Goal: Information Seeking & Learning: Learn about a topic

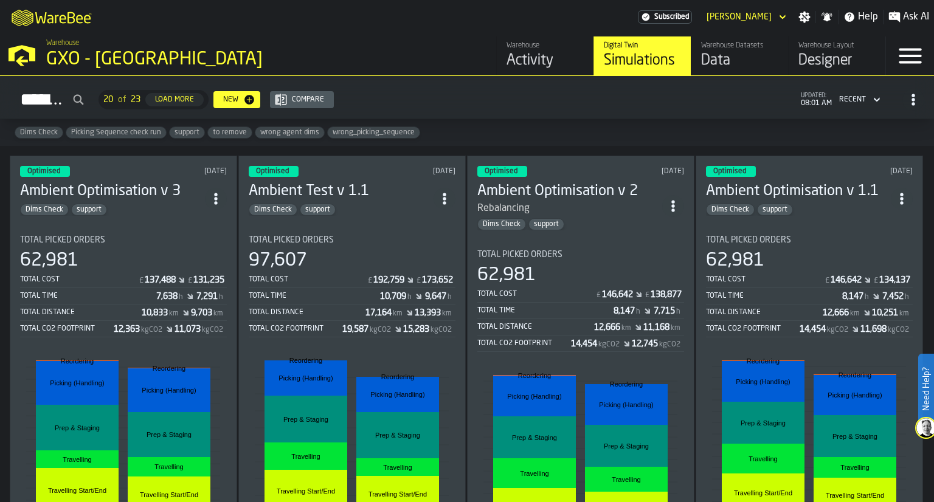
click at [525, 61] on div "Activity" at bounding box center [544, 60] width 77 height 19
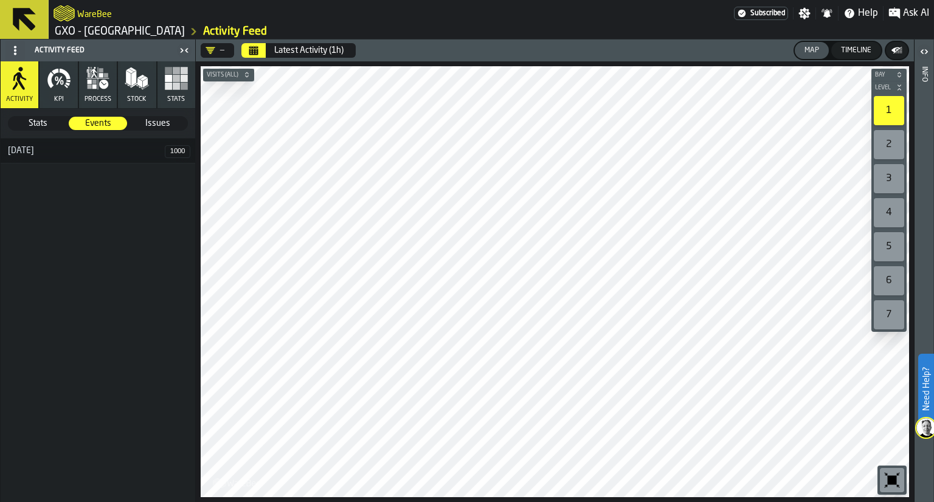
click at [221, 59] on header "— Latest Activity (1h) Map Timeline" at bounding box center [555, 51] width 718 height 22
click at [222, 57] on div "—" at bounding box center [215, 50] width 29 height 15
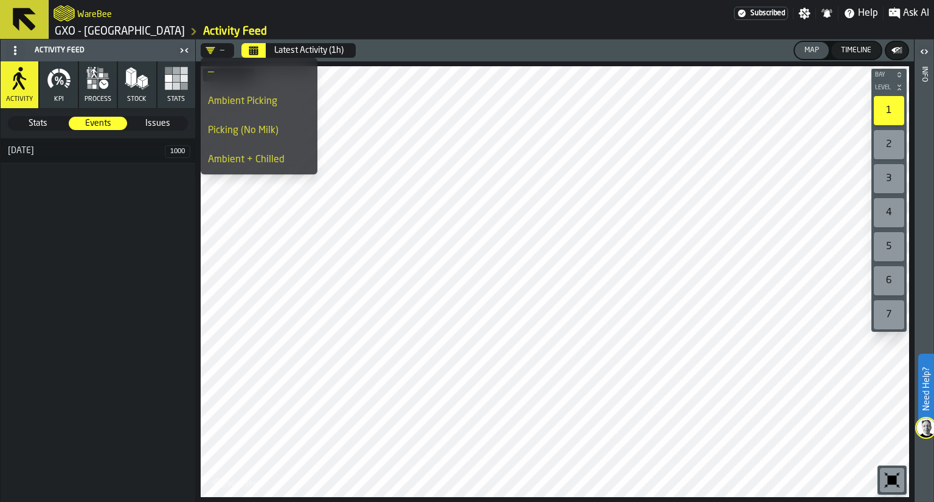
click at [232, 127] on div "Picking (No Milk)" at bounding box center [259, 130] width 102 height 15
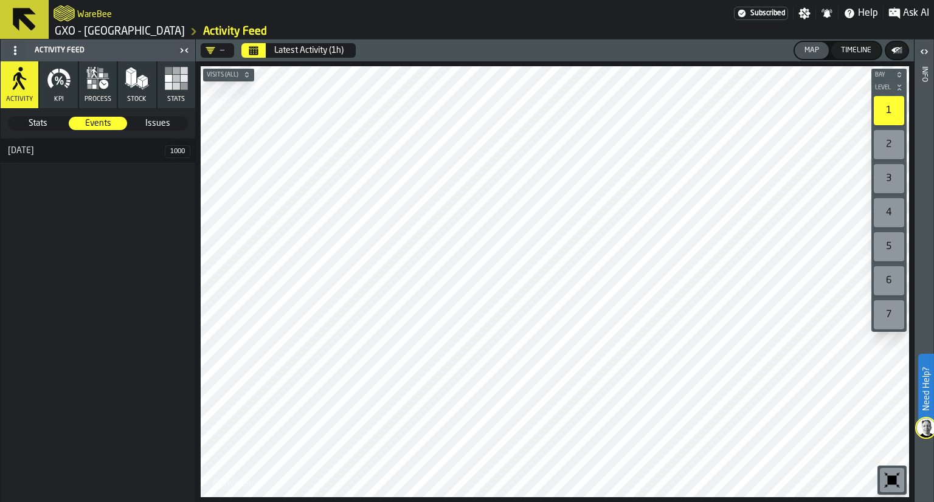
click at [253, 57] on button "Calendar" at bounding box center [253, 50] width 24 height 15
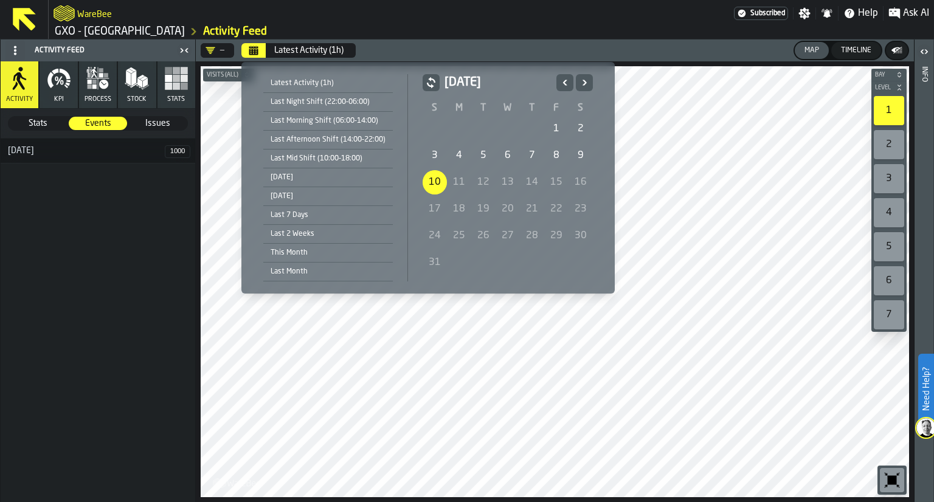
click at [433, 210] on div "17" at bounding box center [434, 209] width 24 height 24
click at [296, 193] on div "[DATE]" at bounding box center [327, 196] width 129 height 13
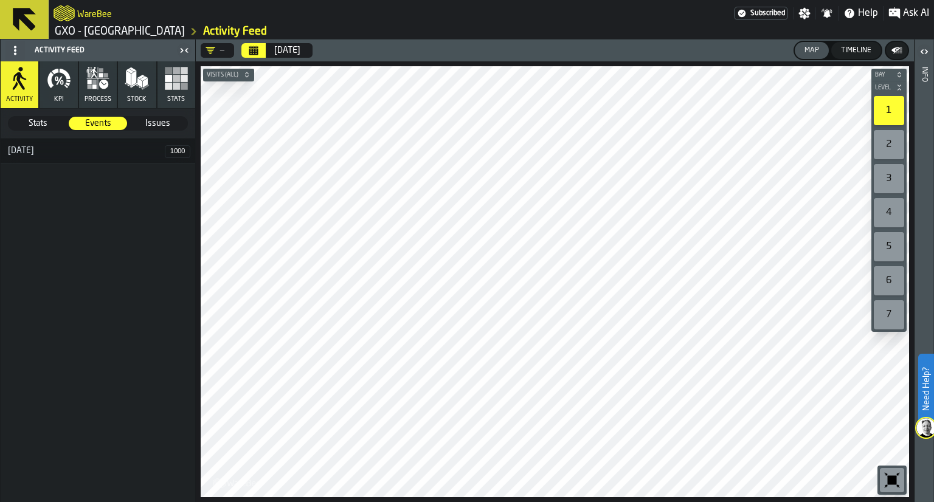
click at [224, 46] on div "—" at bounding box center [214, 51] width 19 height 10
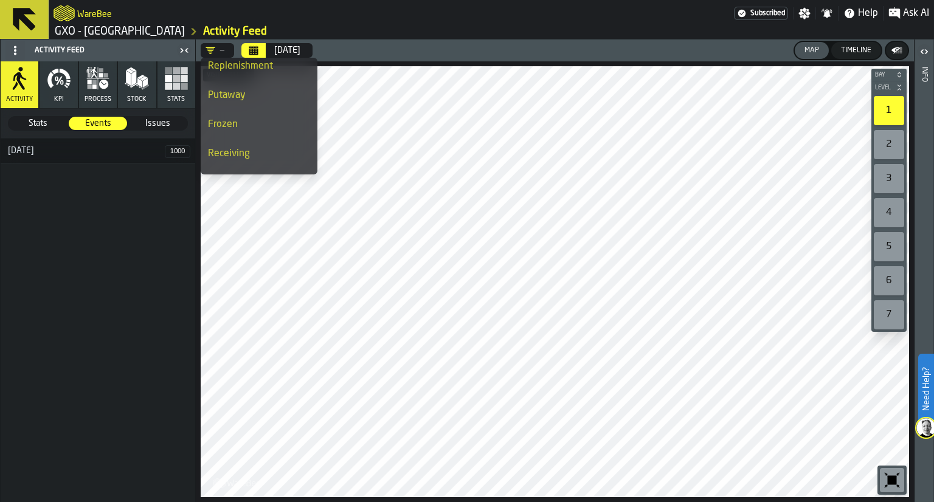
scroll to position [211, 0]
click at [241, 113] on li "Frozen" at bounding box center [259, 123] width 117 height 29
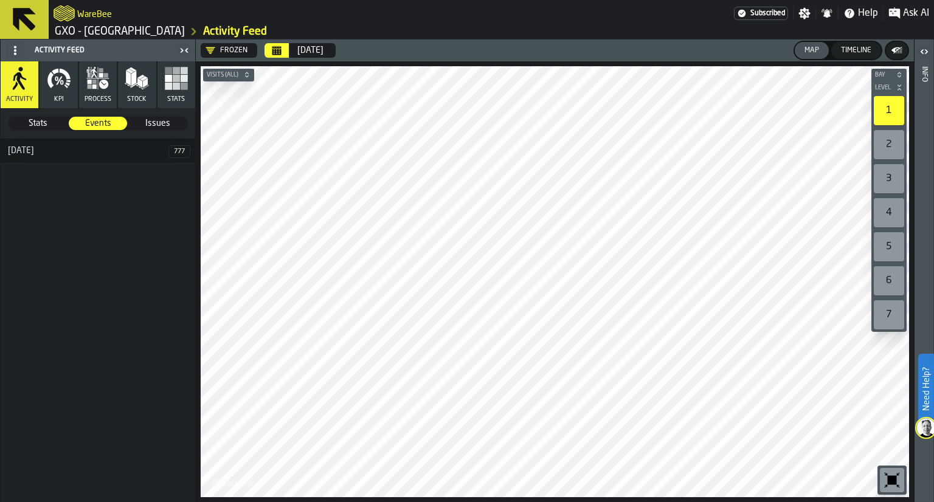
click at [233, 80] on button "Visits (All)" at bounding box center [228, 75] width 51 height 12
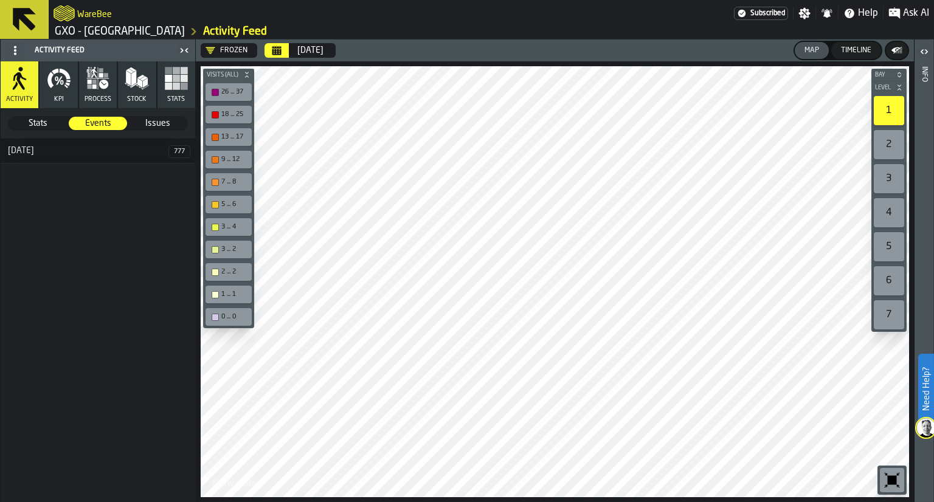
click at [233, 80] on button "Visits (All)" at bounding box center [228, 75] width 51 height 12
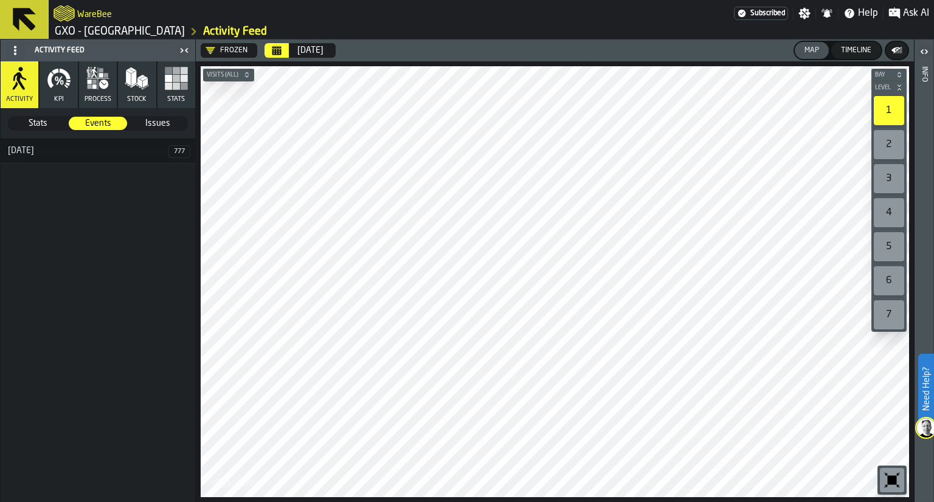
click at [272, 50] on icon "Calendar" at bounding box center [276, 52] width 9 height 6
click at [65, 83] on icon "button" at bounding box center [59, 78] width 24 height 24
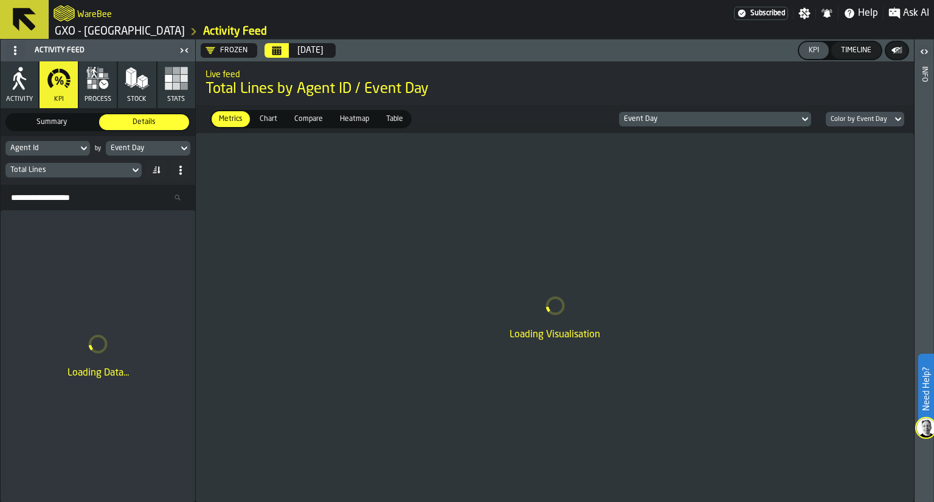
click at [272, 53] on icon "Calendar" at bounding box center [276, 52] width 9 height 6
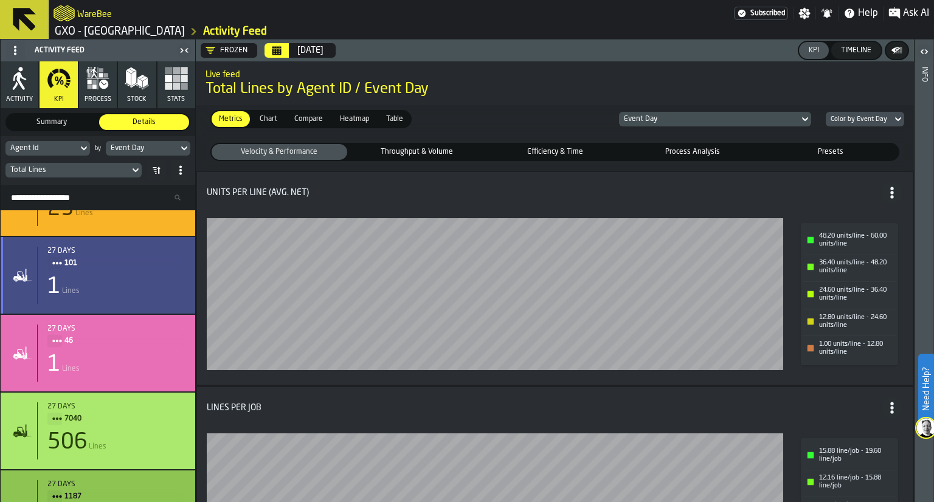
scroll to position [97, 0]
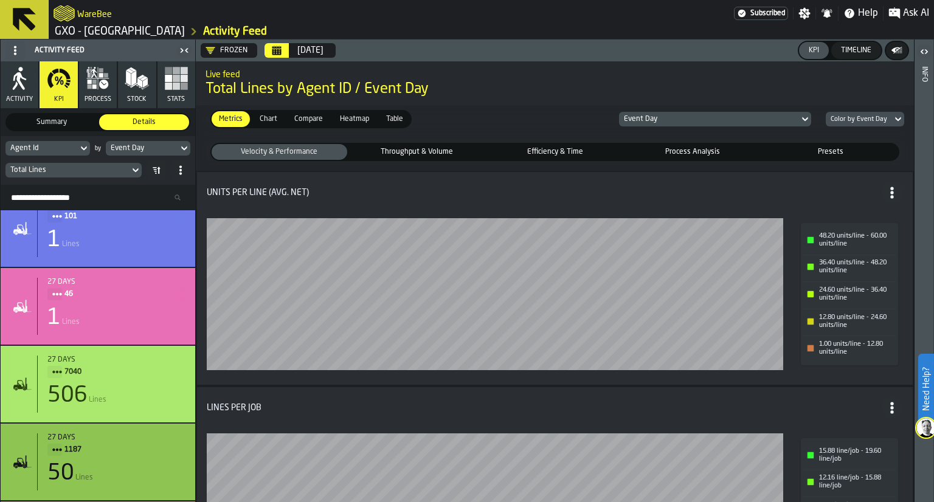
click at [89, 177] on div "Total Lines" at bounding box center [97, 169] width 185 height 19
click at [93, 172] on div "Total Lines" at bounding box center [67, 170] width 114 height 9
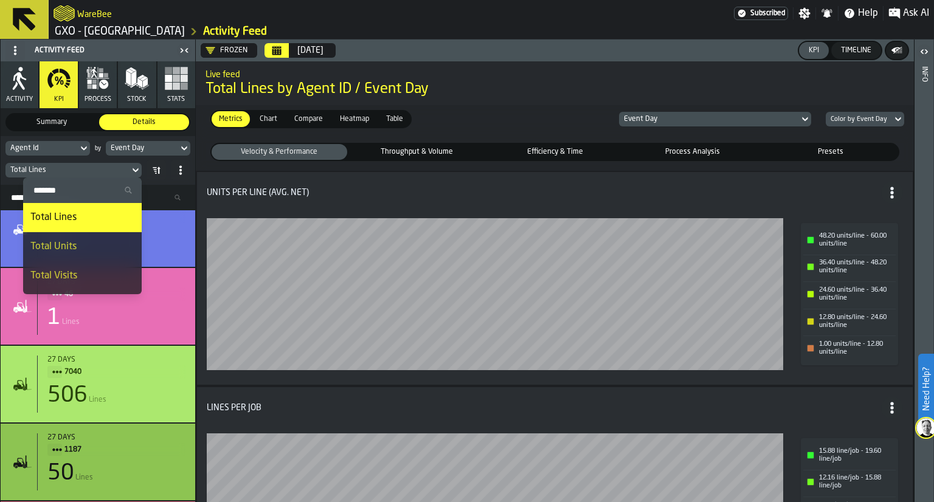
click at [70, 246] on div "Total Units" at bounding box center [82, 246] width 104 height 15
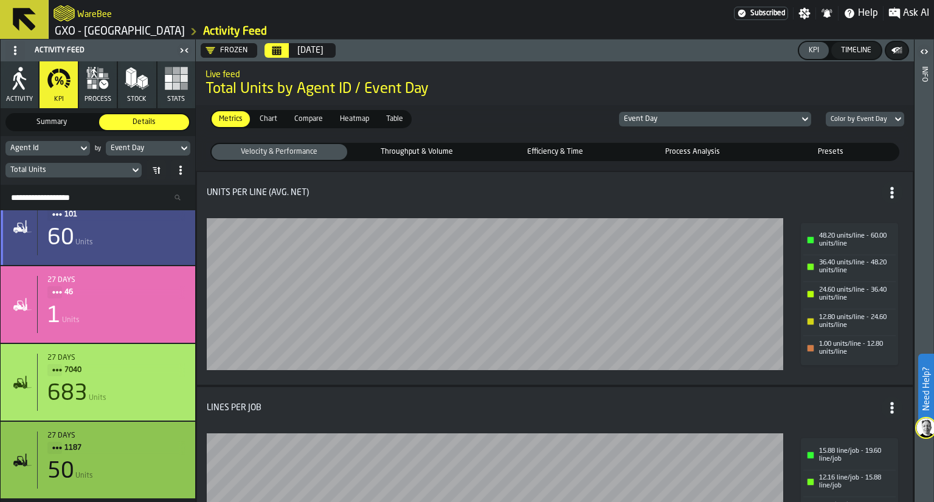
scroll to position [0, 0]
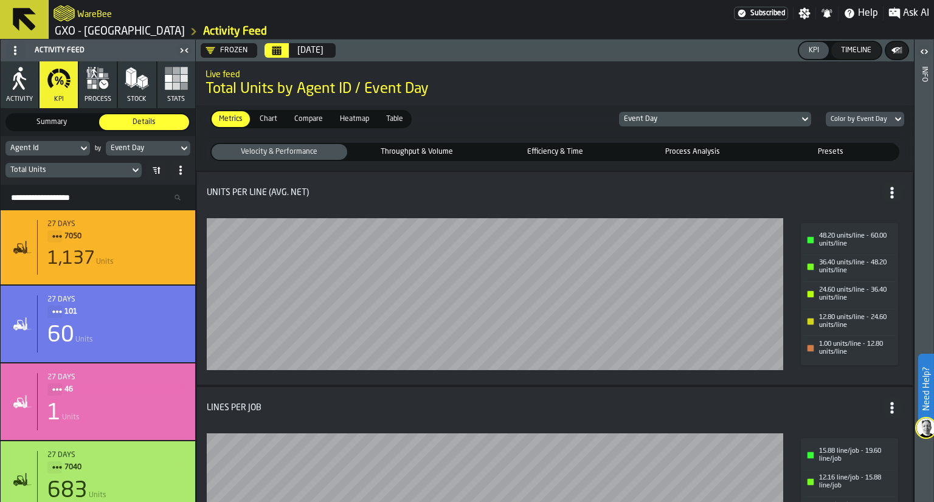
click at [117, 175] on div "Total Units" at bounding box center [67, 169] width 124 height 13
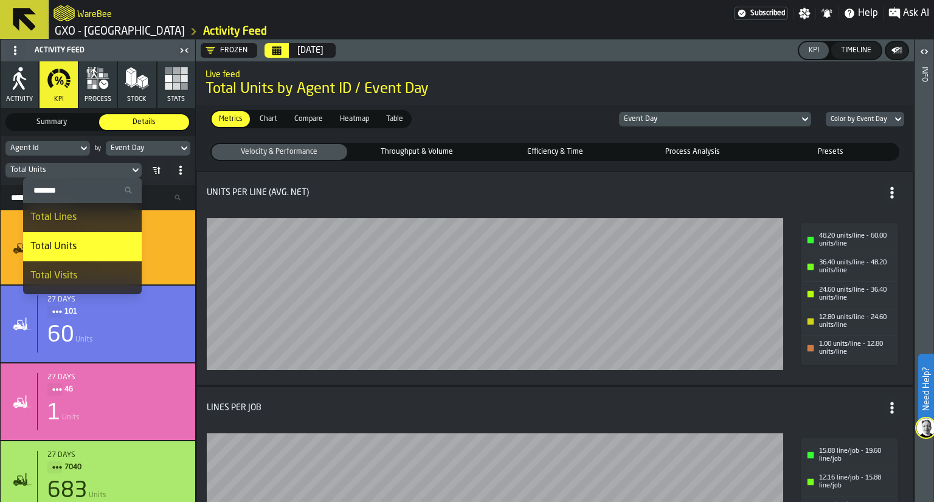
click at [362, 71] on h2 "Live feed" at bounding box center [554, 73] width 698 height 12
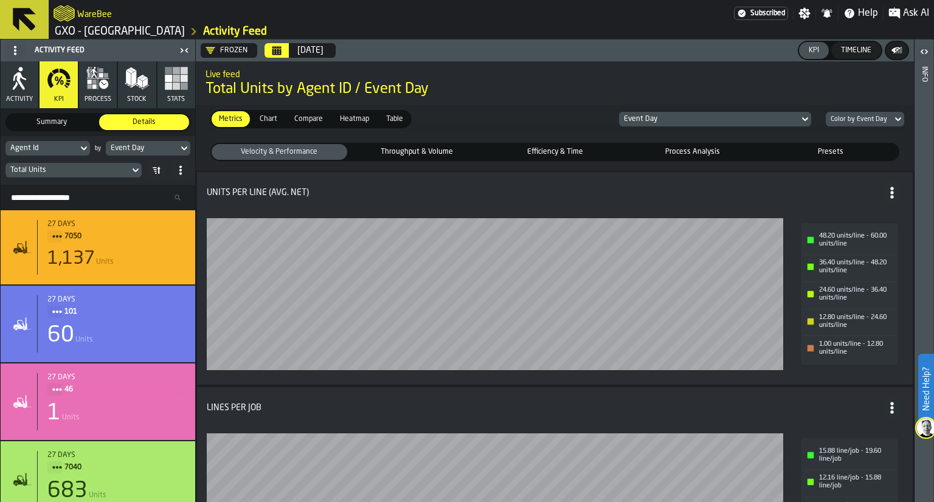
click at [153, 151] on div "Event Day" at bounding box center [142, 148] width 63 height 9
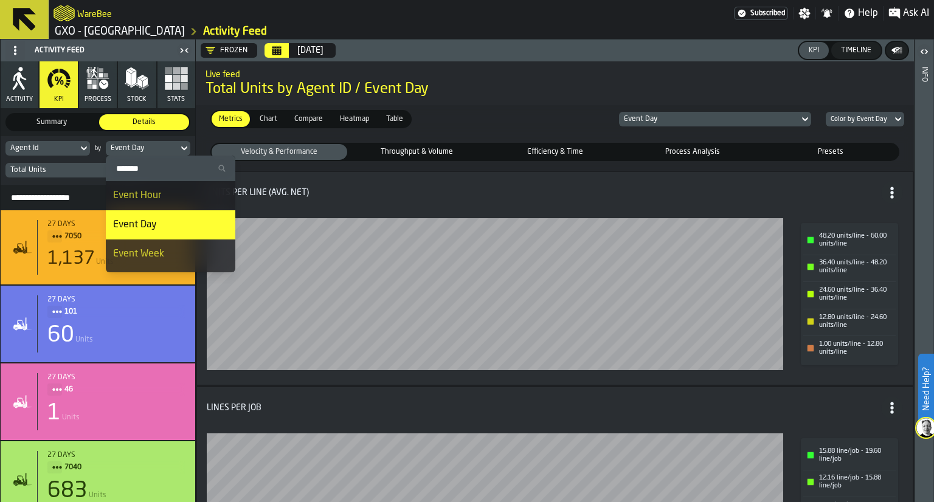
click at [153, 151] on div "Event Day" at bounding box center [142, 148] width 63 height 9
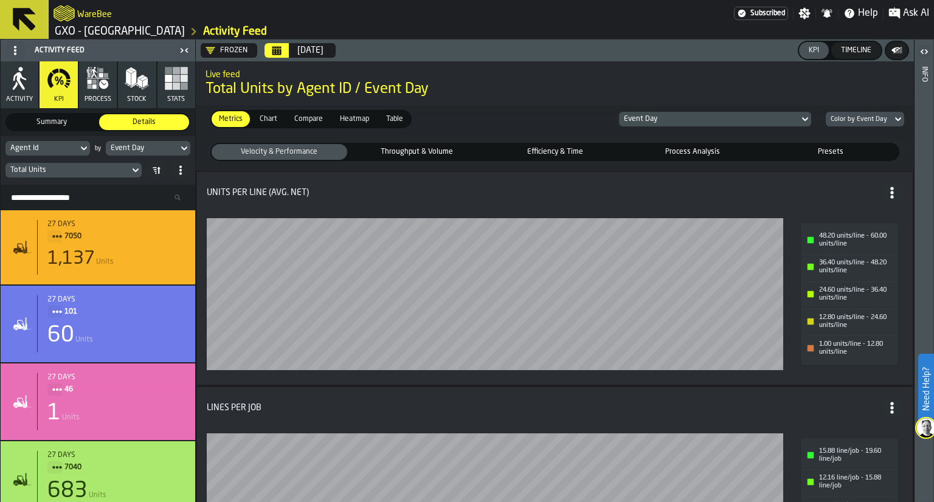
click at [104, 95] on span "process" at bounding box center [97, 99] width 27 height 8
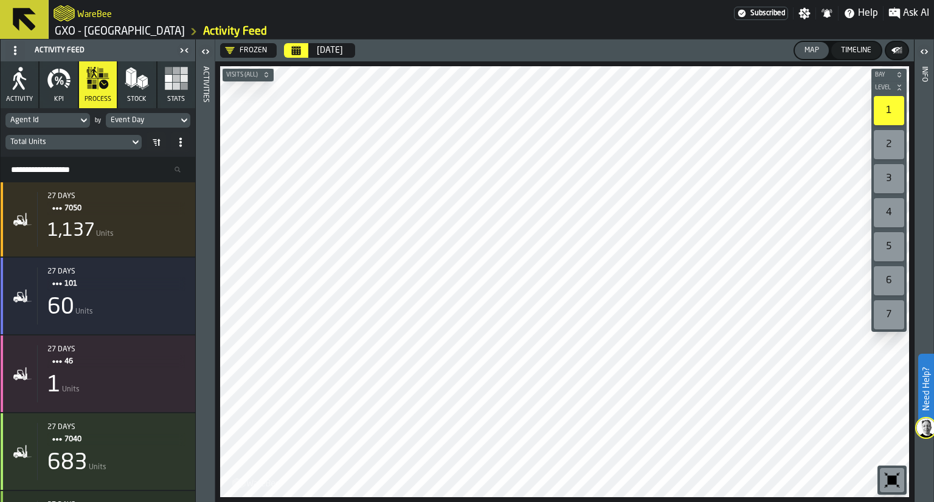
click at [296, 57] on button "Calendar" at bounding box center [296, 50] width 24 height 15
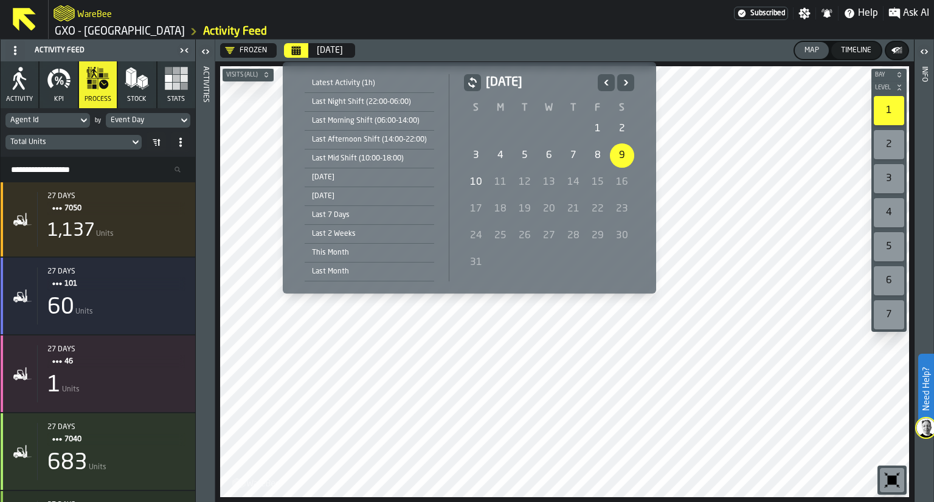
click at [475, 154] on div "3" at bounding box center [476, 155] width 24 height 24
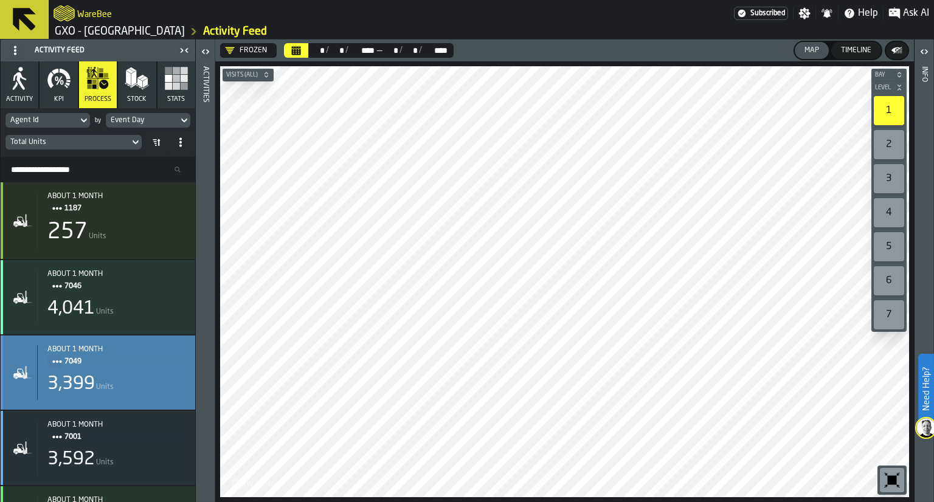
click at [98, 360] on span "7049" at bounding box center [119, 361] width 111 height 13
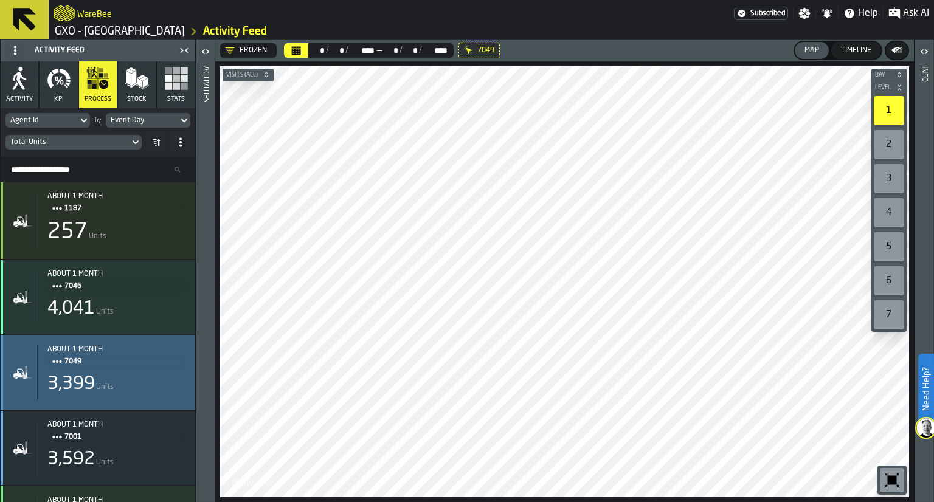
click at [108, 395] on div "3,399 Units" at bounding box center [116, 384] width 138 height 22
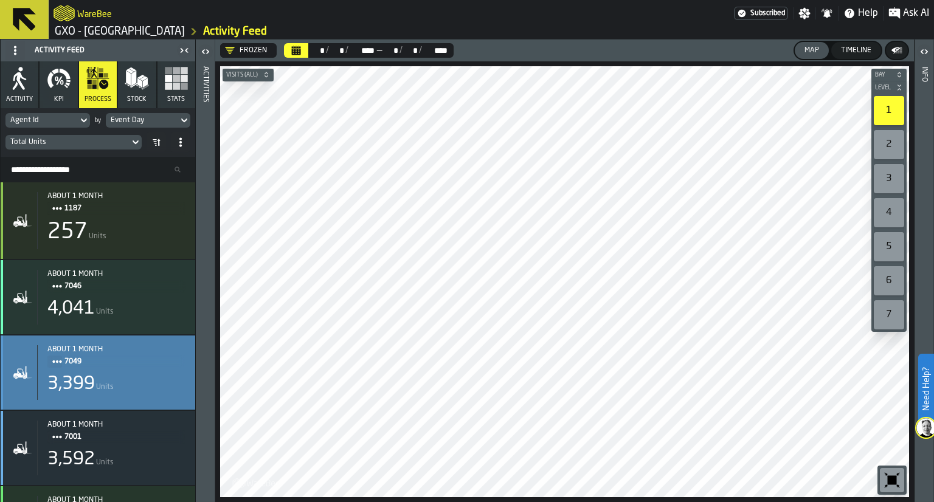
click at [108, 395] on div "3,399 Units" at bounding box center [116, 384] width 138 height 22
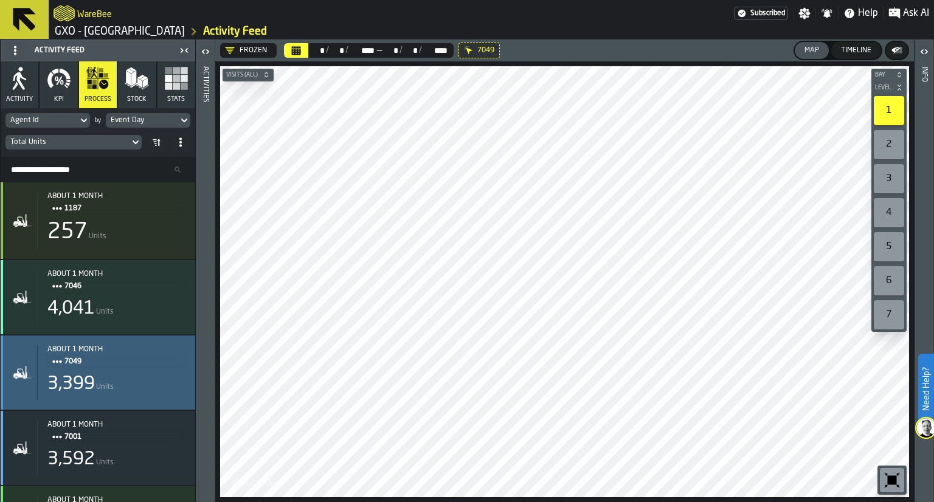
click at [108, 395] on div "3,399 Units" at bounding box center [116, 384] width 138 height 22
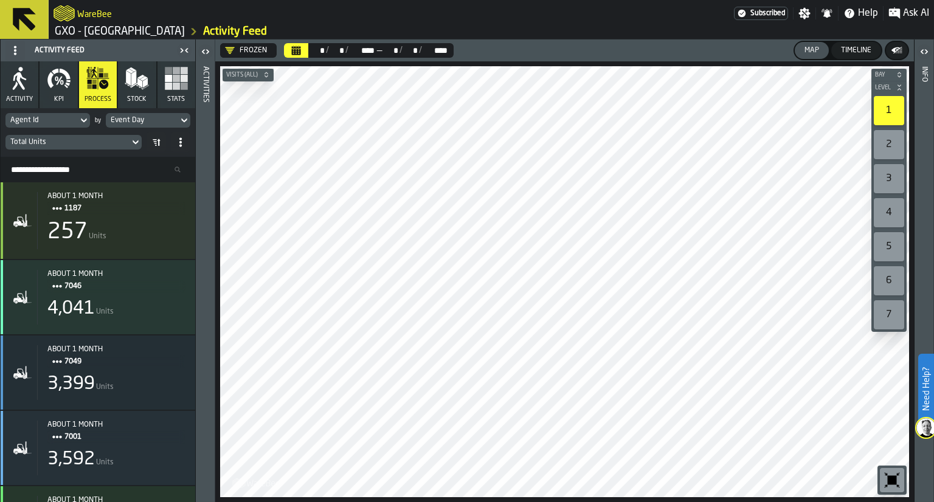
click at [134, 73] on polygon "button" at bounding box center [133, 77] width 5 height 15
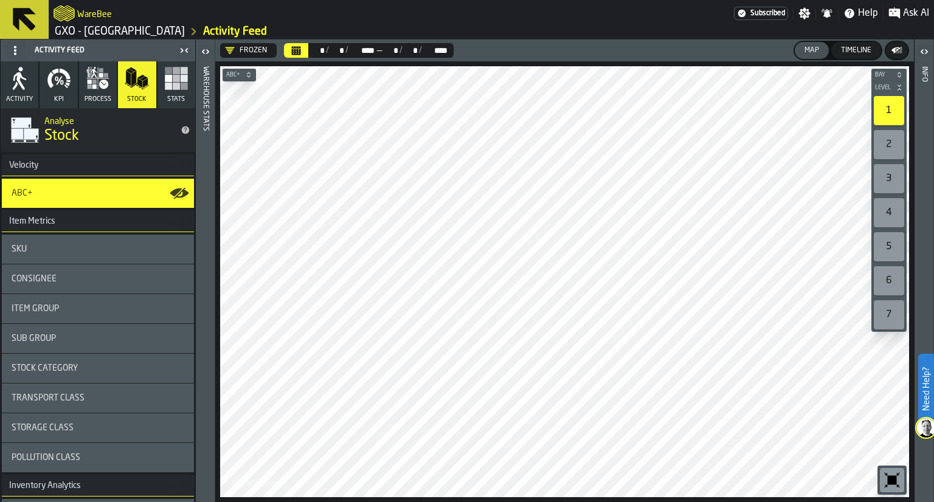
click at [250, 70] on button "ABC+" at bounding box center [238, 75] width 33 height 12
click at [247, 73] on icon "button-" at bounding box center [248, 74] width 7 height 7
click at [167, 100] on span "Stats" at bounding box center [176, 99] width 18 height 8
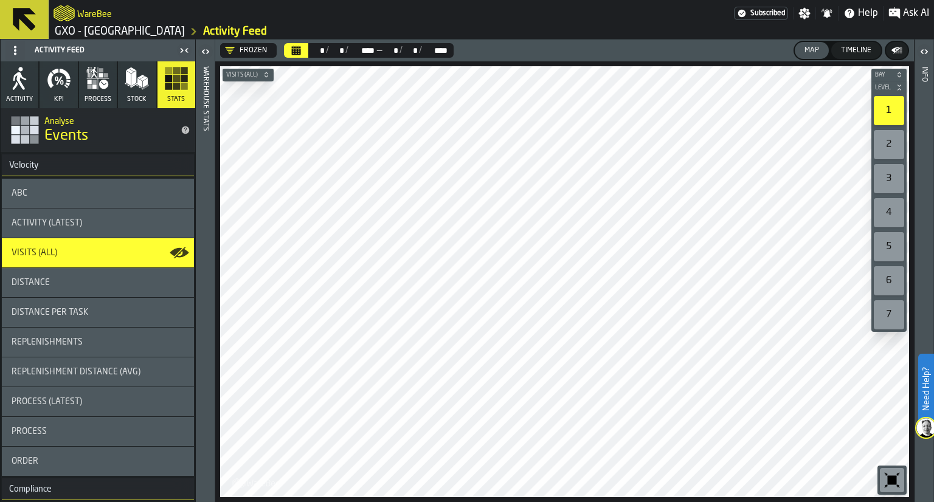
click at [118, 289] on div "Distance" at bounding box center [98, 282] width 192 height 29
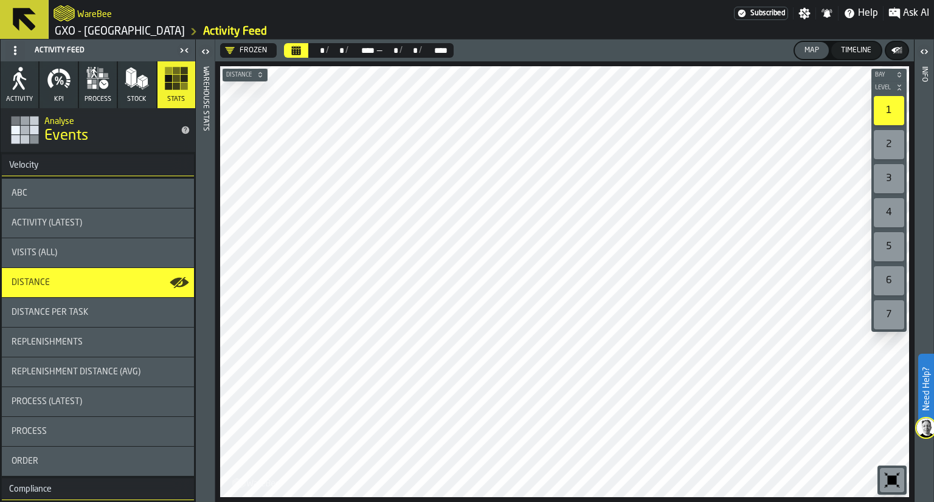
click at [56, 78] on icon "button" at bounding box center [56, 79] width 3 height 5
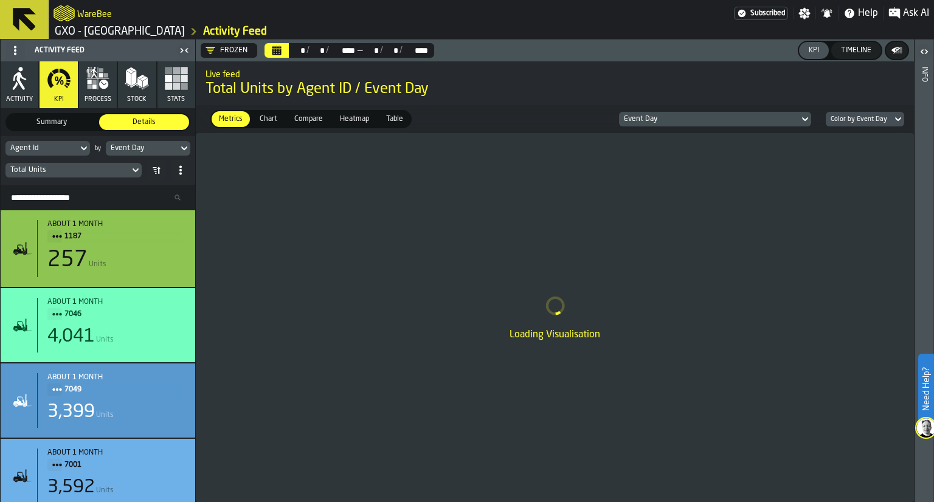
click at [97, 198] on input "Search Resources..." at bounding box center [97, 198] width 185 height 16
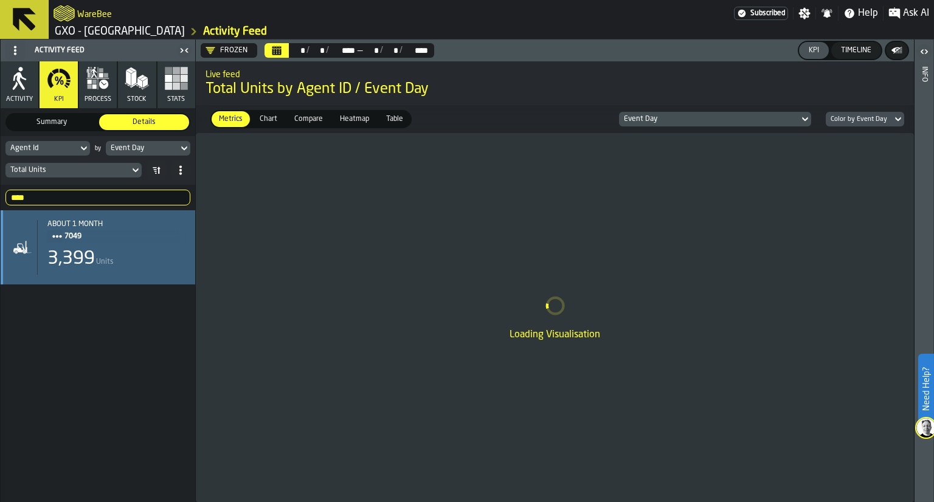
click at [92, 253] on div "3,399" at bounding box center [70, 259] width 47 height 22
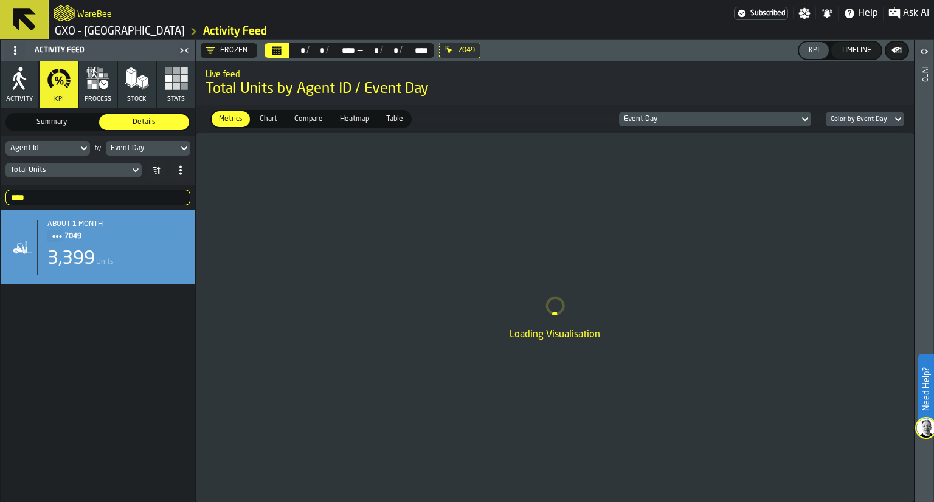
click at [211, 52] on icon "DropdownMenuValue-23bUYZlgjwPrnuD9ZtZuk" at bounding box center [210, 51] width 10 height 10
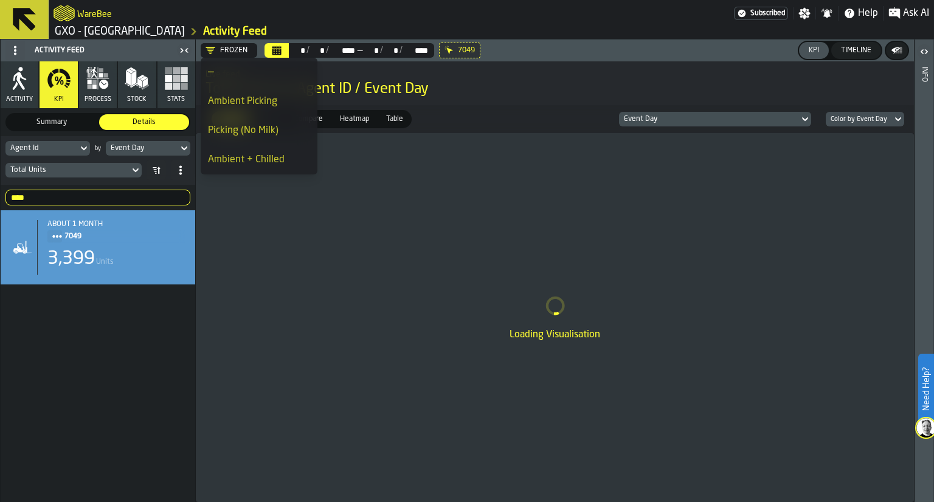
click at [224, 136] on div "Picking (No Milk)" at bounding box center [259, 130] width 102 height 15
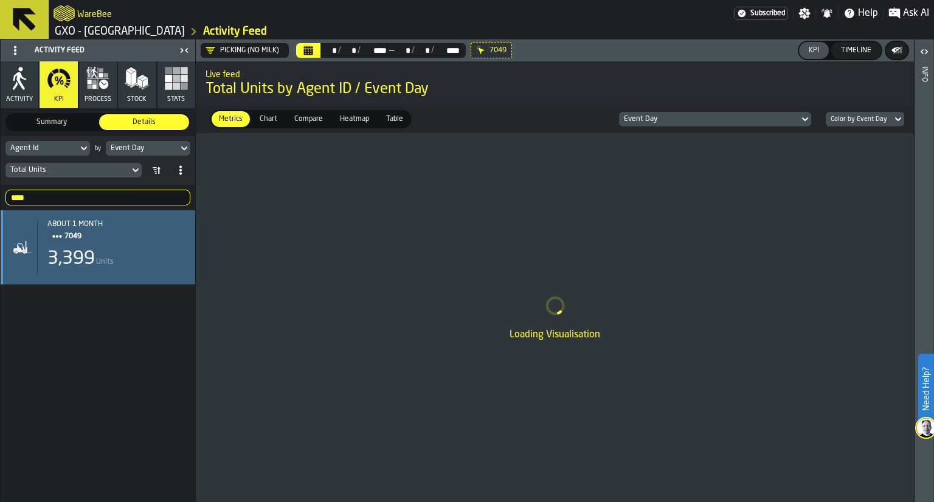
click at [141, 254] on div "3,399 Units" at bounding box center [116, 259] width 138 height 22
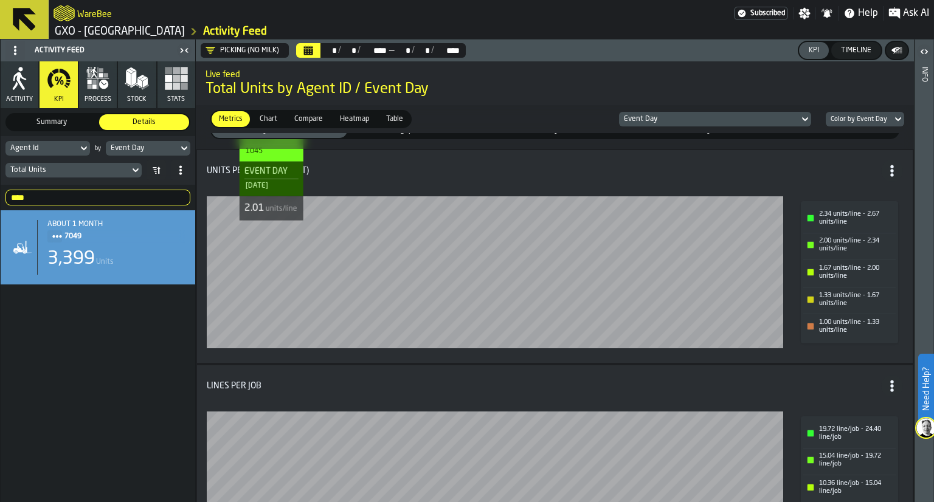
scroll to position [19, 0]
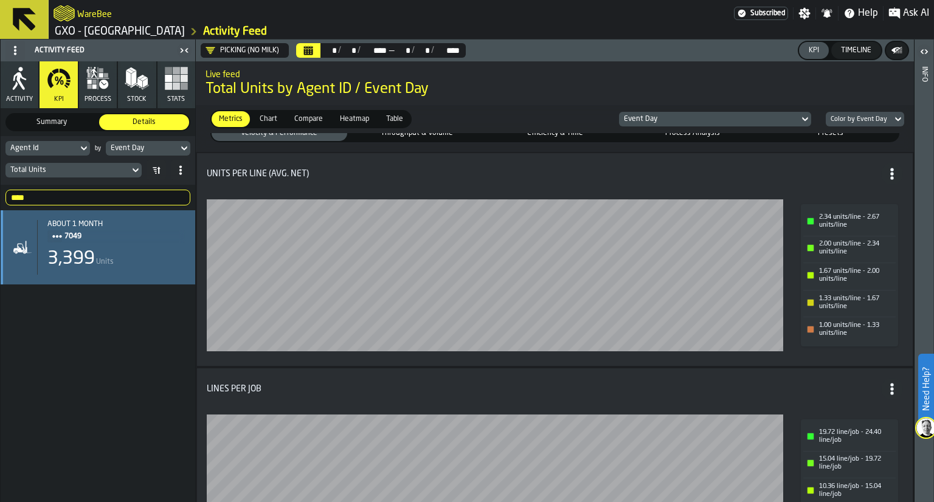
click at [168, 258] on div "3,399 Units" at bounding box center [116, 259] width 138 height 22
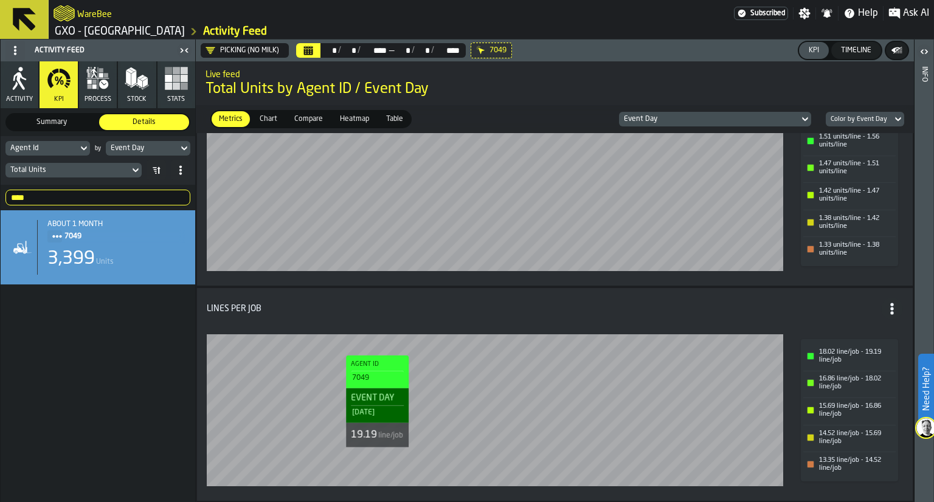
scroll to position [0, 0]
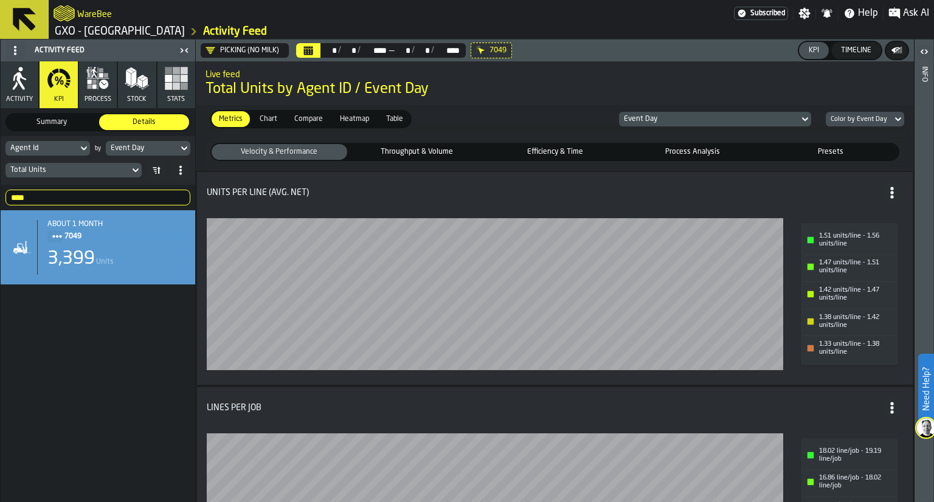
click at [404, 148] on span "Throughput & Volume" at bounding box center [417, 151] width 131 height 11
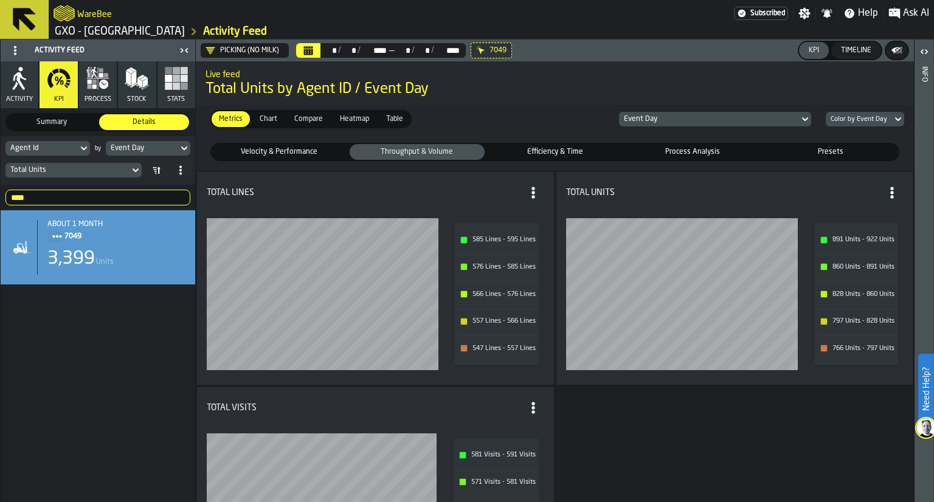
click at [525, 154] on span "Efficiency & Time" at bounding box center [554, 151] width 131 height 11
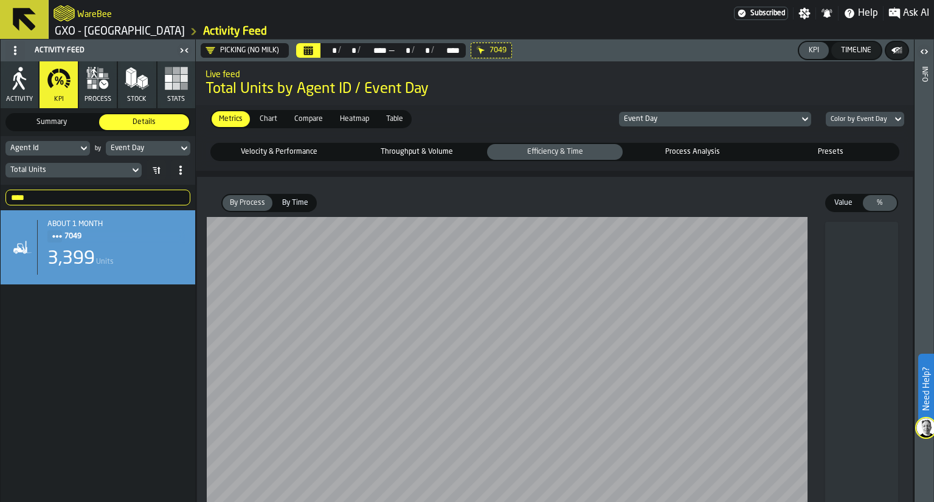
click at [294, 208] on span "By Time" at bounding box center [295, 203] width 36 height 11
click at [254, 211] on label "By Process By Process" at bounding box center [247, 203] width 52 height 18
click at [265, 112] on div "Chart" at bounding box center [268, 119] width 32 height 16
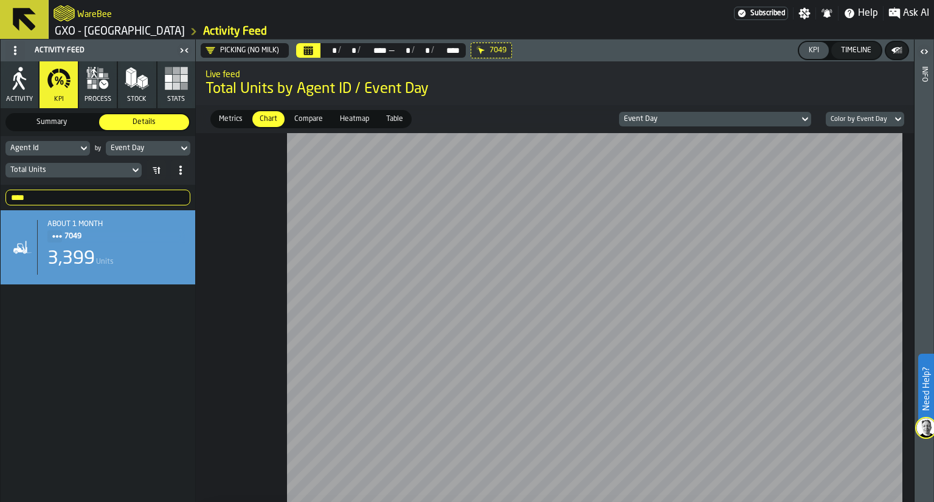
click at [919, 61] on label "button-toggle-Open" at bounding box center [923, 53] width 17 height 22
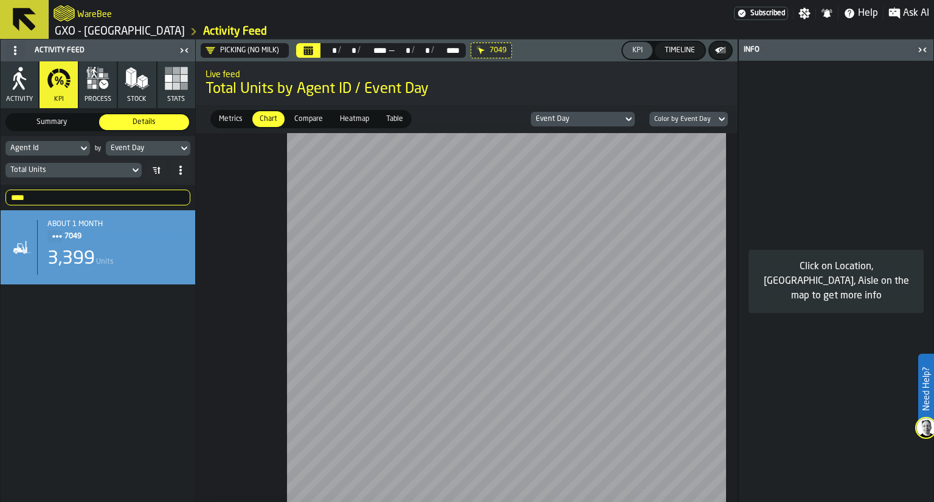
click at [925, 52] on icon "button-toggle-Close me" at bounding box center [922, 50] width 15 height 15
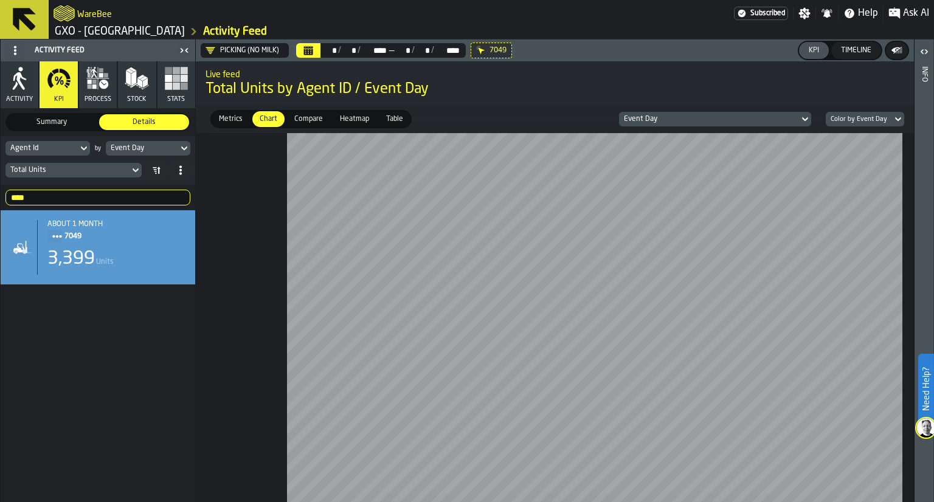
click at [848, 56] on button "Timeline" at bounding box center [856, 50] width 50 height 17
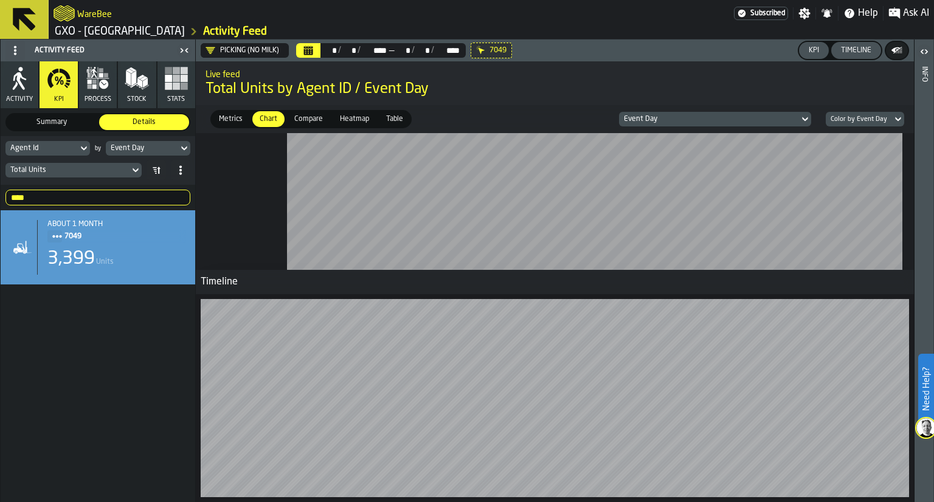
click at [311, 58] on header "Picking (No Milk) ** * / ** * / **** **** — ** * / ** * / **** **** 7049 KPI Ti…" at bounding box center [555, 51] width 718 height 22
click at [309, 52] on icon "Calendar" at bounding box center [308, 52] width 9 height 6
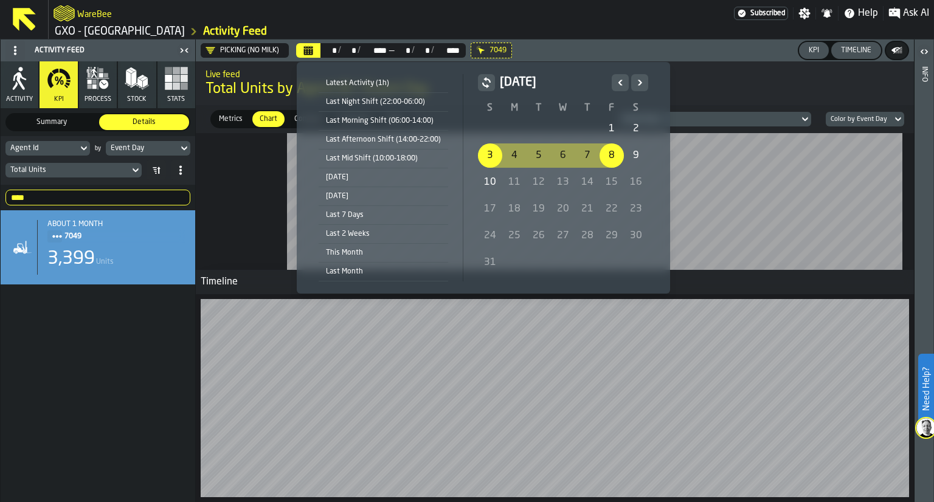
click at [531, 156] on div "5" at bounding box center [538, 155] width 24 height 24
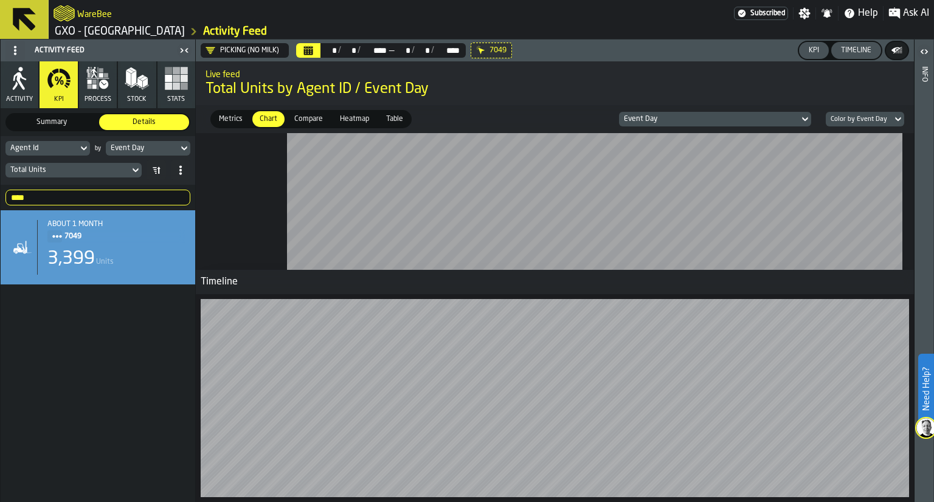
click at [314, 52] on button "Calendar" at bounding box center [308, 50] width 24 height 15
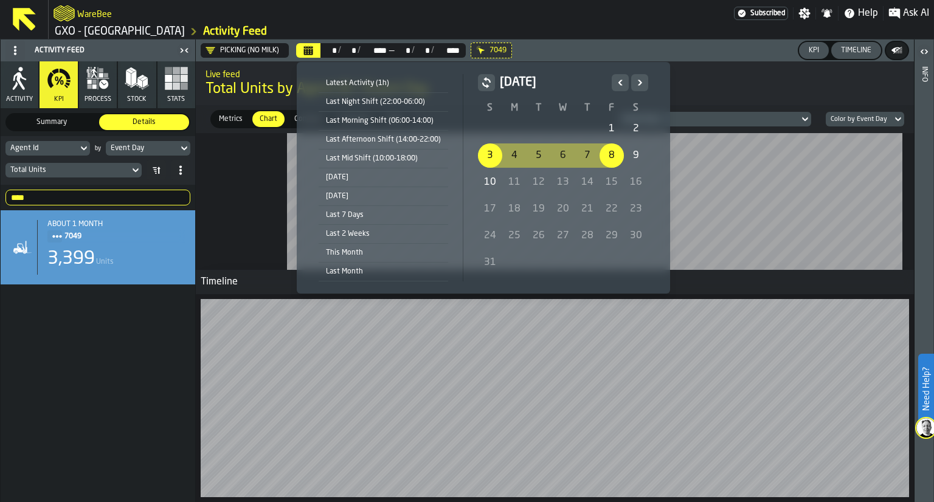
click at [528, 146] on div "5" at bounding box center [538, 155] width 24 height 24
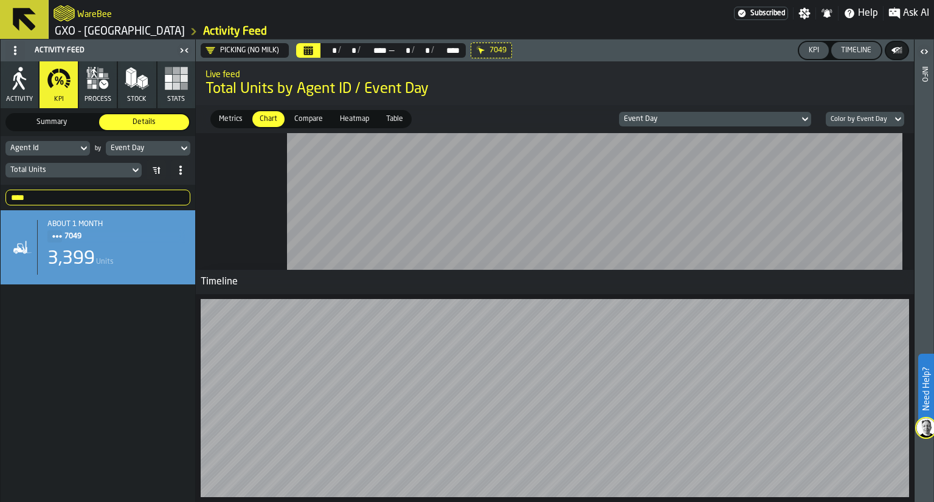
click at [814, 50] on div "KPI" at bounding box center [813, 50] width 20 height 9
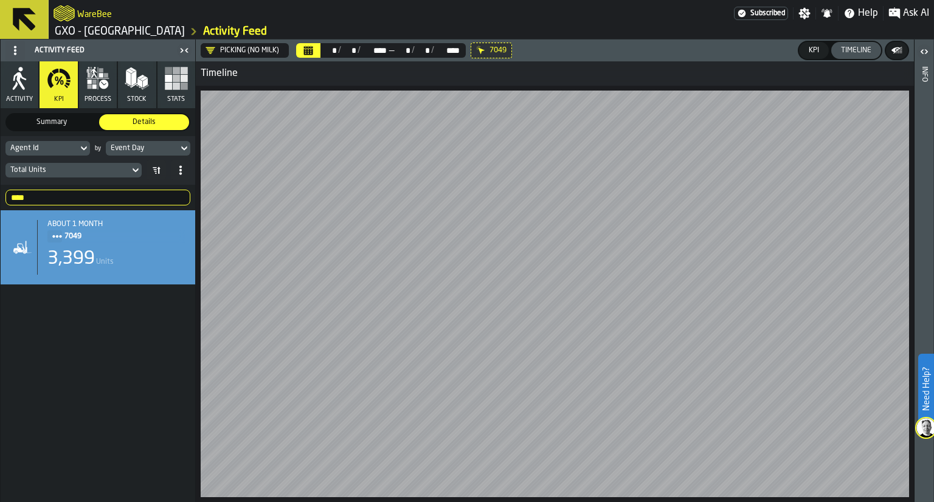
click at [813, 46] on div "KPI" at bounding box center [813, 50] width 20 height 9
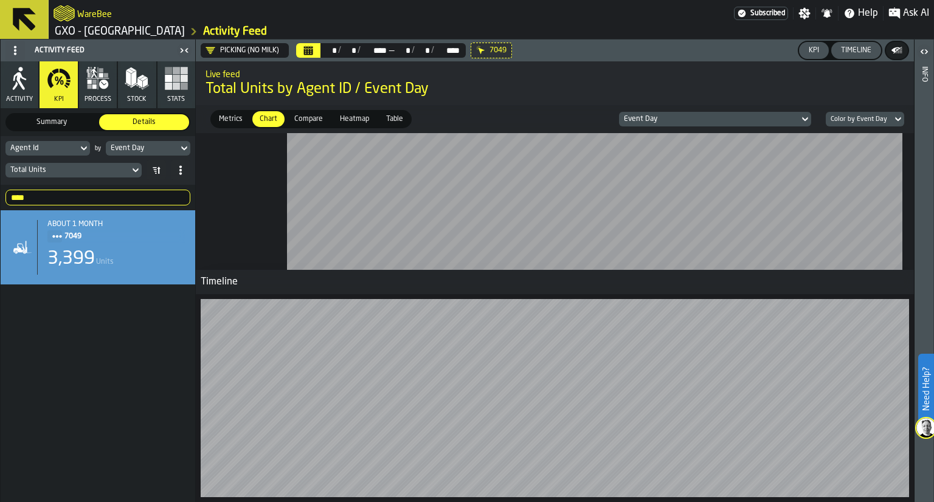
click at [841, 42] on button "Timeline" at bounding box center [856, 50] width 50 height 17
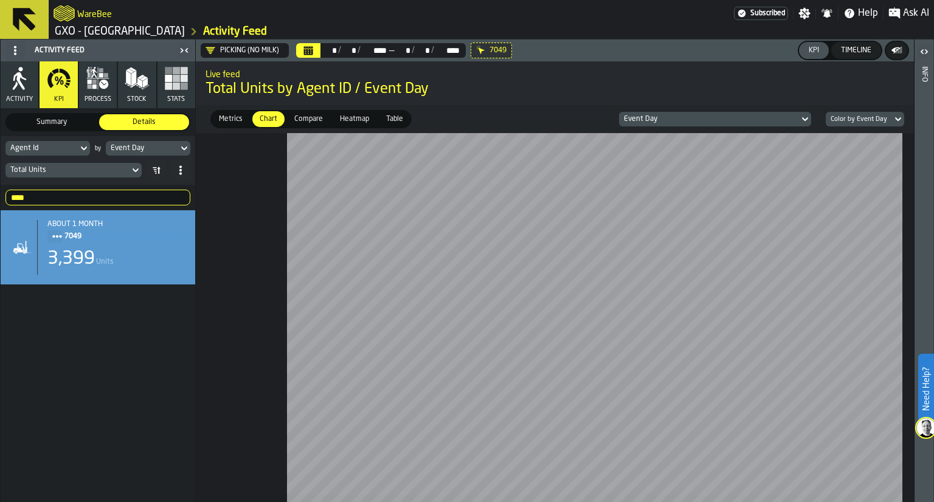
click at [294, 120] on span "Compare" at bounding box center [308, 119] width 38 height 11
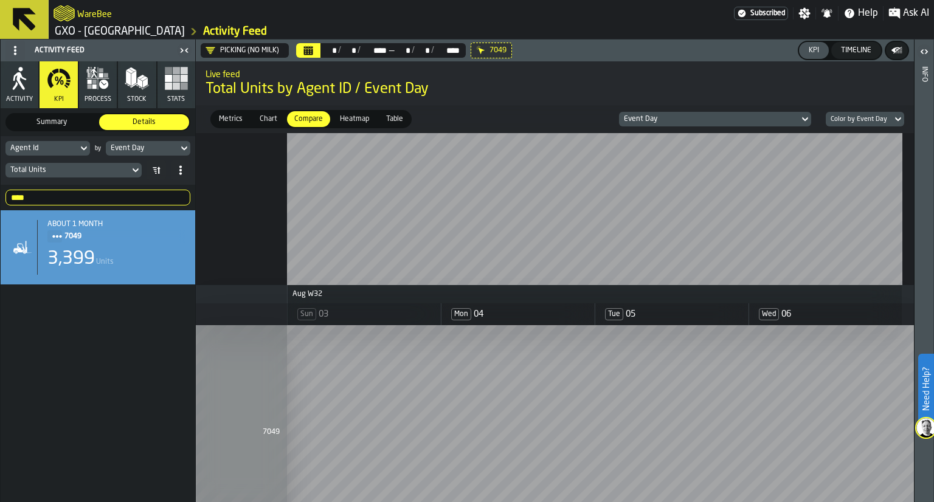
click at [359, 111] on div "Heatmap" at bounding box center [354, 119] width 44 height 16
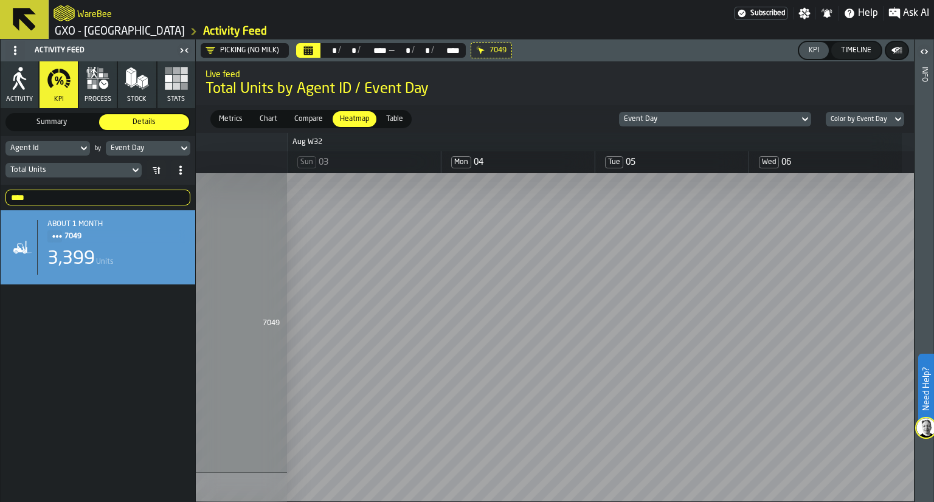
click at [383, 121] on span "Table" at bounding box center [394, 119] width 27 height 11
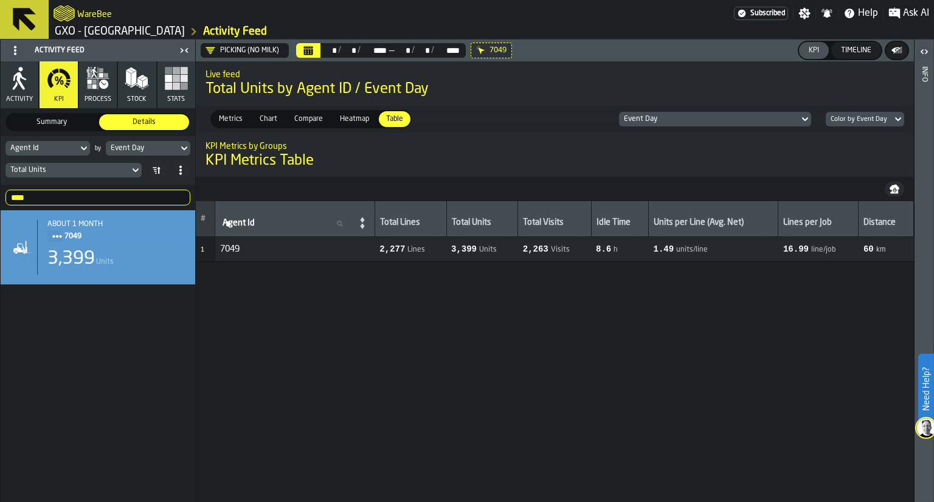
click at [892, 193] on icon "button-" at bounding box center [894, 191] width 8 height 3
click at [69, 196] on input "****" at bounding box center [97, 198] width 185 height 16
type input "*"
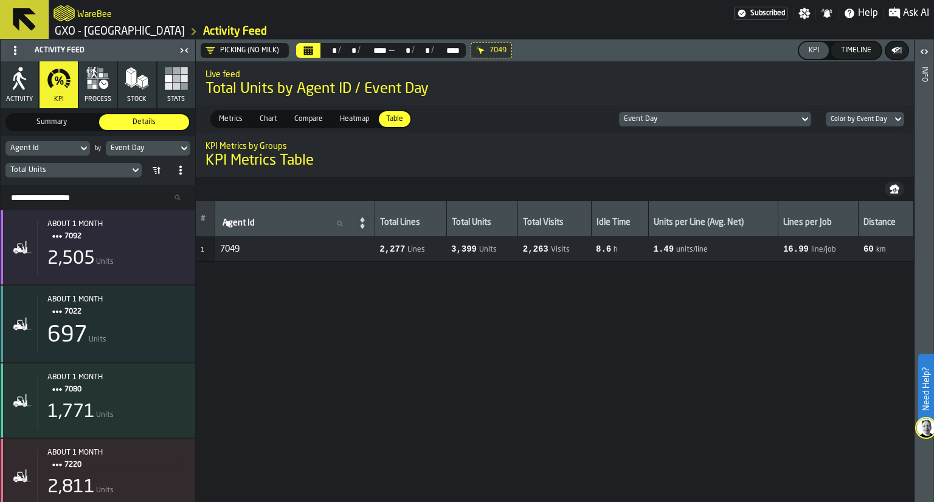
click at [270, 322] on div "# Agent Id Agent Id Total Lines Total Units Total Visits Idle Time Units per Li…" at bounding box center [555, 351] width 718 height 301
click at [0, 0] on icon at bounding box center [0, 0] width 0 height 0
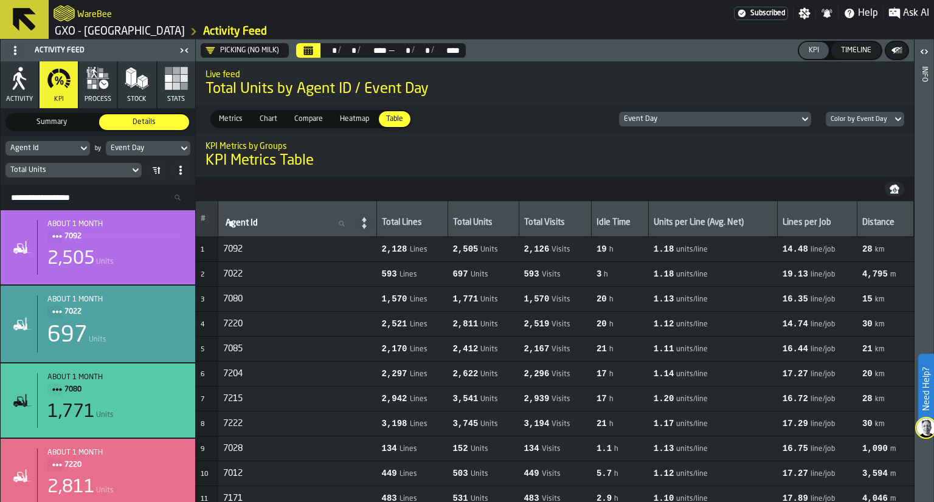
click at [895, 194] on button "button-" at bounding box center [893, 189] width 19 height 15
click at [899, 193] on button "button-" at bounding box center [893, 189] width 19 height 15
click at [895, 182] on button "button-" at bounding box center [893, 189] width 19 height 15
click at [416, 229] on div "Total Lines" at bounding box center [412, 224] width 61 height 12
click at [373, 219] on icon at bounding box center [364, 223] width 17 height 17
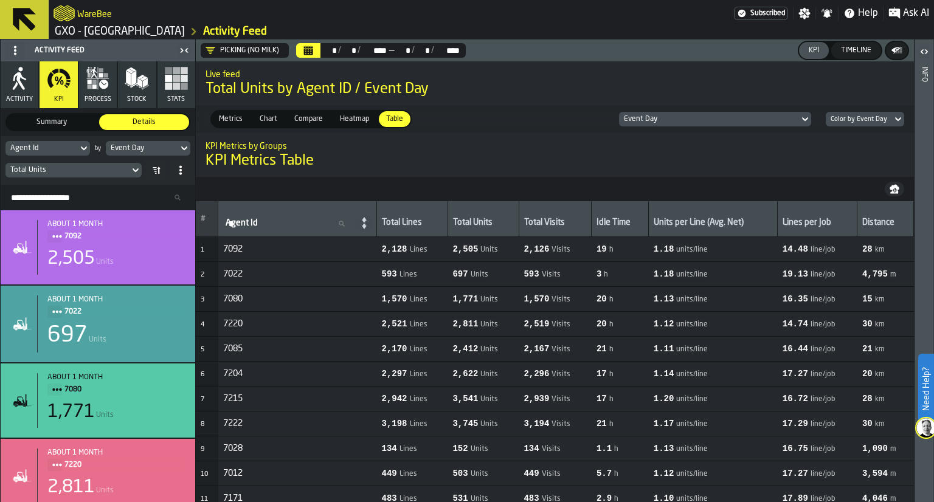
click at [354, 230] on input "Agent Id Agent Id" at bounding box center [288, 224] width 131 height 16
type input "****"
click at [413, 183] on nav at bounding box center [555, 189] width 718 height 24
click at [336, 223] on input "****" at bounding box center [288, 224] width 131 height 16
click at [373, 179] on div "KPI Metrics by Groups KPI Metrics Table" at bounding box center [555, 154] width 718 height 51
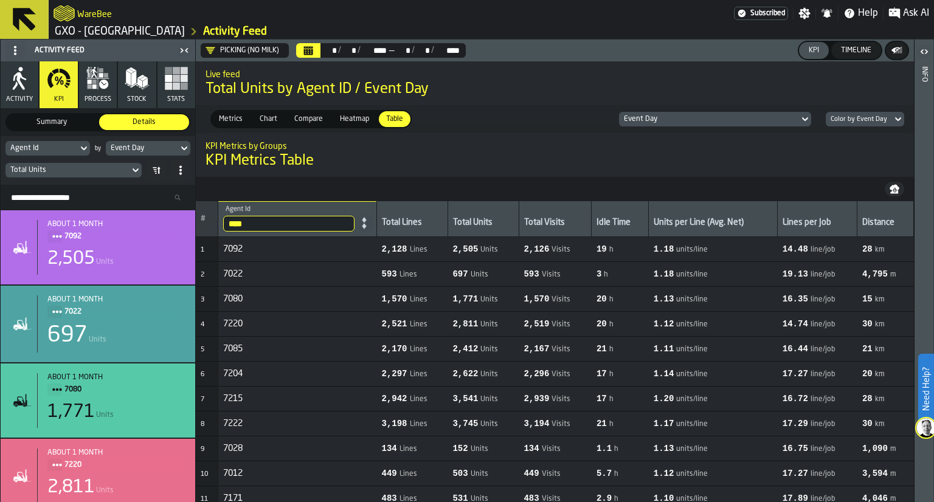
click at [303, 54] on button "Calendar" at bounding box center [308, 50] width 24 height 15
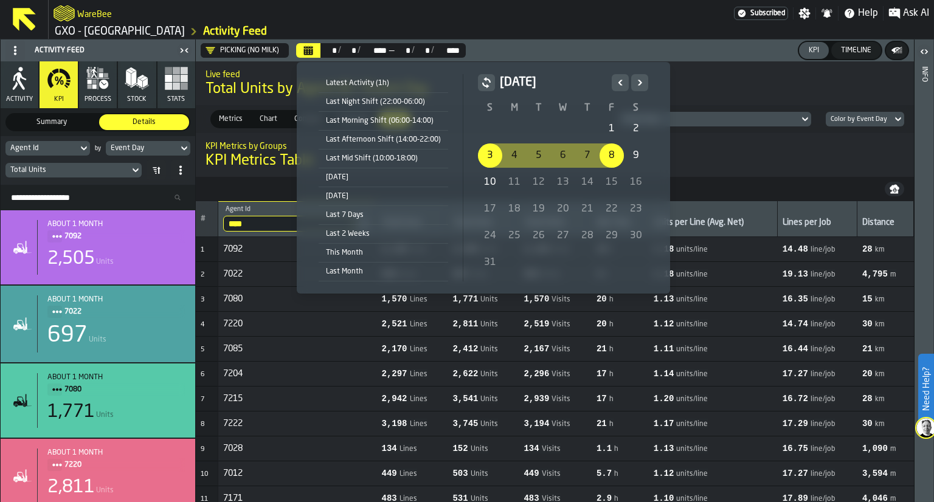
click at [481, 158] on div "3" at bounding box center [490, 155] width 24 height 24
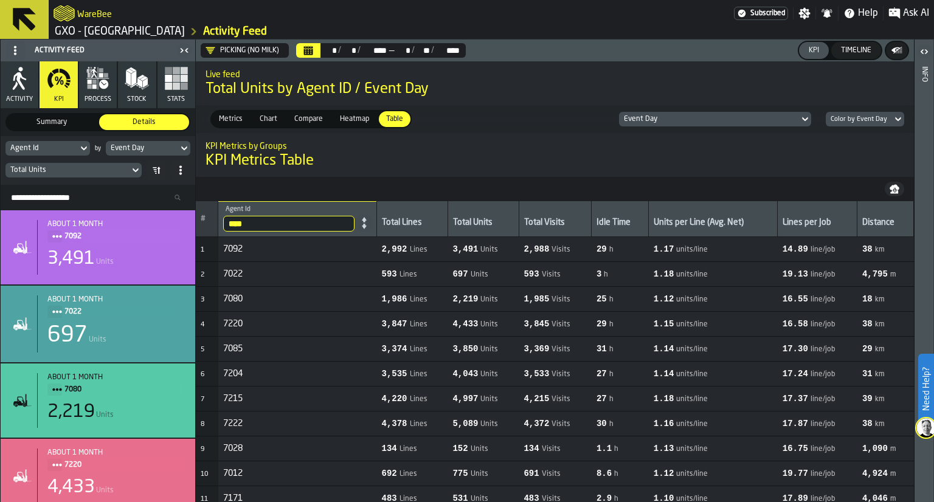
click at [353, 222] on input "****" at bounding box center [288, 224] width 131 height 16
drag, startPoint x: 474, startPoint y: 183, endPoint x: 519, endPoint y: 224, distance: 61.1
click at [519, 224] on div "KPI Metrics by Groups KPI Metrics Table # Agent Id Agent Id Total Lines Total U…" at bounding box center [555, 317] width 718 height 369
click at [514, 224] on div "Total Units" at bounding box center [483, 224] width 61 height 12
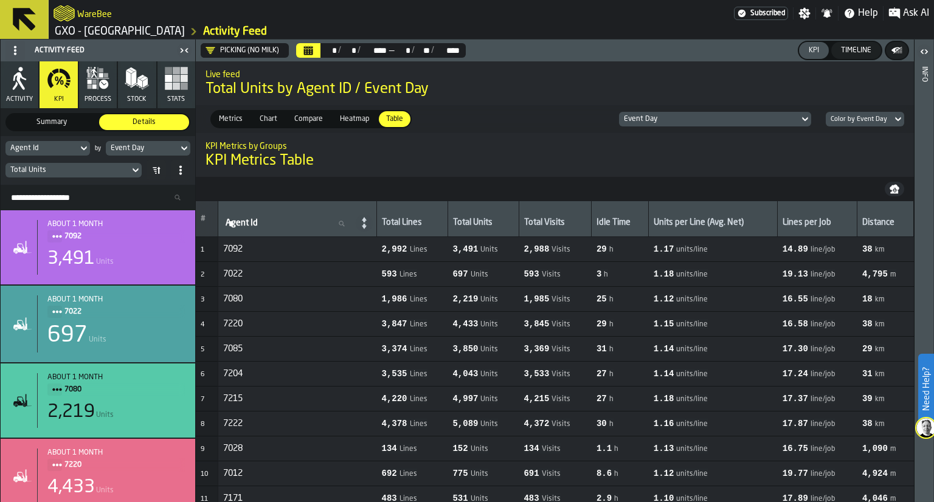
click at [514, 224] on div "Total Units" at bounding box center [483, 224] width 61 height 12
click at [304, 227] on input "Agent Id Agent Id" at bounding box center [288, 224] width 131 height 16
type input "****"
click at [343, 208] on div "**** Agent Id 7049" at bounding box center [298, 219] width 151 height 26
click at [394, 182] on nav at bounding box center [555, 189] width 718 height 24
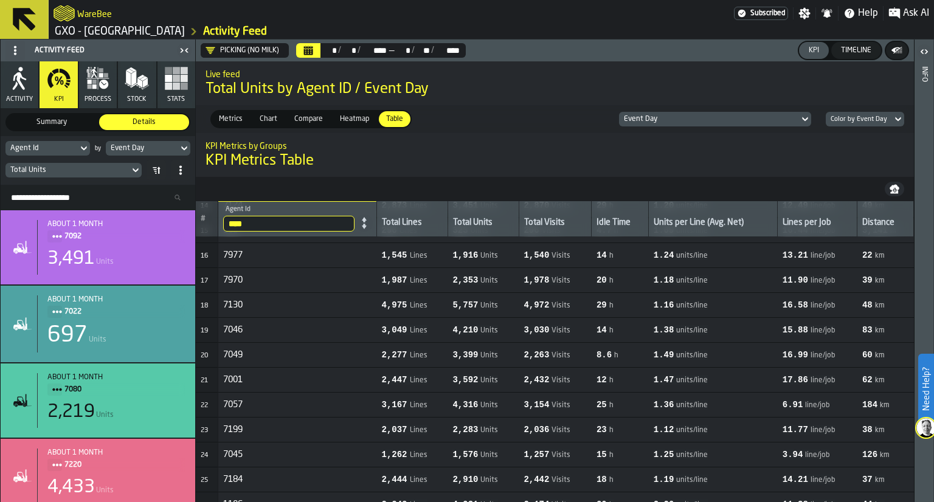
scroll to position [363, 0]
click at [611, 351] on span "8.6" at bounding box center [603, 354] width 15 height 10
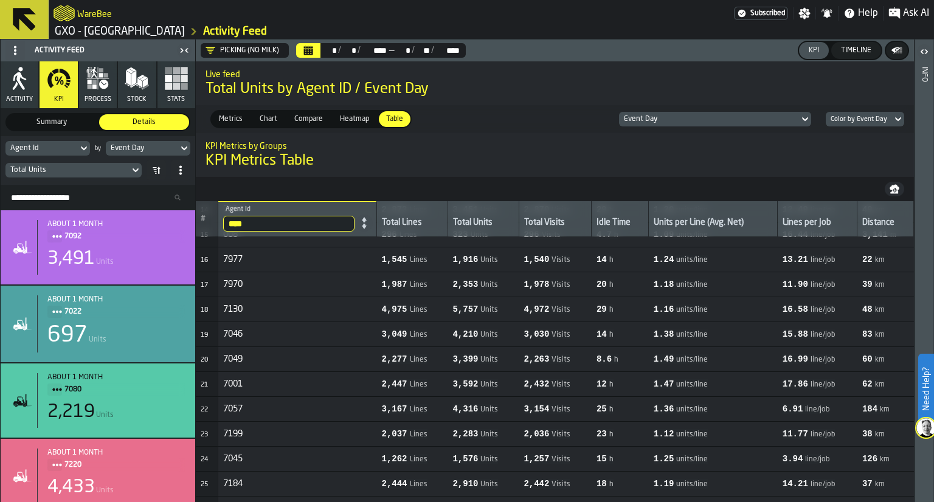
scroll to position [357, 0]
drag, startPoint x: 872, startPoint y: 354, endPoint x: 842, endPoint y: 346, distance: 31.6
click at [842, 346] on tr "20 7049 2,277 Lines 3,399 Units 2,263 Visits 8.6 h 1.49 units/line 16.99 line/j…" at bounding box center [555, 358] width 718 height 25
click at [842, 346] on td "16.99 line/job" at bounding box center [817, 358] width 80 height 25
drag, startPoint x: 858, startPoint y: 407, endPoint x: 884, endPoint y: 402, distance: 27.3
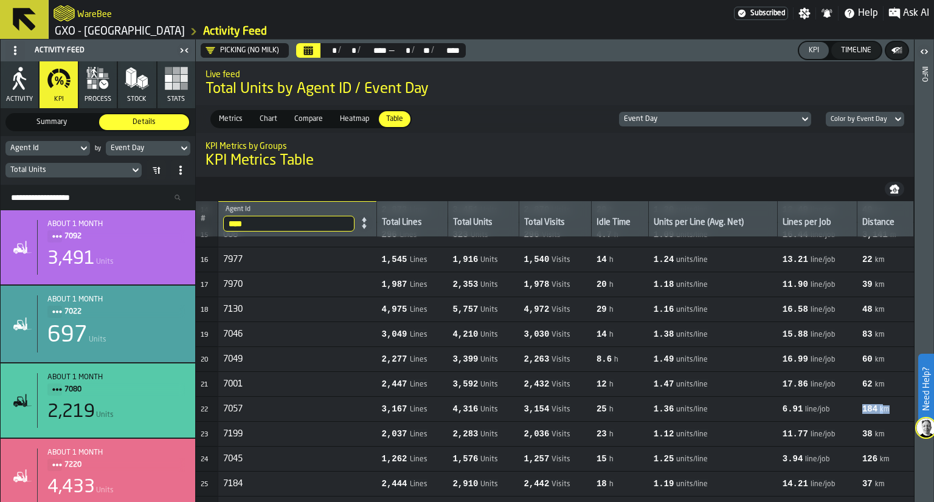
click at [884, 402] on td "184 km" at bounding box center [885, 408] width 57 height 25
click at [884, 405] on span "km" at bounding box center [884, 409] width 10 height 9
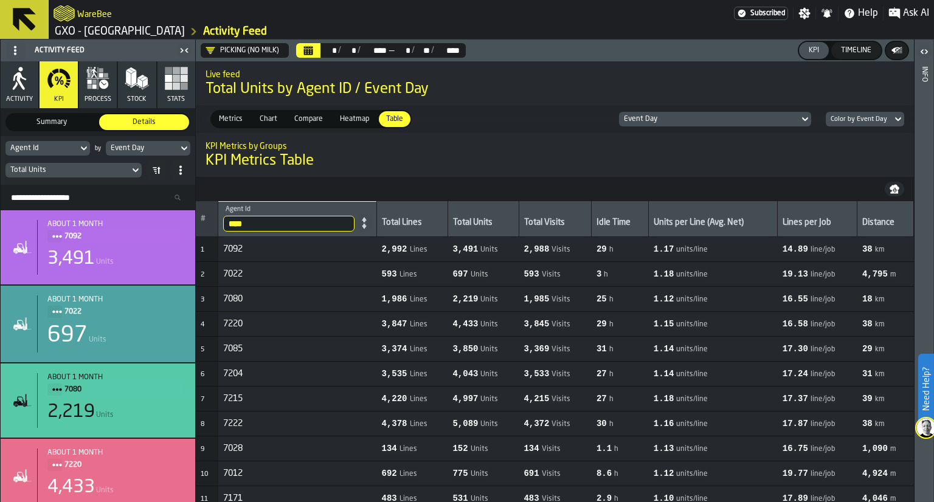
click at [776, 194] on nav at bounding box center [555, 189] width 718 height 24
drag, startPoint x: 639, startPoint y: 250, endPoint x: 607, endPoint y: 247, distance: 31.7
click at [607, 247] on span "29 h" at bounding box center [619, 249] width 47 height 10
click at [607, 247] on span "29" at bounding box center [601, 249] width 10 height 10
click at [891, 190] on icon "button-" at bounding box center [894, 187] width 10 height 5
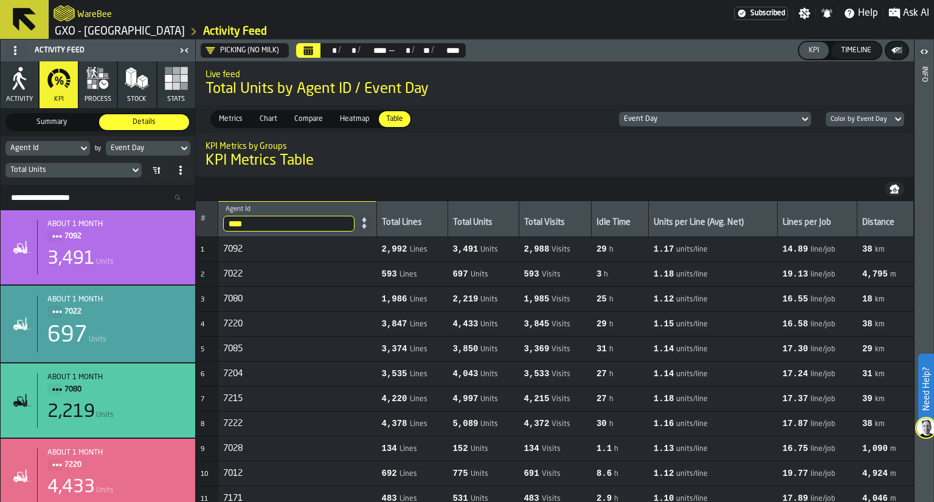
click at [342, 118] on span "Heatmap" at bounding box center [354, 119] width 39 height 11
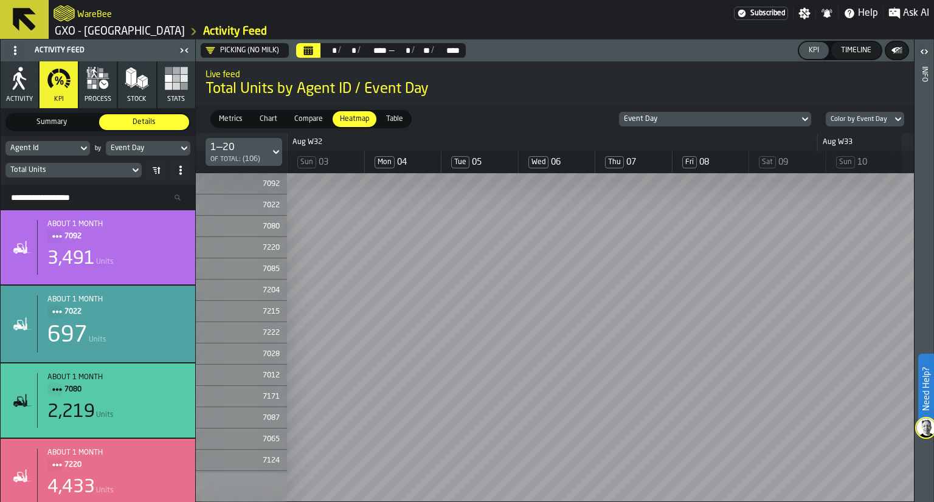
click at [274, 167] on div "1—20 of Total: (106)" at bounding box center [241, 152] width 91 height 38
click at [265, 150] on div "1—20 of Total: (106)" at bounding box center [237, 152] width 64 height 28
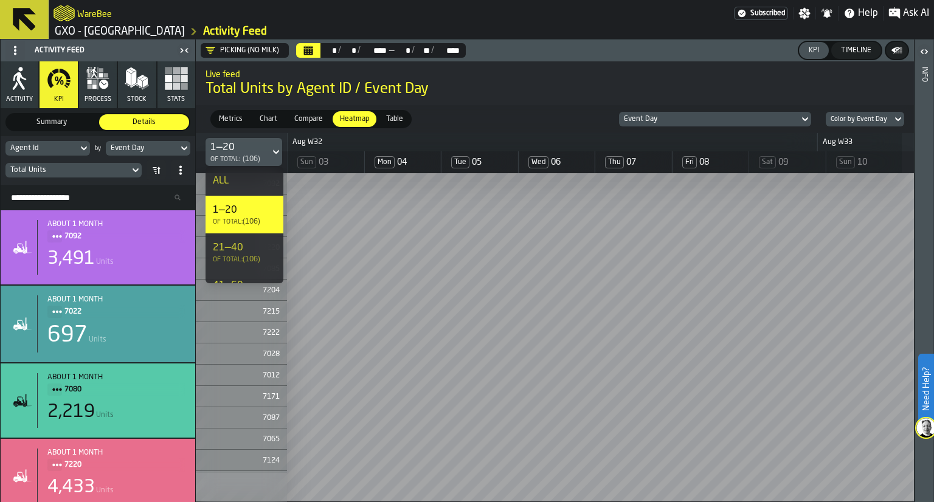
scroll to position [140, 0]
click at [255, 265] on div "101—106" at bounding box center [244, 260] width 63 height 15
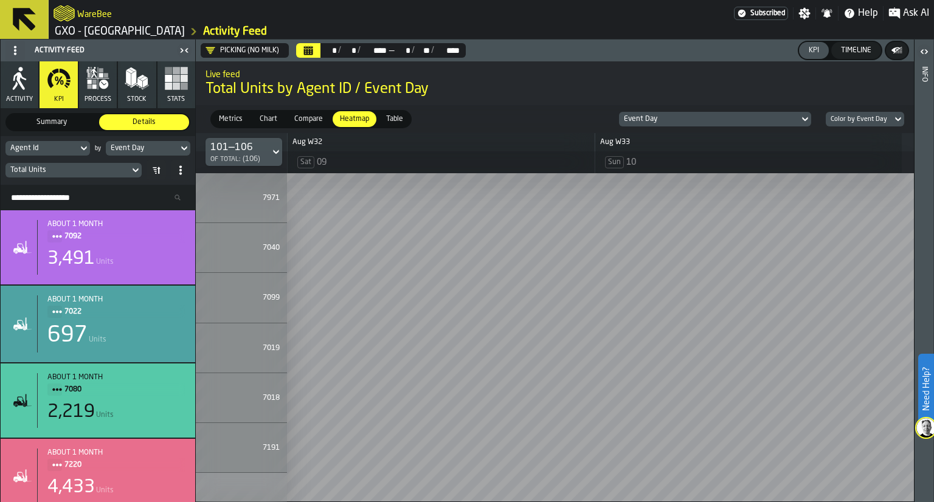
click at [255, 163] on div "101—106 of Total: (106)" at bounding box center [237, 152] width 64 height 28
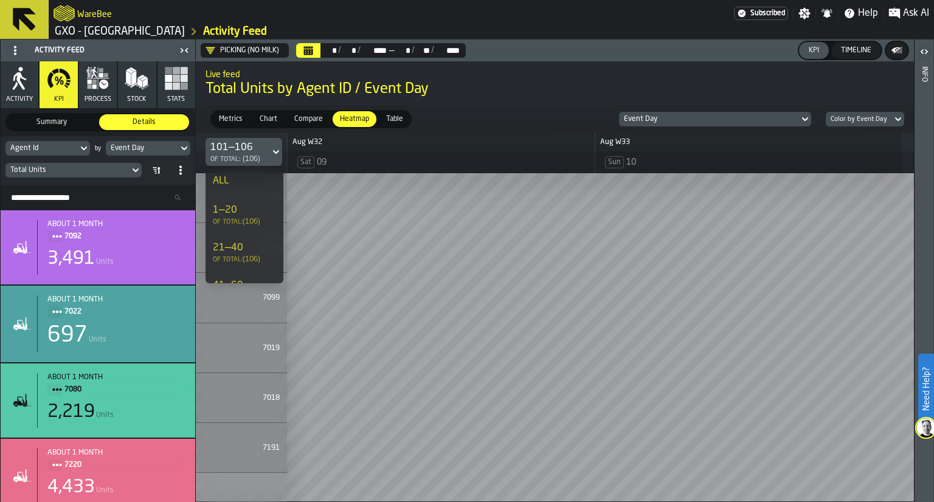
click at [255, 168] on li "ALL" at bounding box center [244, 181] width 78 height 29
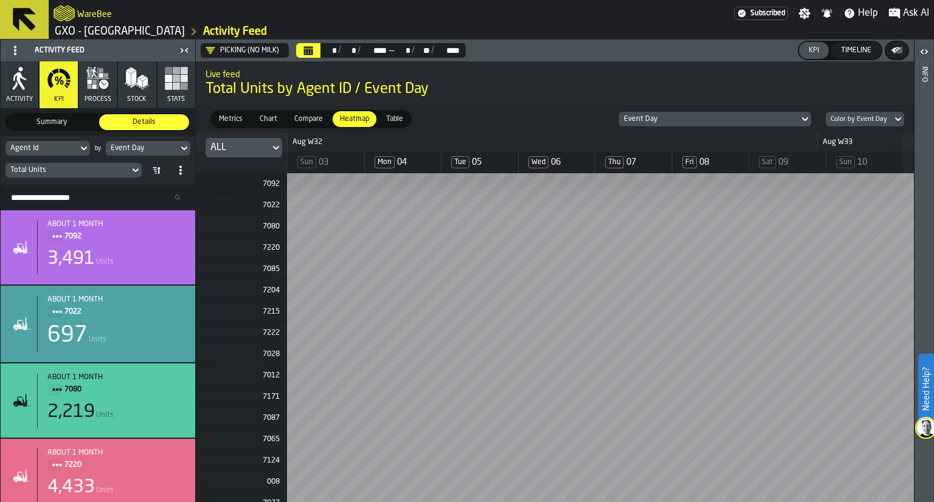
click at [295, 123] on span "Compare" at bounding box center [308, 119] width 38 height 11
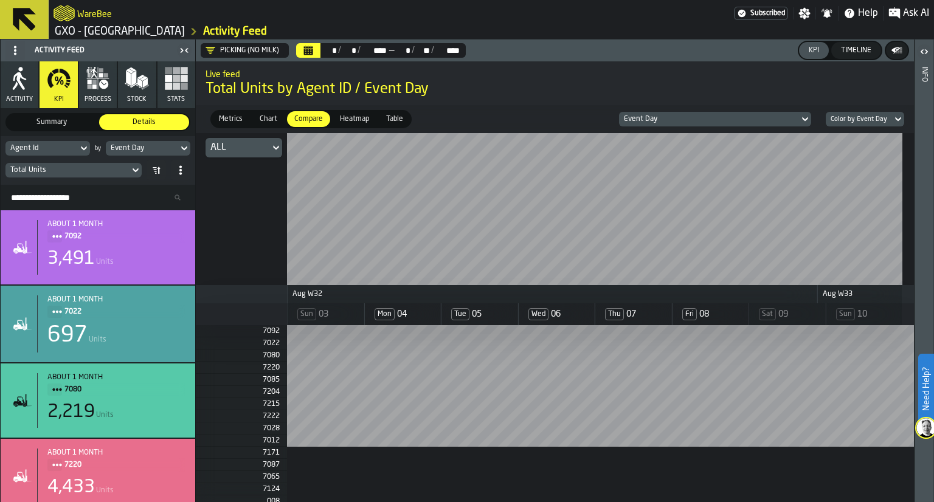
click at [272, 156] on div "ALL" at bounding box center [243, 147] width 77 height 19
click at [268, 188] on li "1—20 of Total: (106)" at bounding box center [244, 206] width 78 height 38
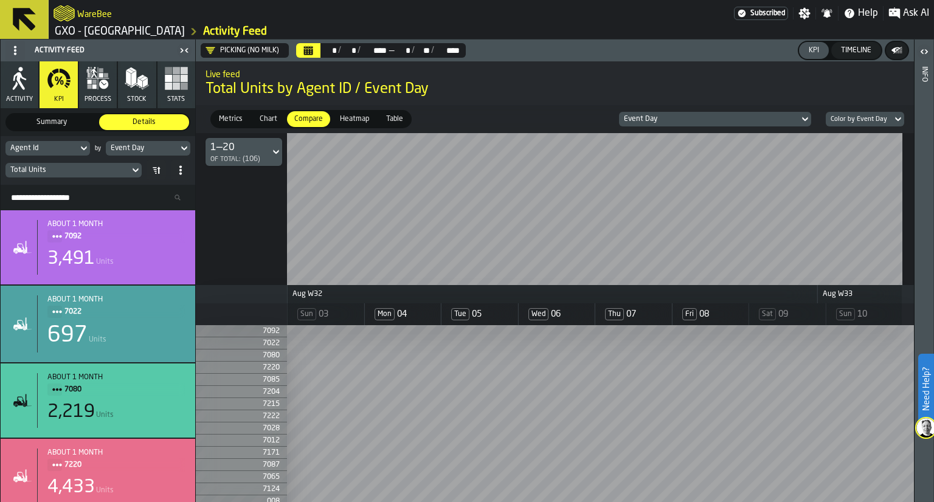
click at [256, 163] on div "of Total: (106)" at bounding box center [235, 159] width 50 height 9
click at [263, 123] on span "Chart" at bounding box center [268, 119] width 27 height 11
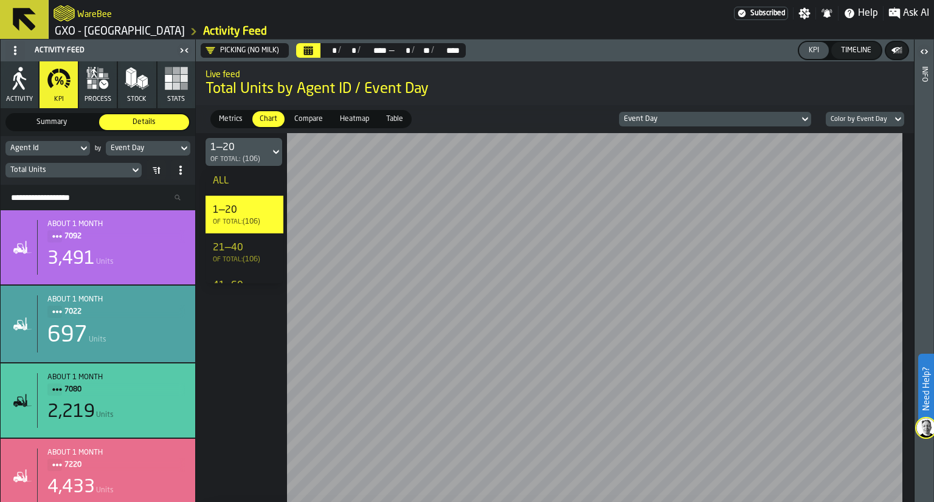
click at [235, 114] on span "Metrics" at bounding box center [230, 119] width 33 height 11
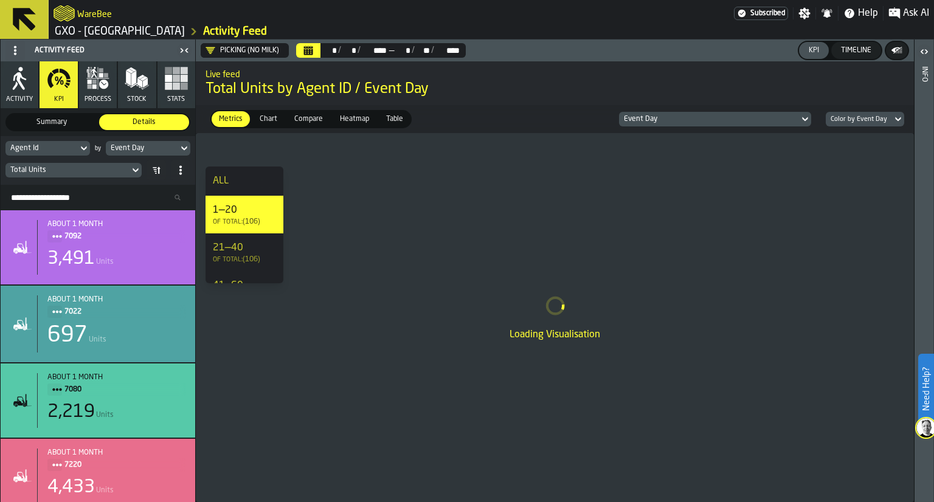
click at [290, 131] on div "Metrics Metrics Chart Chart Compare Compare Heatmap Heatmap Table Table Event D…" at bounding box center [555, 119] width 718 height 28
click at [283, 160] on div "Loading Visualisation" at bounding box center [555, 317] width 718 height 369
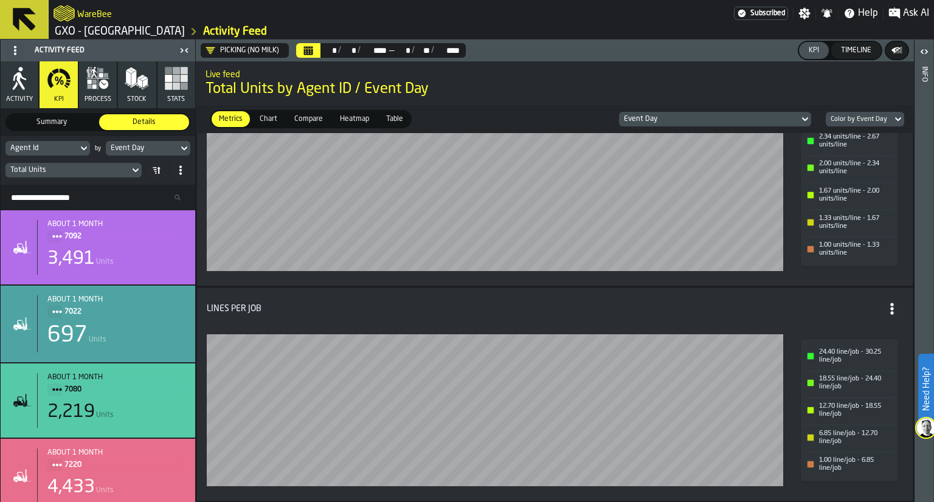
scroll to position [0, 0]
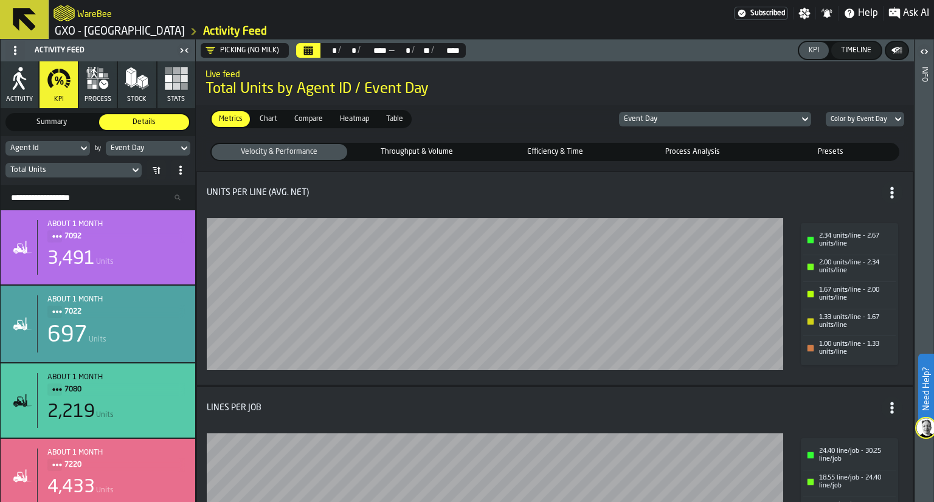
click at [422, 149] on span "Throughput & Volume" at bounding box center [417, 151] width 131 height 11
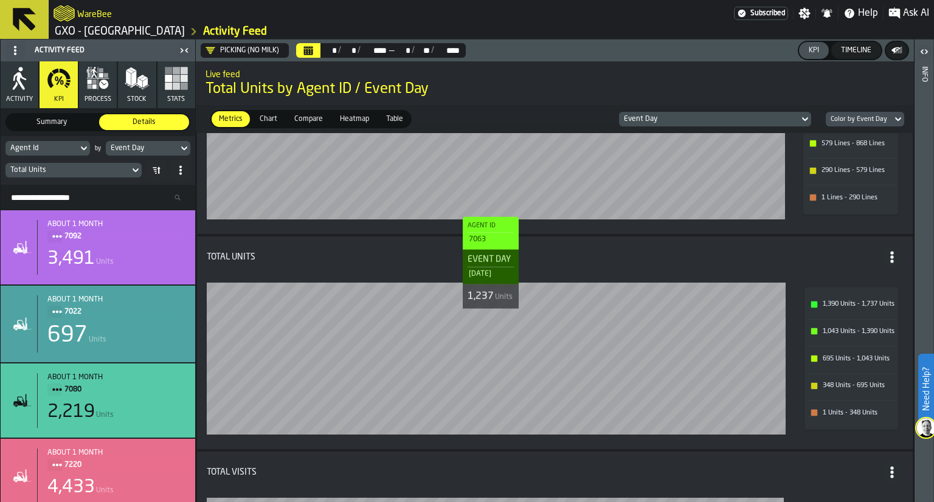
scroll to position [150, 0]
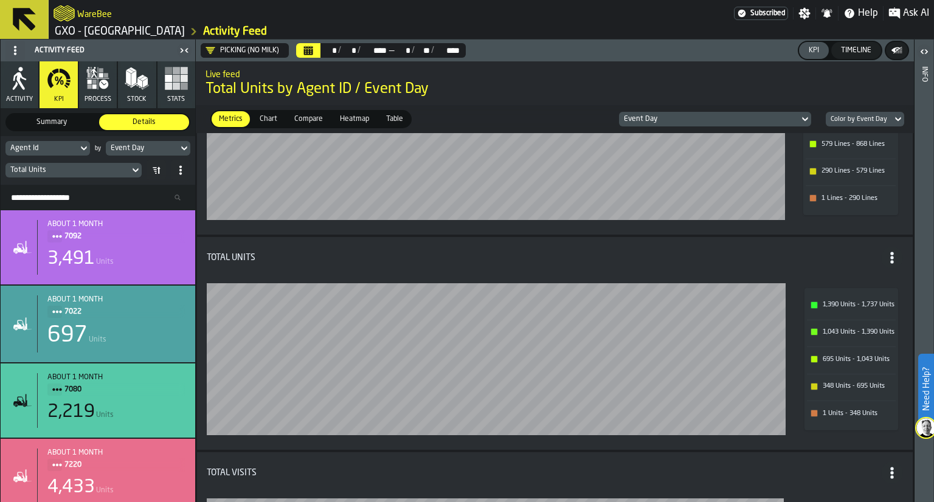
click at [204, 53] on div "Picking (No Milk)" at bounding box center [242, 50] width 83 height 15
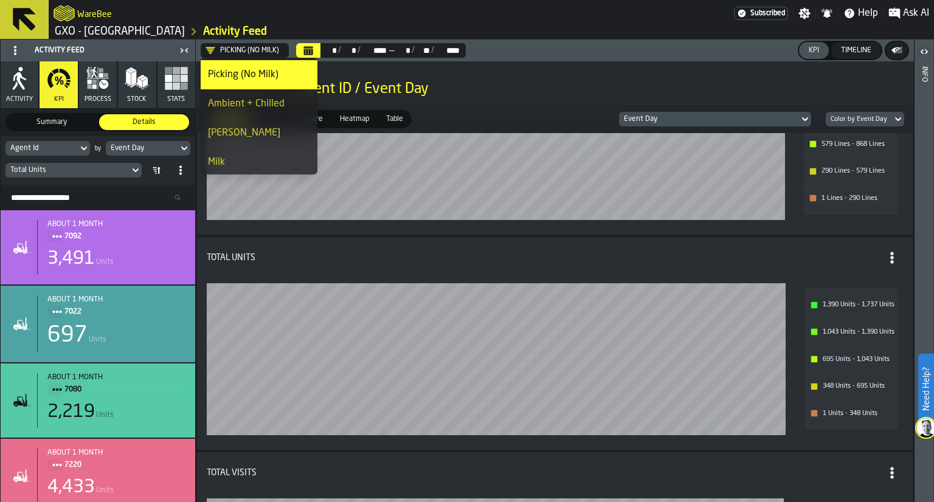
scroll to position [61, 0]
click at [234, 144] on li "Milk" at bounding box center [259, 157] width 117 height 29
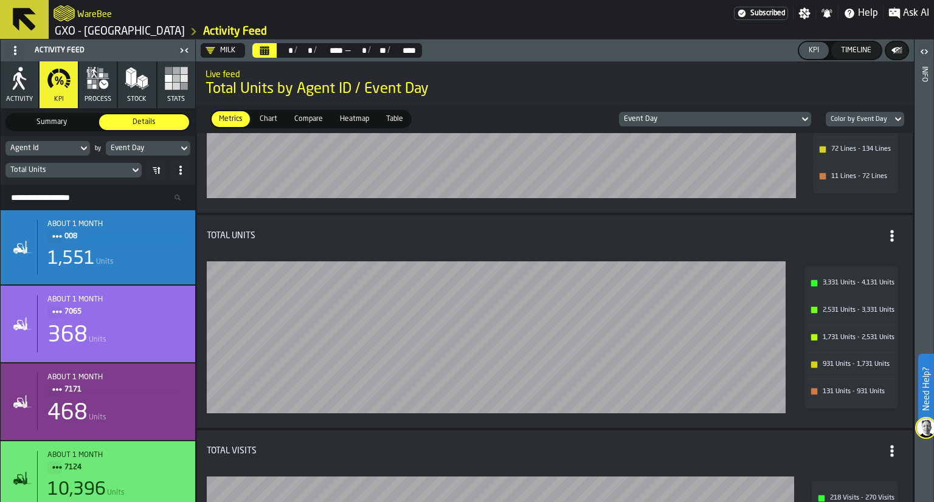
scroll to position [173, 0]
click at [100, 198] on input "Search Resources..." at bounding box center [97, 198] width 185 height 16
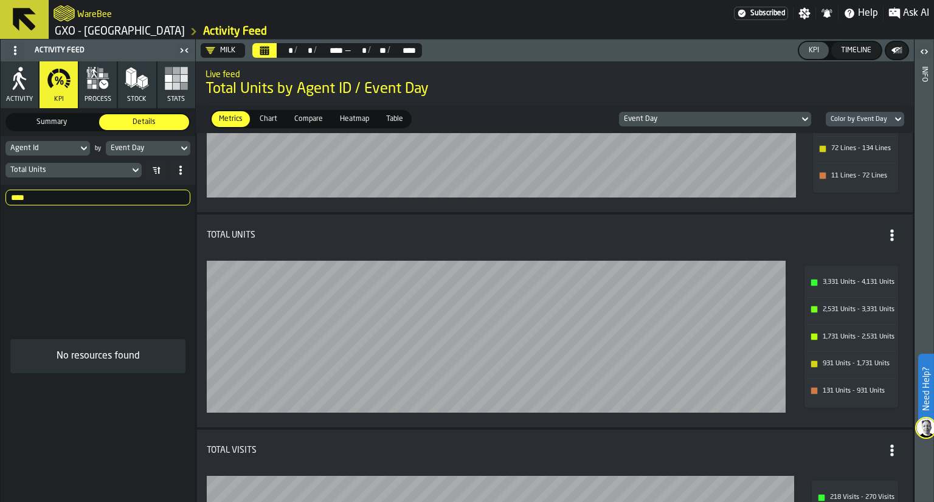
type input "****"
click at [270, 57] on button "Calendar" at bounding box center [264, 50] width 24 height 15
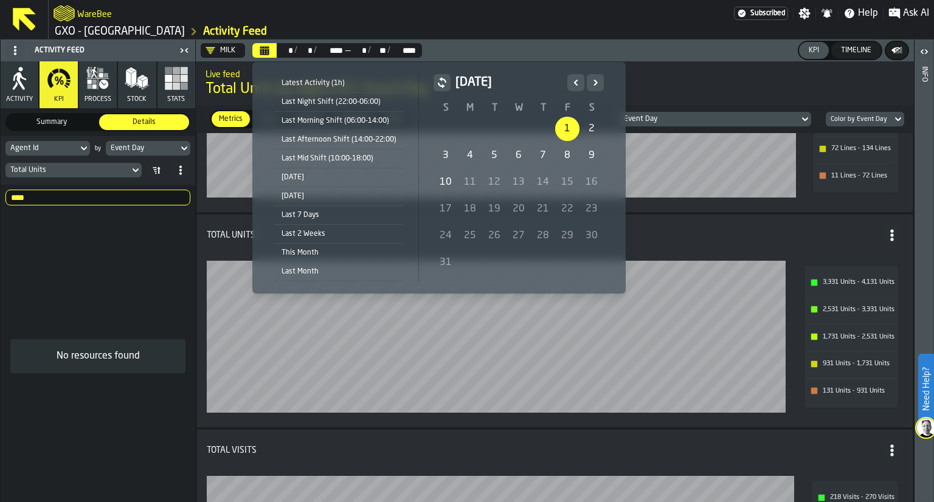
click at [558, 131] on div "1" at bounding box center [567, 129] width 24 height 24
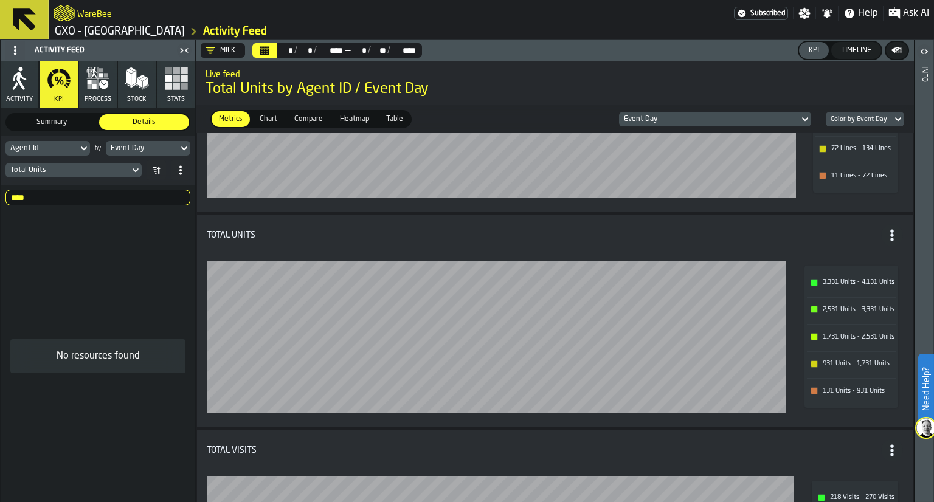
click at [269, 50] on icon "Calendar" at bounding box center [265, 51] width 10 height 10
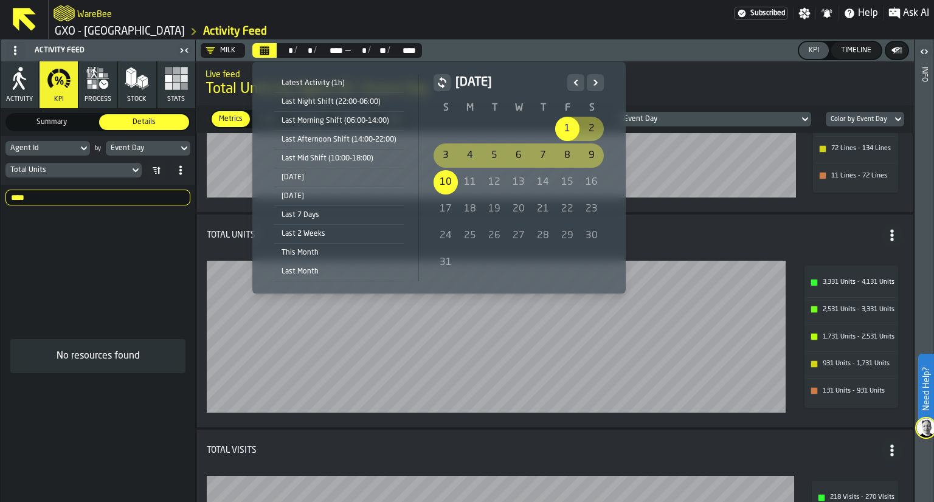
click at [295, 269] on div "Last Month" at bounding box center [338, 271] width 129 height 13
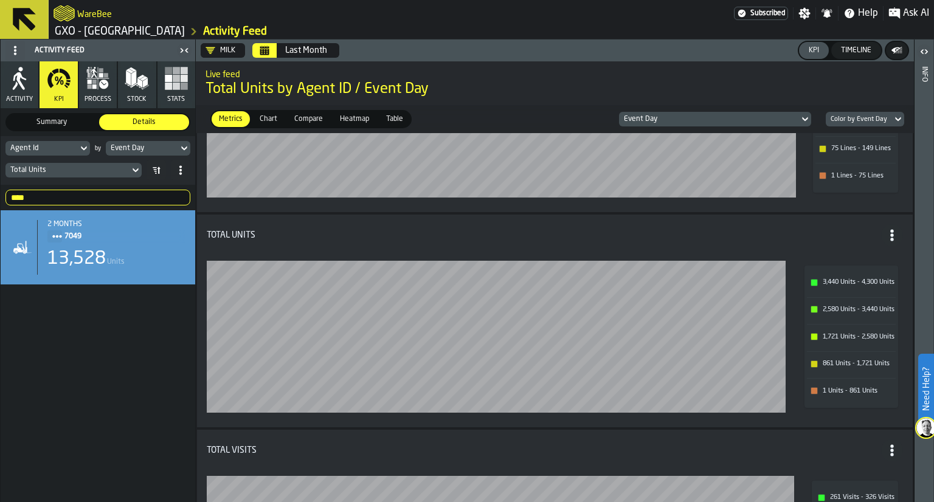
click at [162, 227] on div "2 months" at bounding box center [116, 224] width 138 height 9
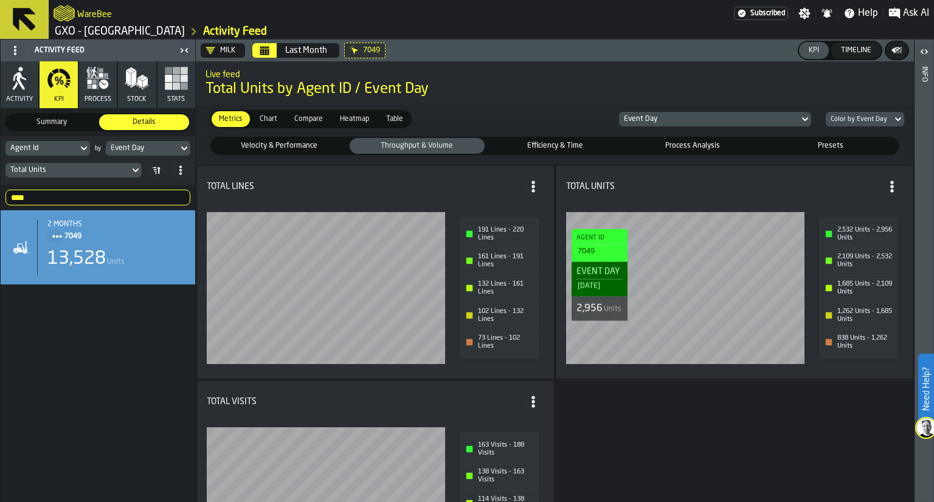
scroll to position [0, 0]
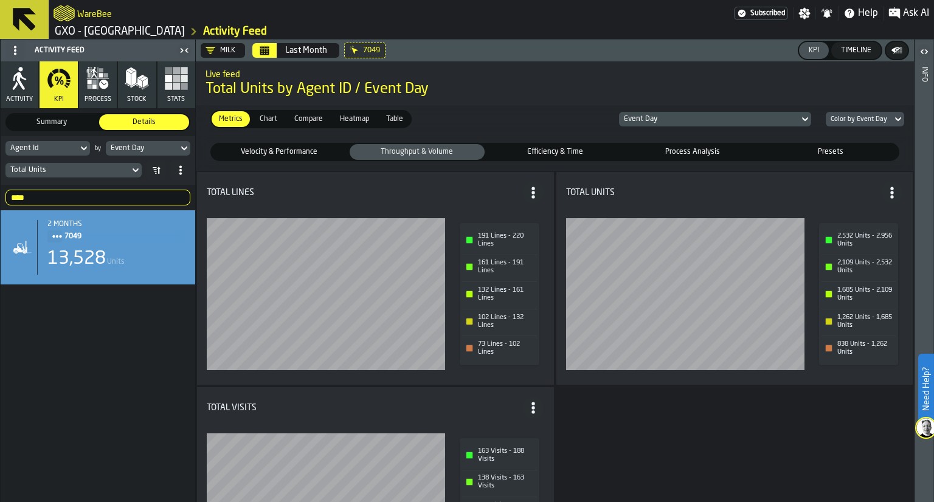
click at [524, 151] on span "Efficiency & Time" at bounding box center [554, 151] width 131 height 11
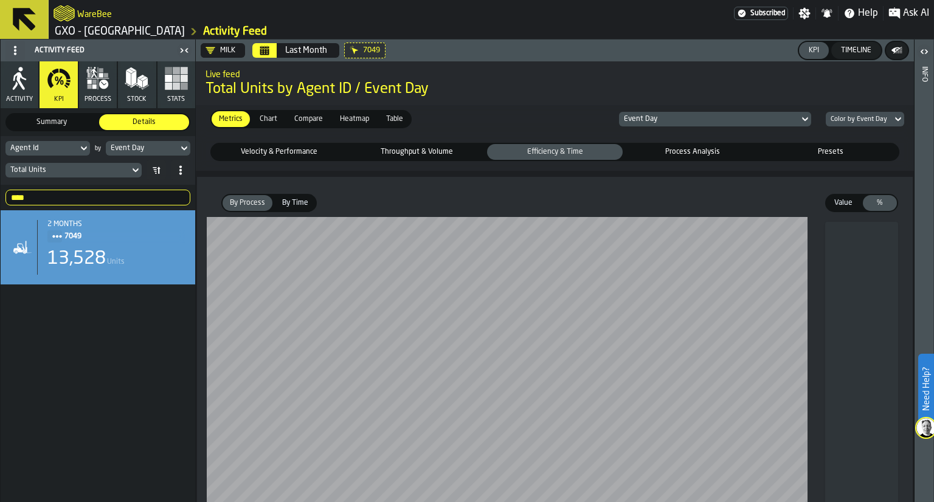
click at [843, 212] on label "Value Value" at bounding box center [843, 203] width 36 height 18
click at [738, 157] on span "Process Analysis" at bounding box center [692, 151] width 131 height 11
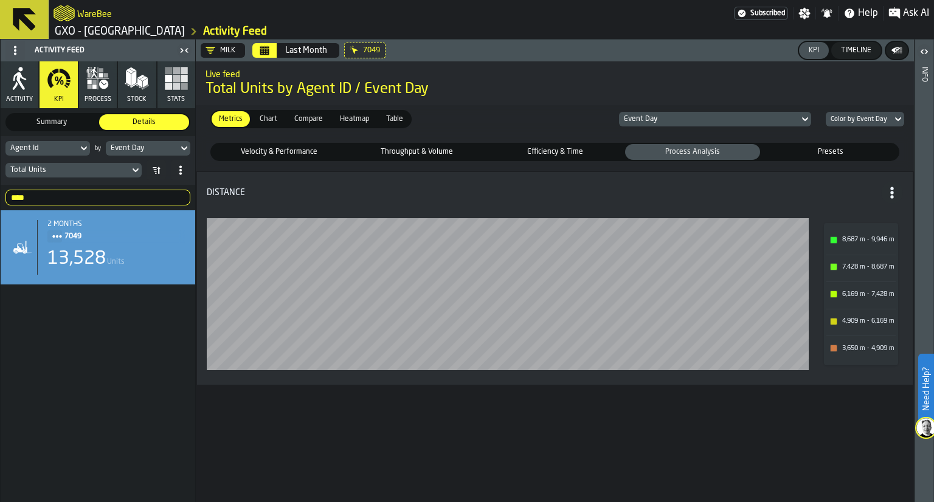
click at [771, 149] on span "Presets" at bounding box center [830, 151] width 131 height 11
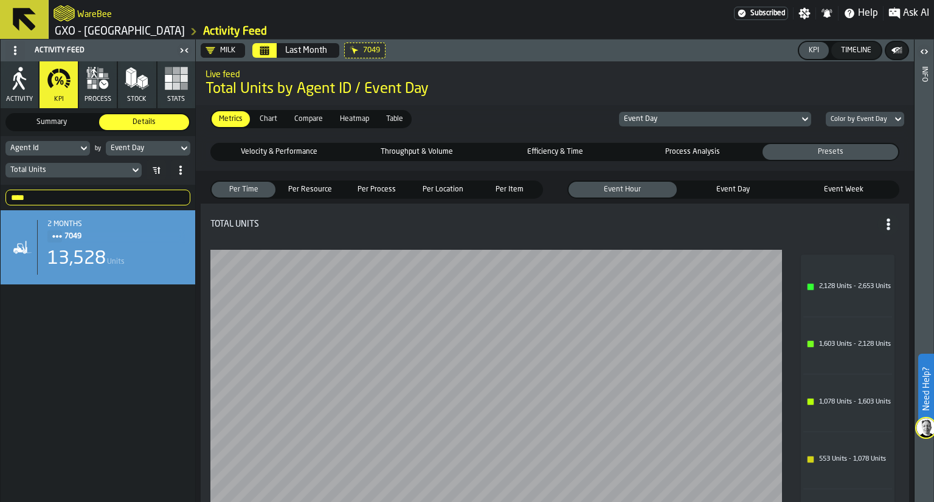
click at [304, 111] on div "Compare" at bounding box center [308, 119] width 43 height 16
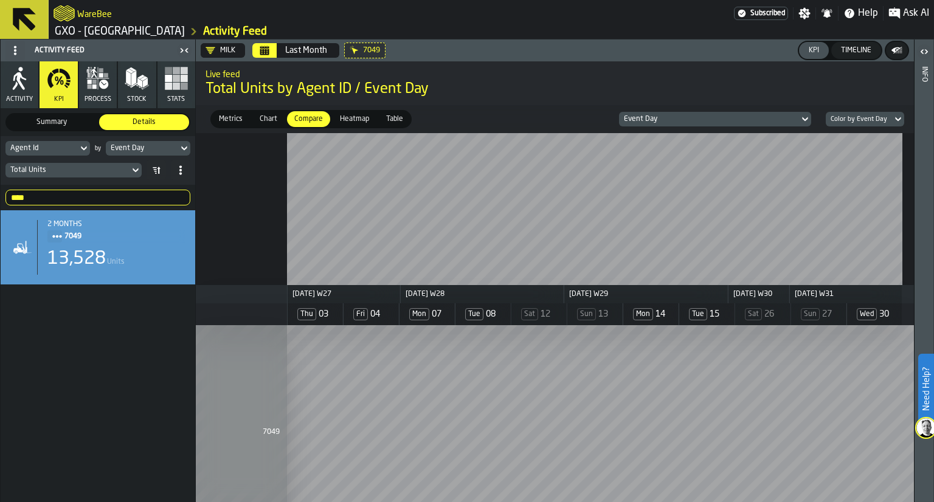
click at [0, 0] on icon at bounding box center [0, 0] width 0 height 0
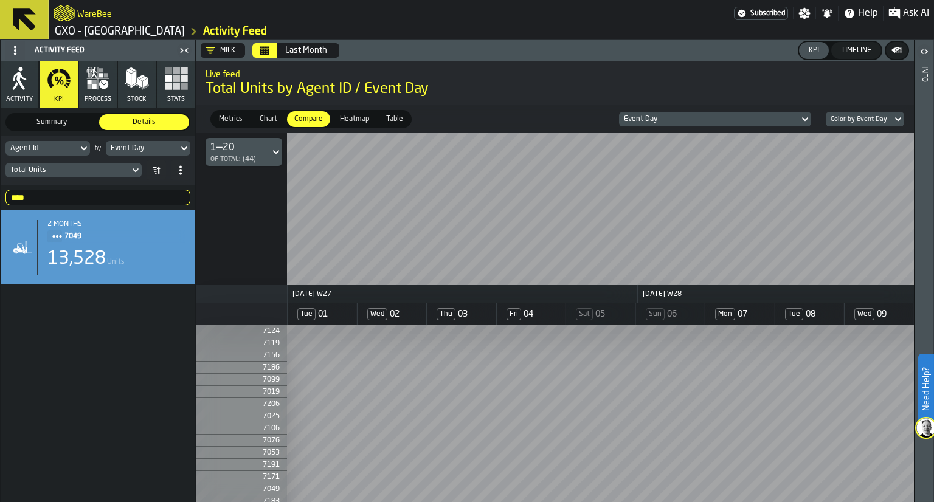
click at [215, 60] on header "Milk Last Month KPI Timeline" at bounding box center [555, 51] width 718 height 22
click at [211, 52] on icon "DropdownMenuValue-PWxu1G1c-bias9K3b0PzO" at bounding box center [210, 51] width 10 height 10
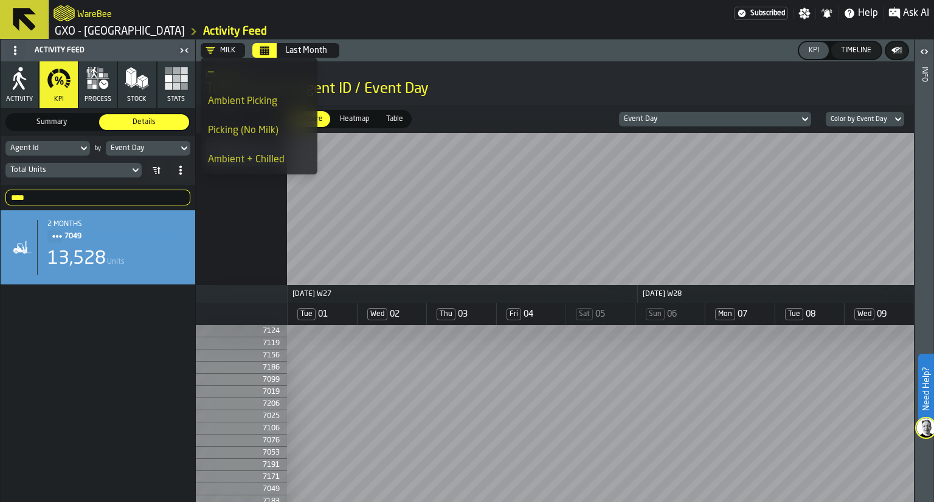
click at [229, 123] on div "Picking (No Milk)" at bounding box center [259, 130] width 102 height 15
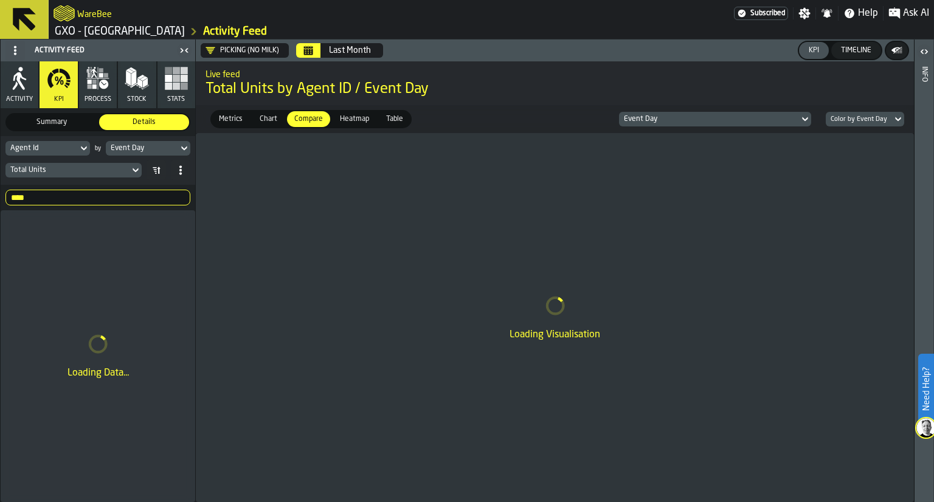
click at [179, 202] on input "****" at bounding box center [97, 198] width 185 height 16
click at [175, 198] on input "****" at bounding box center [97, 198] width 185 height 16
click at [216, 187] on div "Loading Visualisation" at bounding box center [555, 317] width 718 height 369
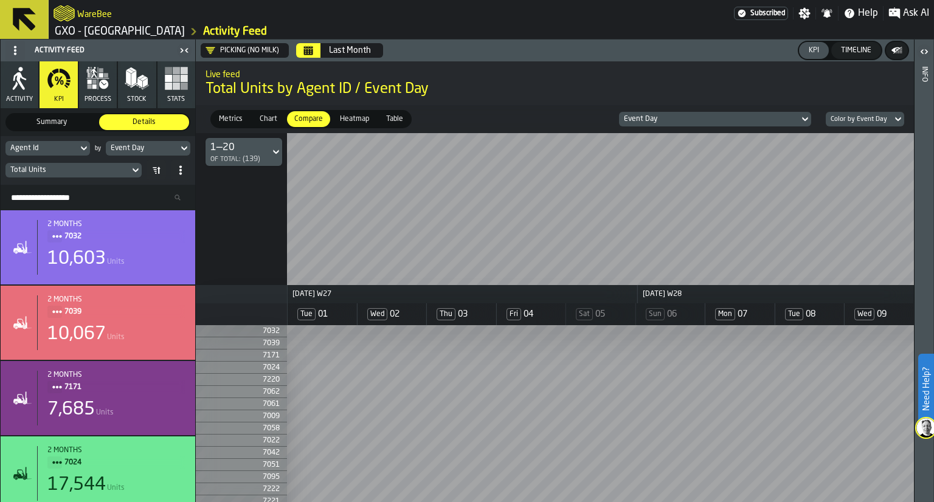
click at [243, 115] on span "Metrics" at bounding box center [230, 119] width 33 height 11
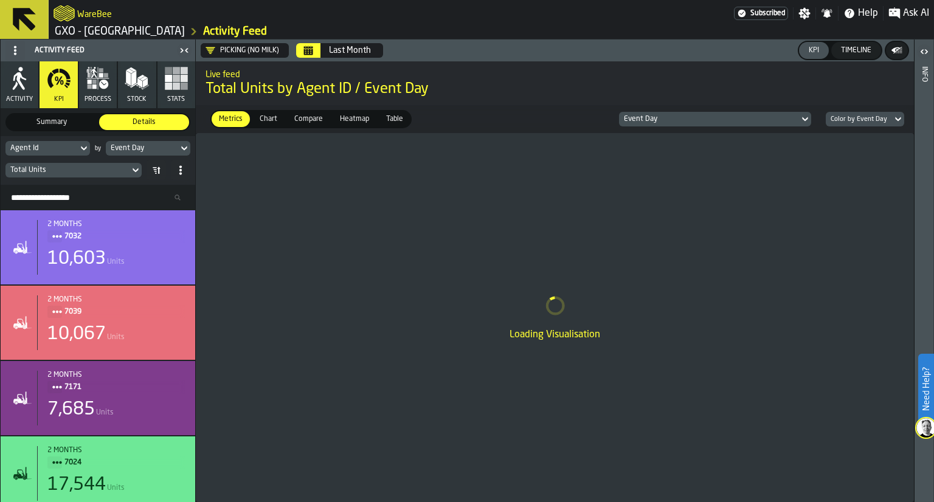
click at [649, 118] on div "Event Day" at bounding box center [709, 119] width 171 height 9
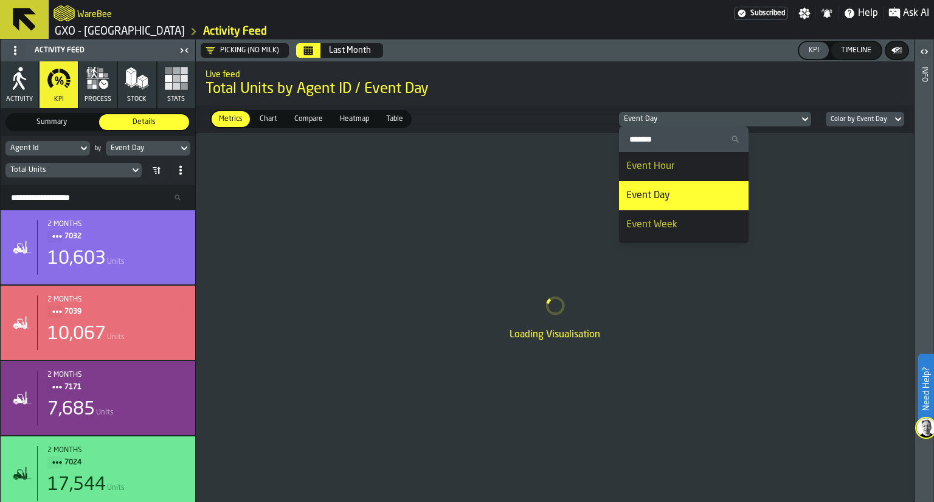
click at [664, 123] on div "Event Day" at bounding box center [709, 119] width 171 height 9
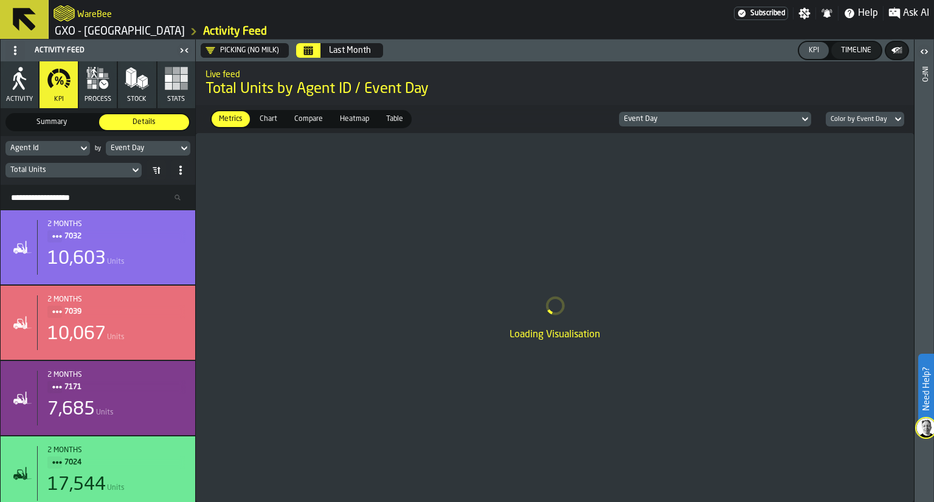
click at [664, 123] on div "Event Day" at bounding box center [709, 119] width 171 height 9
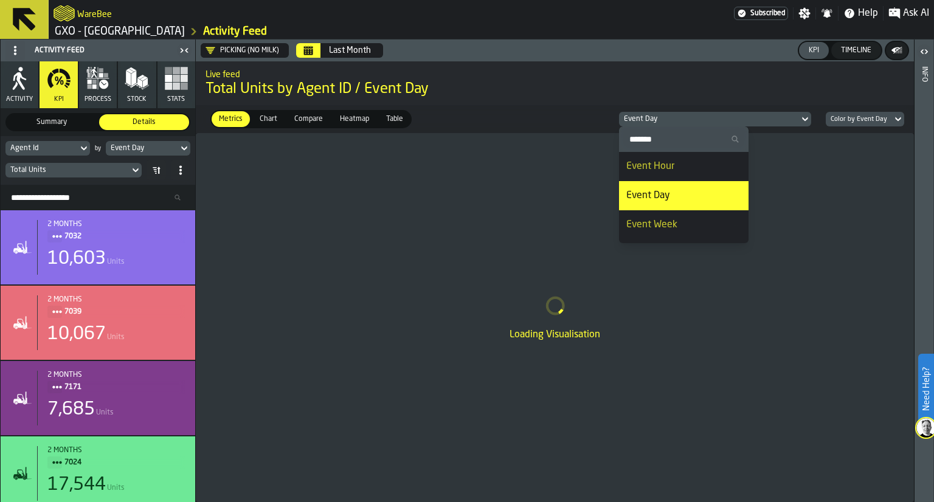
click at [664, 123] on div "Event Day" at bounding box center [709, 119] width 171 height 9
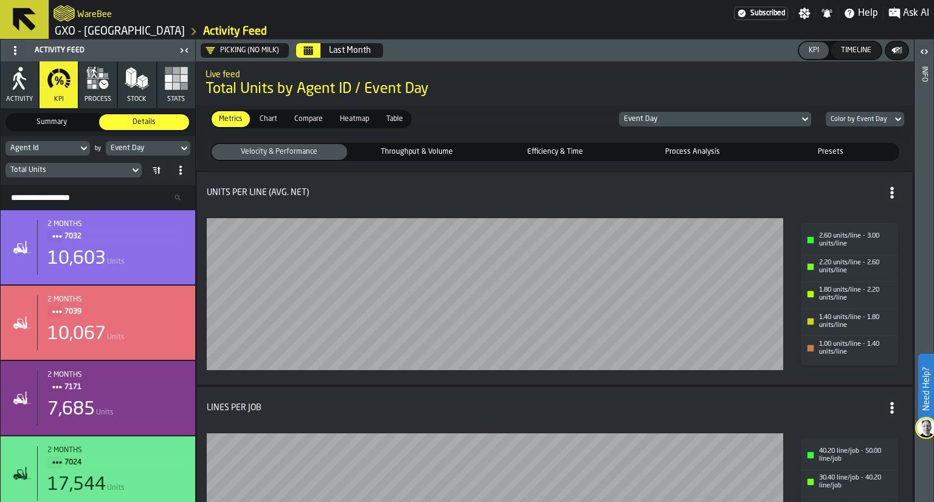
click at [389, 119] on span "Table" at bounding box center [394, 119] width 27 height 11
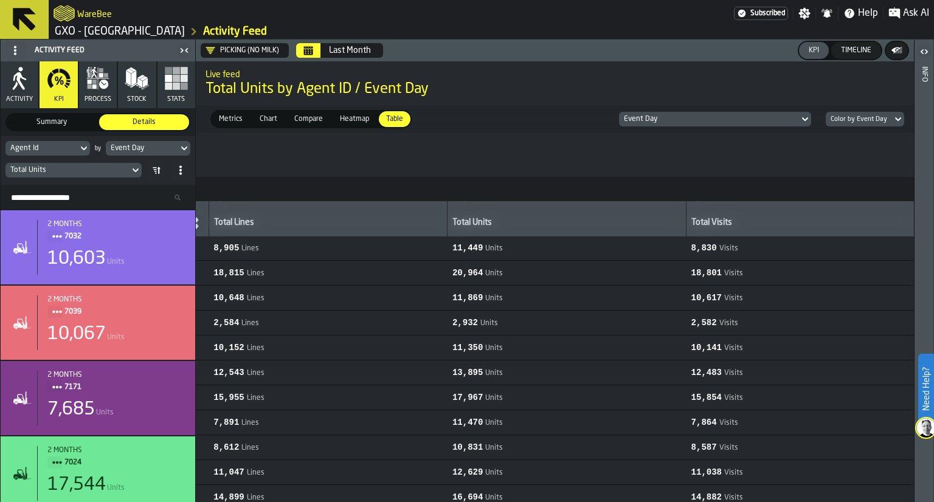
scroll to position [844, 0]
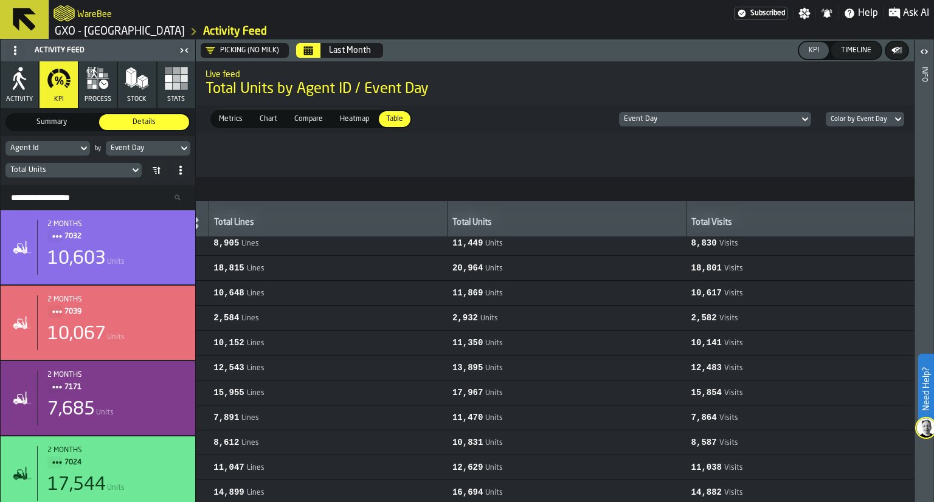
click at [88, 206] on div "Search Resources..." at bounding box center [98, 198] width 194 height 26
click at [85, 198] on input "Search Resources..." at bounding box center [97, 198] width 185 height 16
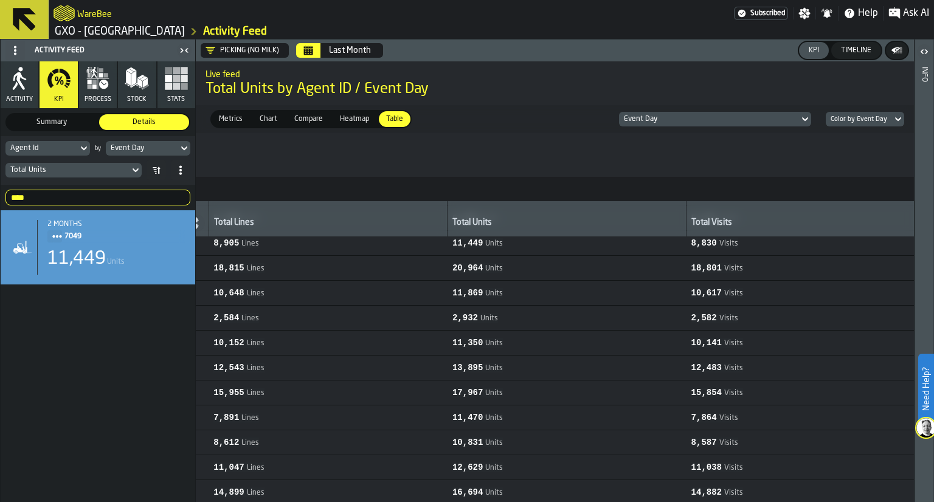
type input "****"
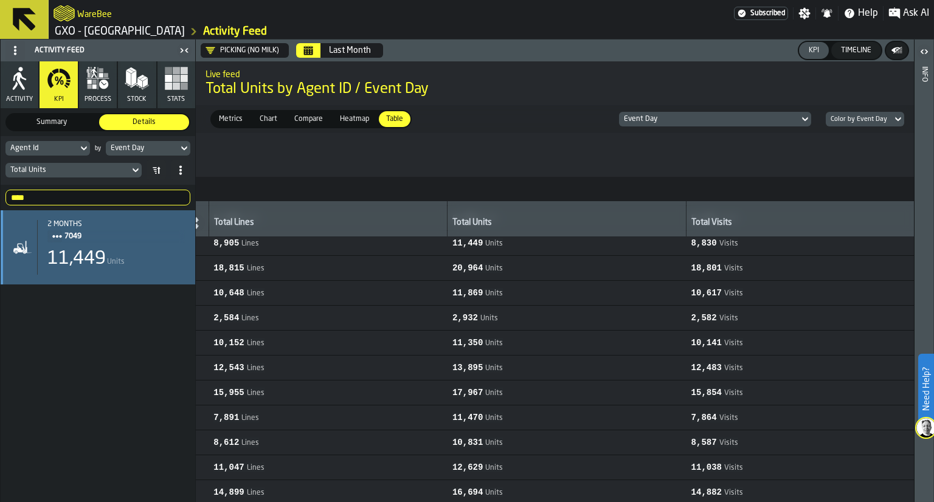
click at [119, 233] on span "7049" at bounding box center [119, 236] width 111 height 13
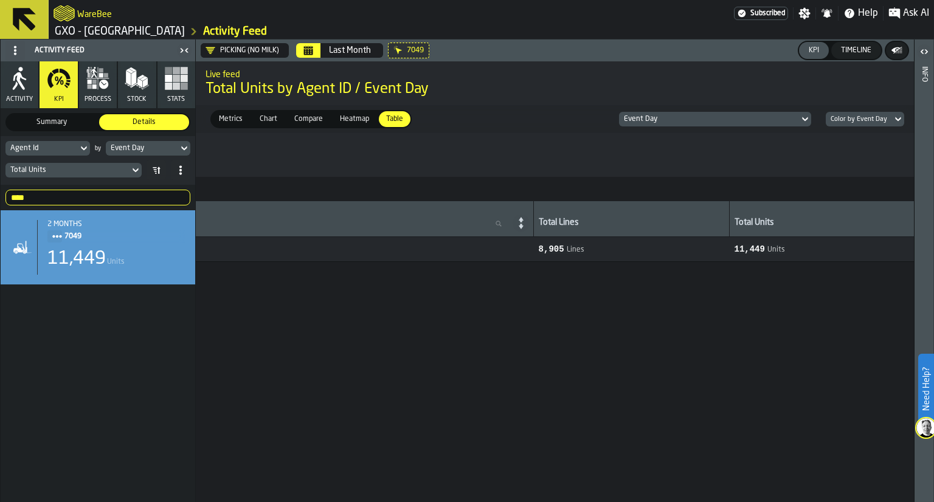
scroll to position [0, 0]
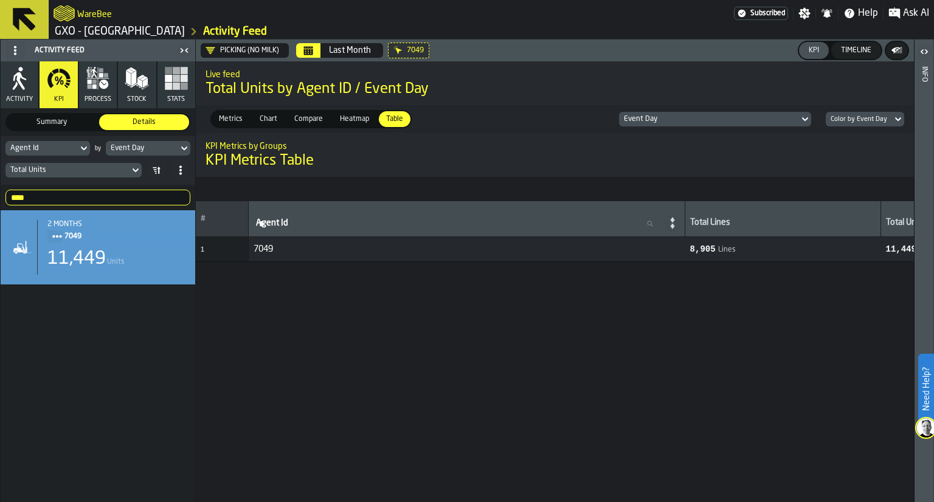
click at [97, 86] on icon "button" at bounding box center [98, 78] width 24 height 24
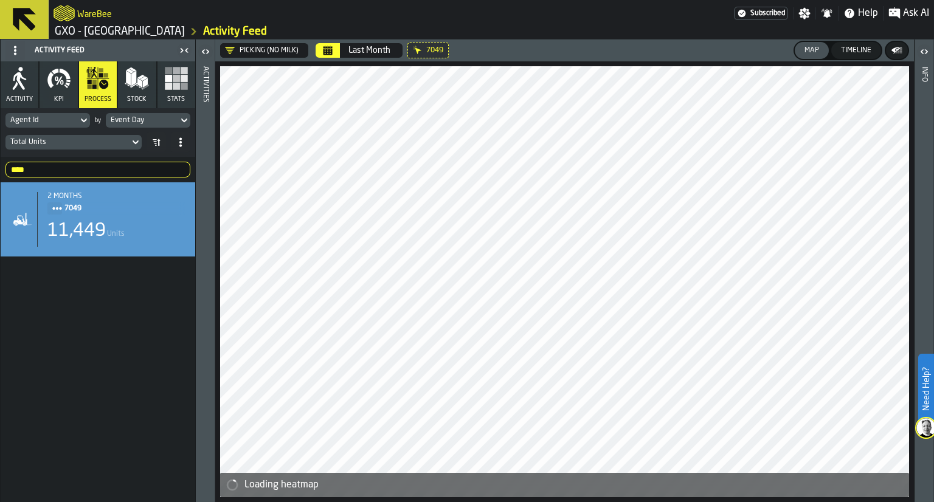
click at [209, 44] on div "button-toggle-Open" at bounding box center [205, 51] width 17 height 15
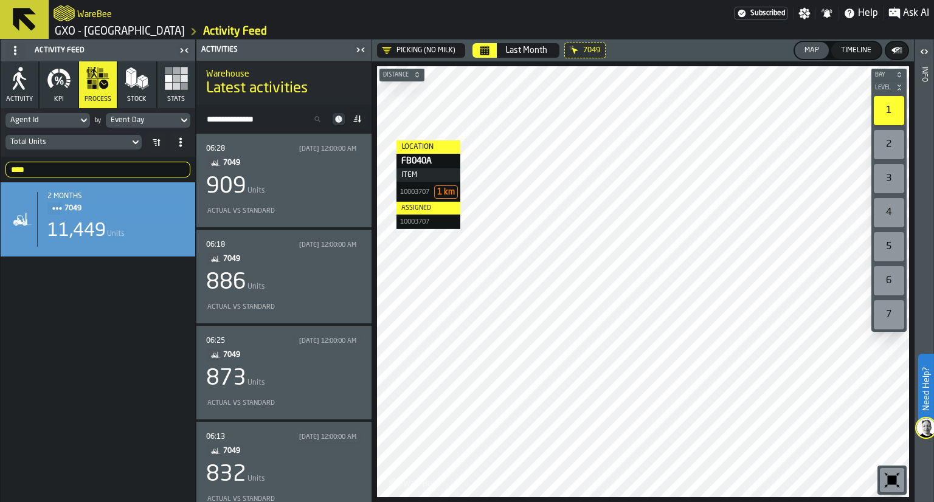
click at [356, 54] on icon "button-toggle-Close me" at bounding box center [360, 50] width 15 height 15
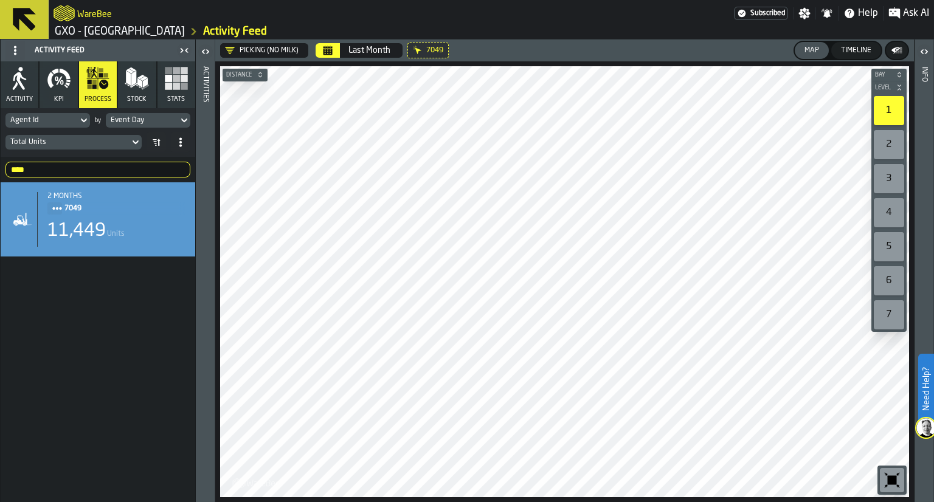
click at [250, 80] on button "Distance" at bounding box center [244, 75] width 45 height 12
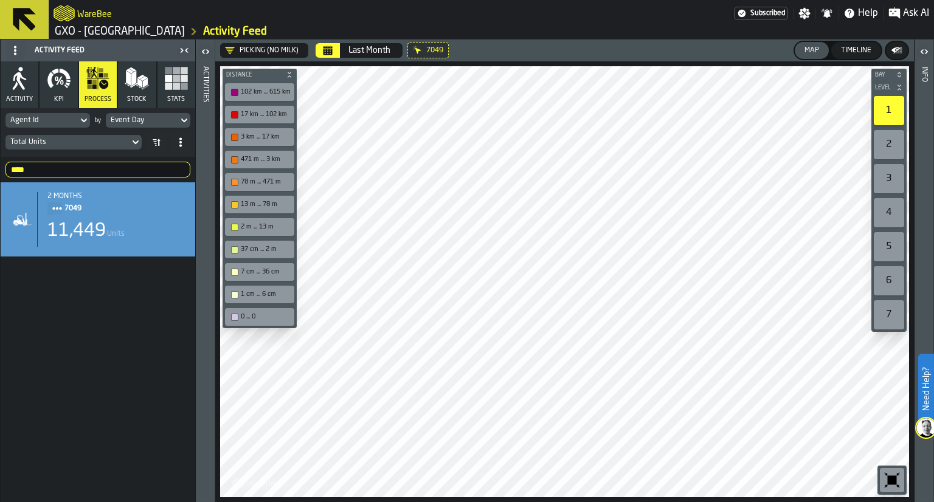
click at [250, 74] on span "Distance" at bounding box center [254, 75] width 60 height 7
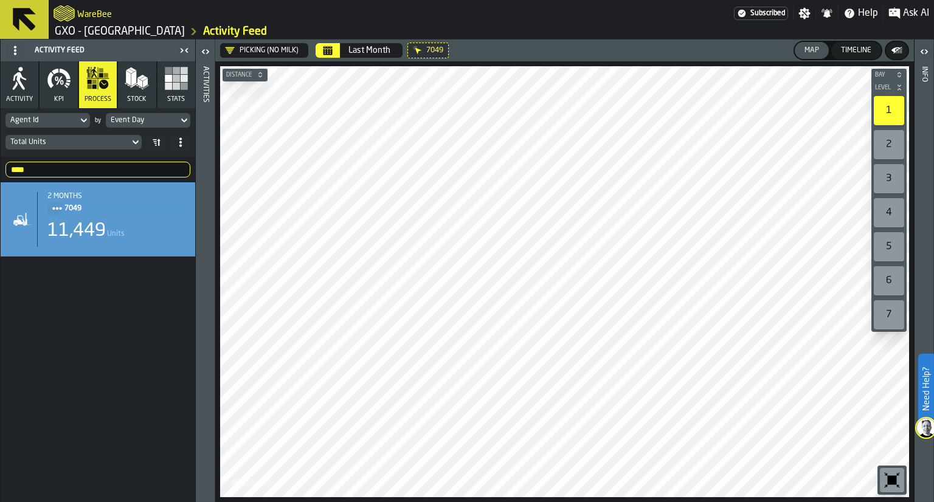
click at [207, 52] on icon "button-toggle-Open" at bounding box center [206, 51] width 3 height 4
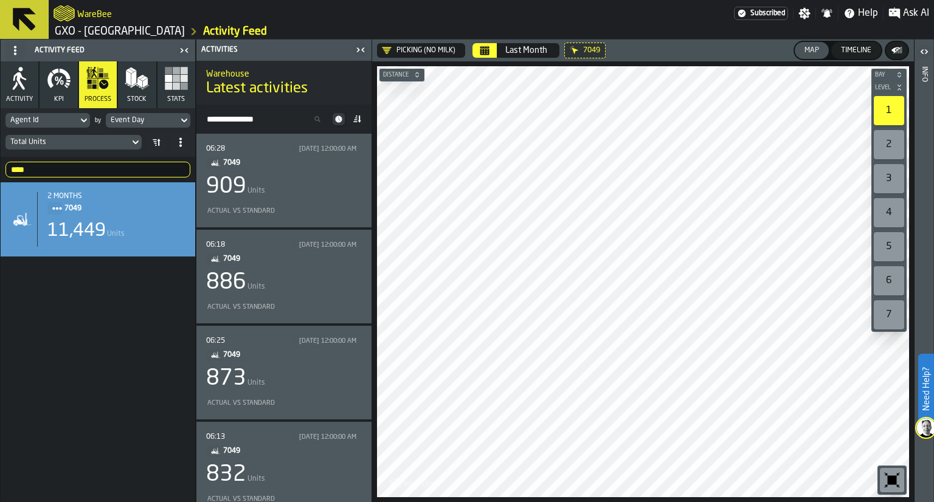
click at [258, 162] on span "7049" at bounding box center [287, 162] width 129 height 13
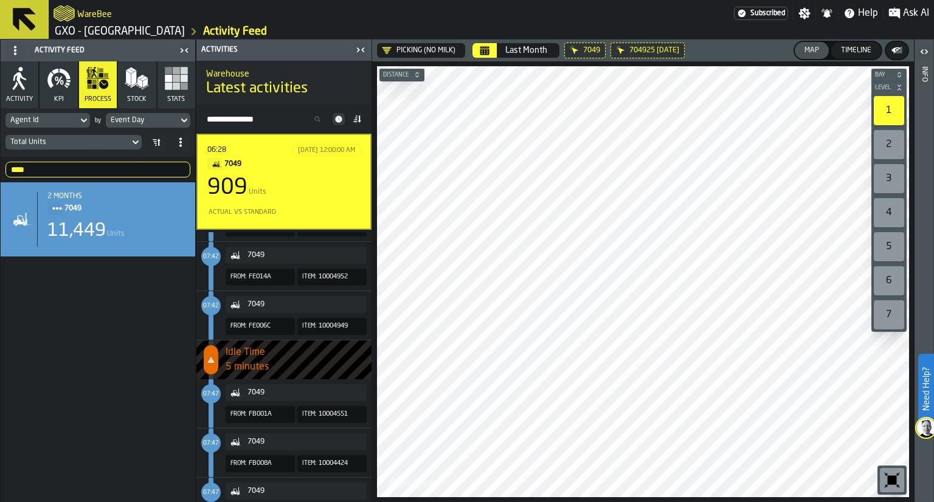
scroll to position [7018, 0]
click at [295, 348] on span "Idle Time" at bounding box center [298, 352] width 146 height 15
click at [207, 311] on span "07:42" at bounding box center [210, 304] width 19 height 19
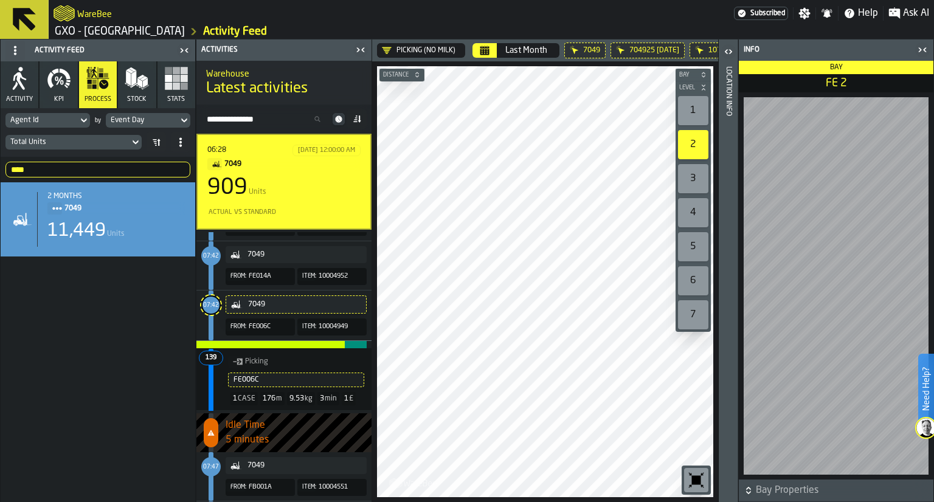
click at [212, 309] on span "counterLabel" at bounding box center [210, 304] width 19 height 19
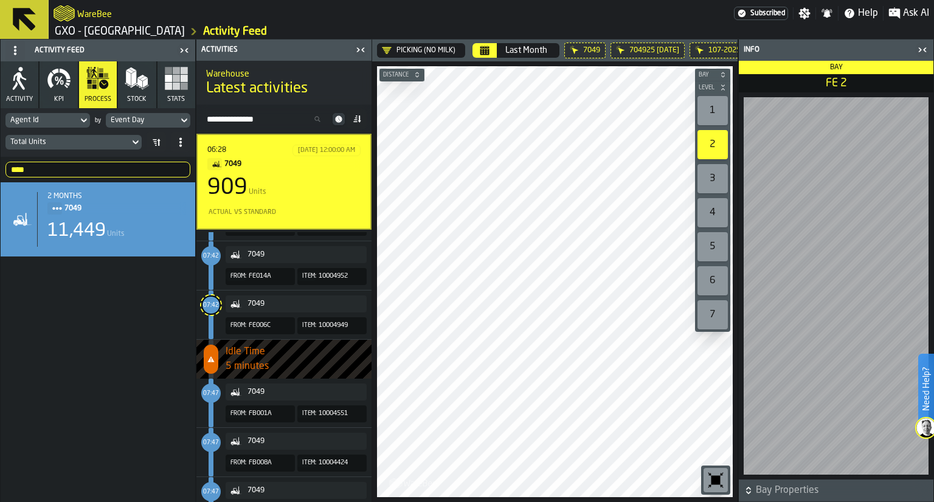
click at [206, 394] on span "07:47" at bounding box center [211, 393] width 16 height 5
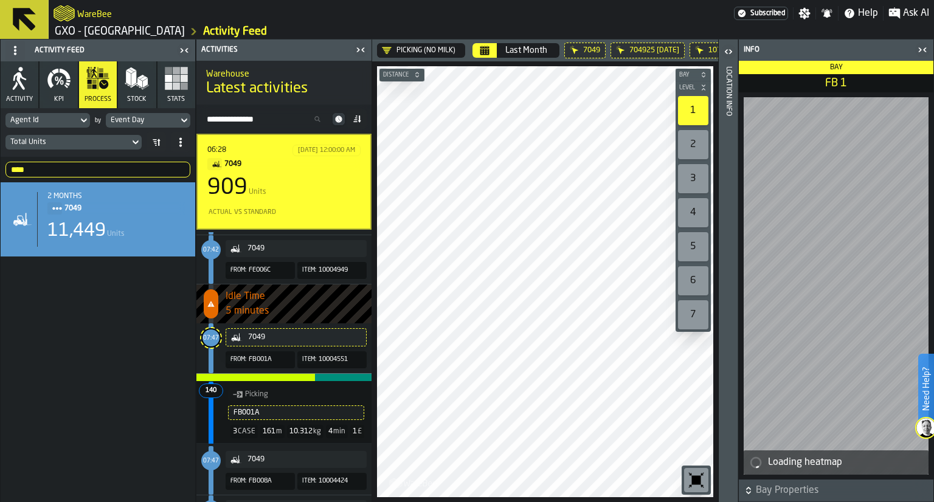
scroll to position [7074, 0]
click at [352, 435] on span "1" at bounding box center [354, 430] width 4 height 7
click at [780, 493] on span "Bay Properties" at bounding box center [842, 490] width 175 height 15
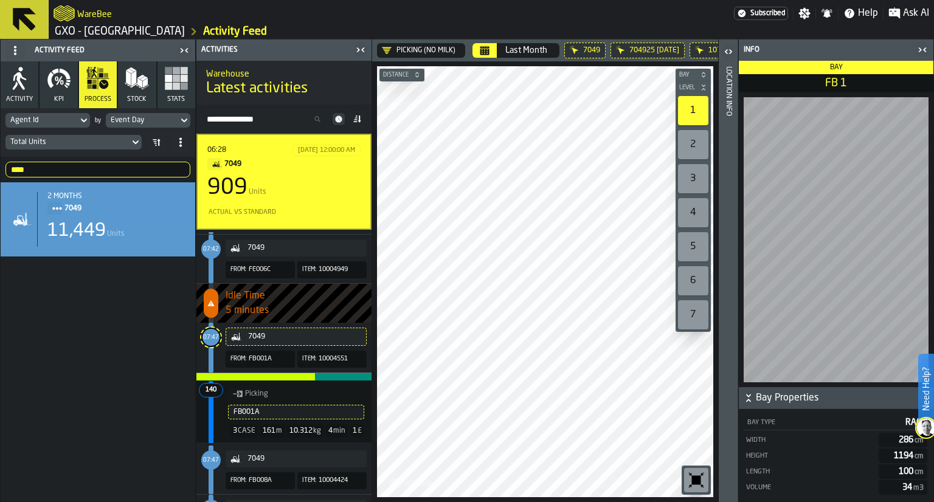
click at [754, 407] on button "Bay Properties" at bounding box center [835, 398] width 194 height 22
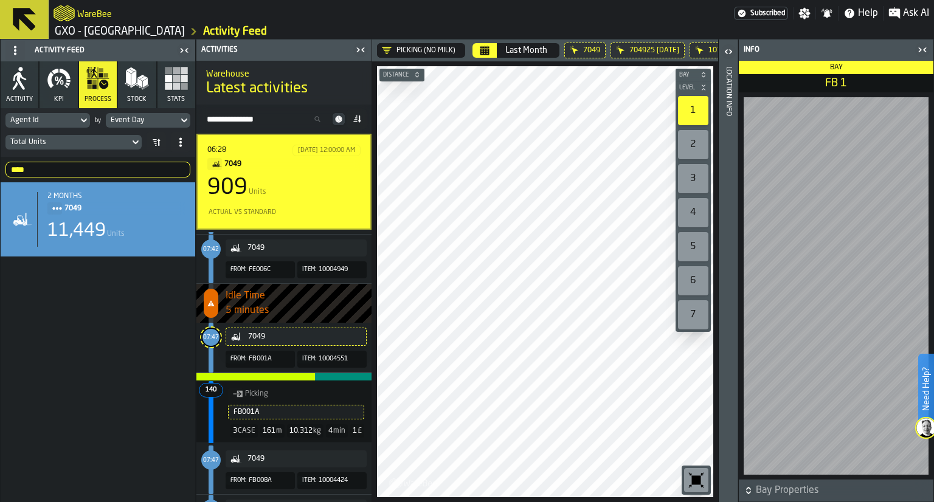
click at [924, 49] on icon "button-toggle-Close me" at bounding box center [922, 50] width 15 height 15
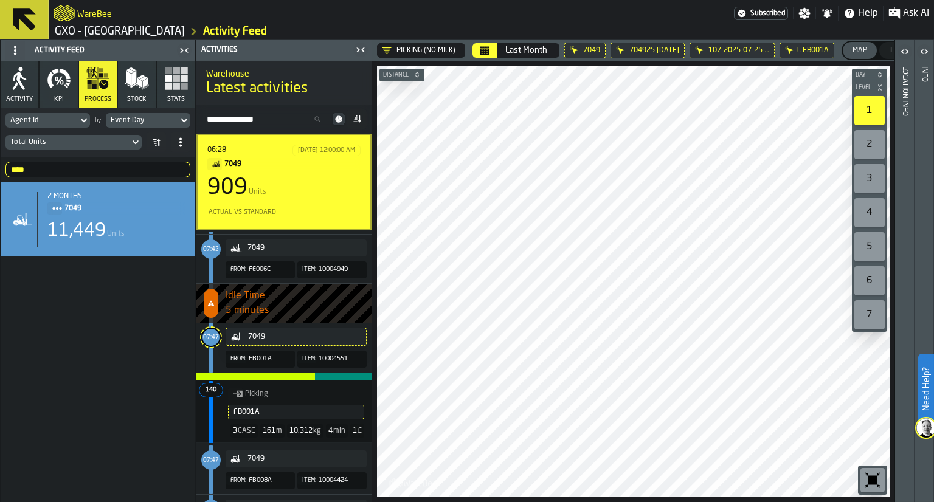
click at [0, 0] on icon at bounding box center [0, 0] width 0 height 0
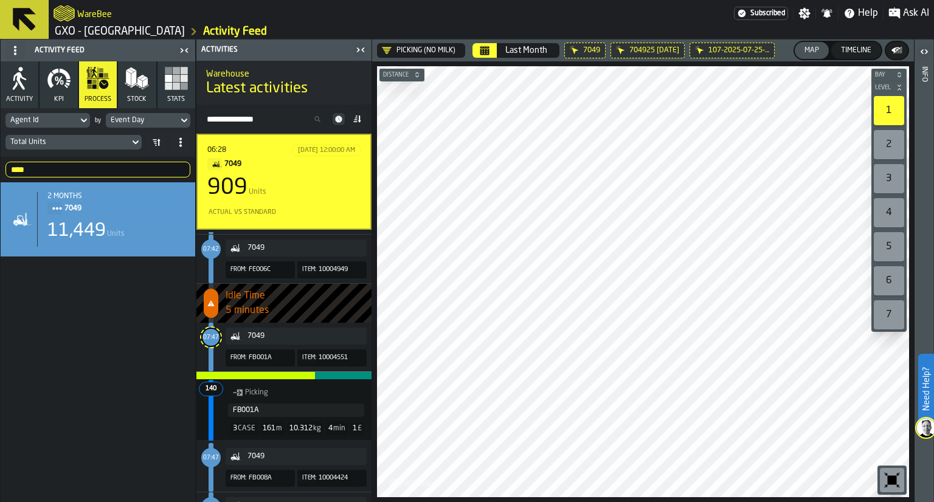
click at [0, 0] on icon at bounding box center [0, 0] width 0 height 0
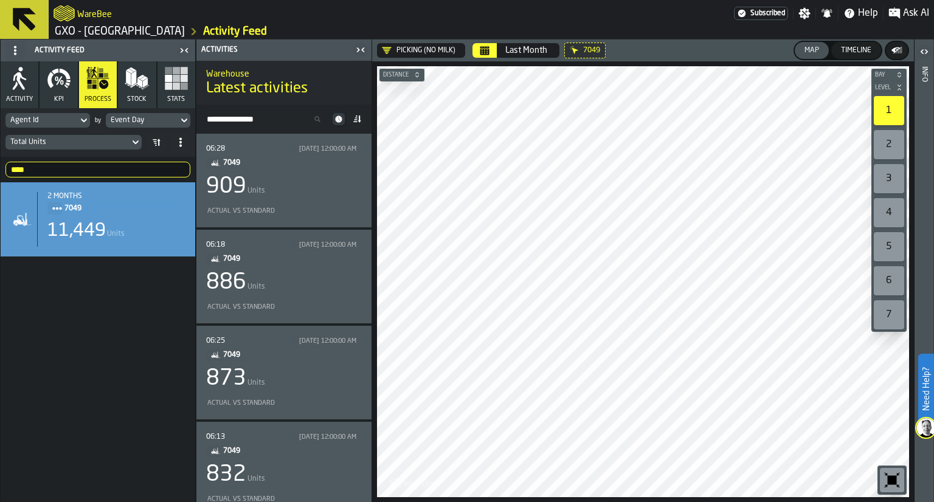
click at [0, 0] on icon at bounding box center [0, 0] width 0 height 0
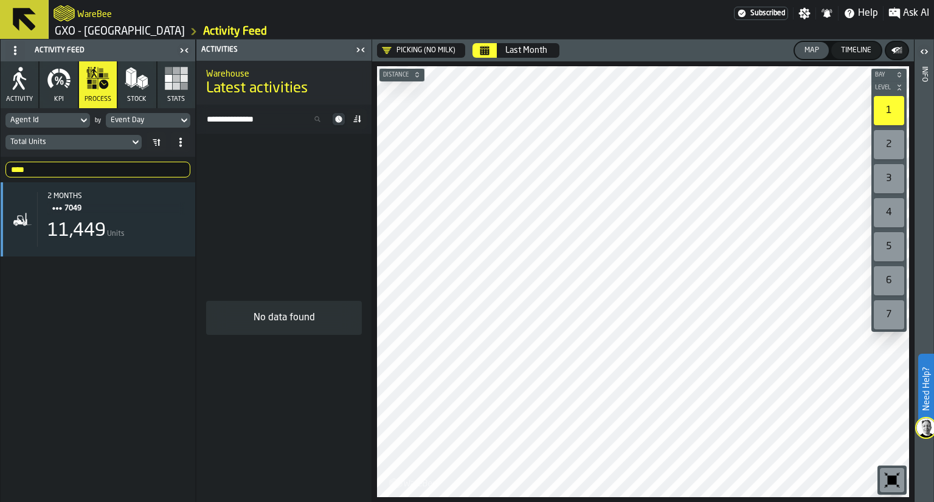
click at [94, 143] on div "Total Units" at bounding box center [67, 142] width 114 height 9
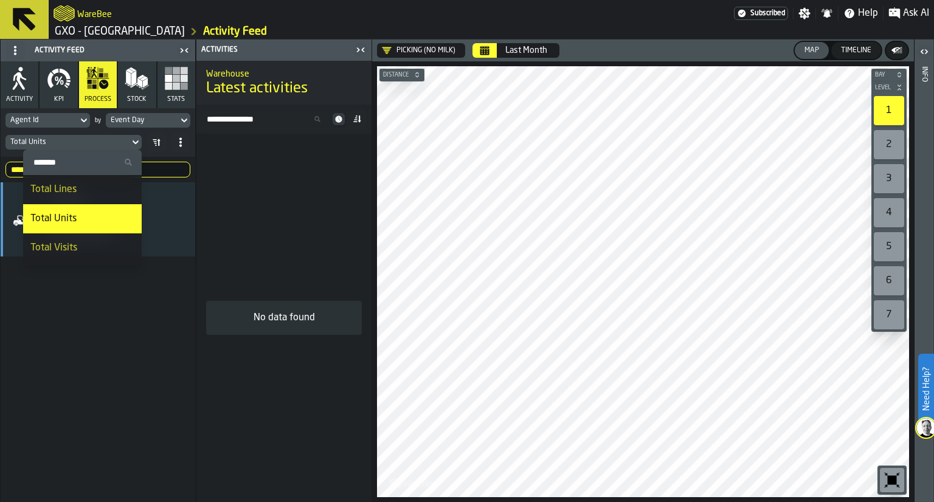
click at [150, 162] on input "****" at bounding box center [97, 170] width 185 height 16
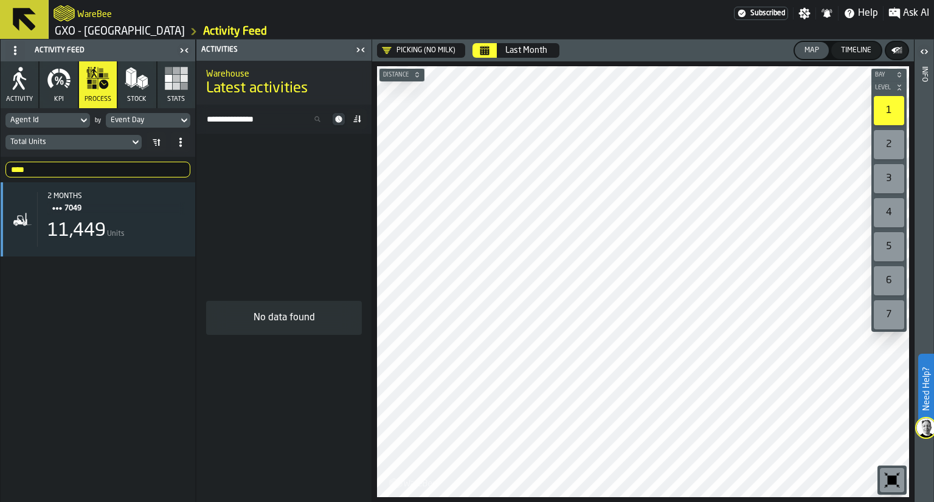
click at [173, 170] on input "****" at bounding box center [97, 170] width 185 height 16
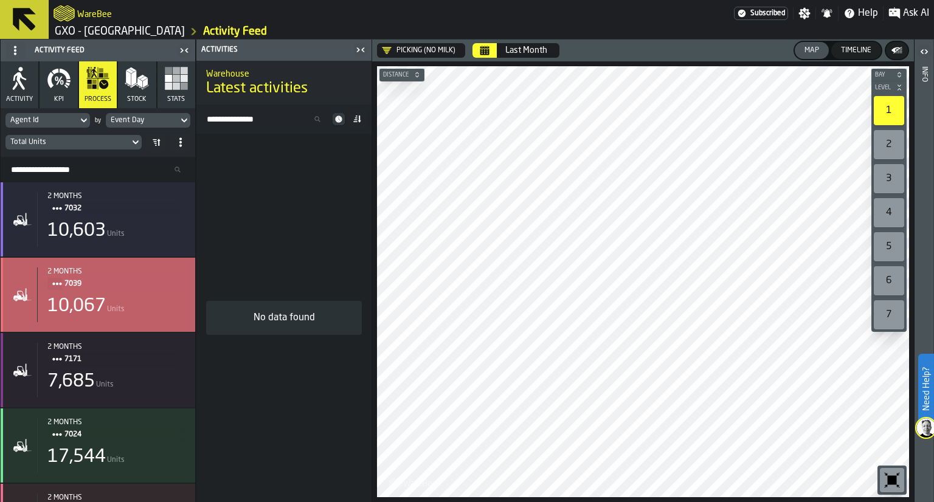
click at [149, 294] on div "2 months 7039 10,067 Units" at bounding box center [111, 294] width 148 height 55
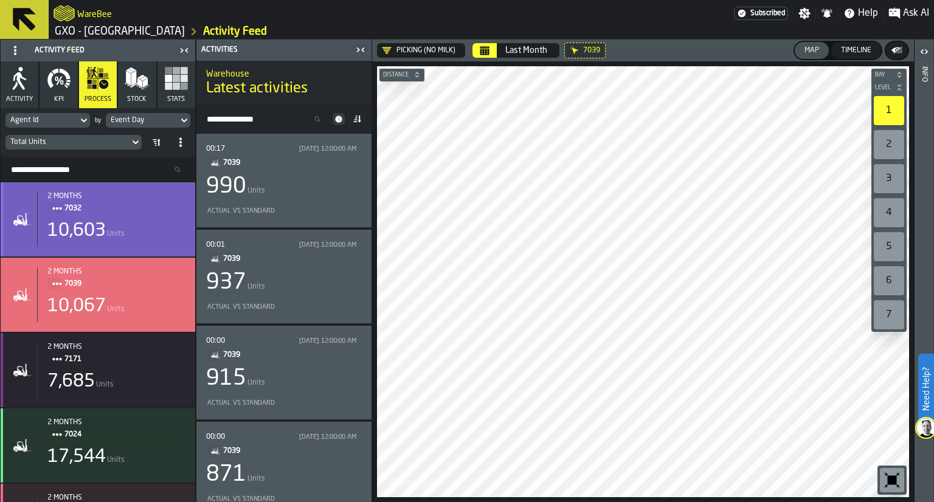
click at [123, 239] on div "10,603 Units" at bounding box center [116, 231] width 138 height 22
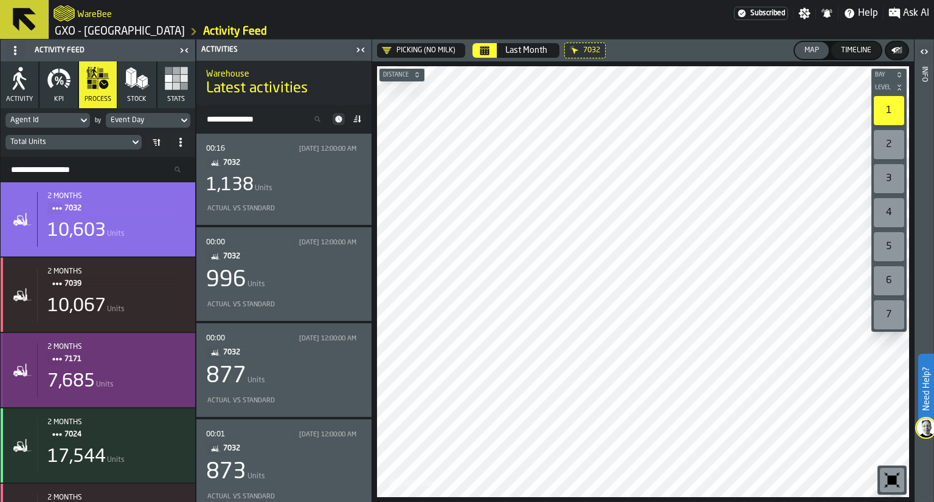
click at [133, 373] on div "7,685 Units" at bounding box center [116, 382] width 138 height 22
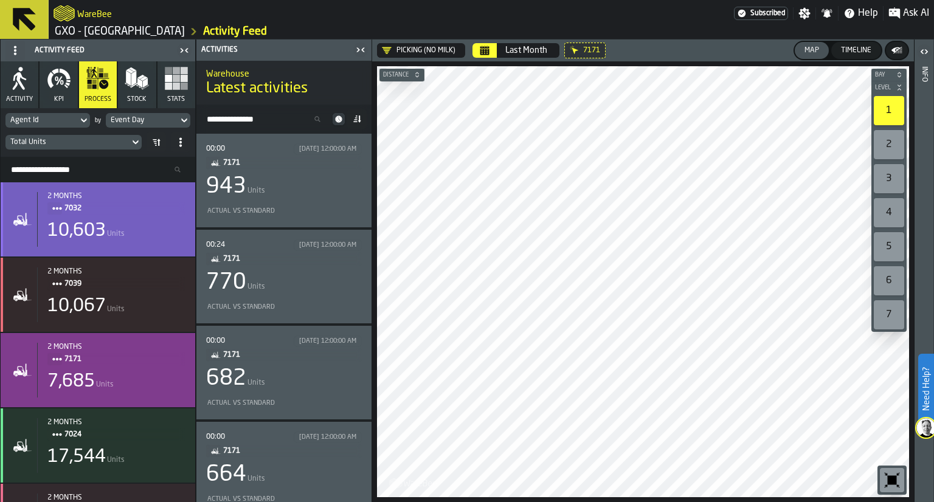
click at [159, 224] on div "10,603 Units" at bounding box center [116, 231] width 138 height 22
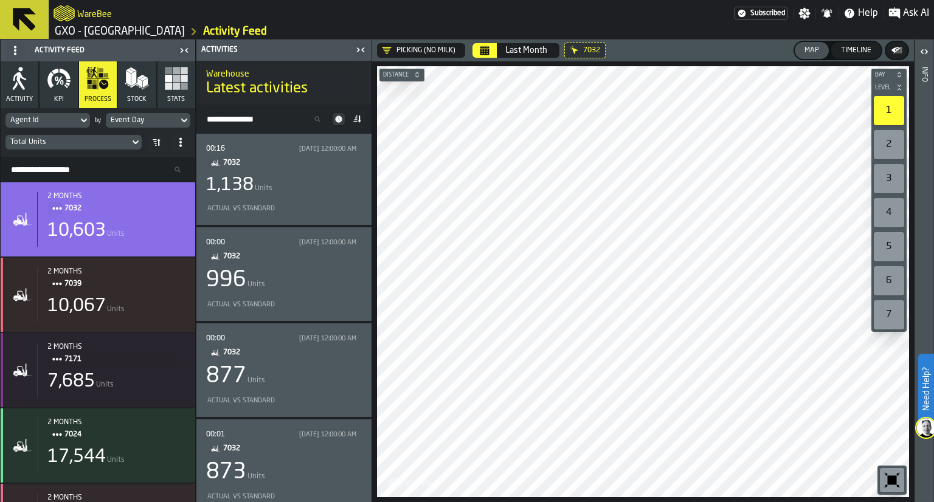
click at [250, 186] on div "1,138" at bounding box center [229, 185] width 47 height 22
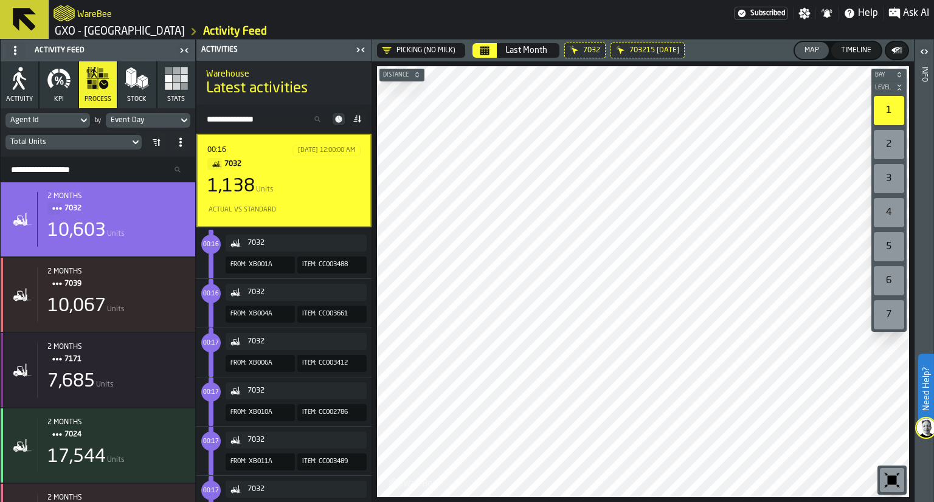
click at [337, 115] on icon at bounding box center [338, 119] width 12 height 12
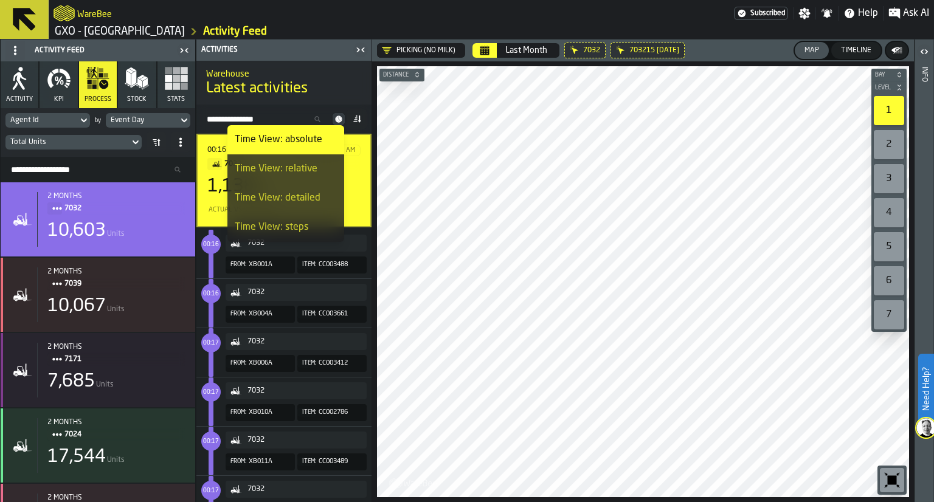
click at [353, 121] on icon at bounding box center [355, 121] width 4 height 1
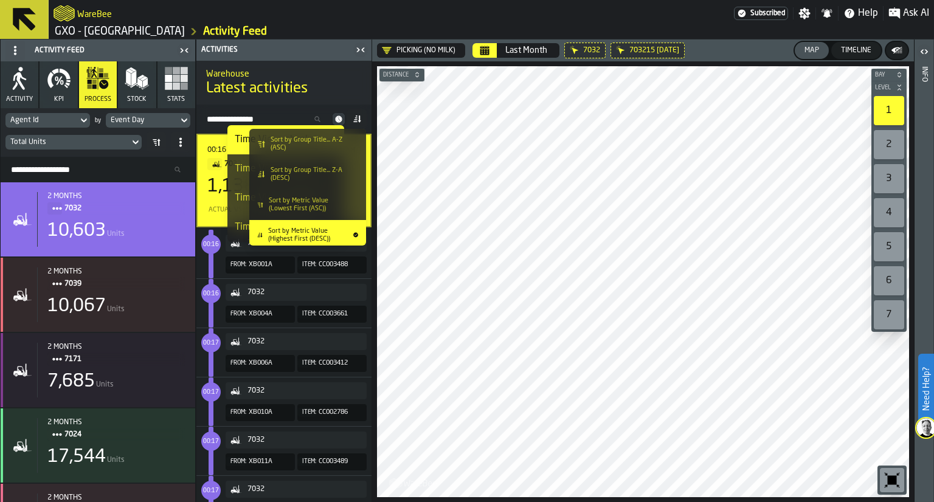
click at [353, 121] on icon at bounding box center [355, 121] width 4 height 1
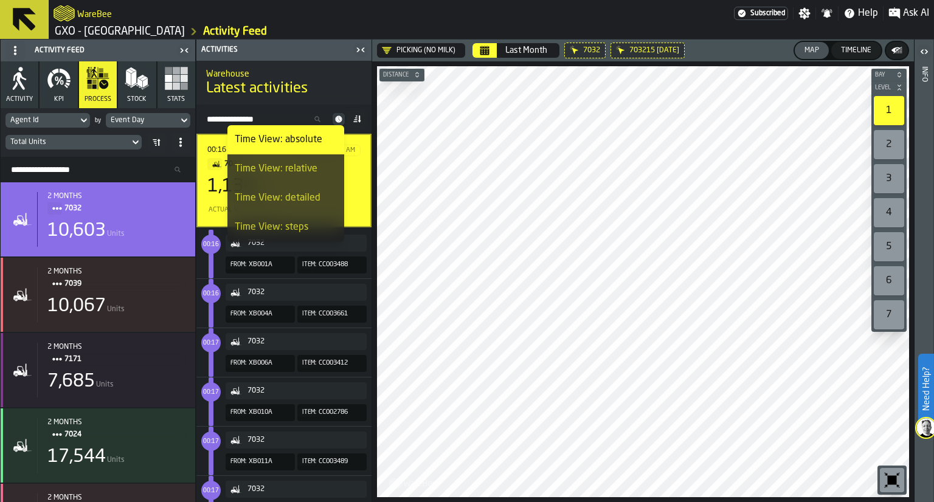
click at [416, 77] on icon "button-" at bounding box center [416, 74] width 7 height 7
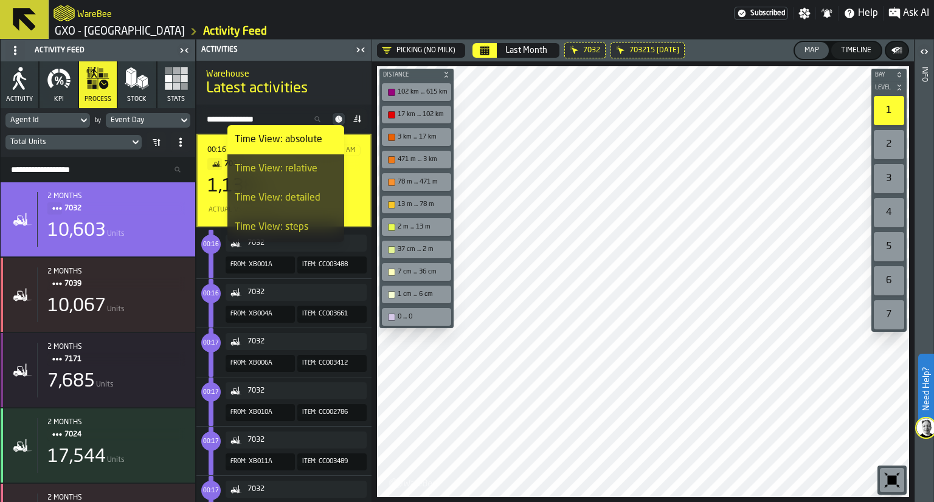
click at [416, 77] on span "Distance" at bounding box center [410, 75] width 60 height 7
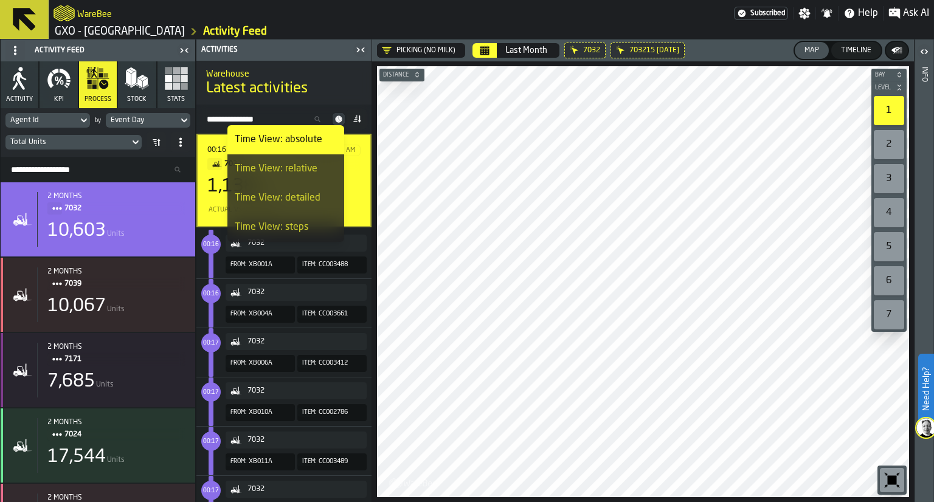
click at [26, 72] on icon "button" at bounding box center [19, 78] width 24 height 24
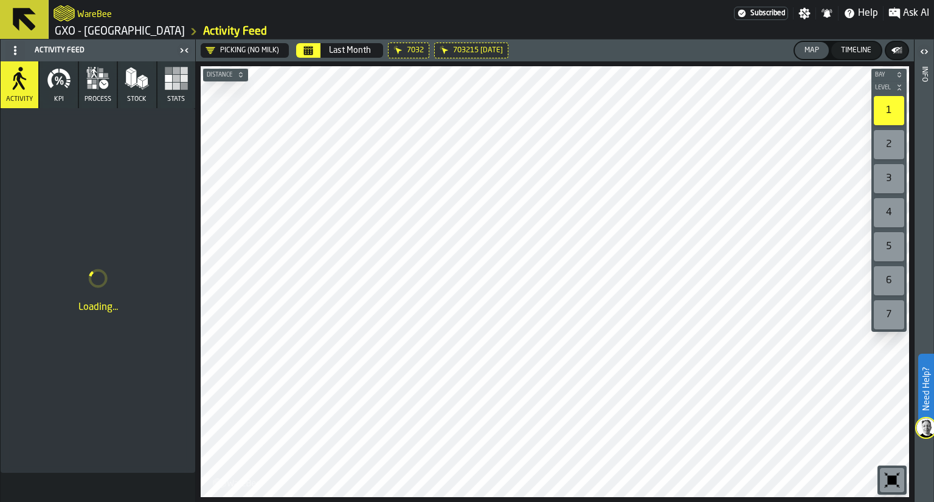
click at [0, 0] on icon at bounding box center [0, 0] width 0 height 0
click at [395, 50] on header "Picking (No Milk) Last Month Map Timeline" at bounding box center [555, 51] width 718 height 22
click at [890, 142] on div "2" at bounding box center [888, 144] width 30 height 29
click at [890, 217] on div "4" at bounding box center [888, 212] width 30 height 29
click at [933, 298] on main "Activity Feed Activity KPI process Stock Stats Loading... Picking (No Milk) Las…" at bounding box center [467, 271] width 934 height 463
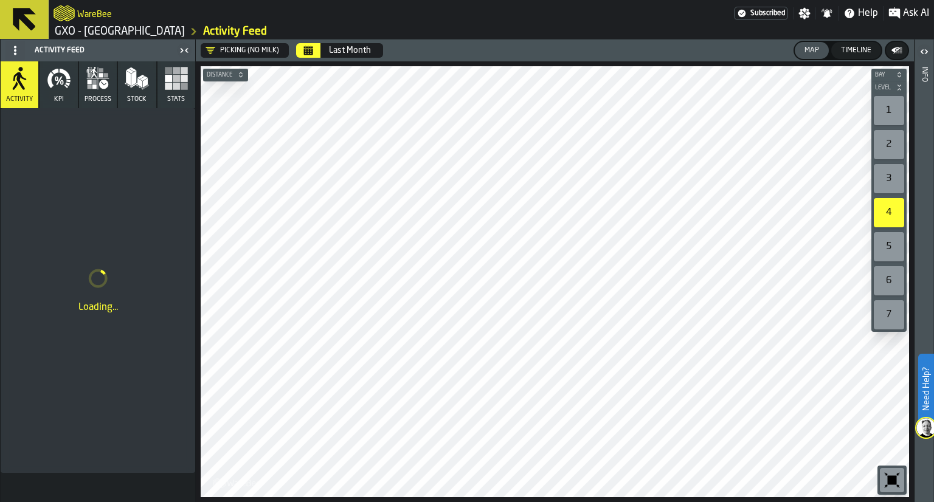
click at [891, 475] on icon "button-toolbar-undefined" at bounding box center [891, 479] width 19 height 19
click at [895, 122] on div "1" at bounding box center [888, 110] width 30 height 29
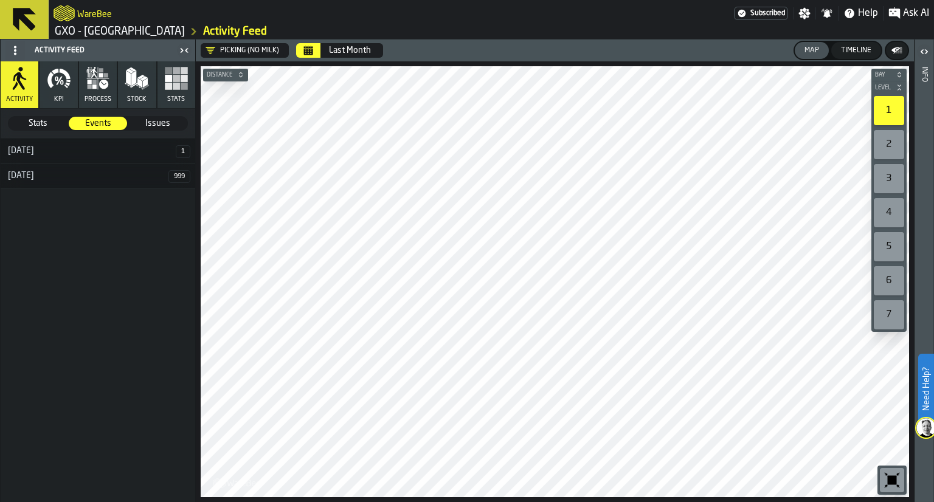
click at [57, 82] on icon "button" at bounding box center [59, 81] width 6 height 9
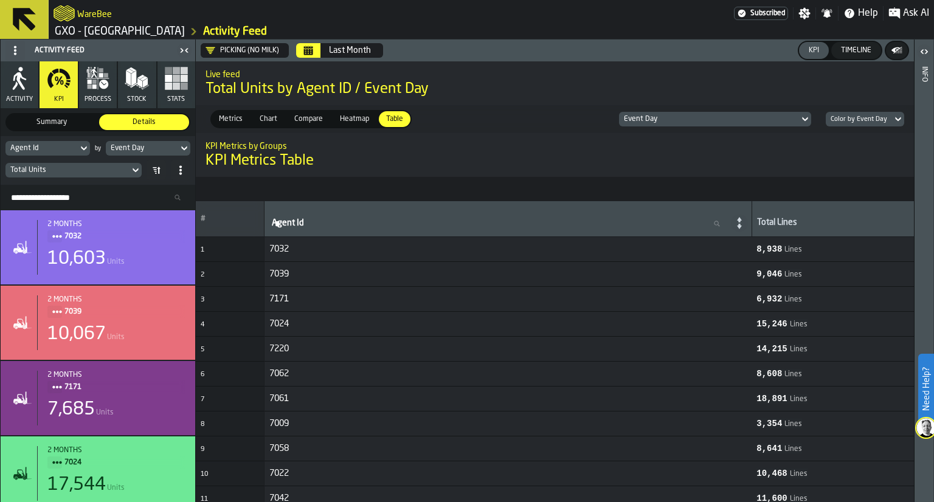
click at [105, 88] on icon "button" at bounding box center [103, 84] width 9 height 9
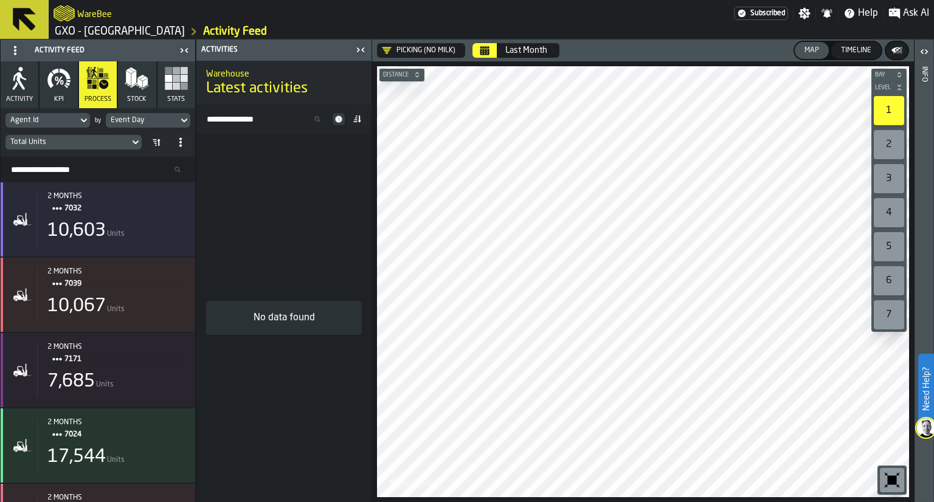
click at [57, 82] on icon "button" at bounding box center [59, 78] width 24 height 24
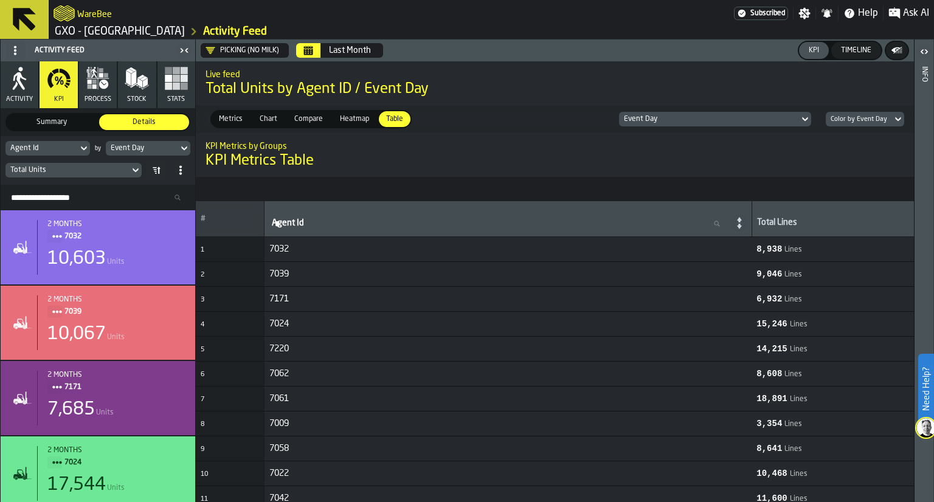
click at [306, 47] on icon "Calendar" at bounding box center [308, 48] width 9 height 2
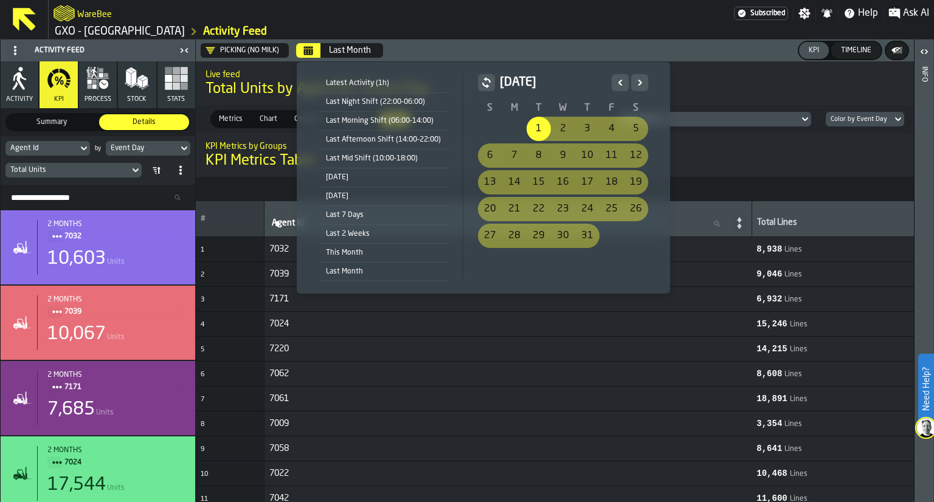
click at [638, 84] on icon "Next" at bounding box center [639, 82] width 12 height 15
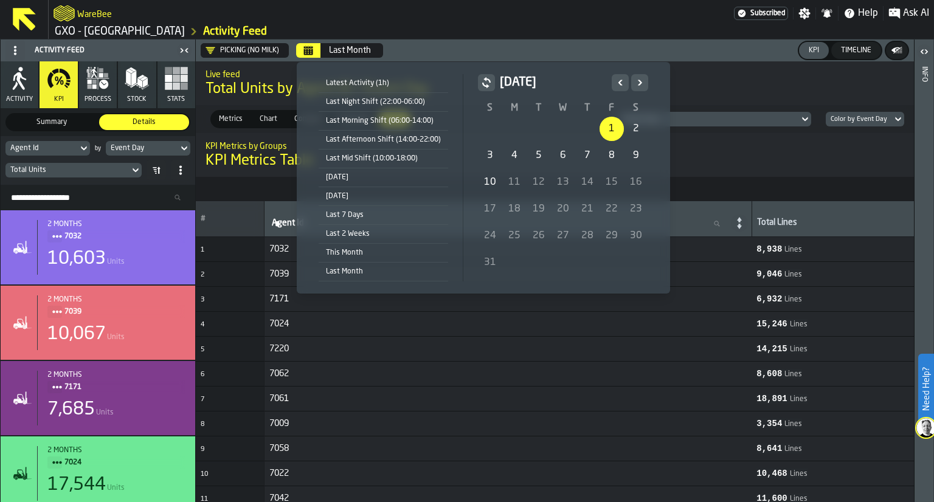
click at [615, 84] on icon "Previous" at bounding box center [620, 82] width 12 height 15
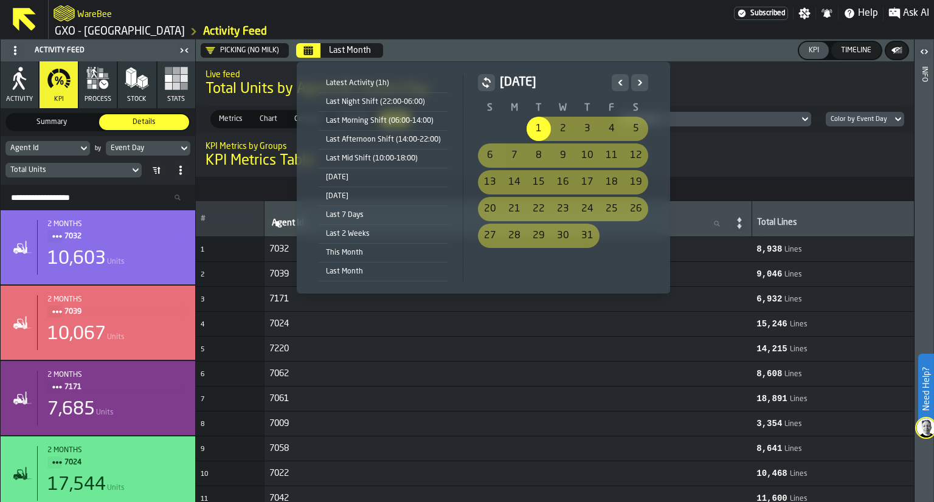
click at [615, 84] on icon "Previous" at bounding box center [620, 82] width 12 height 15
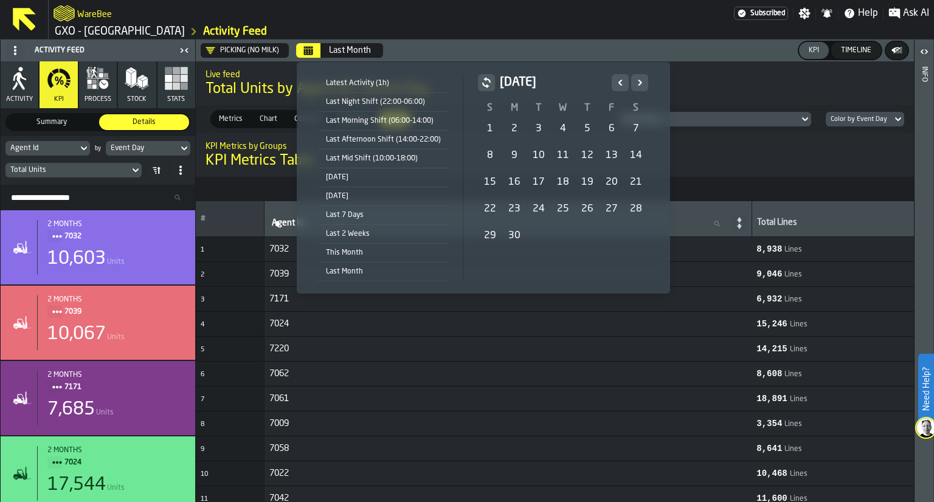
click at [615, 84] on icon "Previous" at bounding box center [620, 82] width 12 height 15
click at [641, 80] on icon "Next" at bounding box center [639, 82] width 12 height 15
click at [489, 147] on div "3" at bounding box center [490, 155] width 24 height 24
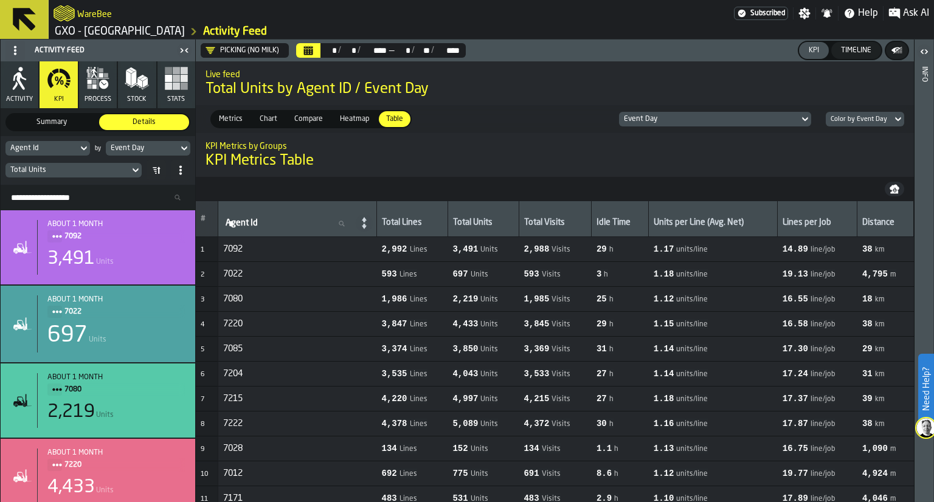
click at [114, 153] on div "Event Day" at bounding box center [142, 148] width 72 height 13
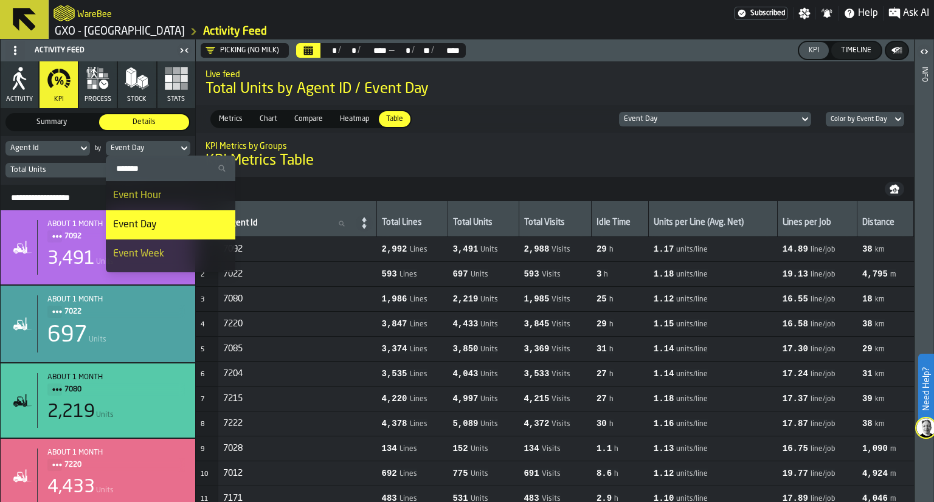
click at [128, 194] on span "Event Hour" at bounding box center [137, 196] width 48 height 10
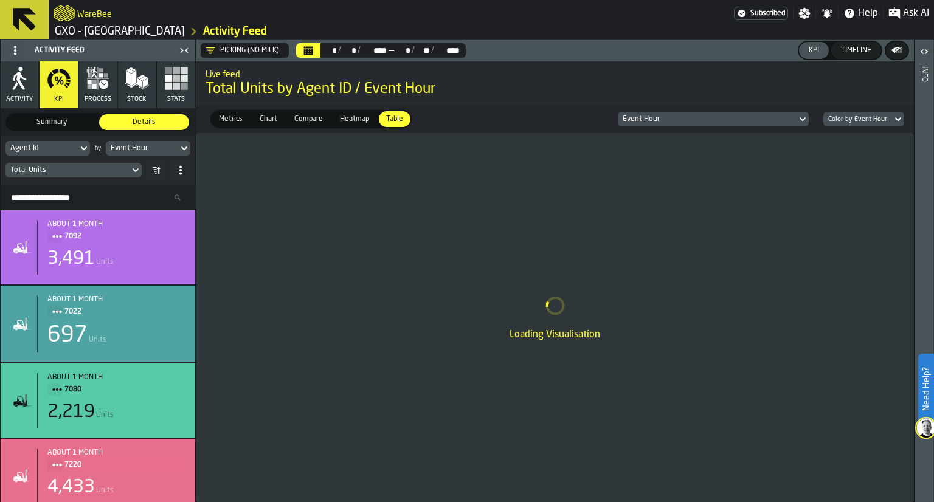
click at [146, 151] on div "Event Hour" at bounding box center [142, 148] width 63 height 9
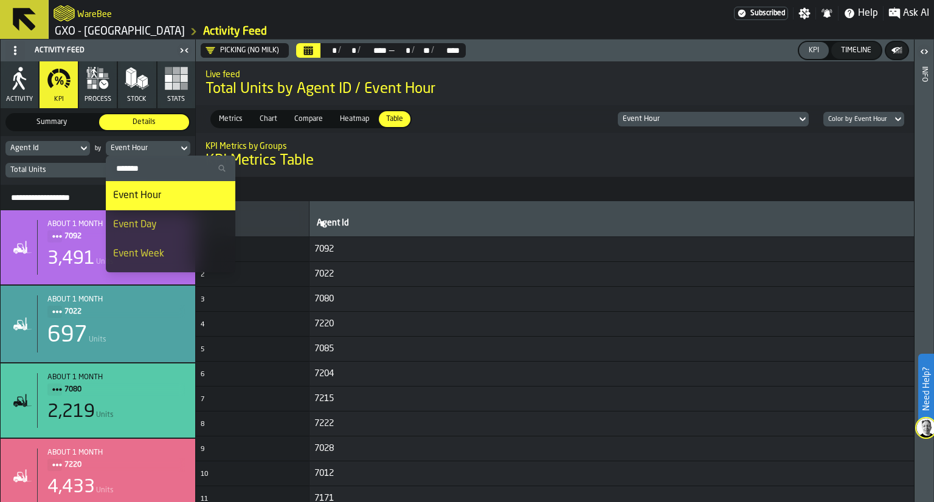
click at [407, 250] on span "7092" at bounding box center [712, 249] width 796 height 10
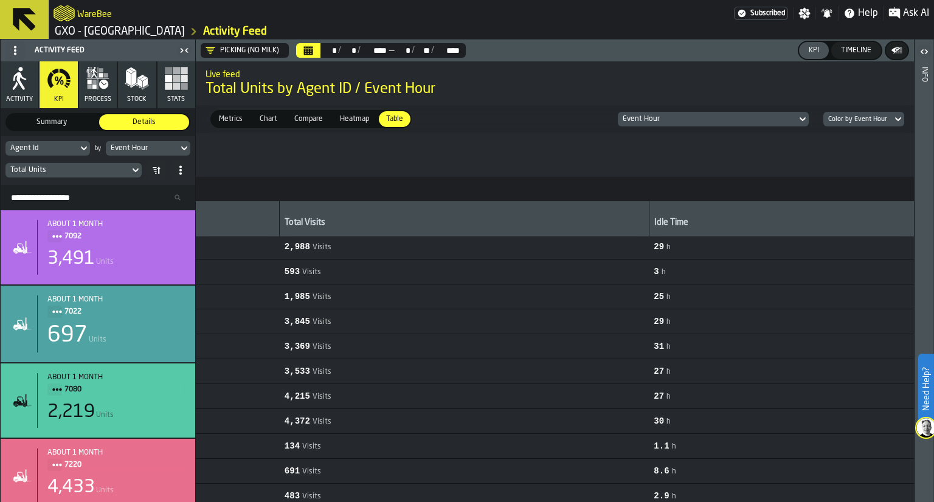
scroll to position [0, 1572]
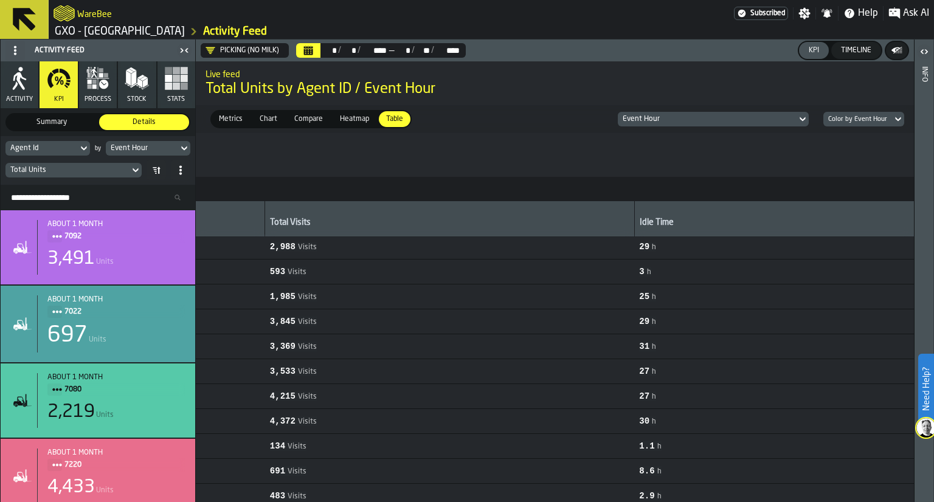
click at [168, 153] on div "Event Hour" at bounding box center [142, 148] width 72 height 13
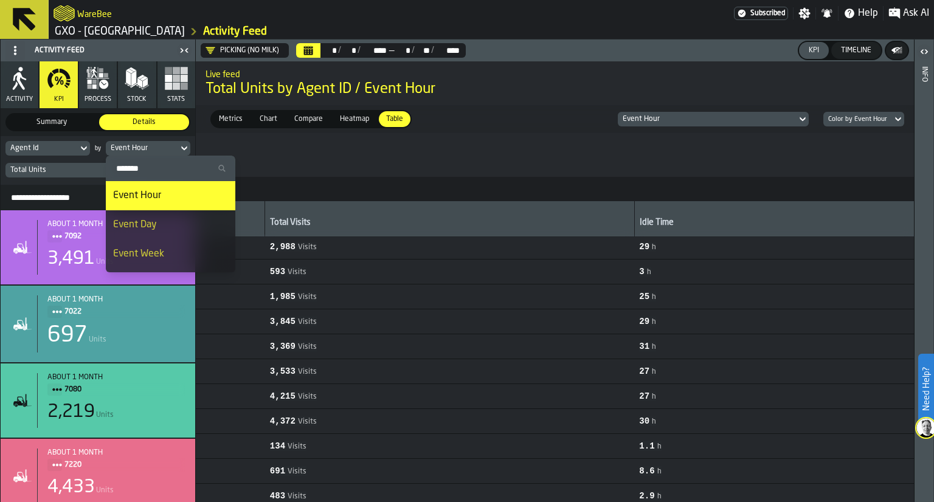
click at [138, 225] on span "Event Day" at bounding box center [135, 225] width 44 height 10
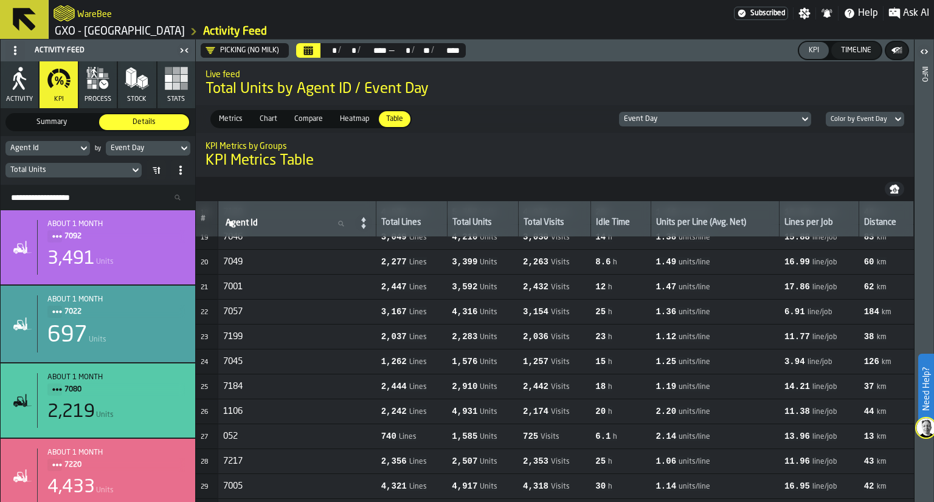
scroll to position [0, 0]
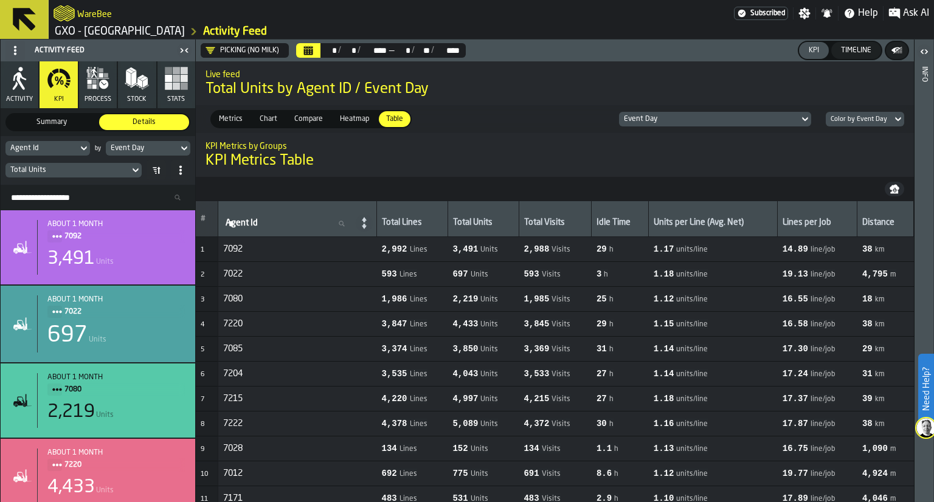
click at [311, 44] on button "Calendar" at bounding box center [308, 50] width 24 height 15
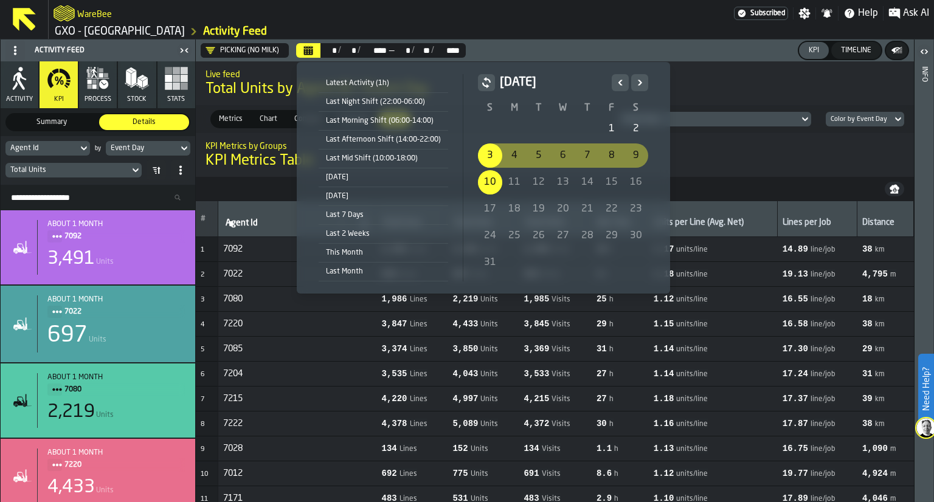
click at [484, 84] on icon "button-" at bounding box center [486, 82] width 12 height 15
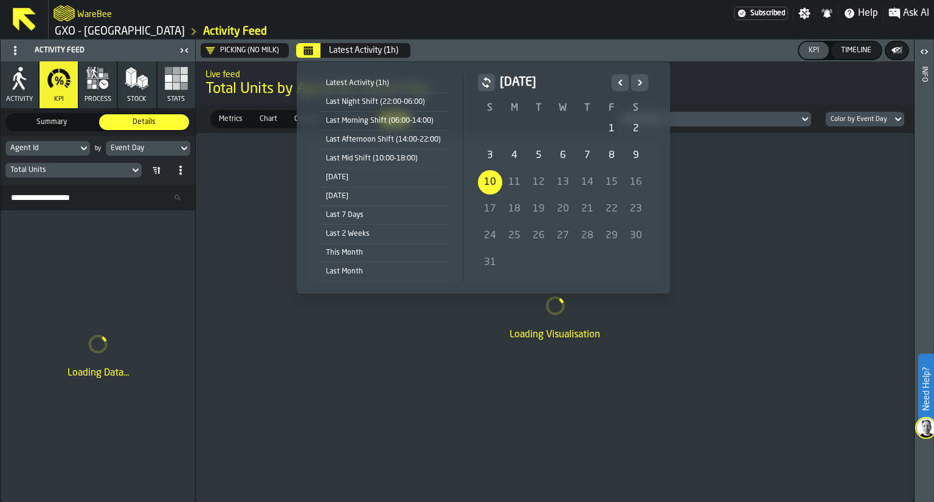
click at [614, 88] on icon "Previous" at bounding box center [620, 82] width 12 height 15
click at [535, 202] on div "20" at bounding box center [538, 209] width 24 height 24
click at [644, 77] on button "Next" at bounding box center [639, 82] width 17 height 17
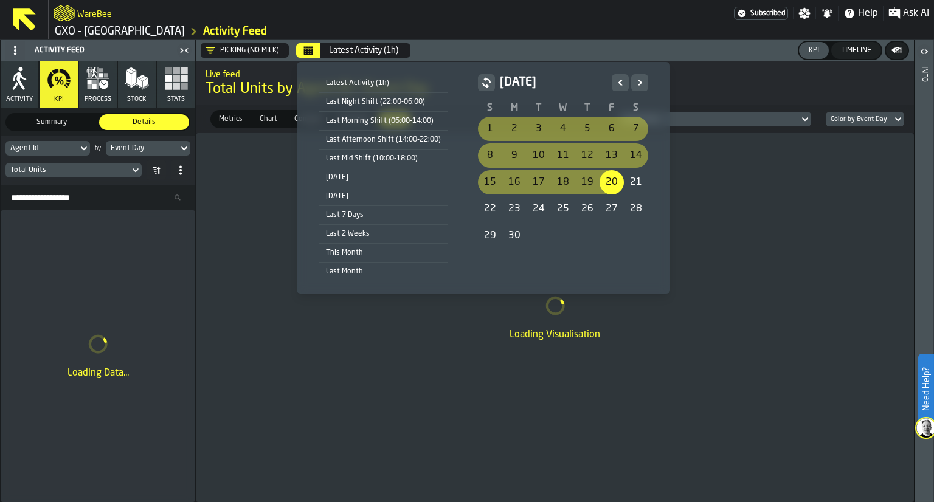
click at [644, 77] on button "Next" at bounding box center [639, 82] width 17 height 17
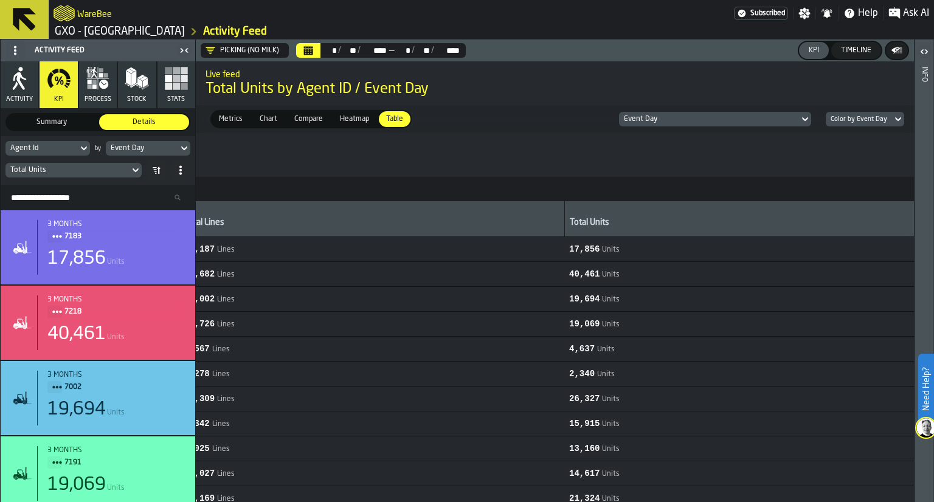
scroll to position [0, 913]
click at [92, 201] on input "Search Resources..." at bounding box center [97, 198] width 185 height 16
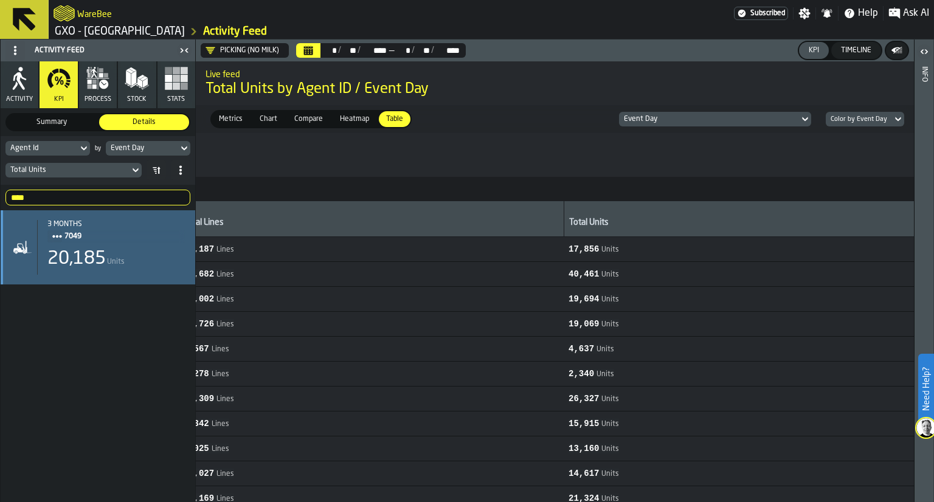
type input "****"
click at [133, 260] on div "20,185 Units" at bounding box center [116, 259] width 138 height 22
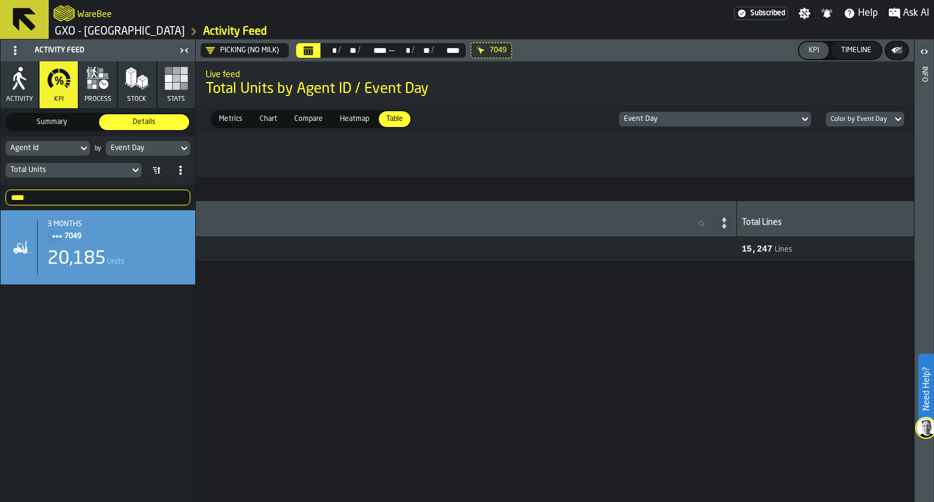
scroll to position [0, 233]
click at [177, 198] on input "****" at bounding box center [97, 198] width 185 height 16
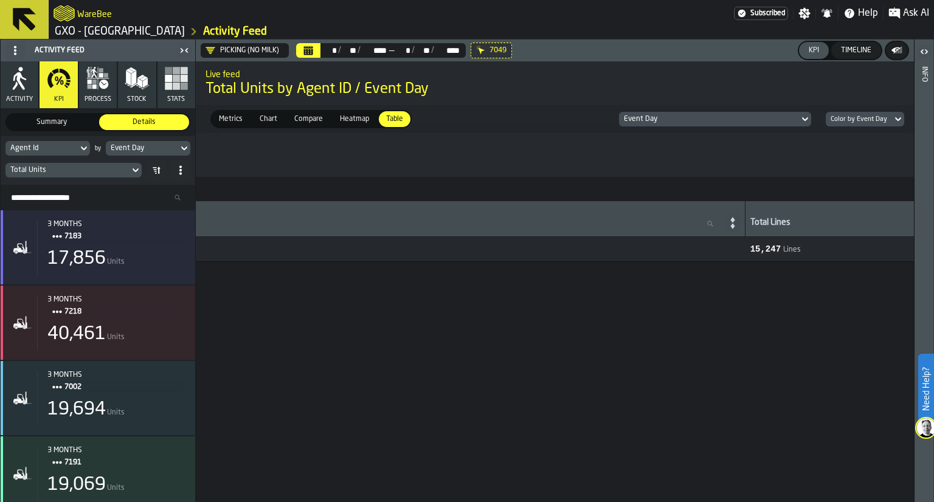
click at [433, 250] on span "7049" at bounding box center [396, 249] width 688 height 10
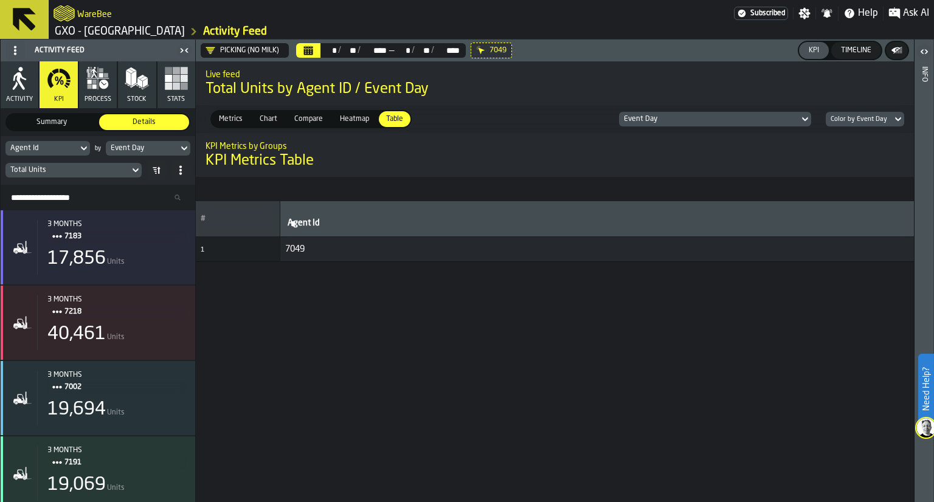
click at [489, 49] on div "7049" at bounding box center [490, 51] width 41 height 16
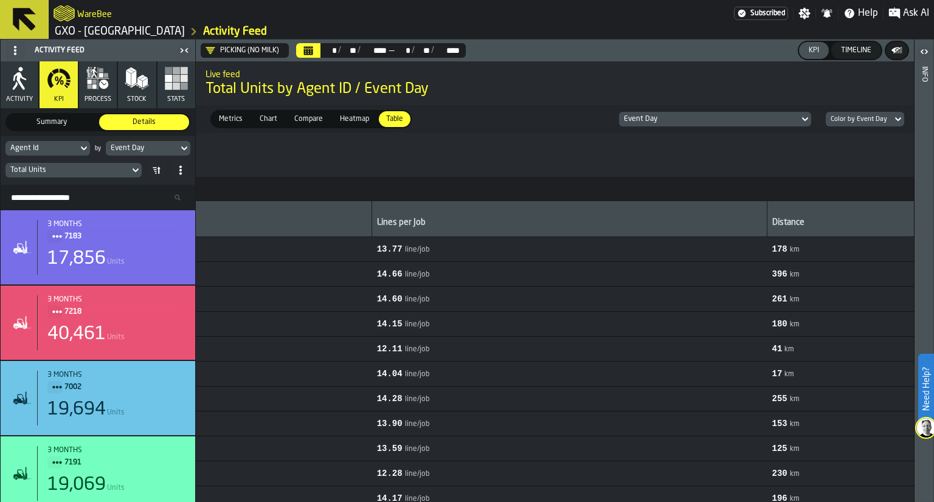
scroll to position [0, 2928]
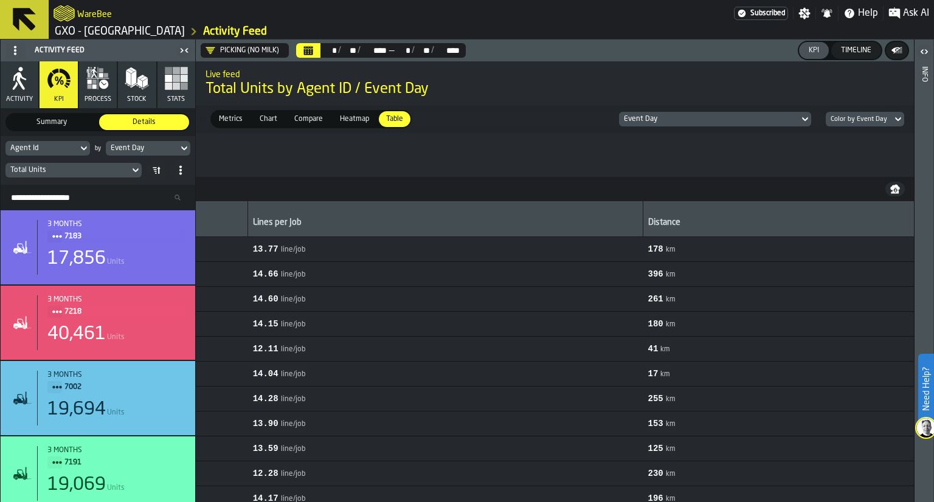
click at [895, 187] on icon "button-" at bounding box center [895, 187] width 10 height 5
click at [897, 191] on icon "button-" at bounding box center [894, 191] width 8 height 3
click at [191, 86] on button "Stats" at bounding box center [176, 84] width 38 height 47
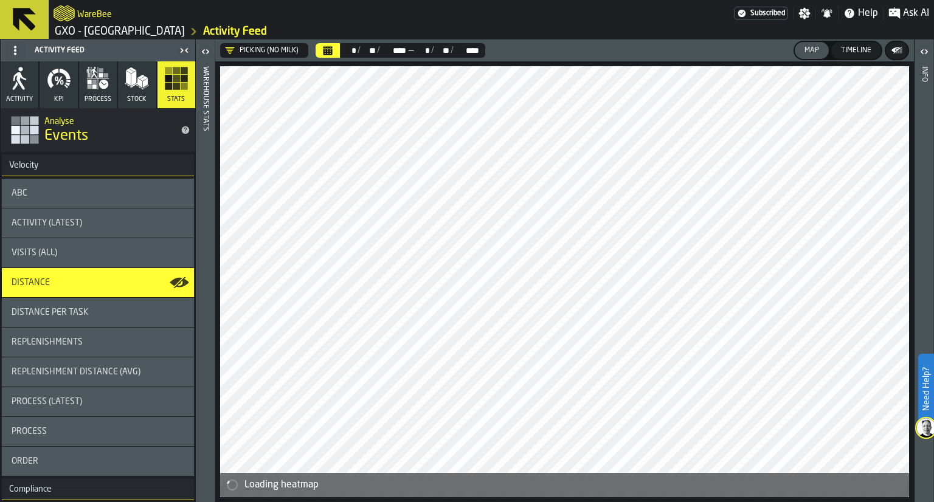
click at [75, 253] on div "Visits (All)" at bounding box center [98, 253] width 173 height 10
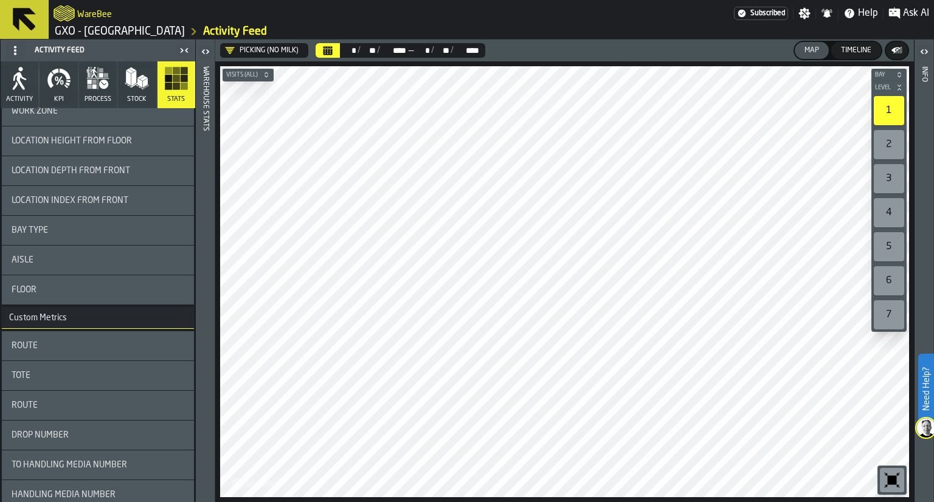
scroll to position [1886, 0]
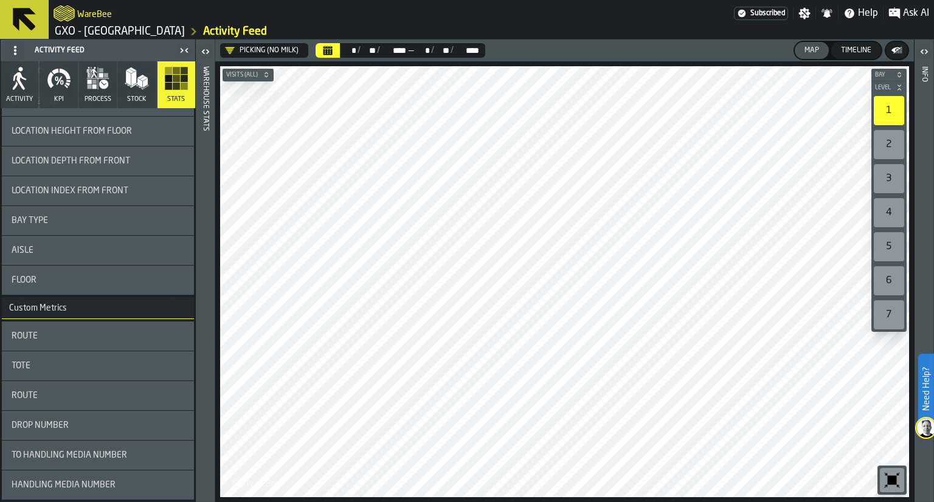
click at [69, 339] on div "Route" at bounding box center [98, 336] width 173 height 10
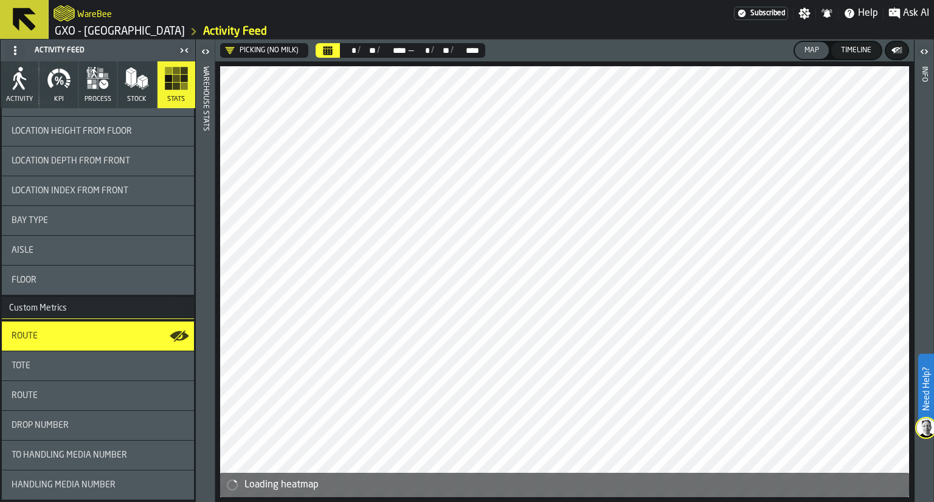
click at [927, 252] on div "Info" at bounding box center [924, 281] width 9 height 435
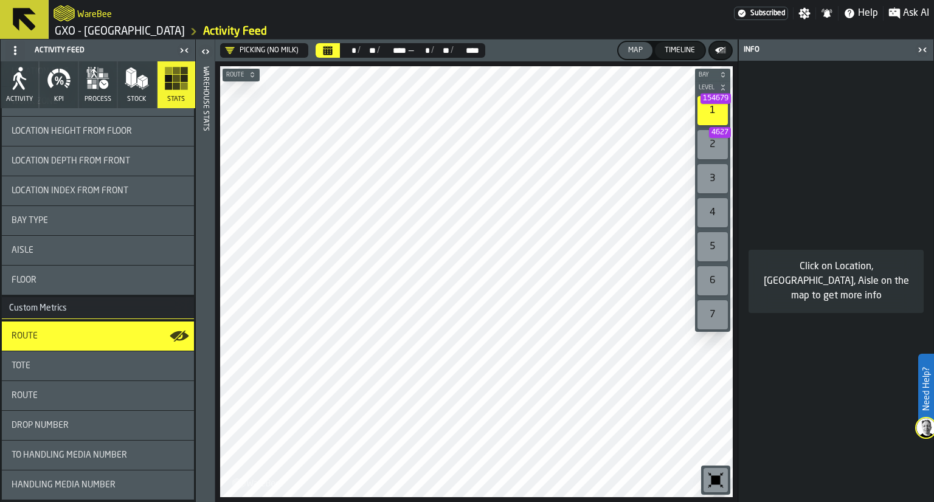
click at [919, 52] on icon "button-toggle-Close me" at bounding box center [922, 50] width 15 height 15
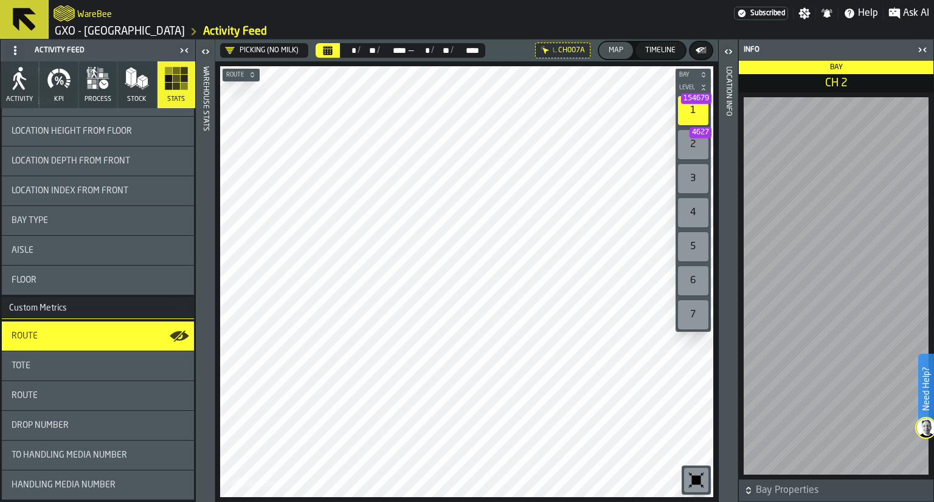
click at [922, 52] on icon "button-toggle-Close me" at bounding box center [922, 50] width 15 height 15
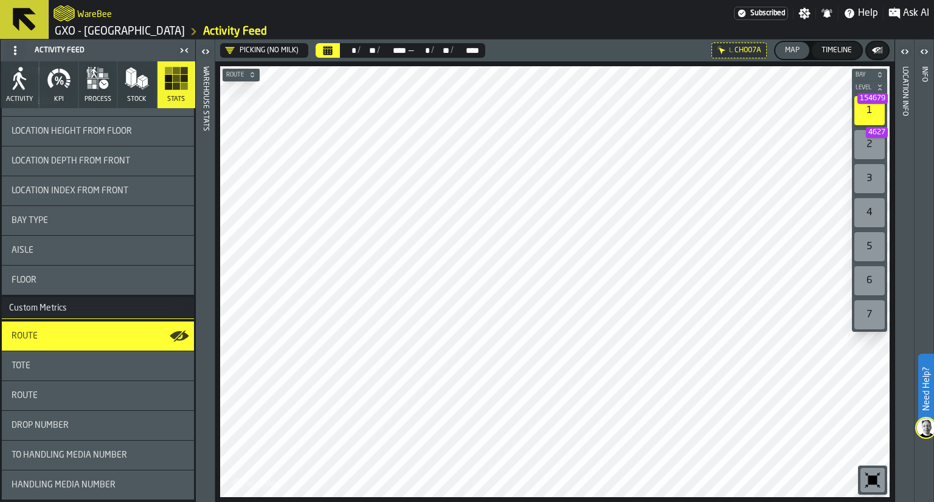
click at [44, 356] on div "Tote" at bounding box center [98, 365] width 192 height 29
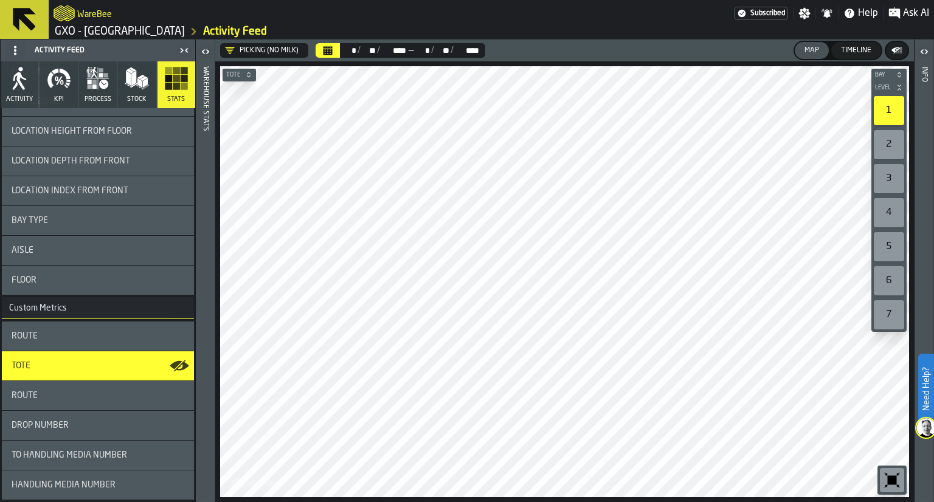
click at [97, 283] on div "Floor" at bounding box center [98, 280] width 173 height 10
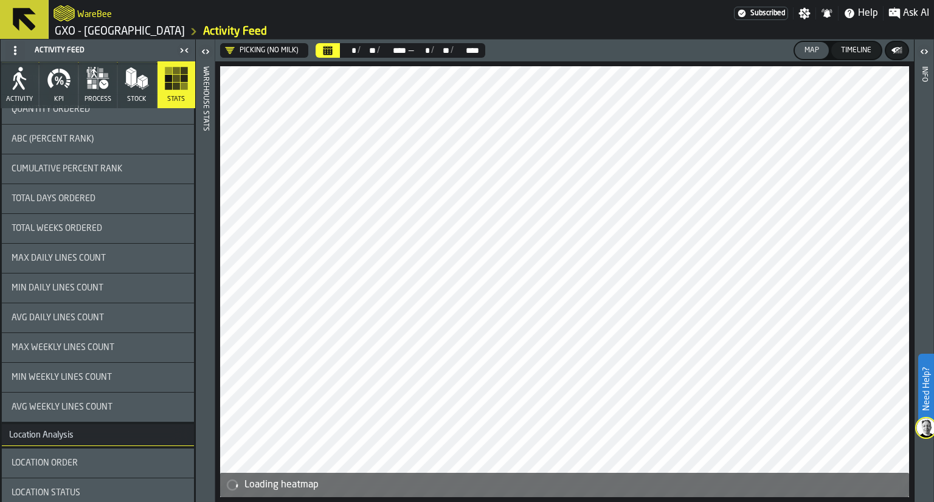
scroll to position [1077, 0]
click at [94, 311] on div "Avg Daily Lines Count" at bounding box center [98, 318] width 192 height 29
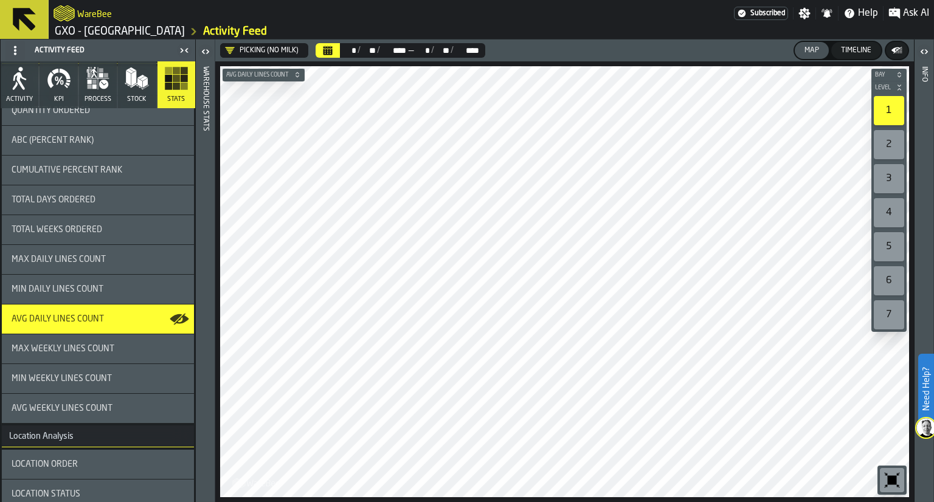
click at [270, 74] on span "Avg Daily Lines Count" at bounding box center [257, 75] width 67 height 7
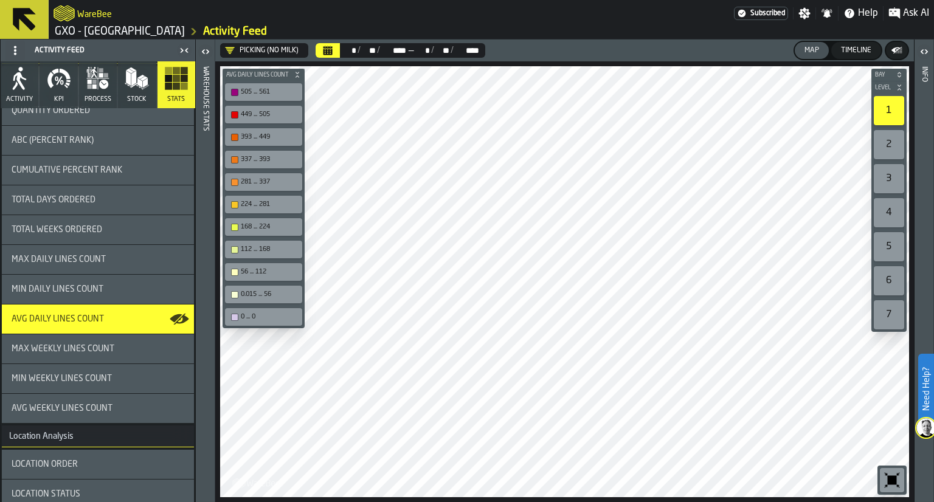
click at [109, 173] on span "Cumulative Percent Rank" at bounding box center [67, 170] width 111 height 10
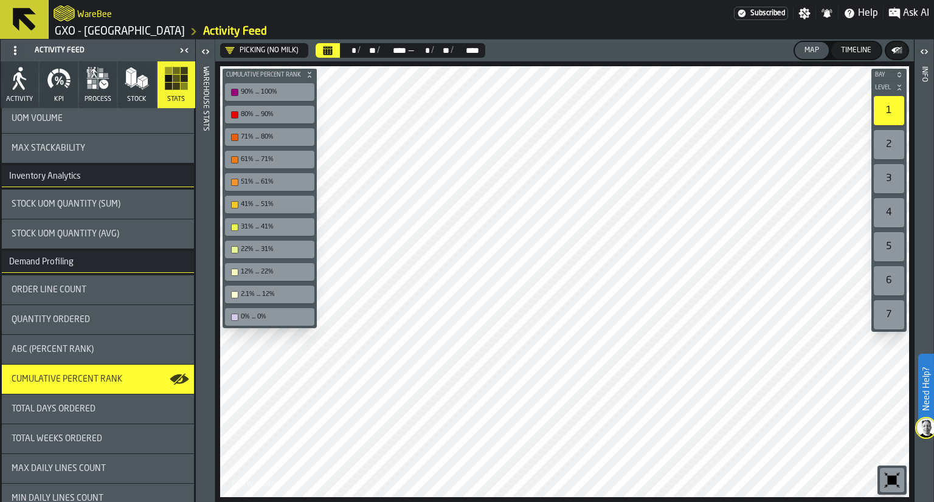
scroll to position [851, 0]
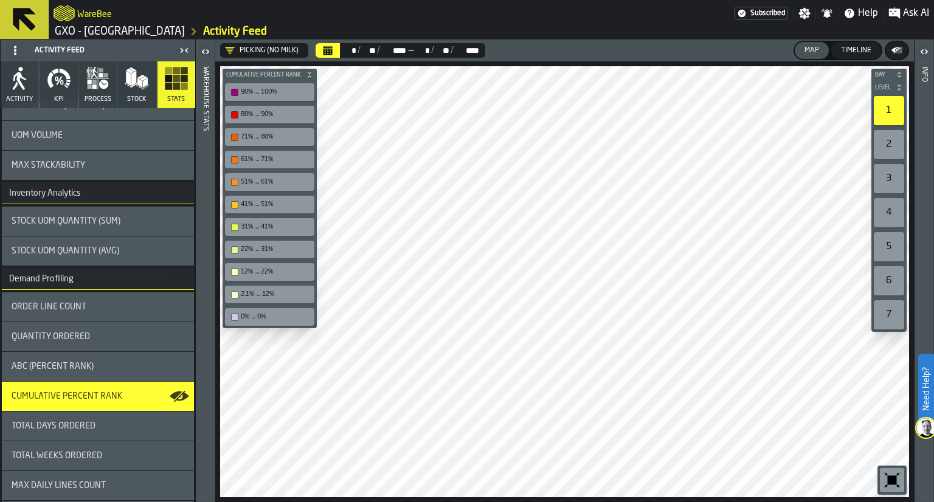
click at [308, 78] on button "Cumulative Percent Rank" at bounding box center [269, 75] width 94 height 12
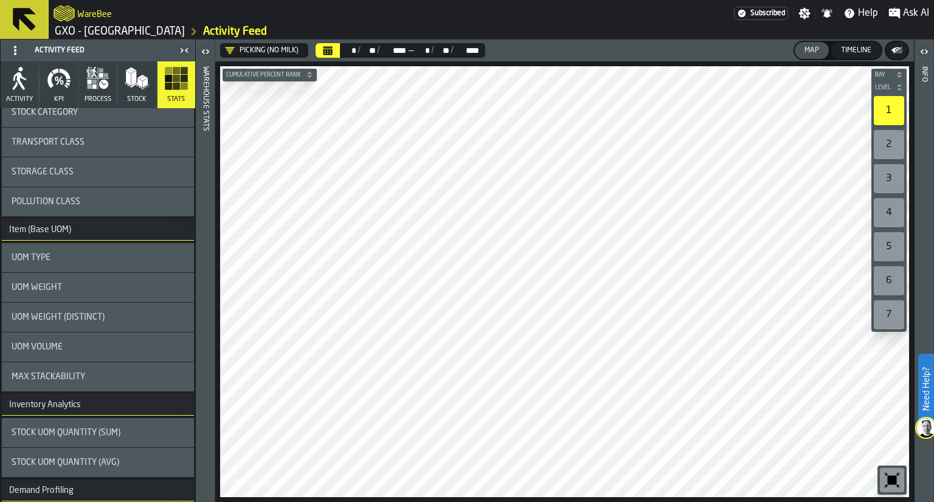
scroll to position [639, 0]
click at [112, 375] on div "Max Stackability" at bounding box center [98, 378] width 173 height 10
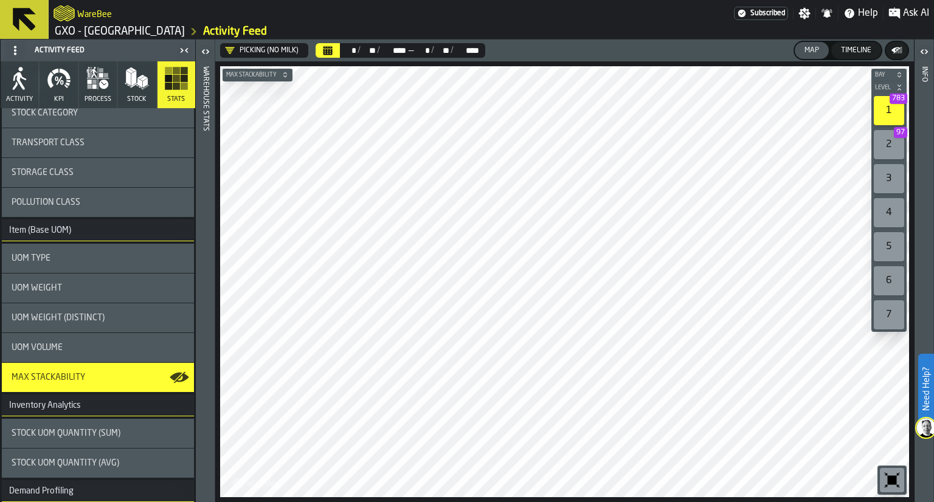
click at [238, 80] on button "Max Stackability" at bounding box center [257, 75] width 70 height 12
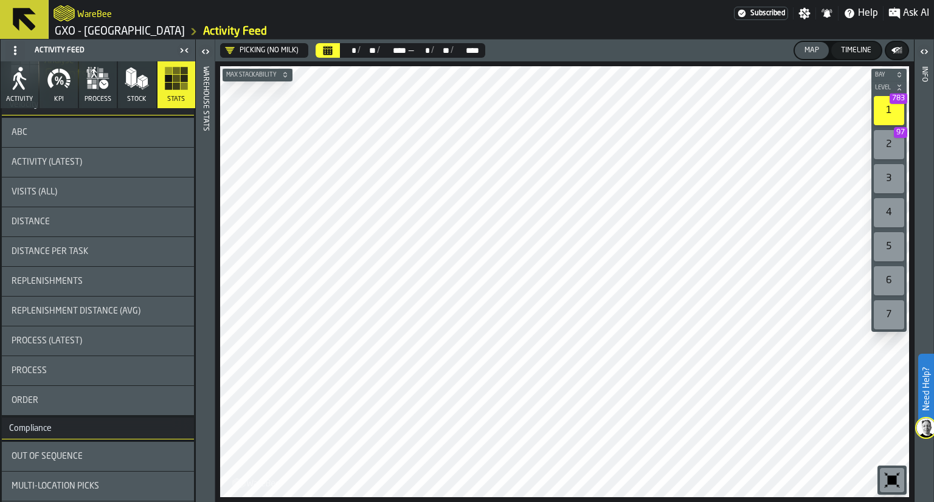
scroll to position [0, 0]
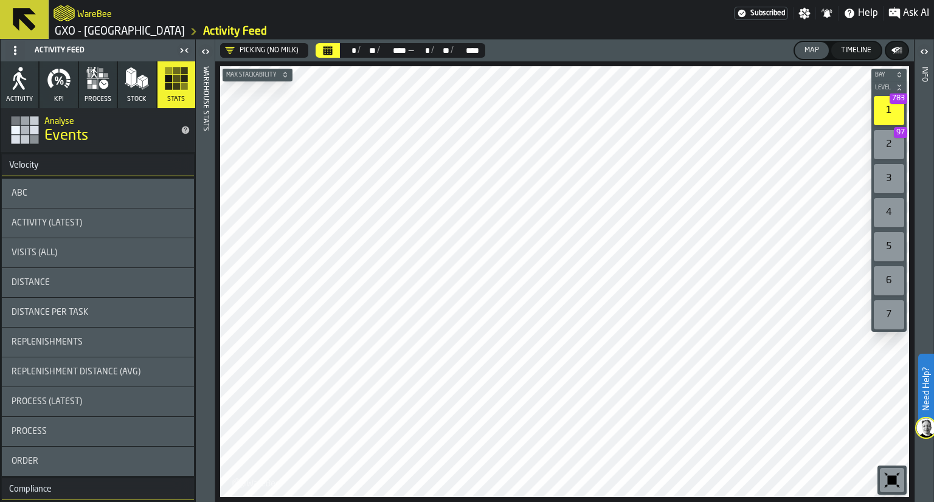
click at [143, 234] on div "Activity (Latest)" at bounding box center [98, 222] width 192 height 29
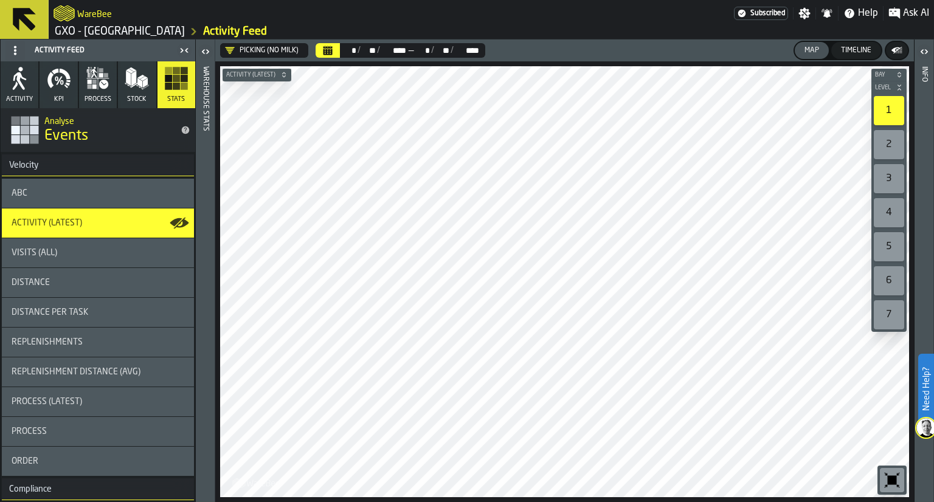
click at [101, 182] on div "ABC" at bounding box center [98, 193] width 192 height 29
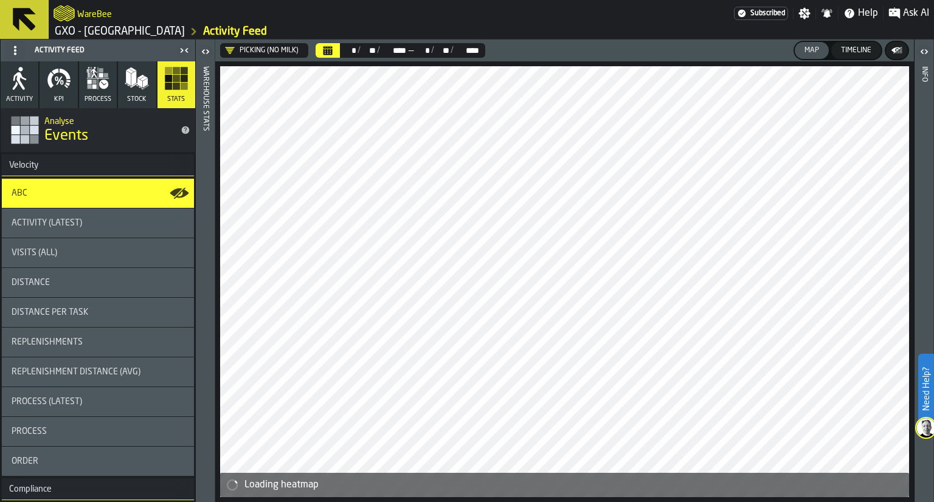
click at [199, 52] on icon "button-toggle-Open" at bounding box center [205, 51] width 15 height 15
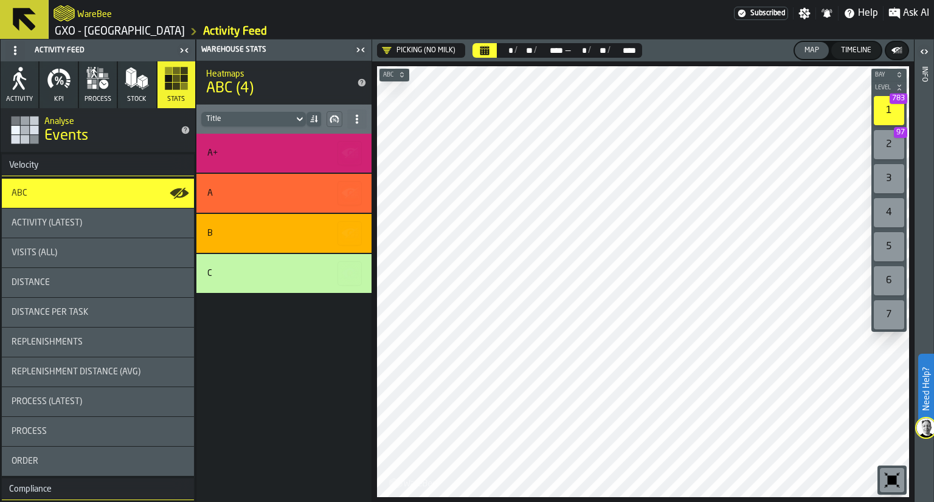
click at [358, 81] on icon "title-ABC (4)" at bounding box center [362, 83] width 8 height 8
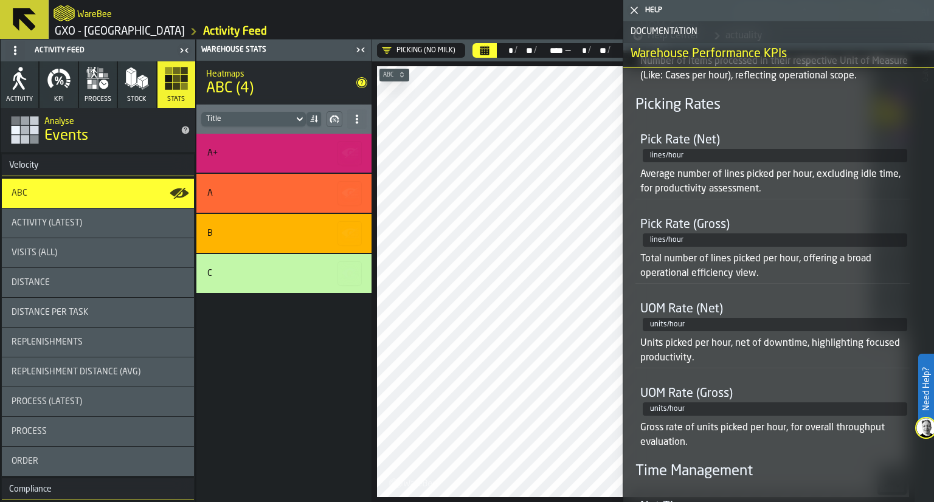
click at [60, 251] on div "Visits (All)" at bounding box center [98, 253] width 173 height 10
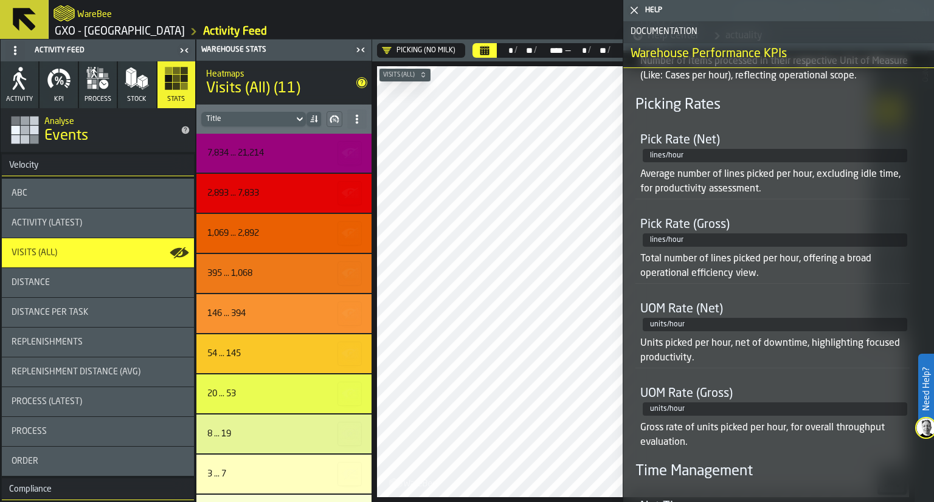
click at [47, 68] on icon "button" at bounding box center [59, 78] width 24 height 24
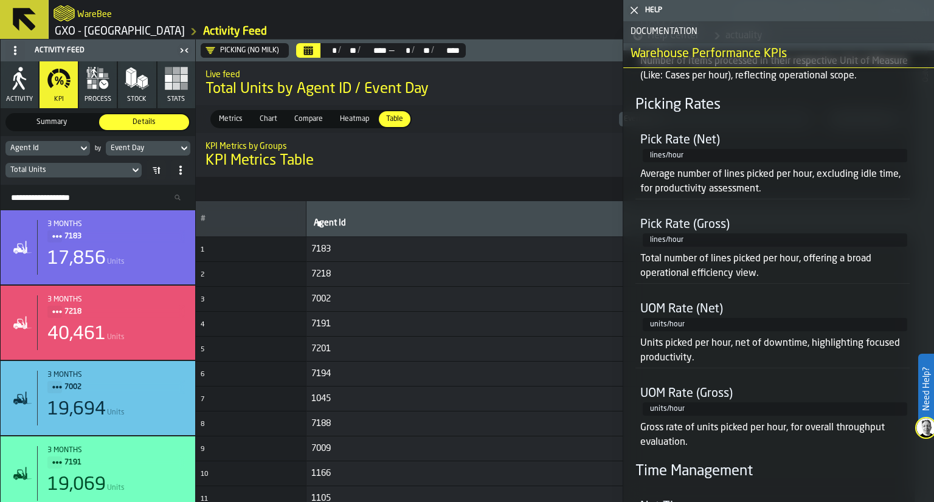
click at [67, 117] on span "Summary" at bounding box center [51, 122] width 85 height 11
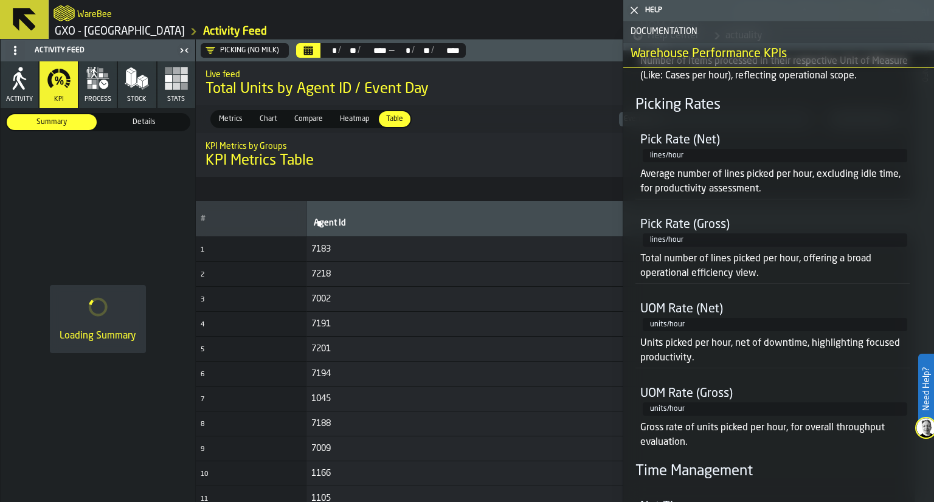
click at [637, 9] on icon "button-toggle-Close me" at bounding box center [634, 10] width 15 height 15
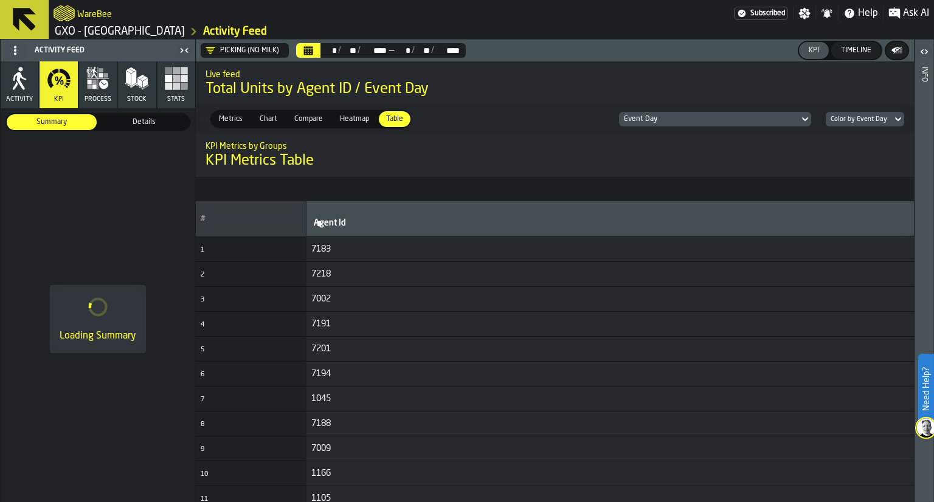
click at [220, 126] on div "Metrics" at bounding box center [230, 119] width 38 height 16
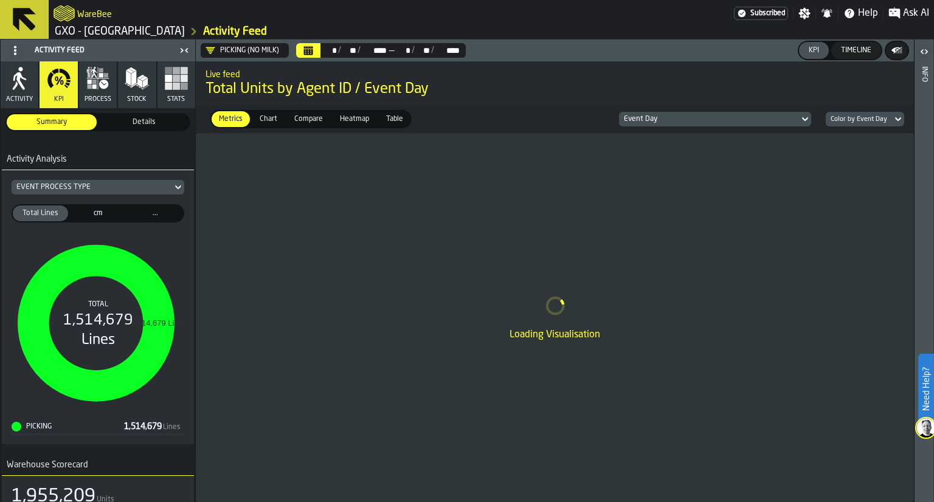
click at [113, 208] on span "cm" at bounding box center [98, 213] width 50 height 11
click at [143, 213] on span "..." at bounding box center [155, 213] width 50 height 11
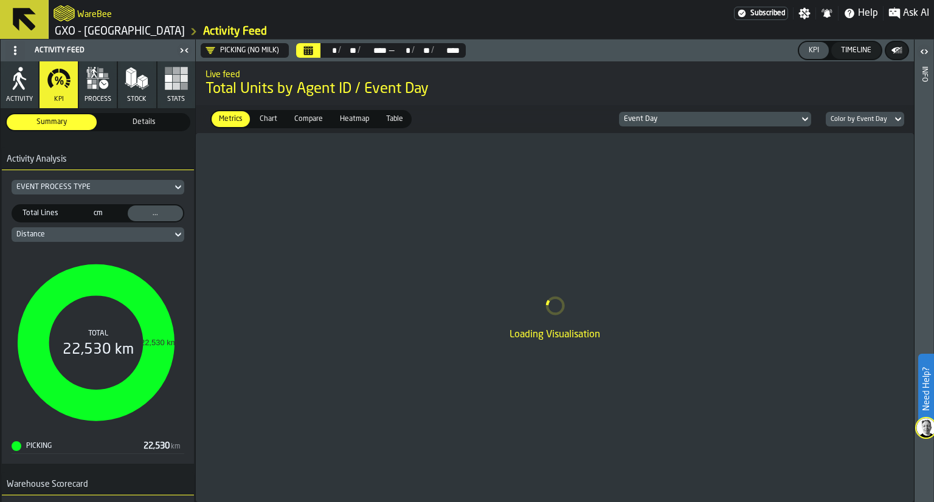
click at [46, 233] on div "Distance" at bounding box center [91, 234] width 151 height 9
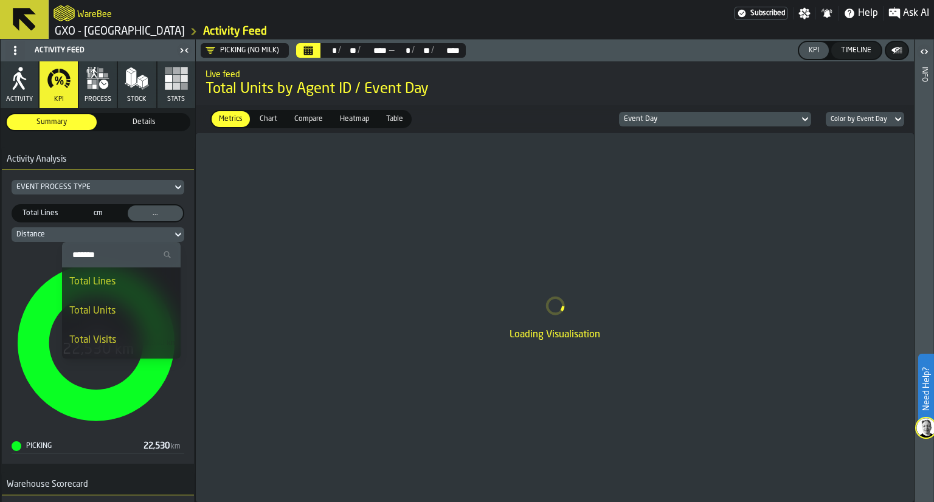
scroll to position [21, 0]
drag, startPoint x: 97, startPoint y: 273, endPoint x: 95, endPoint y: 283, distance: 10.0
click at [95, 283] on ul "Search Total Lines Total Units Total Visits Idle Time Units per Line (Avg. Net)…" at bounding box center [121, 336] width 119 height 230
click at [95, 283] on div "Total Units" at bounding box center [121, 290] width 104 height 15
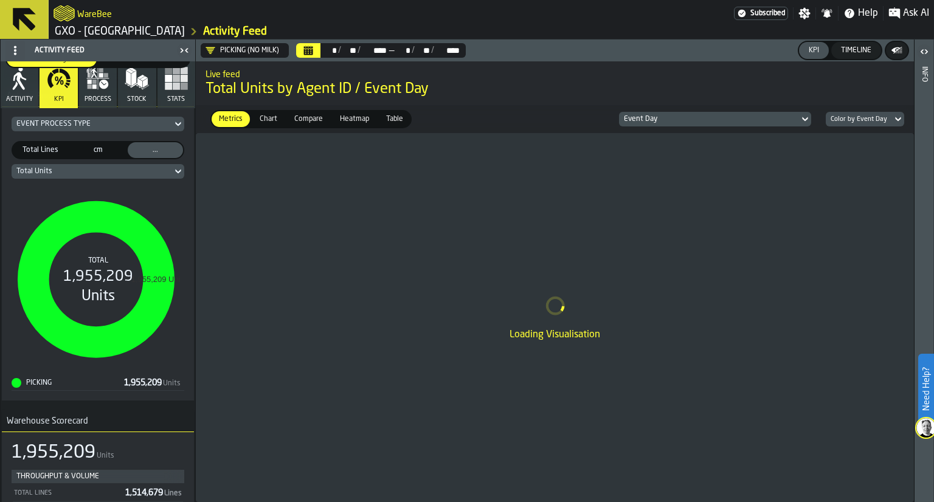
scroll to position [50, 0]
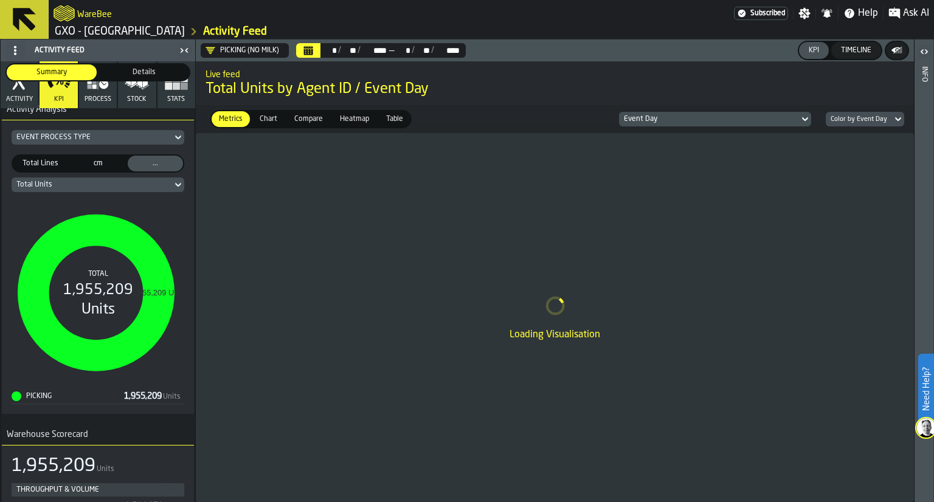
click at [72, 145] on div "Total Lines Total Lines cm Distance ... ... Total Units 1,955,209 Units Total 1…" at bounding box center [98, 275] width 173 height 260
click at [75, 133] on div "Event Process Type" at bounding box center [91, 137] width 151 height 9
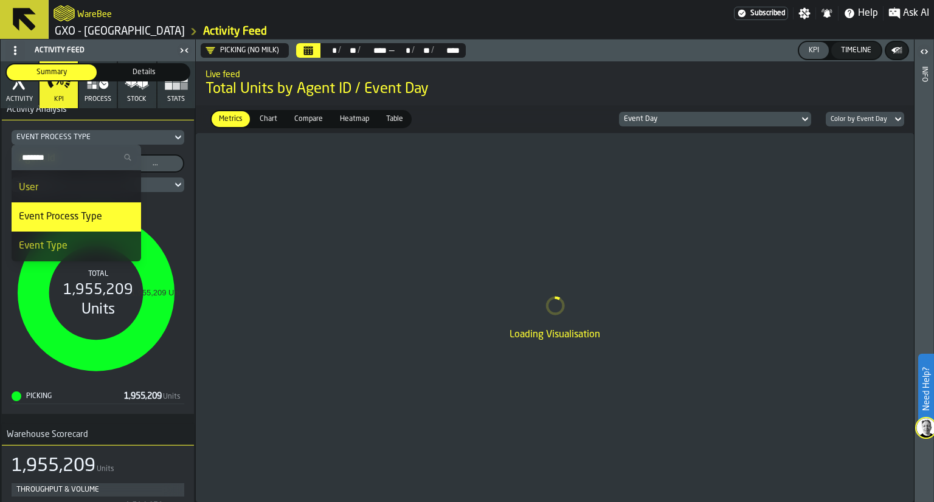
scroll to position [143, 0]
click at [0, 328] on div "Activity Feed Activity KPI process Stock Stats Summary Summary Details Details …" at bounding box center [98, 271] width 196 height 463
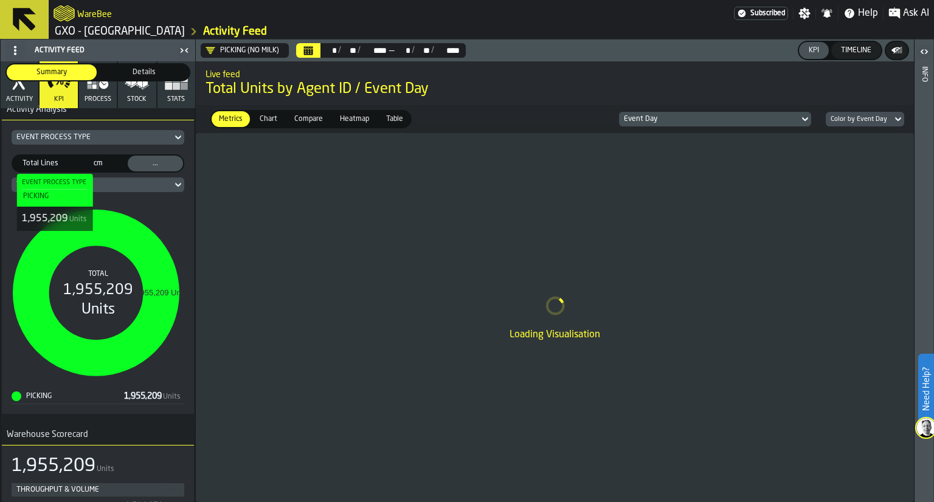
scroll to position [0, 0]
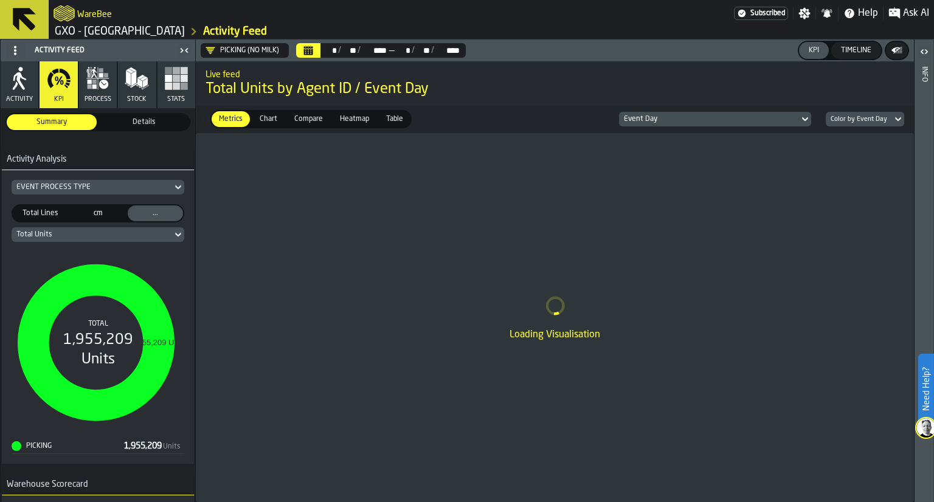
click at [122, 117] on span "Details" at bounding box center [143, 122] width 85 height 11
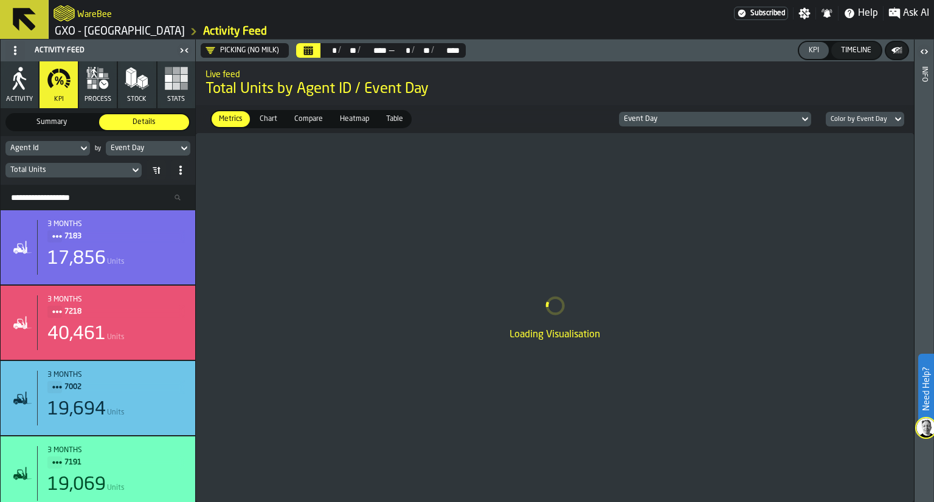
click at [83, 169] on div "Total Units" at bounding box center [67, 170] width 114 height 9
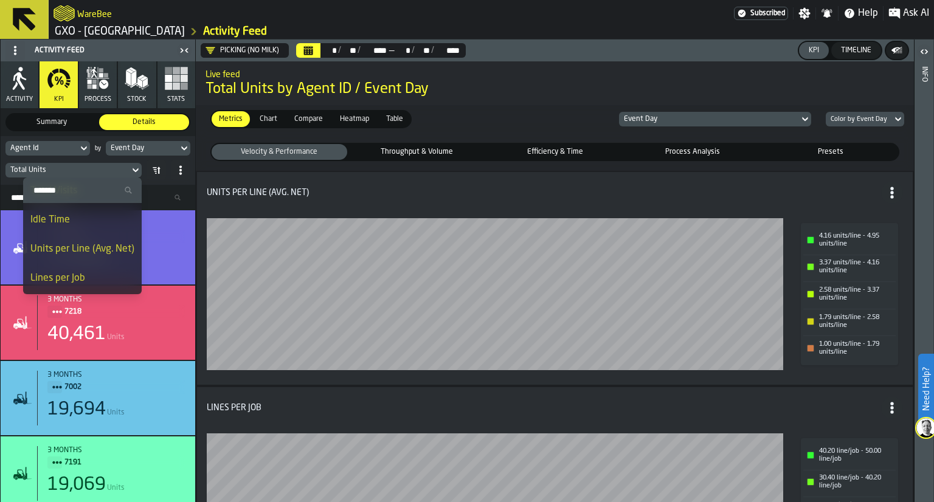
scroll to position [112, 0]
click at [97, 217] on div "Units per Line (Avg. Net)" at bounding box center [82, 222] width 104 height 15
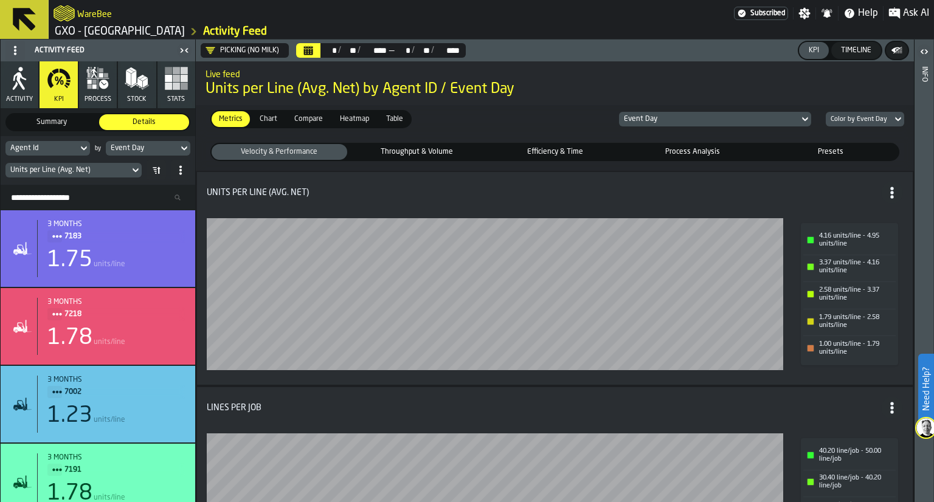
click at [313, 117] on span "Compare" at bounding box center [308, 119] width 38 height 11
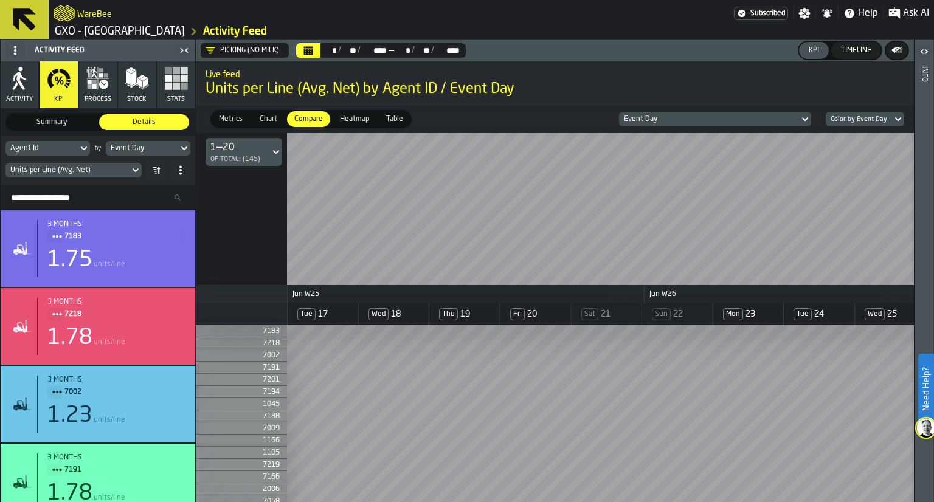
click at [263, 114] on span "Chart" at bounding box center [268, 119] width 27 height 11
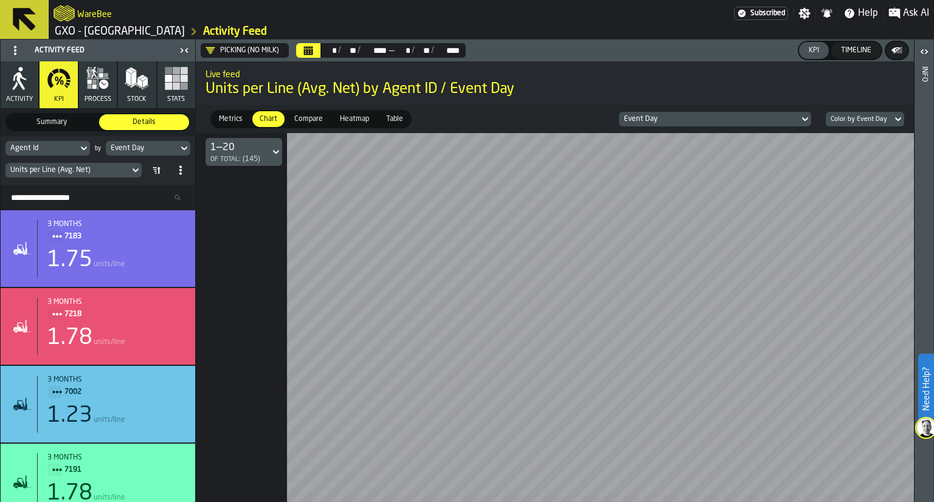
click at [388, 114] on span "Table" at bounding box center [394, 119] width 27 height 11
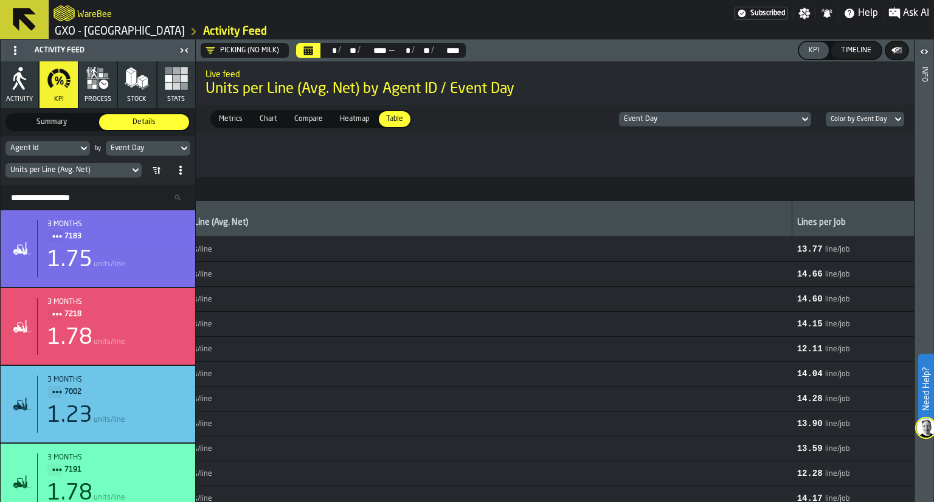
scroll to position [0, 2354]
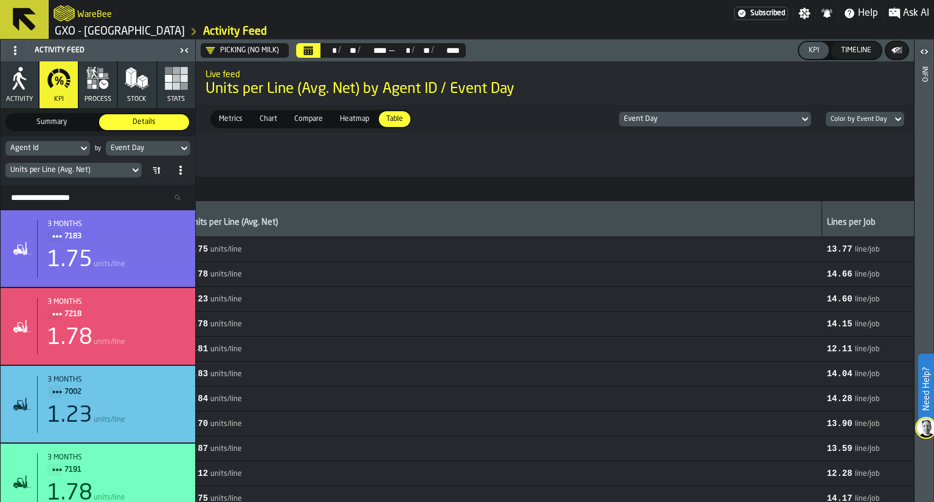
click at [204, 44] on div "Picking (No Milk)" at bounding box center [242, 50] width 83 height 15
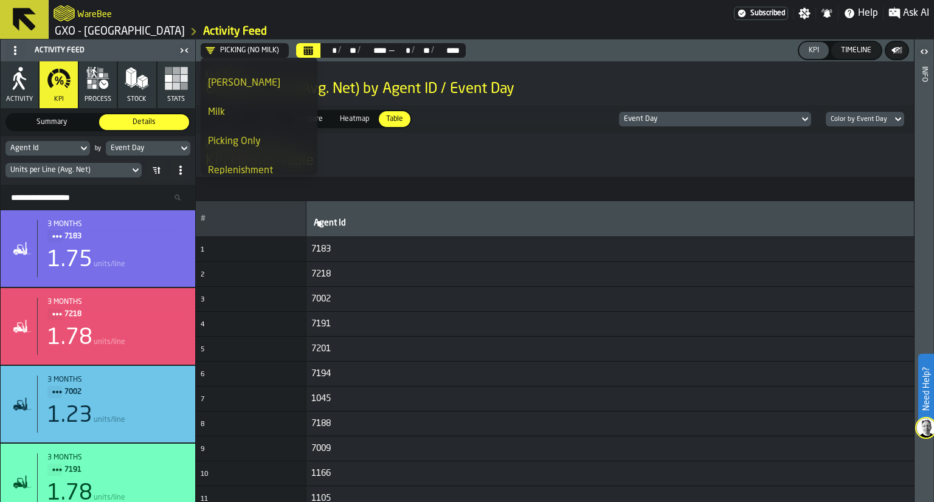
scroll to position [106, 0]
click at [241, 106] on div "Milk" at bounding box center [259, 112] width 102 height 15
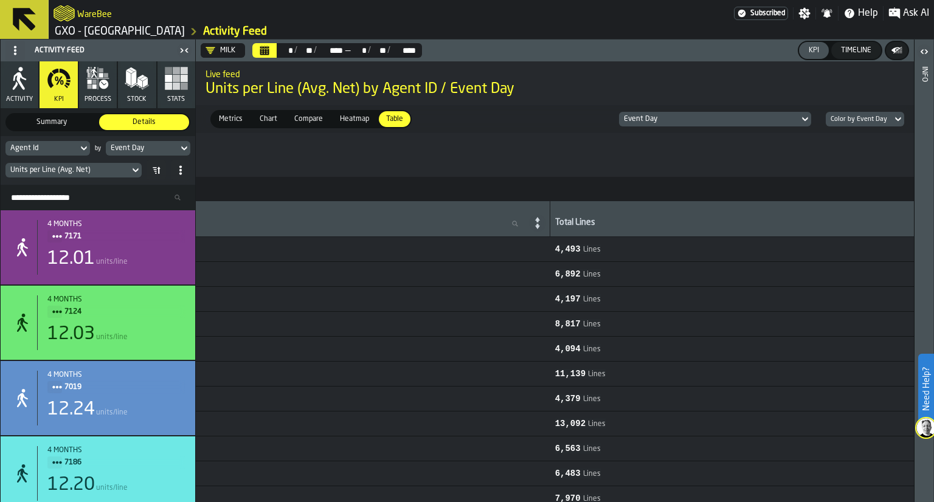
scroll to position [0, 557]
click at [126, 177] on div "Units per Line (Avg. Net)" at bounding box center [73, 170] width 136 height 15
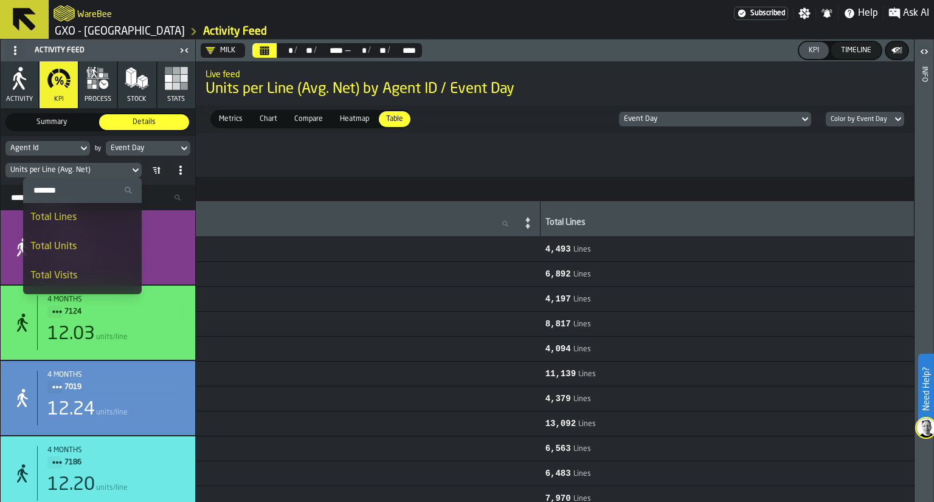
click at [117, 240] on div "Total Units" at bounding box center [82, 246] width 104 height 15
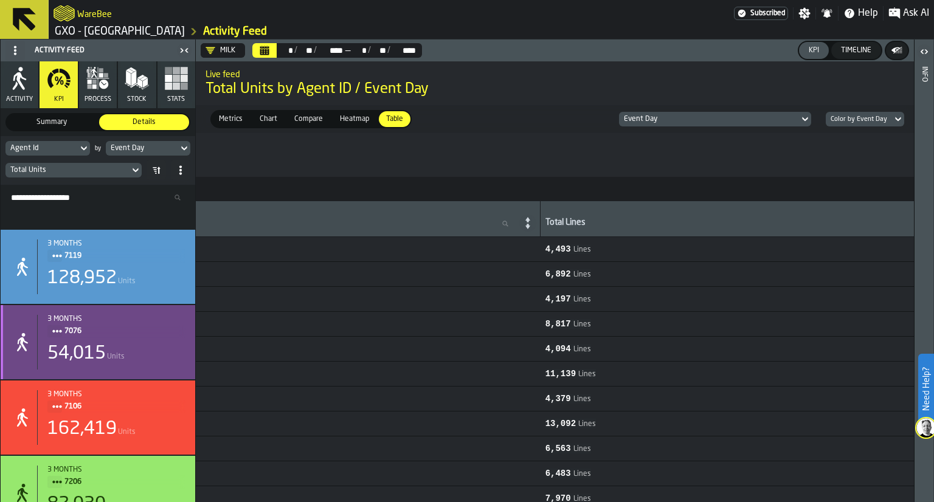
scroll to position [412, 0]
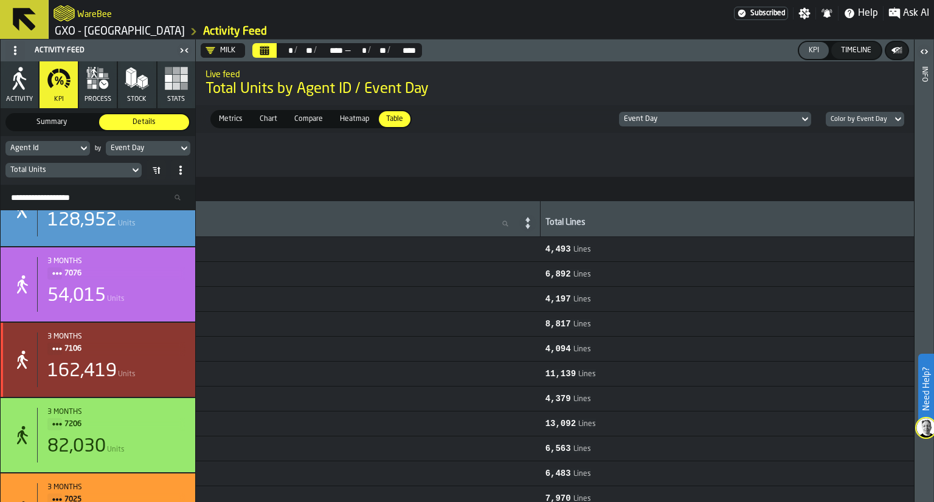
click at [129, 342] on div "3 months 7106" at bounding box center [116, 343] width 138 height 23
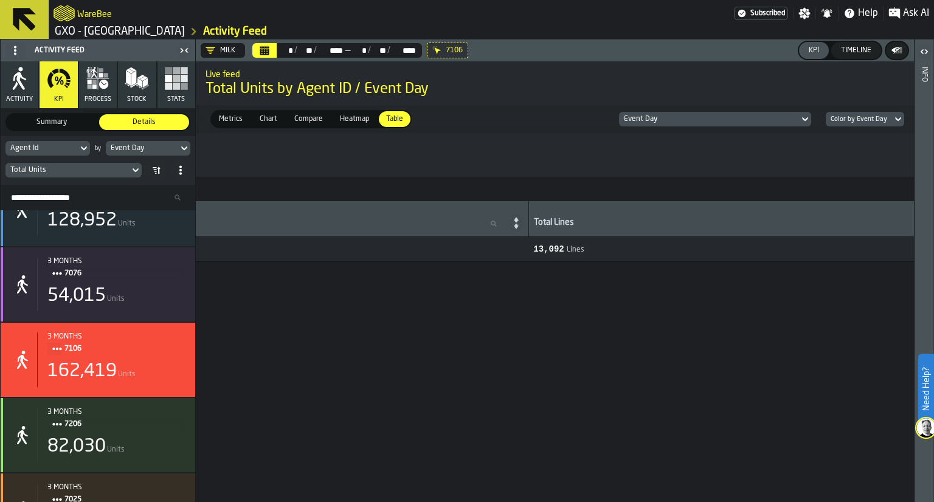
click at [90, 82] on icon "button" at bounding box center [90, 82] width 4 height 4
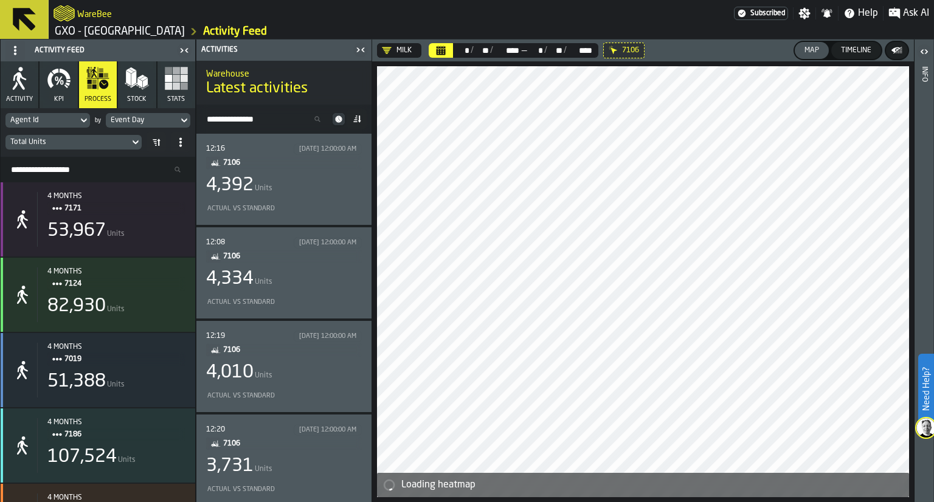
click at [328, 176] on div "4,392 Units" at bounding box center [284, 185] width 156 height 22
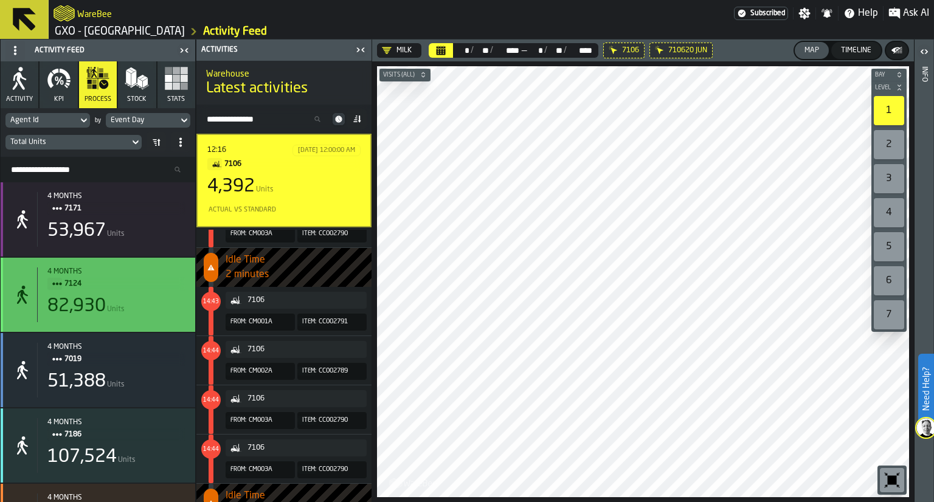
scroll to position [4642, 0]
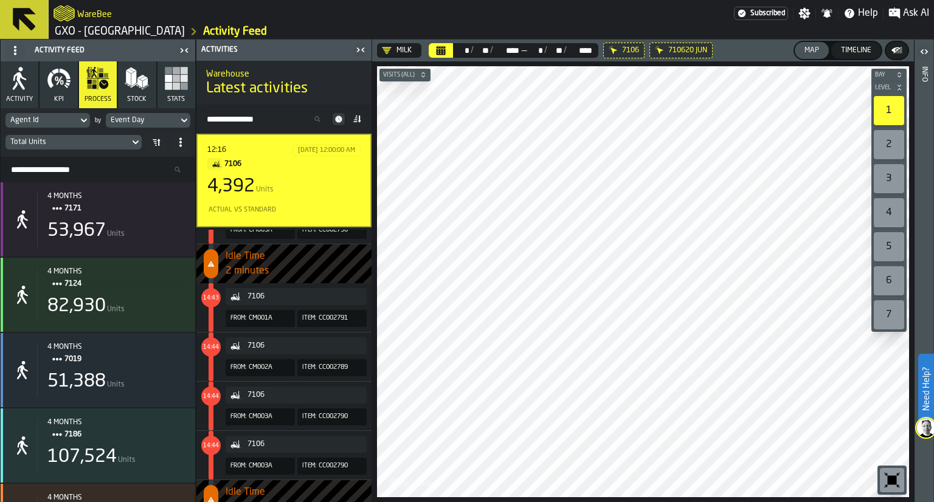
click at [63, 74] on icon "button" at bounding box center [64, 74] width 11 height 10
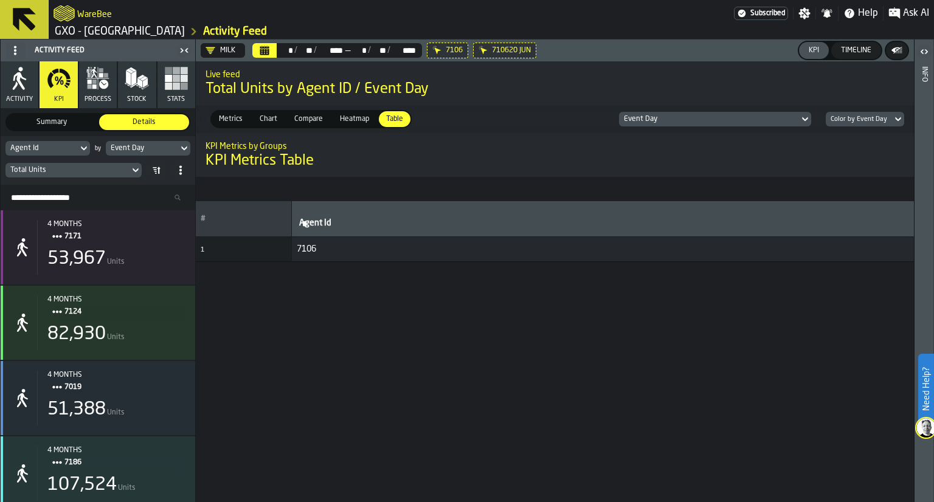
click at [216, 49] on div "Milk" at bounding box center [220, 51] width 30 height 10
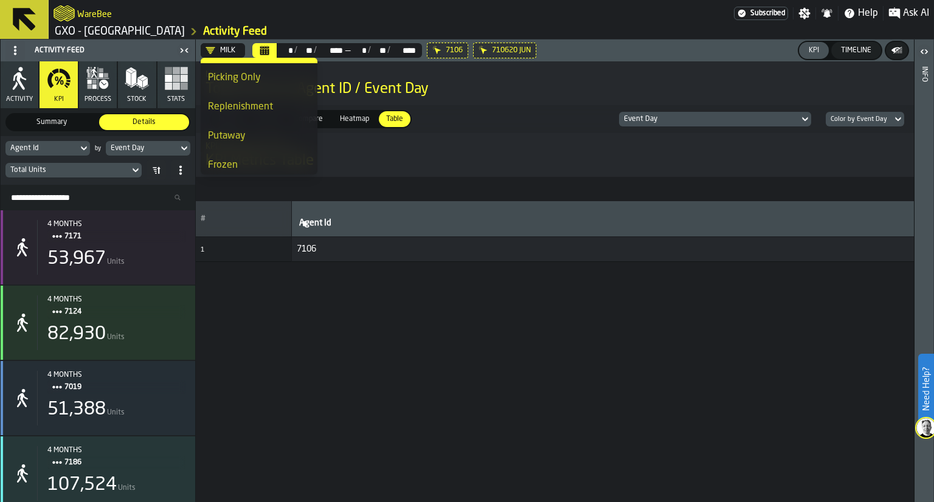
scroll to position [170, 0]
click at [253, 101] on div "Replenishment" at bounding box center [259, 106] width 102 height 15
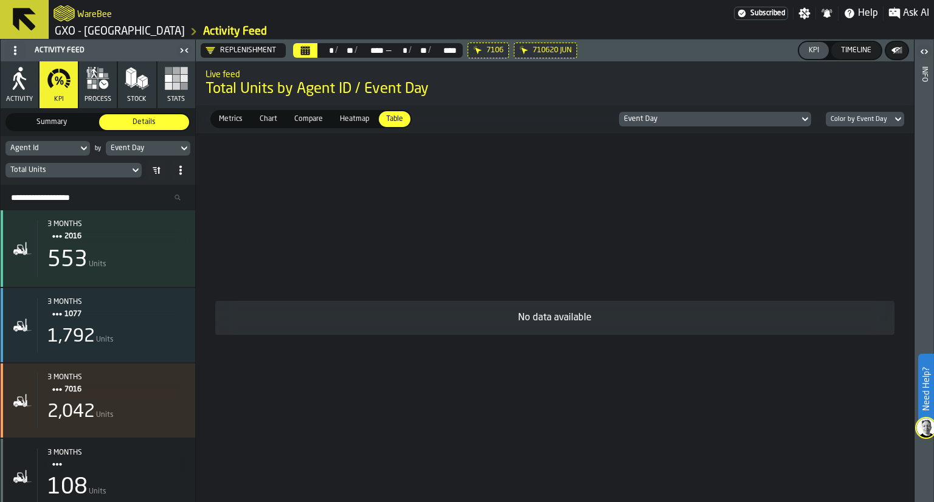
click at [243, 118] on span "Metrics" at bounding box center [230, 119] width 33 height 11
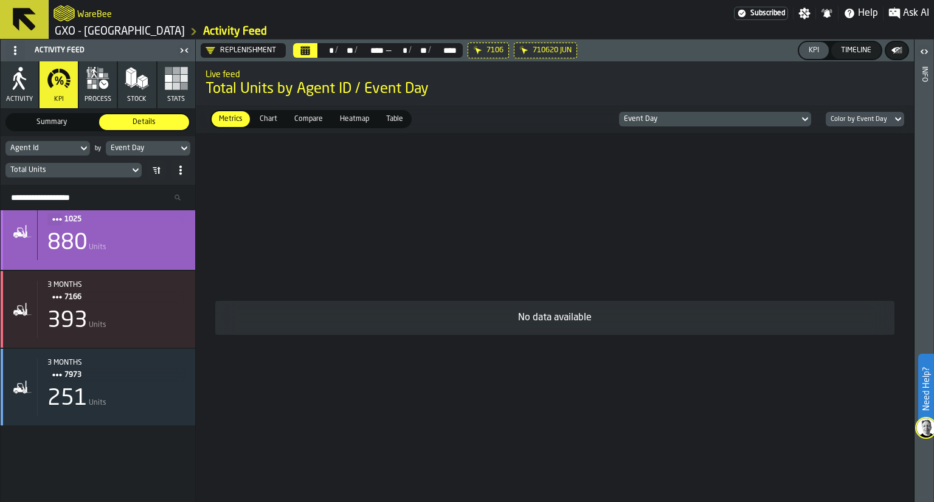
scroll to position [0, 0]
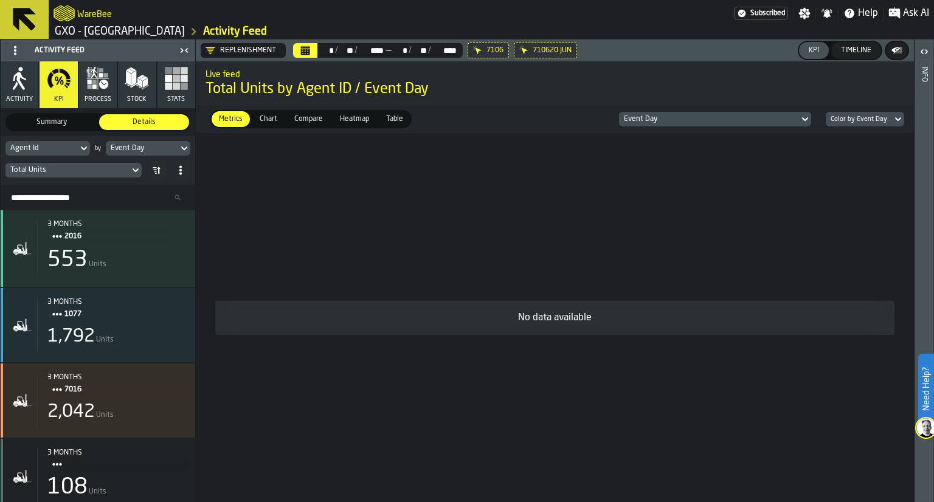
click at [100, 96] on span "process" at bounding box center [97, 99] width 27 height 8
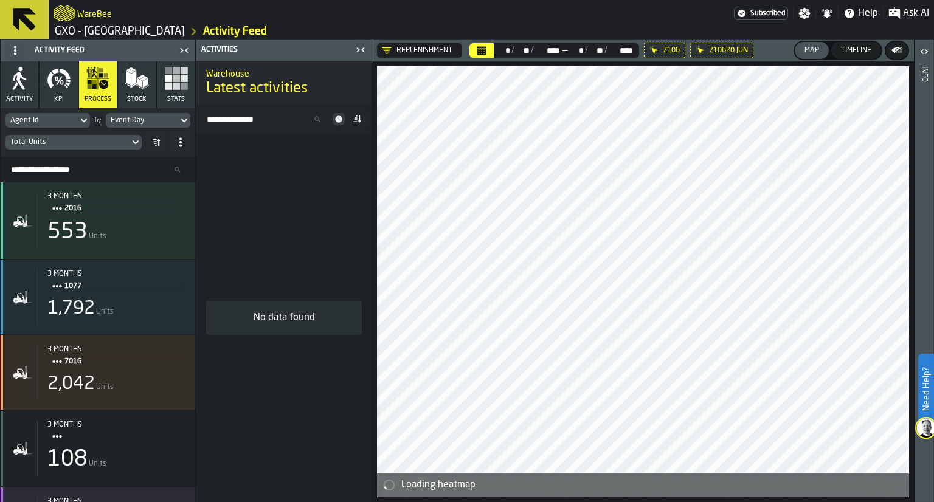
click at [79, 138] on div "Total Units" at bounding box center [67, 142] width 114 height 9
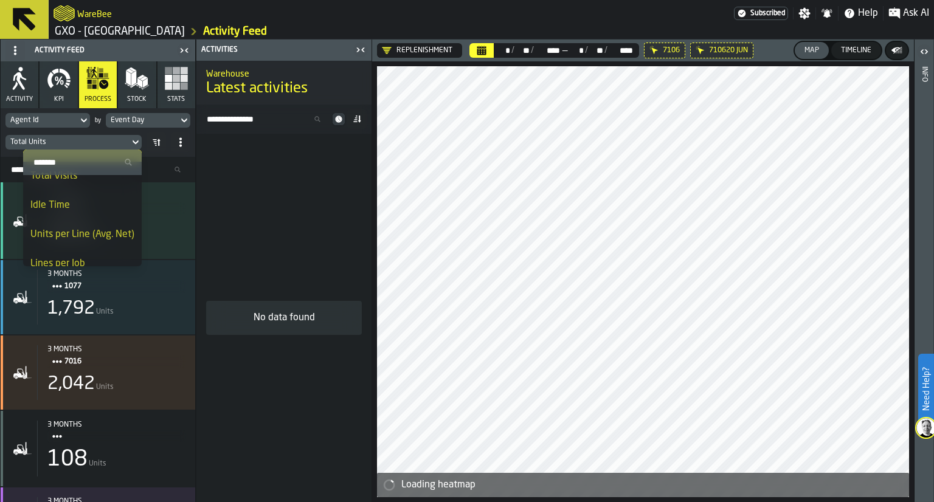
scroll to position [33, 0]
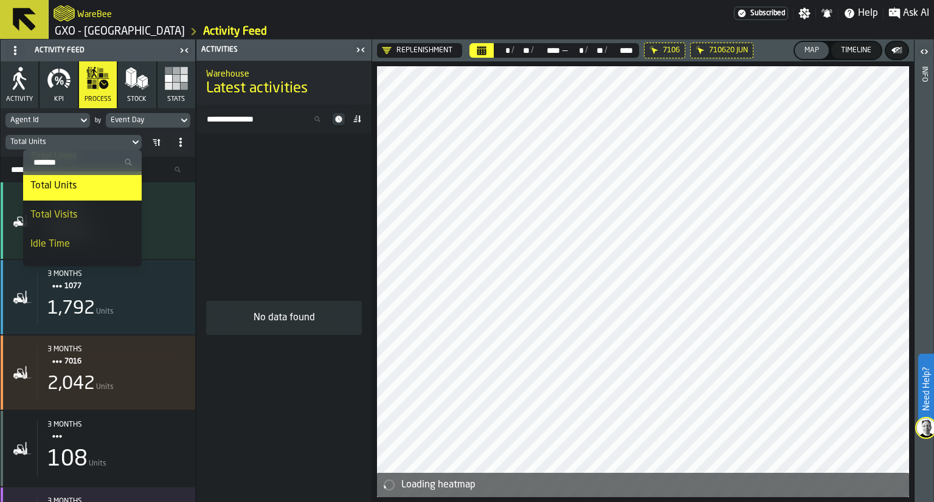
click at [103, 144] on div "Total Units" at bounding box center [67, 142] width 114 height 9
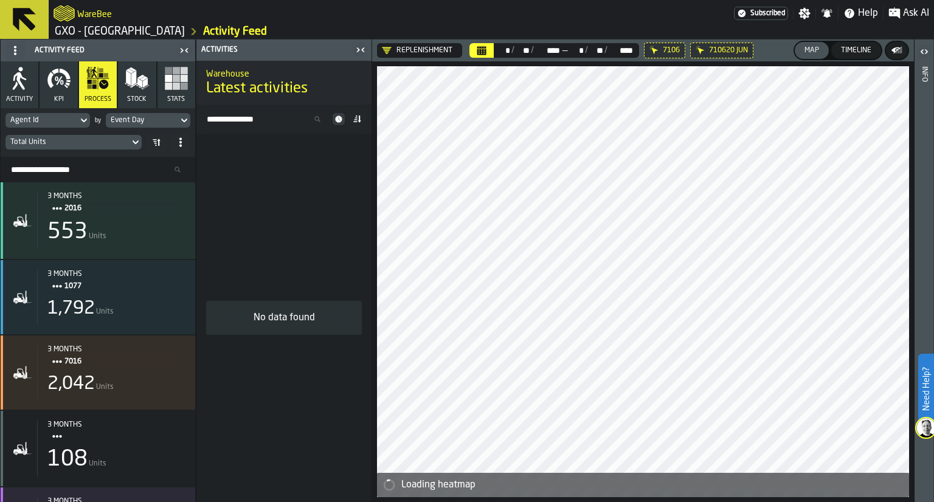
click at [58, 78] on icon "button" at bounding box center [56, 79] width 3 height 5
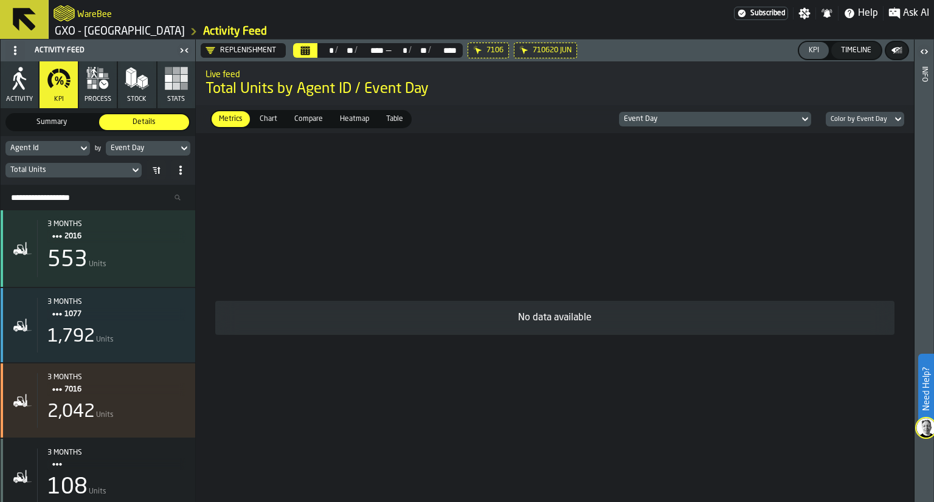
click at [270, 47] on div "Replenishment" at bounding box center [240, 51] width 70 height 10
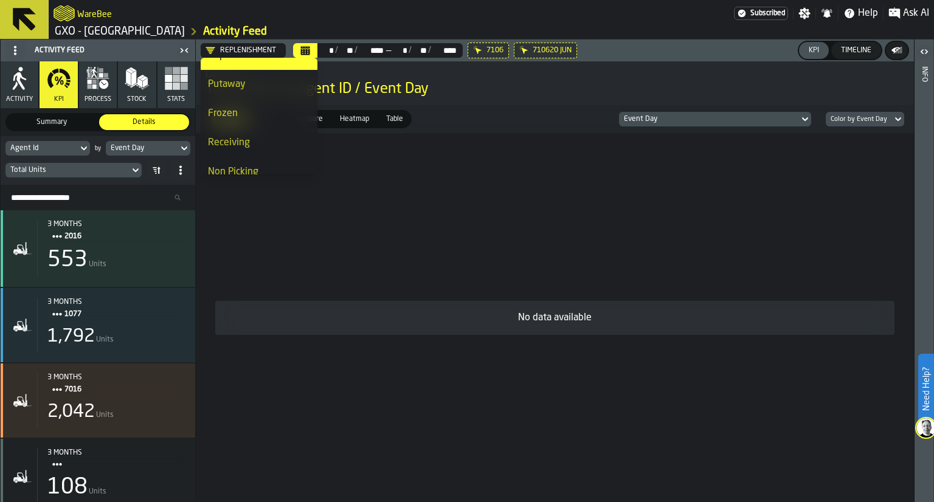
scroll to position [233, 0]
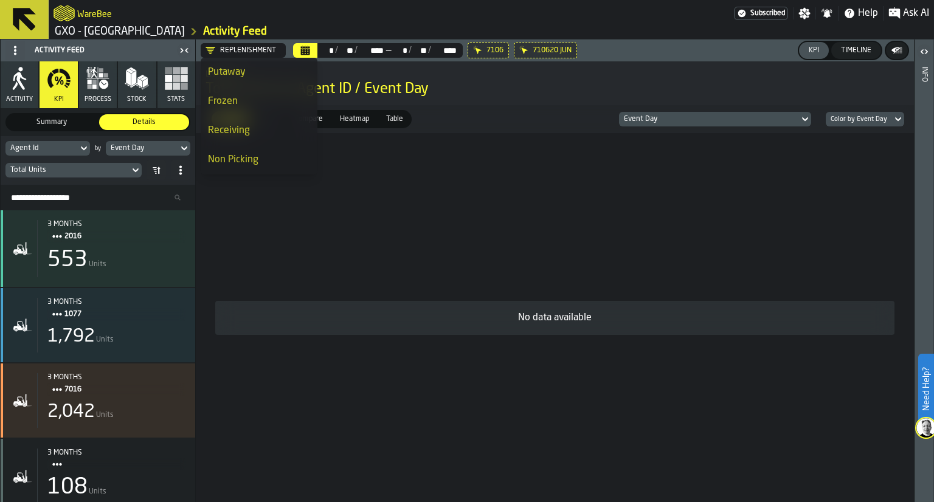
click at [255, 108] on div "Frozen" at bounding box center [259, 101] width 102 height 15
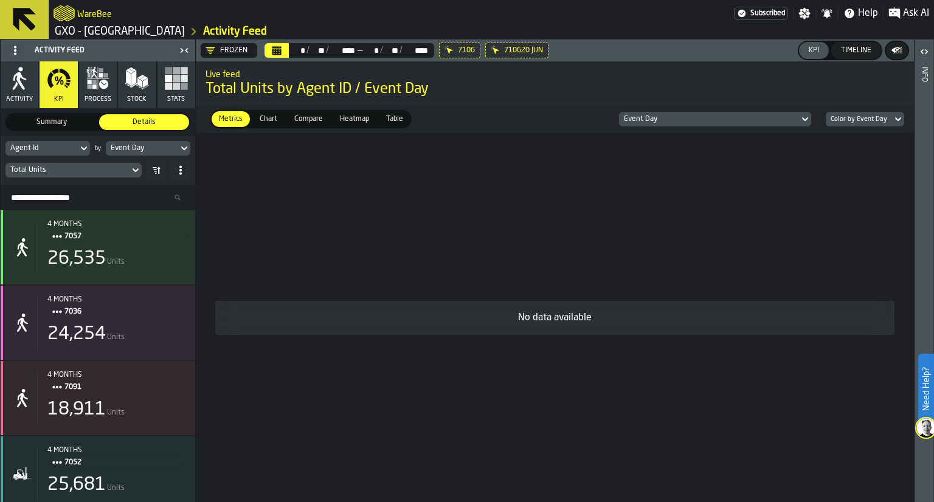
click at [454, 53] on div "7106" at bounding box center [459, 51] width 41 height 16
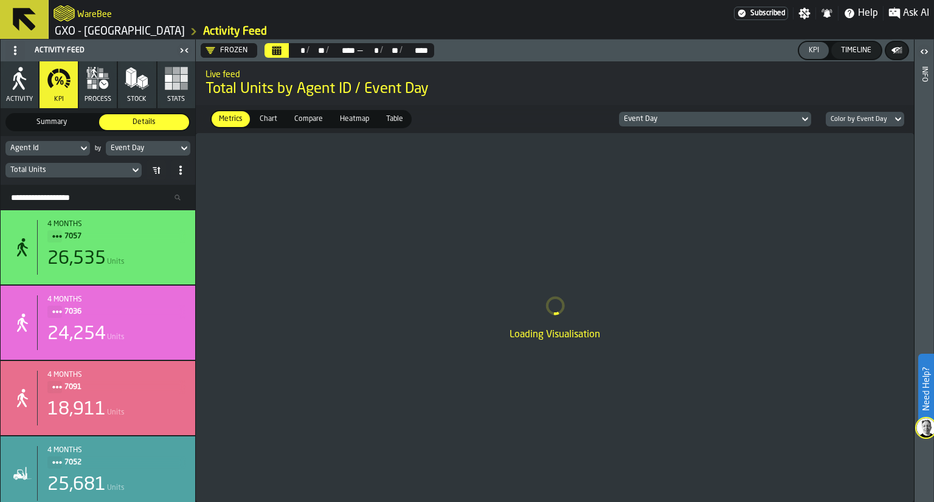
click at [223, 55] on div "Frozen" at bounding box center [226, 51] width 42 height 10
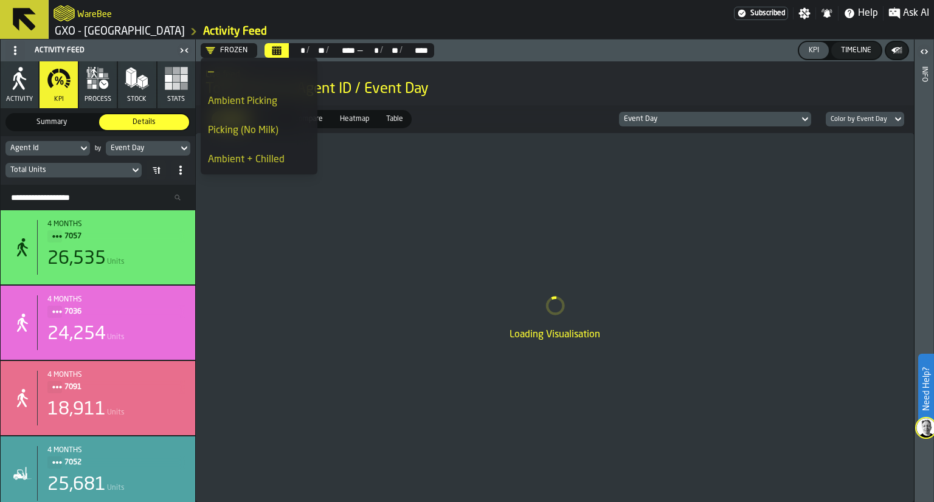
click at [225, 160] on div "Ambient + Chilled" at bounding box center [259, 160] width 102 height 15
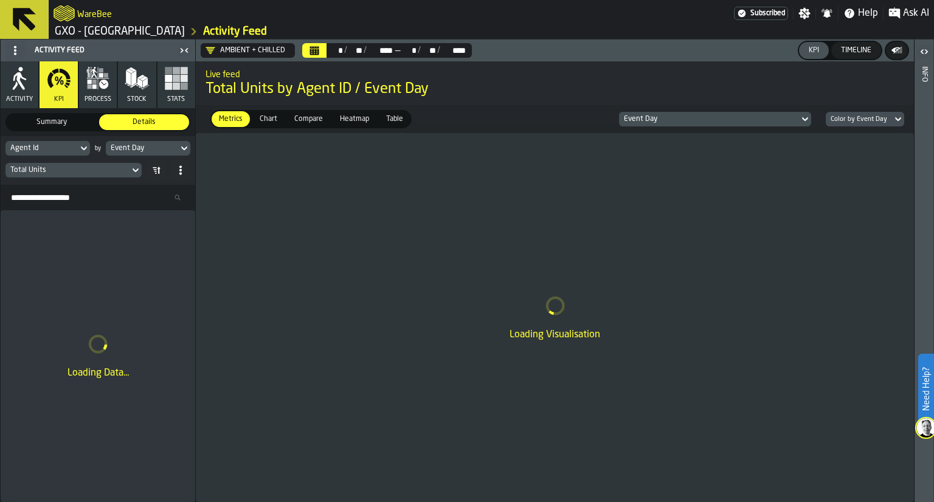
scroll to position [0, 0]
click at [223, 47] on div "Ambient + Chilled" at bounding box center [245, 51] width 80 height 10
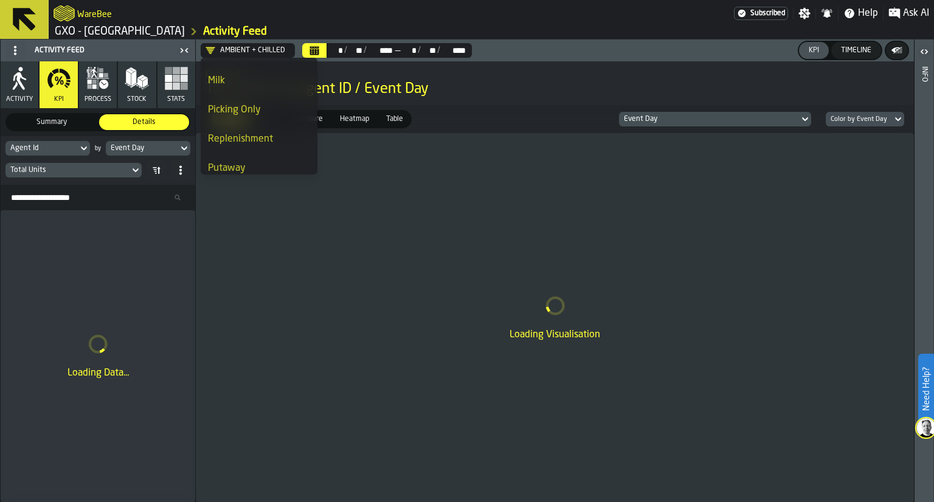
scroll to position [143, 0]
click at [224, 138] on div "Replenishment" at bounding box center [259, 133] width 102 height 15
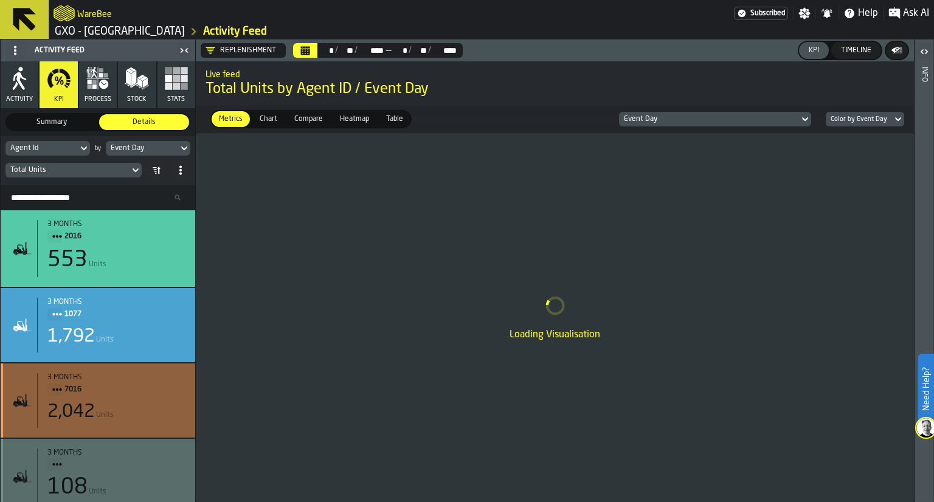
click at [137, 413] on div "2,042 Units" at bounding box center [116, 412] width 138 height 22
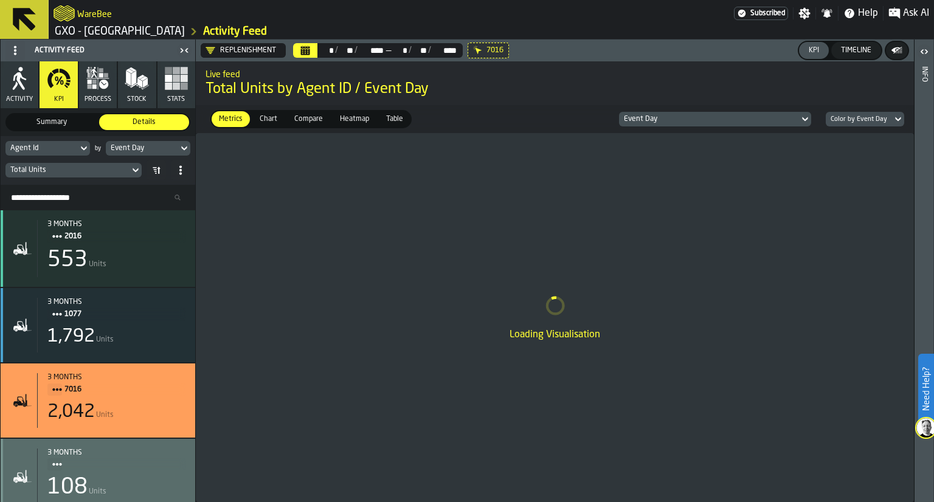
click at [113, 86] on button "process" at bounding box center [98, 84] width 38 height 47
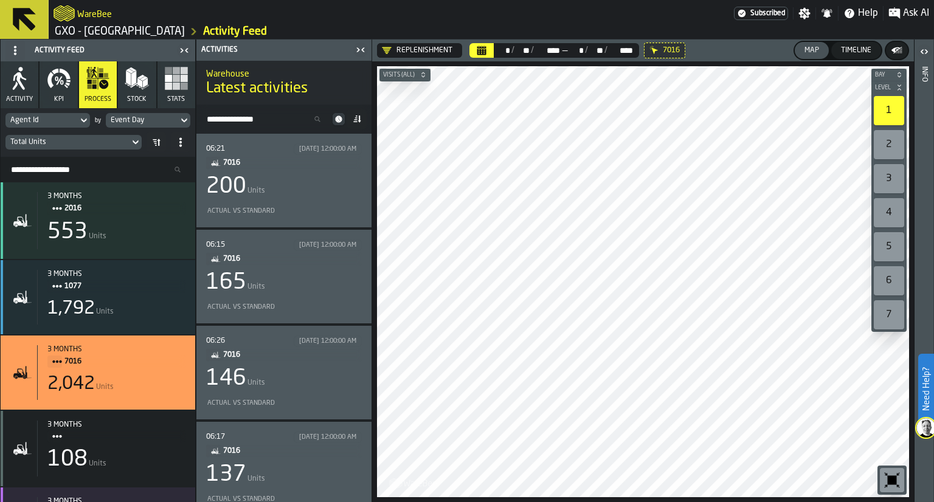
click at [322, 199] on div "06:21 7/3/2025, 12:00:00 AM 7016 200 Units Actual vs Standard" at bounding box center [284, 180] width 156 height 74
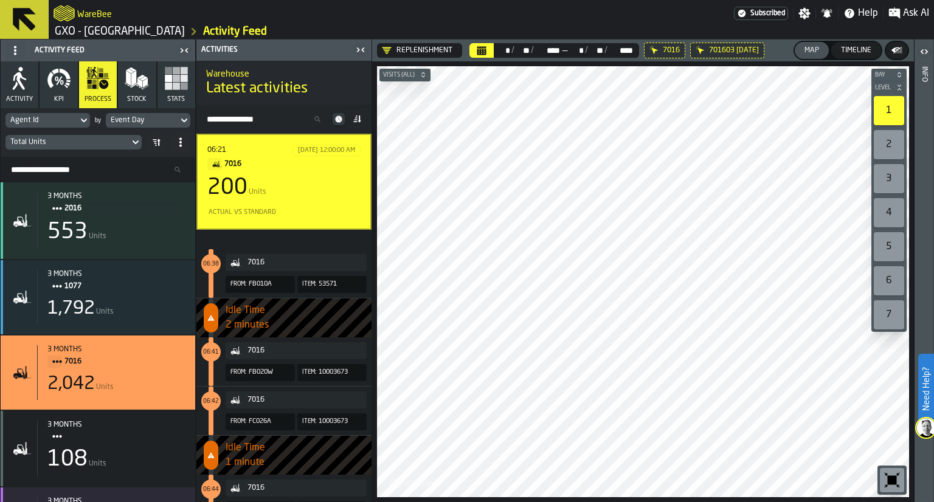
scroll to position [627, 0]
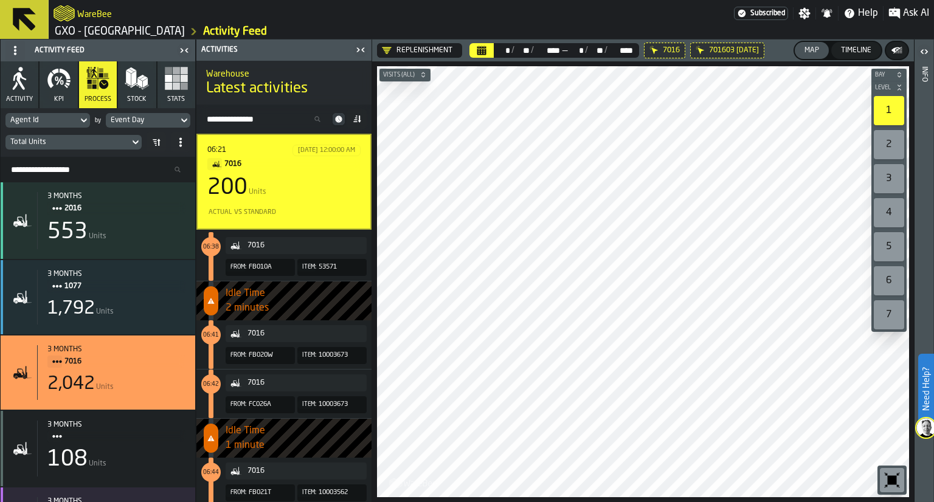
click at [890, 469] on div "button-toolbar-undefined" at bounding box center [891, 480] width 24 height 24
click at [338, 123] on icon at bounding box center [338, 119] width 12 height 12
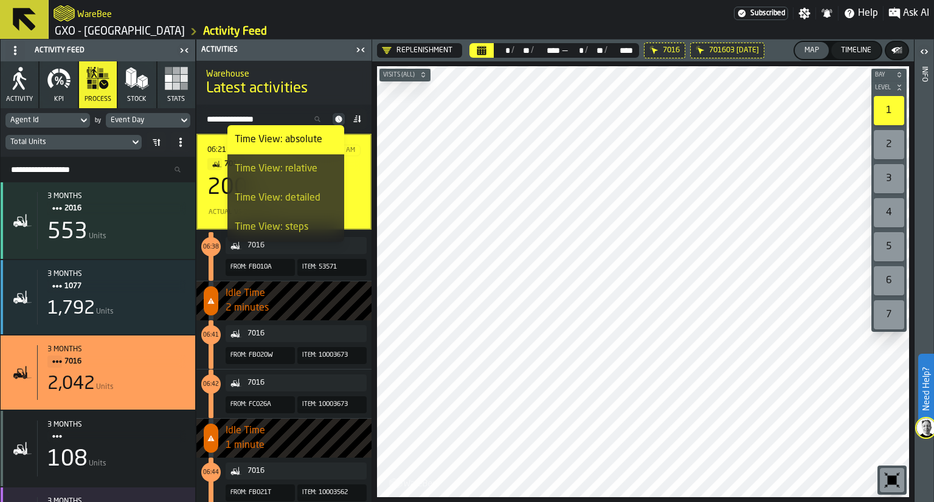
click at [127, 168] on input "Search Resources..." at bounding box center [97, 170] width 185 height 16
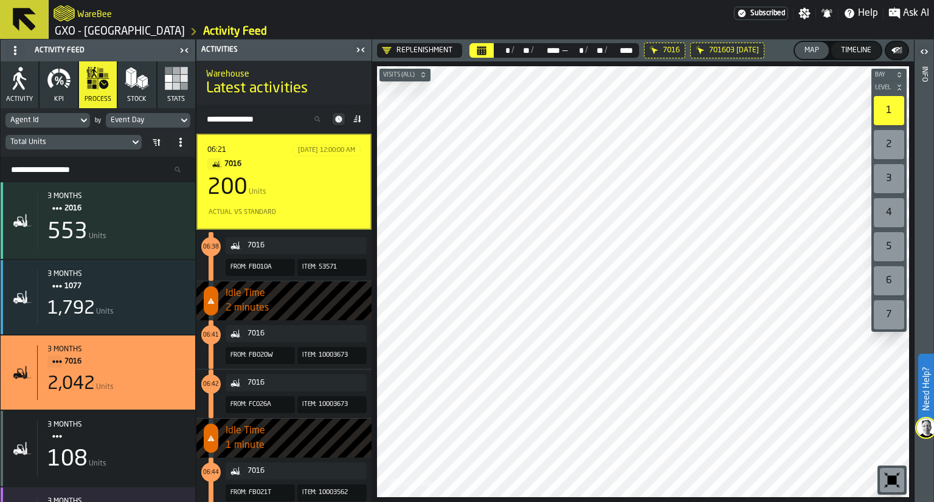
click at [383, 52] on icon "DropdownMenuValue-7QpY6MFtnz6p2dax-0tbD" at bounding box center [387, 51] width 10 height 10
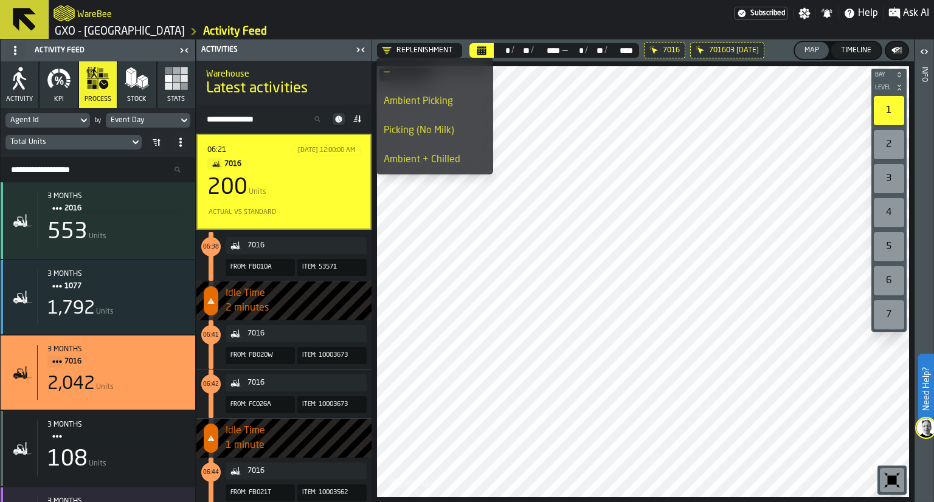
click at [408, 78] on div "—" at bounding box center [434, 72] width 102 height 15
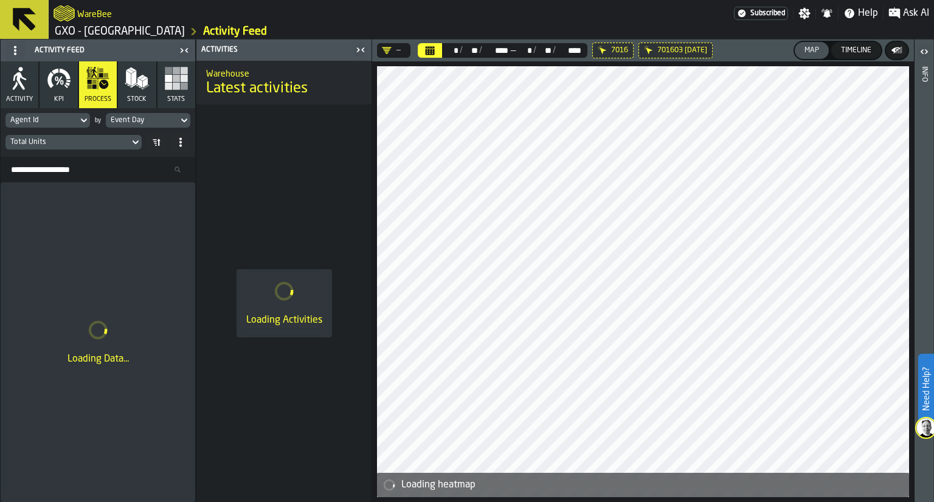
click at [0, 0] on icon at bounding box center [0, 0] width 0 height 0
click at [603, 52] on header "— ** * / ** ** / **** **** — ** * / ** ** / **** **** Map Timeline" at bounding box center [643, 51] width 542 height 22
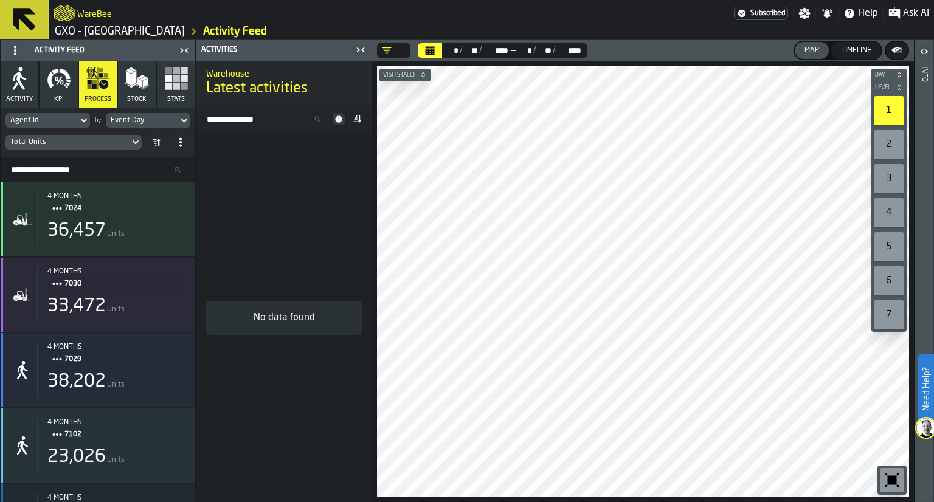
click at [899, 484] on icon "button-toolbar-undefined" at bounding box center [891, 479] width 19 height 19
click at [131, 89] on icon "button" at bounding box center [137, 78] width 24 height 24
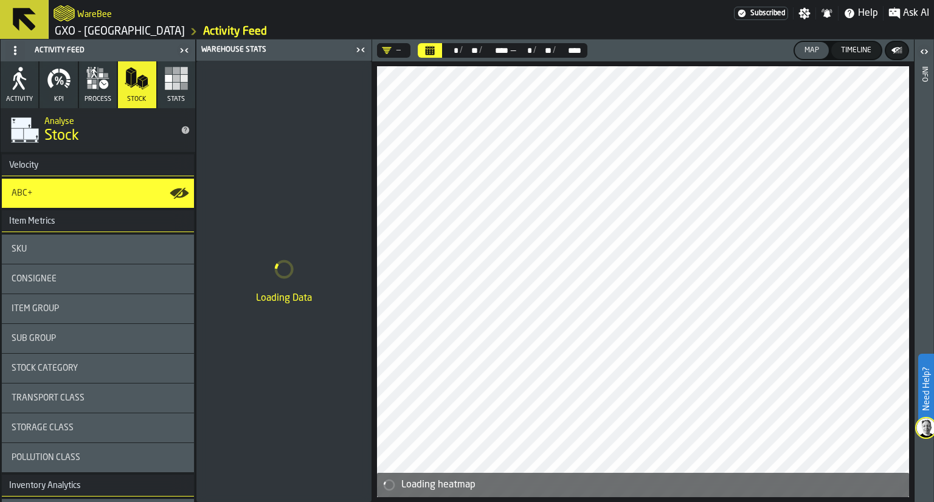
click at [115, 90] on div "Activity KPI process Stock Stats" at bounding box center [98, 84] width 194 height 47
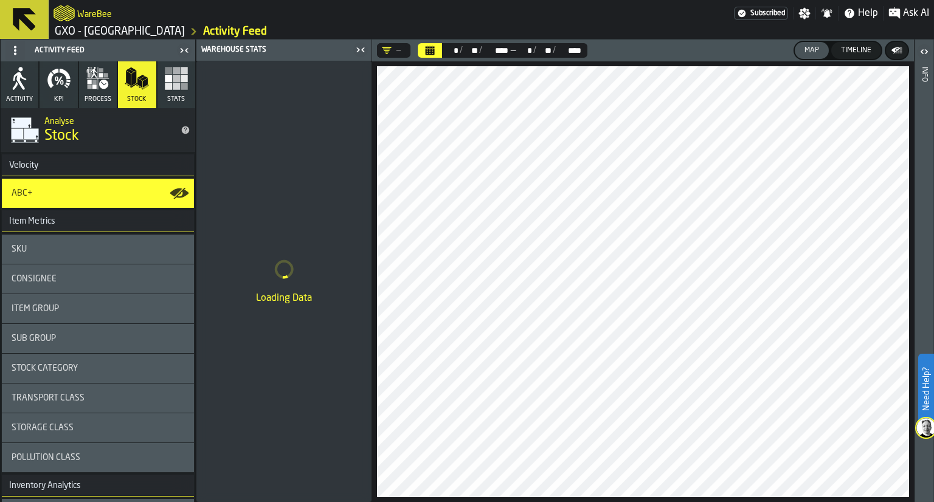
click at [94, 89] on icon "button" at bounding box center [98, 78] width 24 height 24
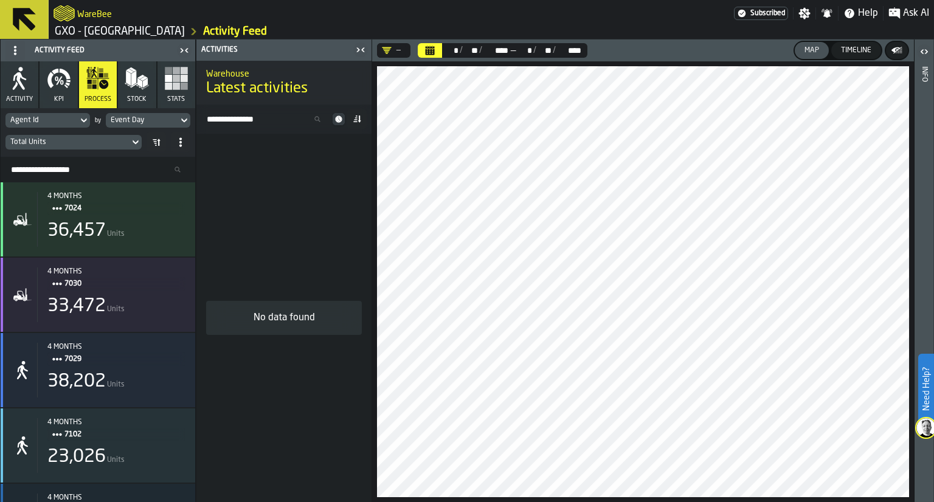
click at [61, 86] on icon "button" at bounding box center [59, 78] width 24 height 24
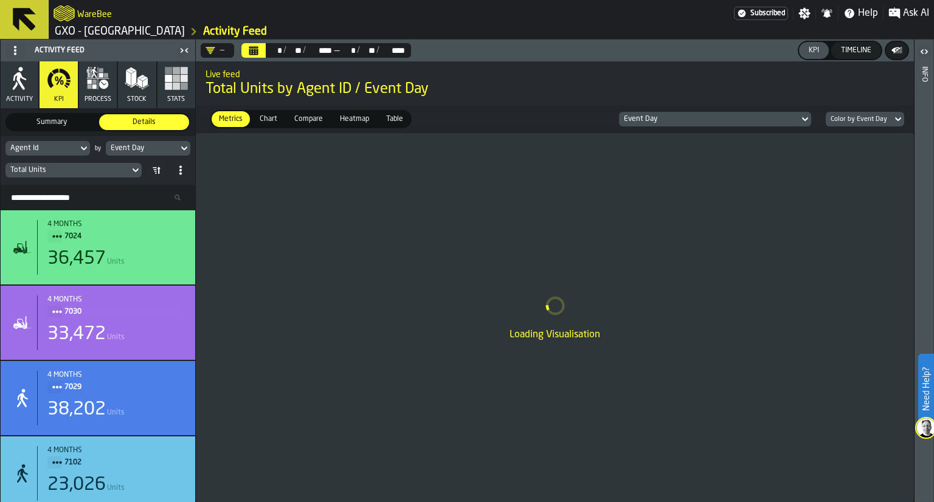
click at [848, 57] on button "Timeline" at bounding box center [856, 50] width 50 height 17
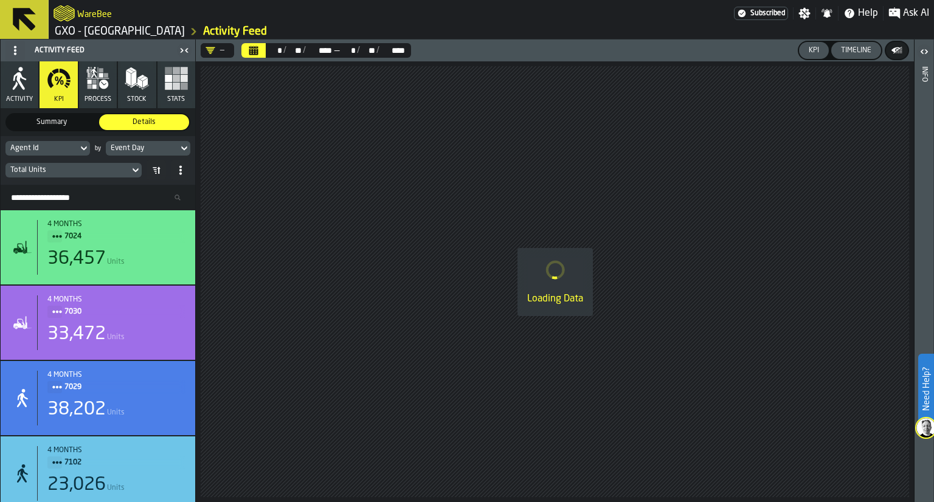
click at [812, 50] on div "KPI" at bounding box center [813, 50] width 20 height 9
click at [811, 54] on div "KPI" at bounding box center [813, 50] width 20 height 9
click at [860, 47] on div "Timeline" at bounding box center [856, 50] width 40 height 9
click at [900, 56] on icon "button-" at bounding box center [896, 50] width 12 height 12
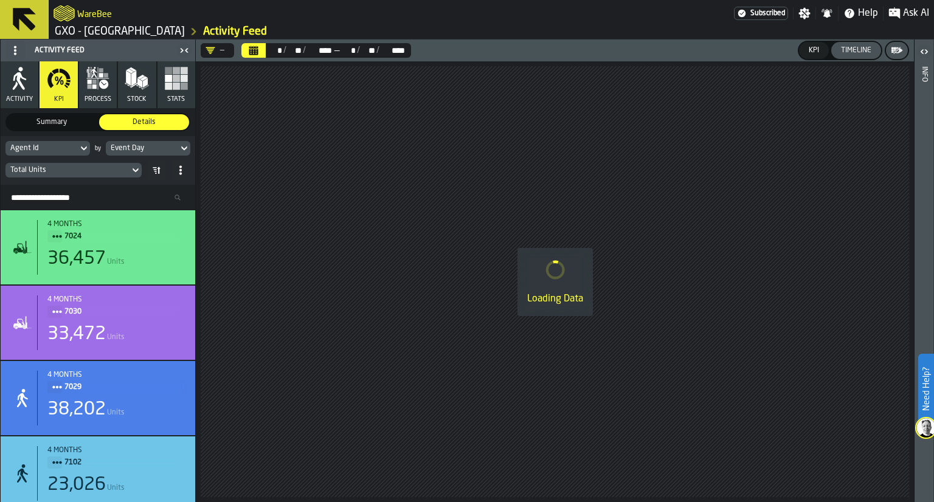
click at [900, 56] on icon "button-" at bounding box center [896, 50] width 12 height 12
click at [246, 50] on button "Calendar" at bounding box center [253, 50] width 24 height 15
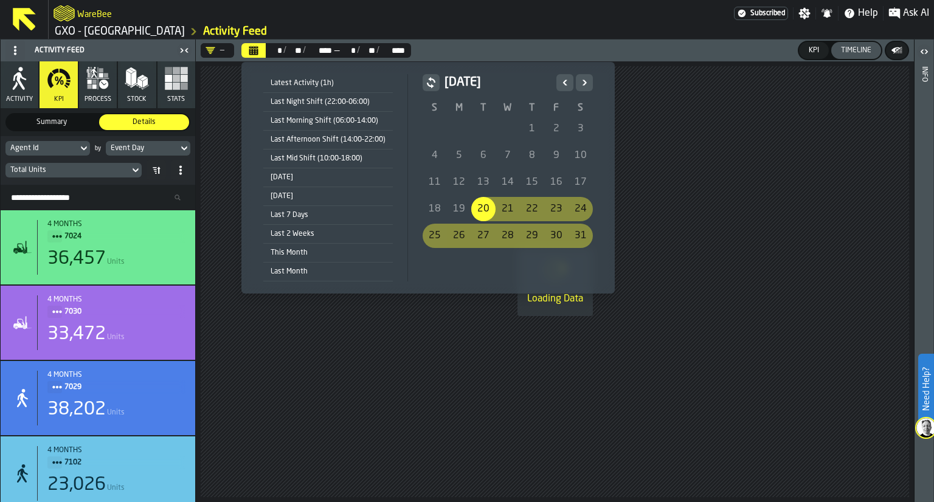
click at [340, 211] on div "Last 7 Days" at bounding box center [327, 214] width 129 height 13
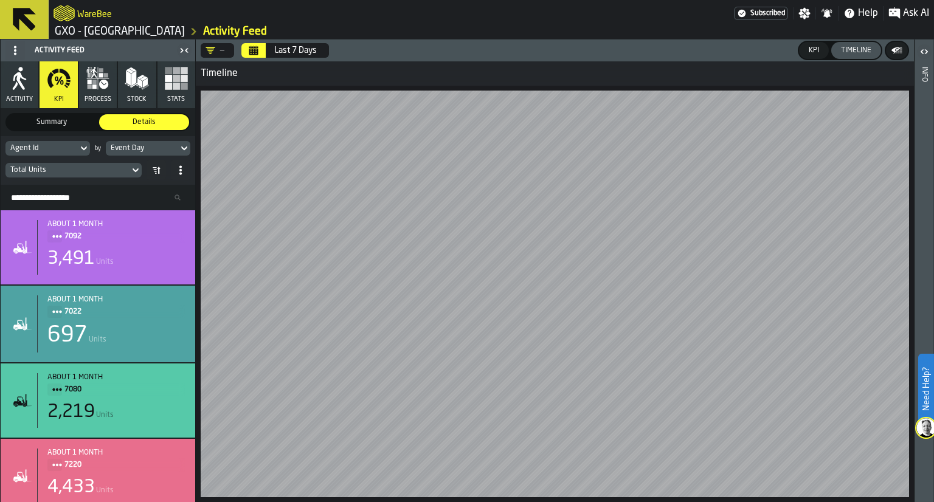
click at [97, 199] on input "Search Resources..." at bounding box center [97, 198] width 185 height 16
click at [97, 196] on input "Search Resources..." at bounding box center [97, 198] width 185 height 16
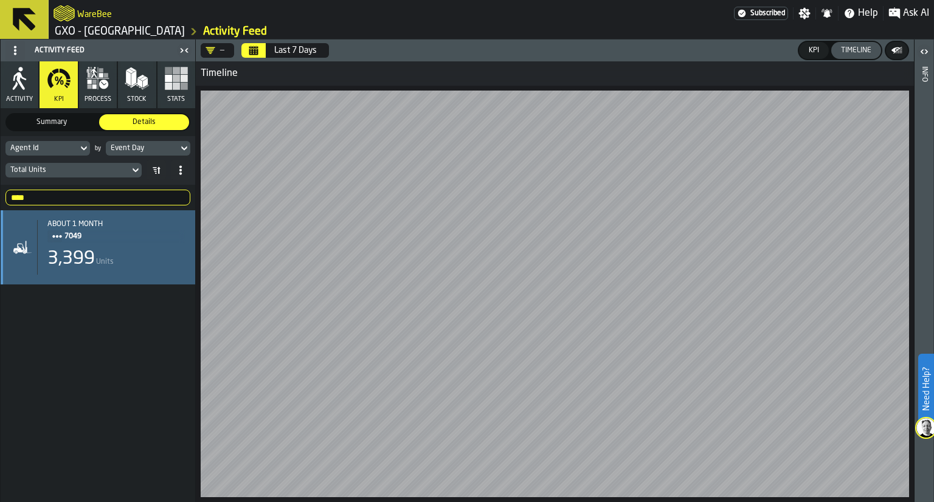
type input "****"
click at [106, 249] on div "3,399 Units" at bounding box center [116, 259] width 138 height 22
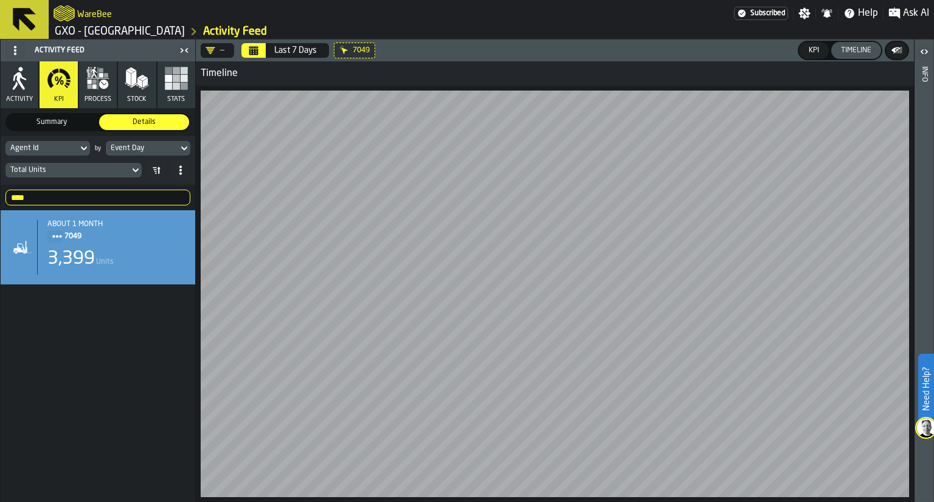
click at [129, 271] on div "about 1 month 7049 3,399 Units" at bounding box center [111, 247] width 148 height 55
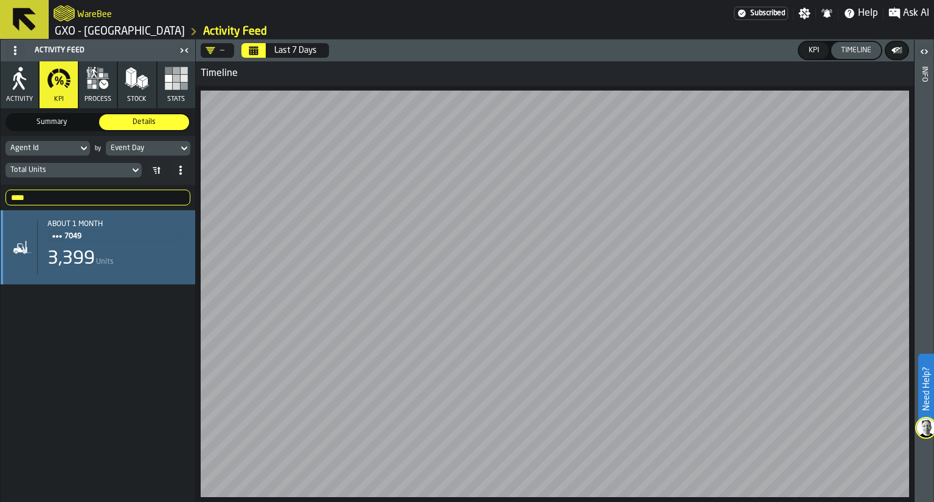
click at [139, 262] on div "3,399 Units" at bounding box center [116, 259] width 138 height 22
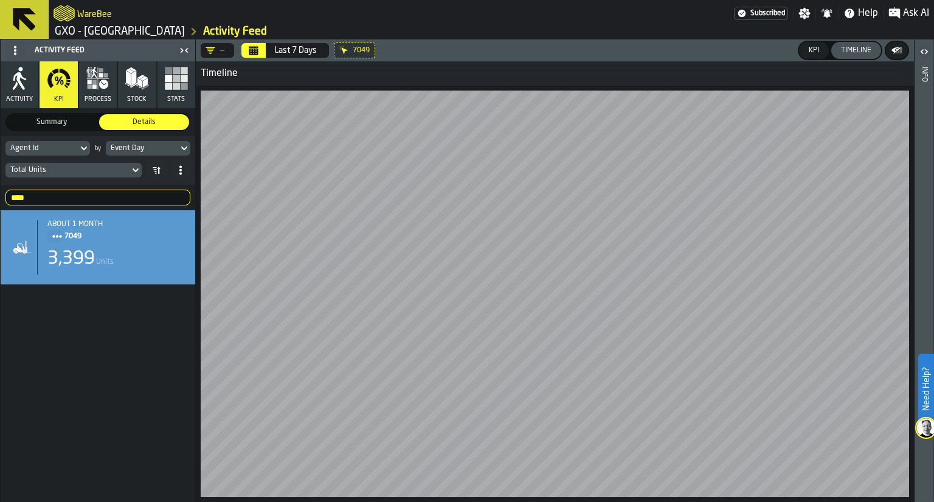
click at [810, 50] on div "KPI" at bounding box center [813, 50] width 20 height 9
click at [848, 50] on div "Timeline" at bounding box center [856, 50] width 40 height 9
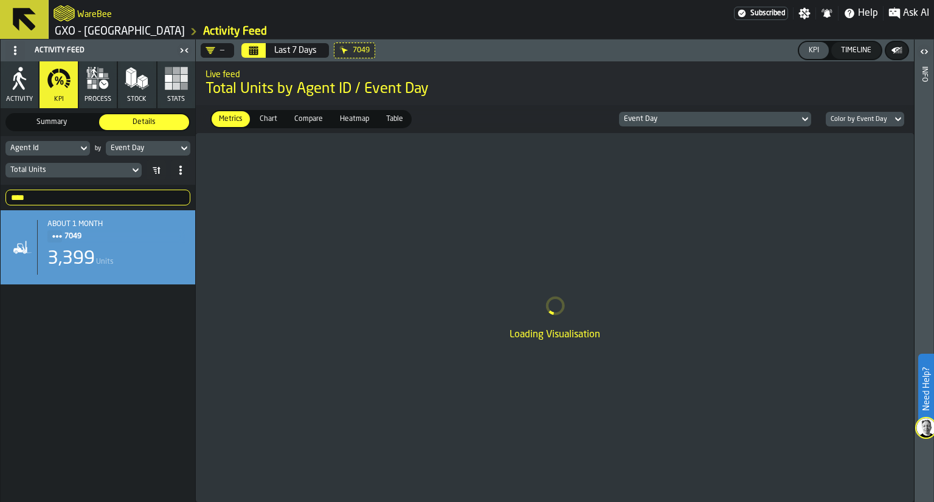
click at [794, 118] on div "Event Day" at bounding box center [709, 119] width 171 height 9
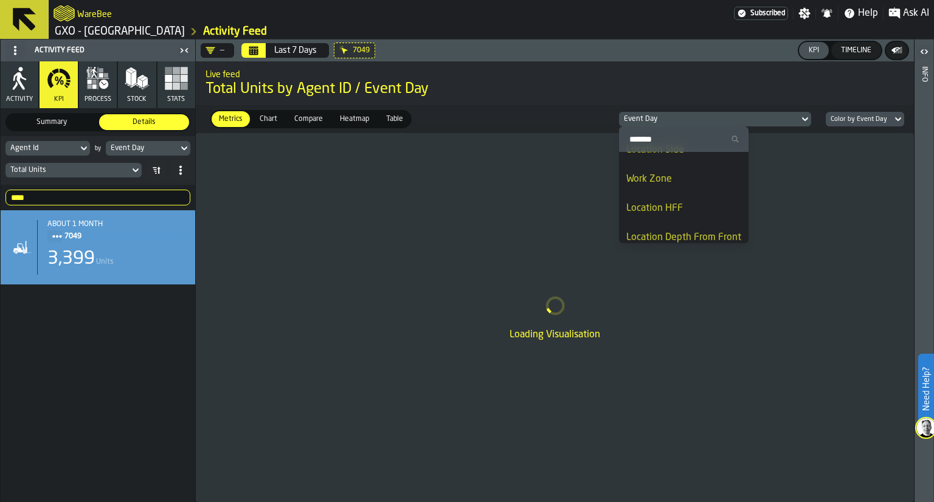
scroll to position [775, 0]
click at [793, 123] on div "Event Day" at bounding box center [709, 118] width 181 height 13
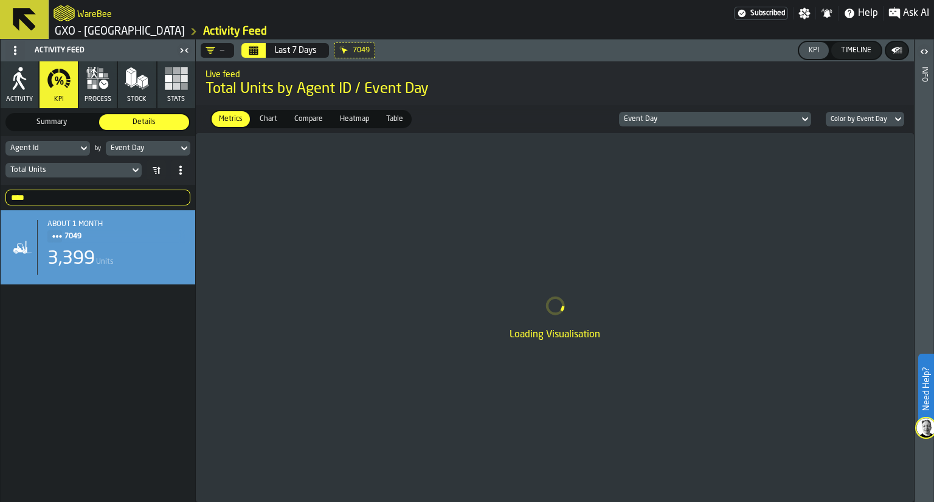
click at [848, 108] on div "Metrics Metrics Chart Chart Compare Compare Heatmap Heatmap Table Table Event D…" at bounding box center [555, 119] width 718 height 28
click at [853, 115] on div "Color by Event Day" at bounding box center [858, 119] width 57 height 8
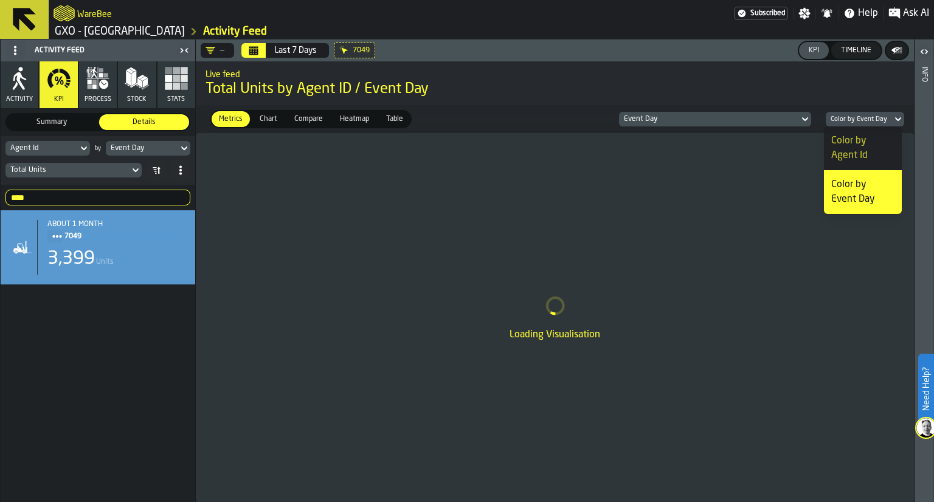
click at [859, 114] on div "Color by Event Day" at bounding box center [858, 119] width 66 height 13
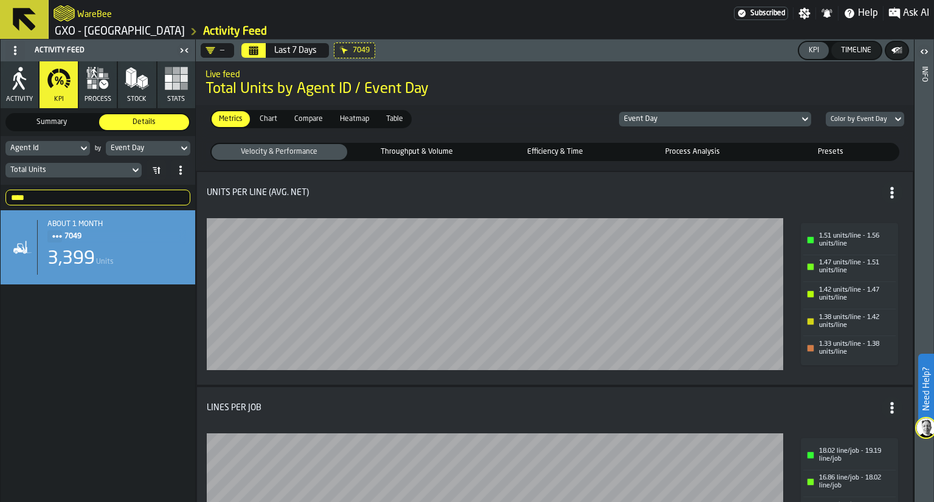
click at [851, 52] on div "Timeline" at bounding box center [856, 50] width 40 height 9
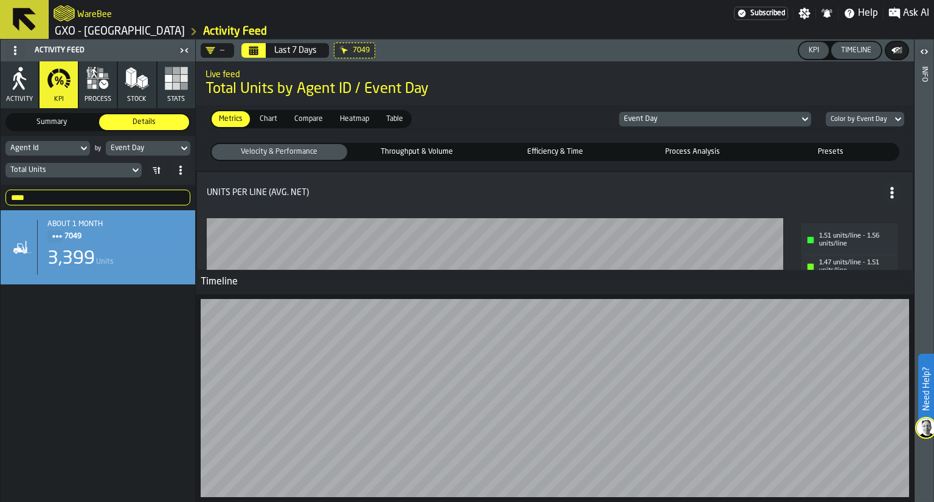
click at [841, 52] on div "Timeline" at bounding box center [856, 50] width 40 height 9
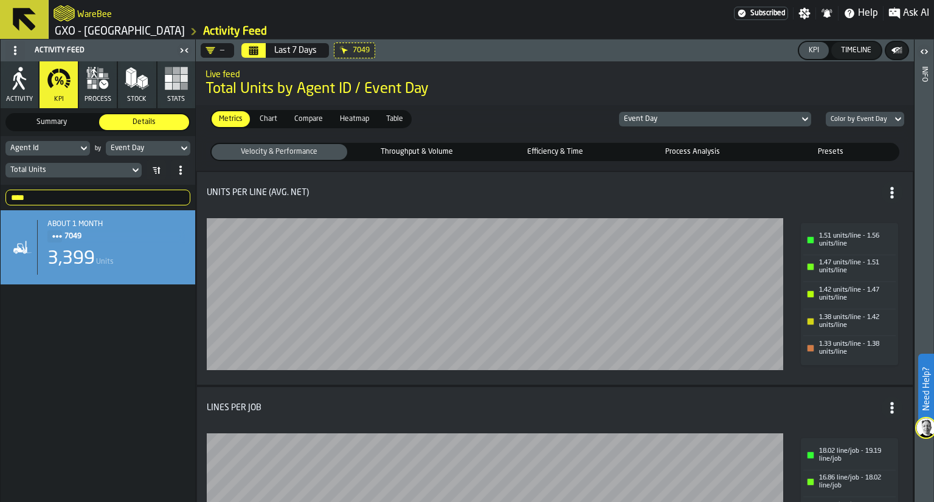
click at [839, 115] on div "Color by Event Day" at bounding box center [858, 119] width 57 height 8
click at [837, 163] on li "Color by Agent Id" at bounding box center [863, 148] width 78 height 44
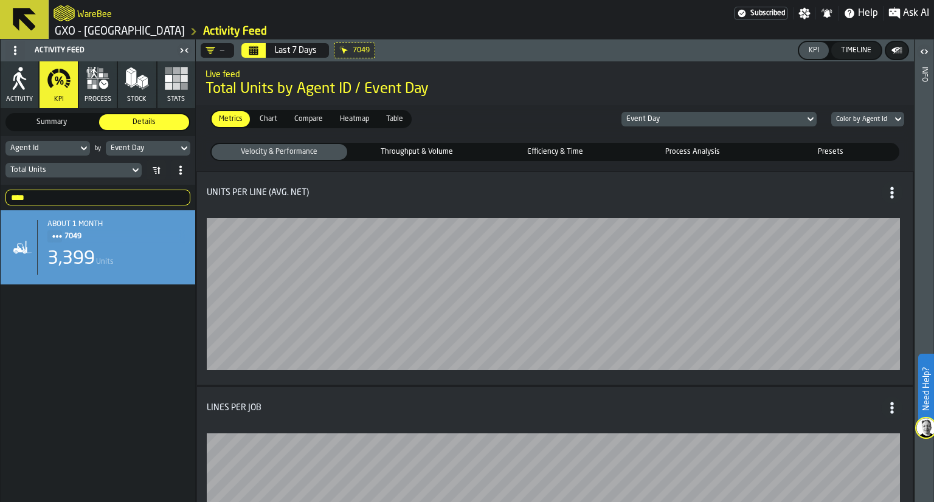
click at [865, 108] on div "Metrics Metrics Chart Chart Compare Compare Heatmap Heatmap Table Table Event D…" at bounding box center [555, 119] width 718 height 28
click at [864, 113] on div "Color by Agent Id" at bounding box center [861, 119] width 61 height 13
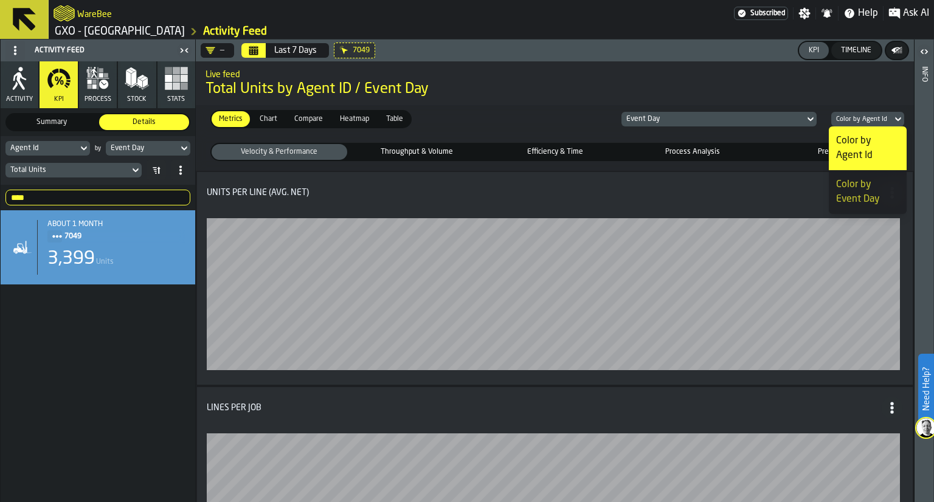
click at [851, 176] on li "Color by Event Day" at bounding box center [867, 192] width 78 height 44
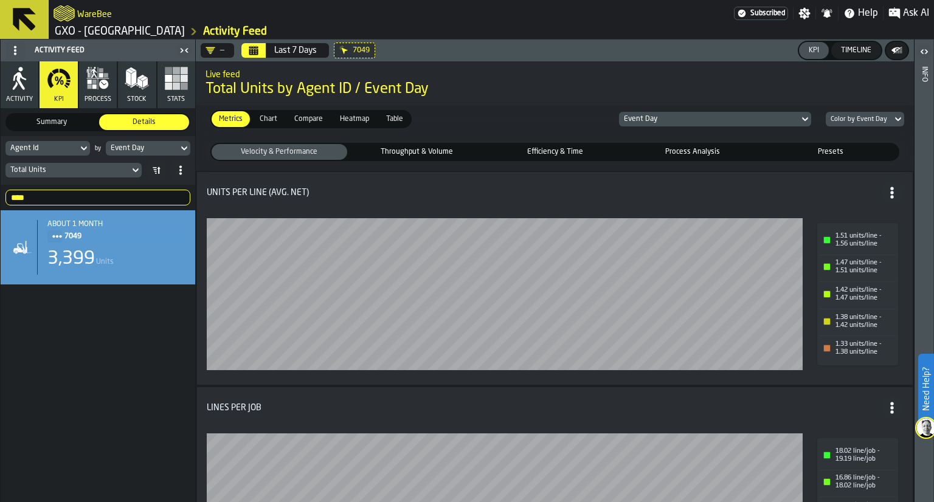
click at [824, 150] on span "Presets" at bounding box center [830, 151] width 131 height 11
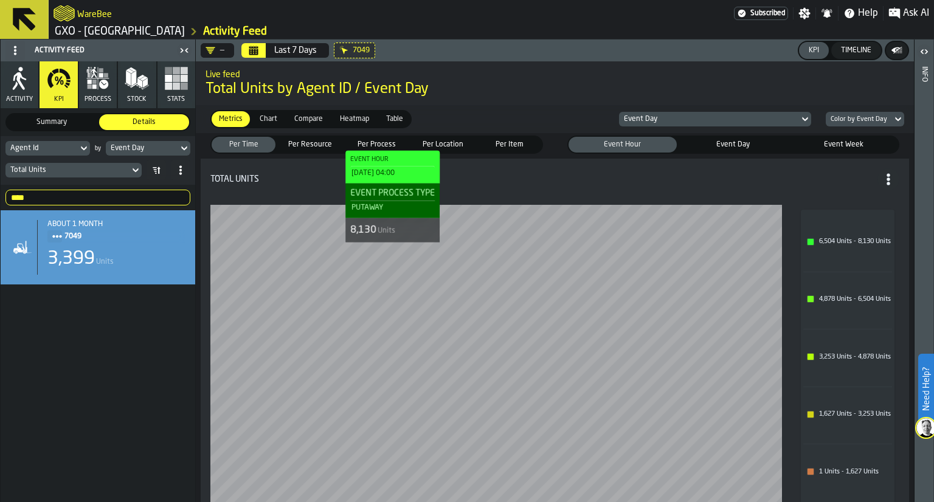
scroll to position [35, 0]
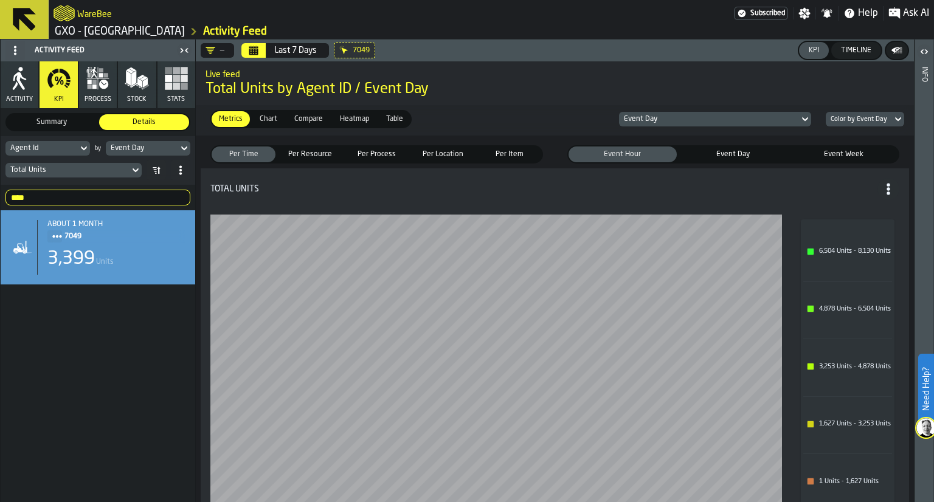
click at [270, 160] on div "Per Time" at bounding box center [243, 154] width 64 height 16
click at [303, 151] on span "Per Resource" at bounding box center [309, 154] width 59 height 11
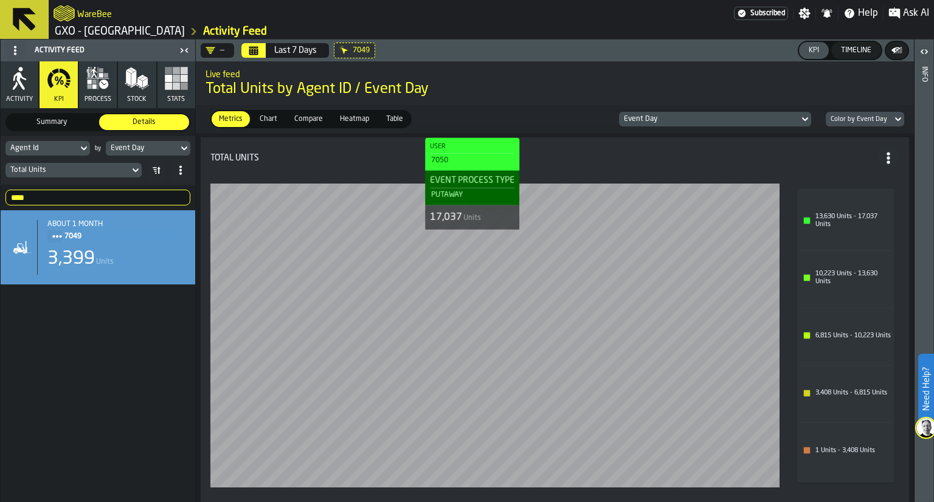
scroll to position [66, 0]
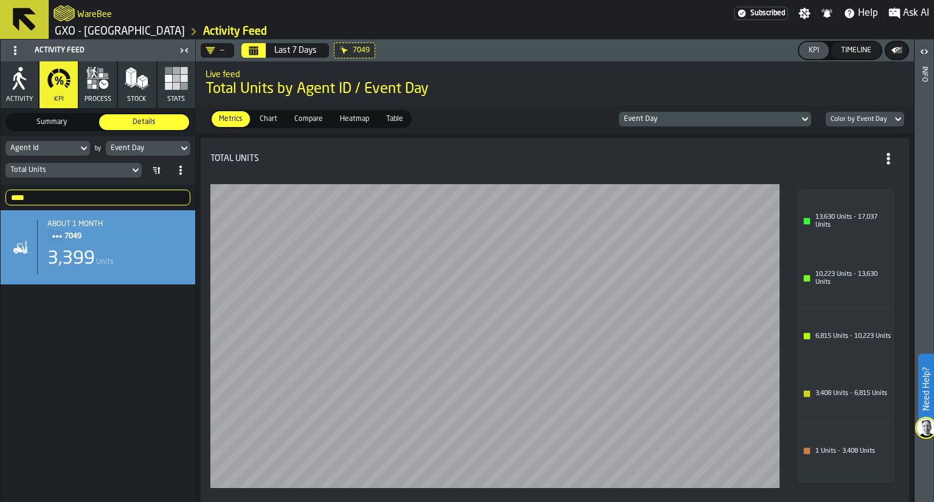
click at [221, 43] on div "—" at bounding box center [215, 50] width 29 height 15
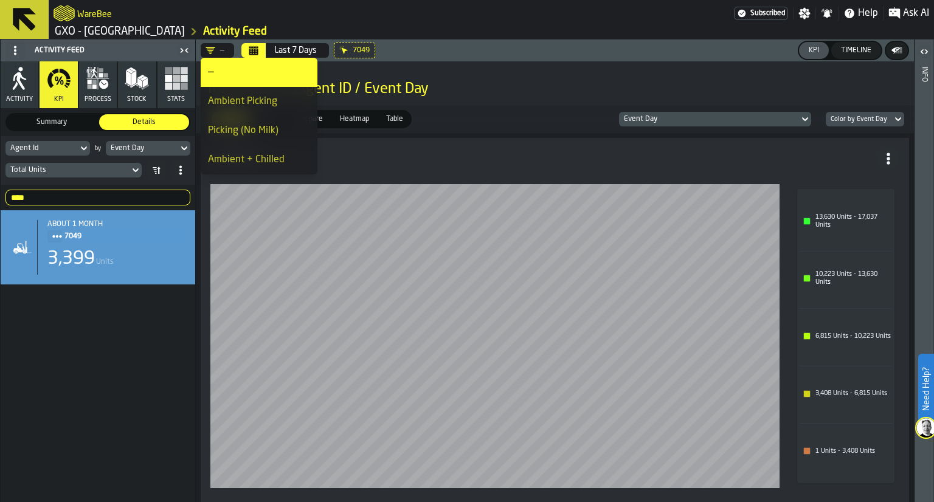
click at [229, 125] on div "Picking (No Milk)" at bounding box center [259, 130] width 102 height 15
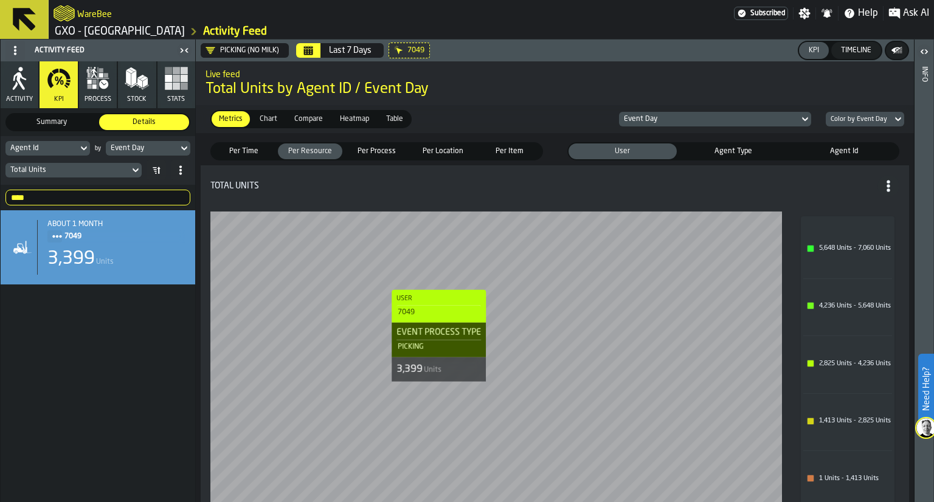
scroll to position [40, 0]
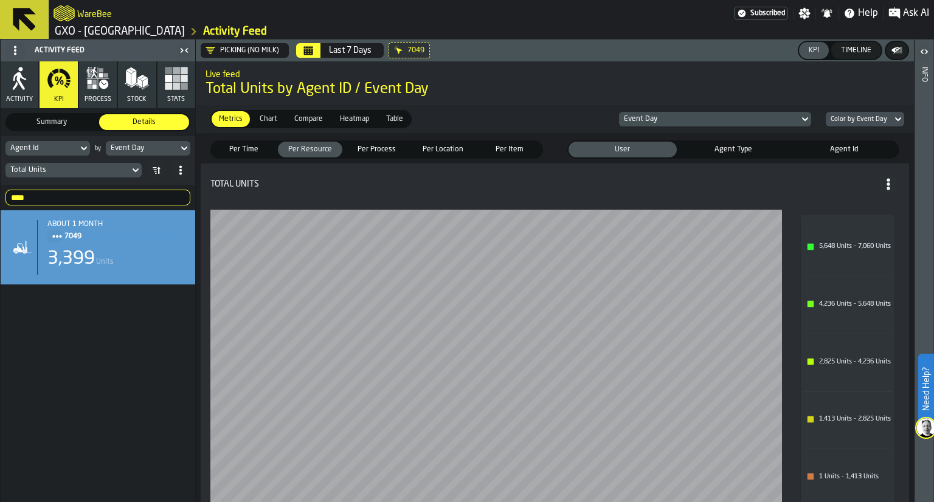
click at [306, 50] on icon "Calendar" at bounding box center [308, 52] width 9 height 6
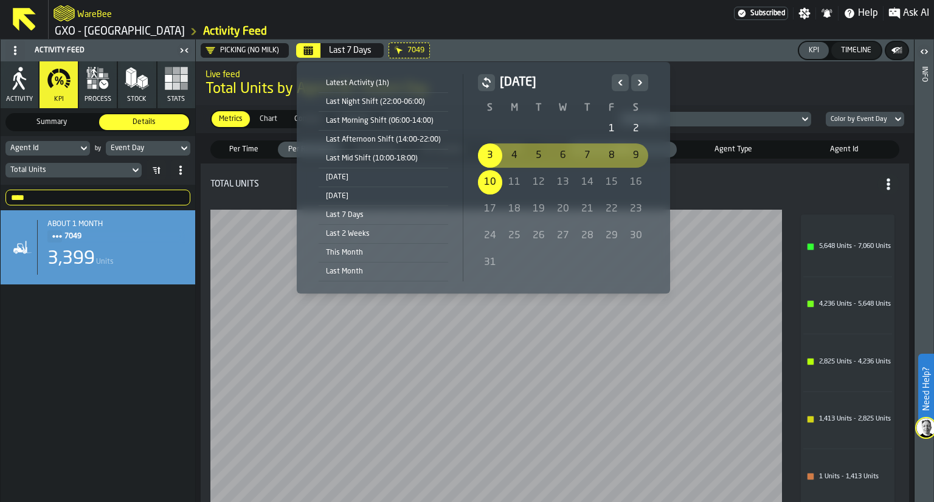
click at [615, 73] on div "Latest Activity (1h) Last Night Shift (22:00-06:00) Last Morning Shift (06:00-1…" at bounding box center [483, 178] width 354 height 212
click at [615, 76] on icon "Previous" at bounding box center [620, 82] width 12 height 15
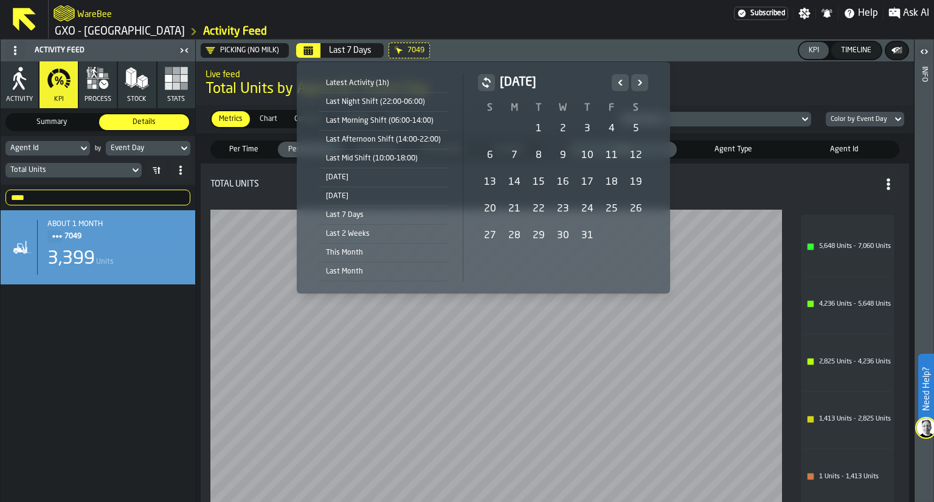
click at [502, 212] on div "21" at bounding box center [514, 209] width 24 height 24
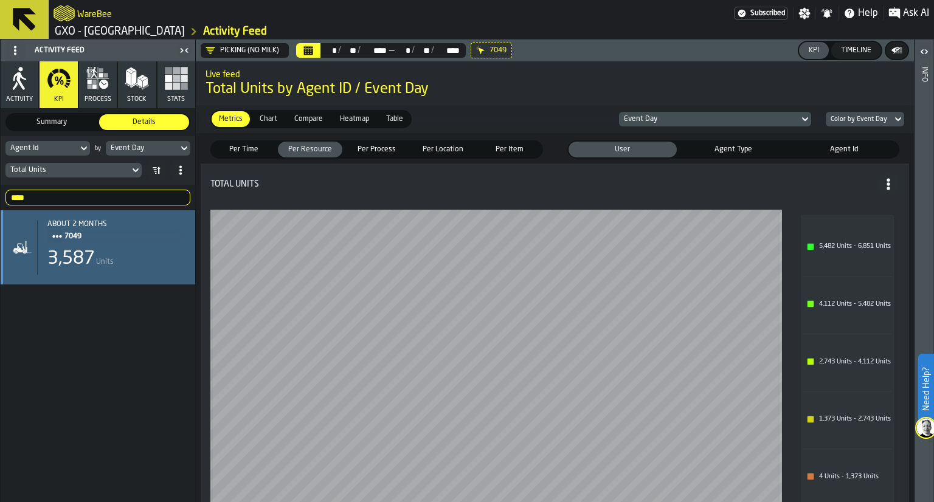
click at [140, 270] on div "about 2 months 7049 3,587 Units" at bounding box center [111, 247] width 148 height 55
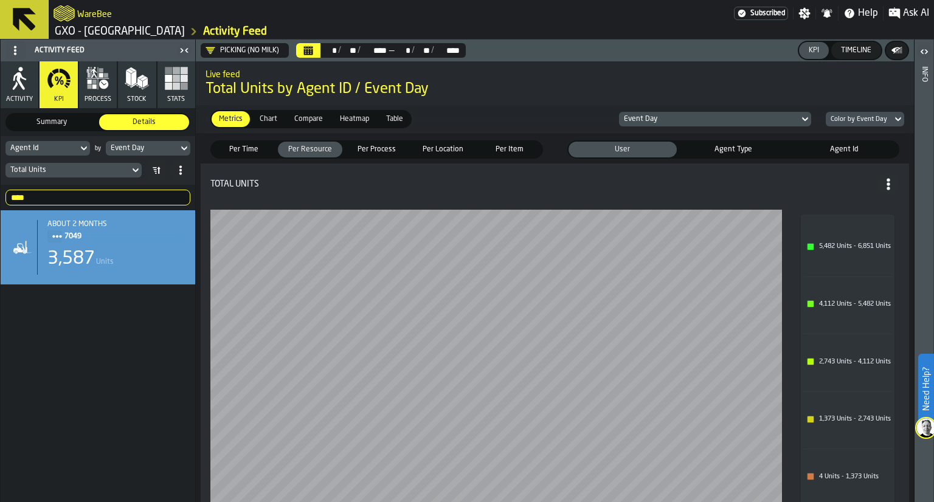
click at [277, 120] on span "Chart" at bounding box center [268, 119] width 27 height 11
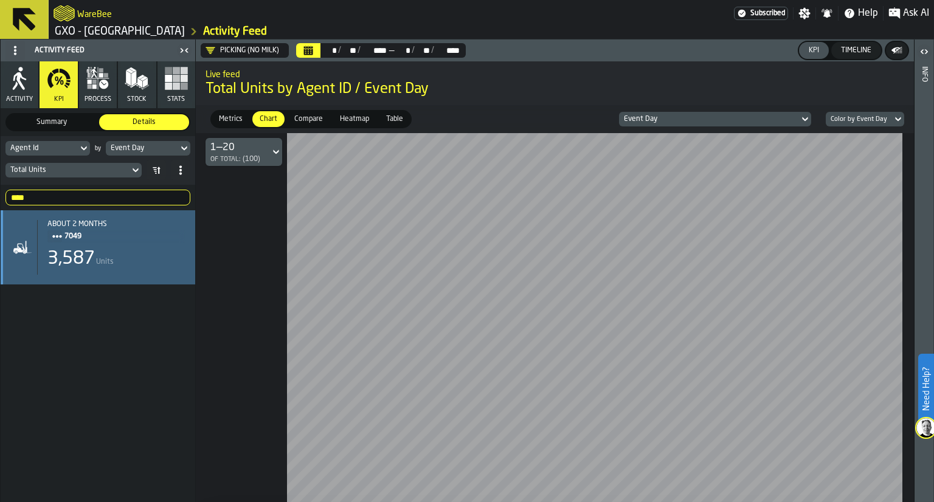
click at [131, 255] on div "3,587 Units" at bounding box center [116, 259] width 138 height 22
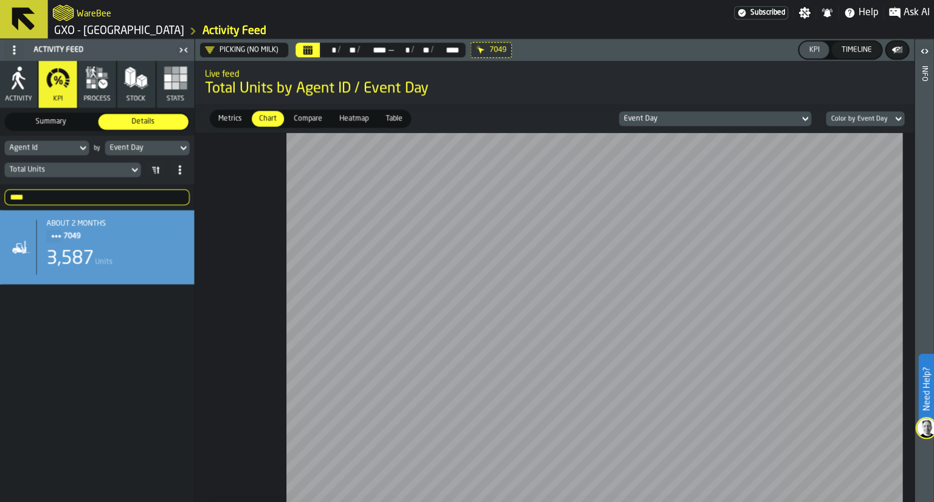
scroll to position [0, 0]
click at [210, 49] on icon "DropdownMenuValue-nNGZtqzpuKXK_OUZPSx0_" at bounding box center [210, 51] width 10 height 10
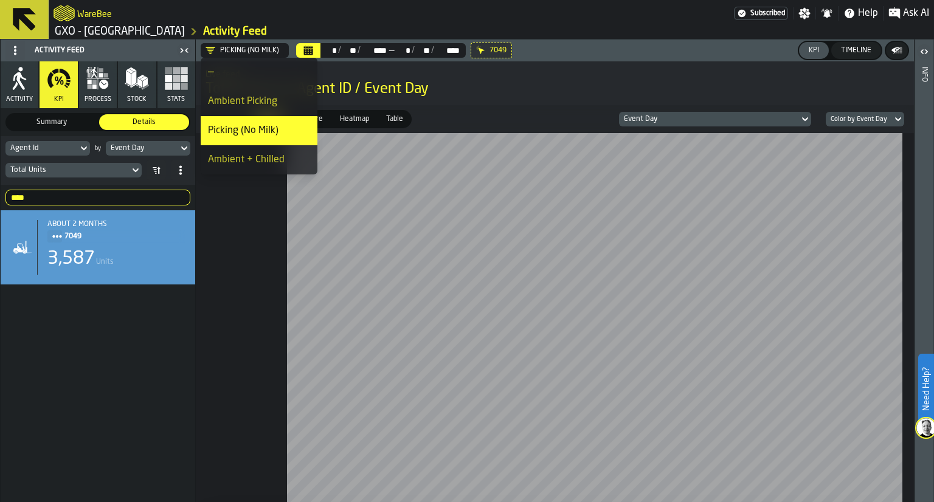
click at [230, 83] on li "—" at bounding box center [259, 72] width 117 height 29
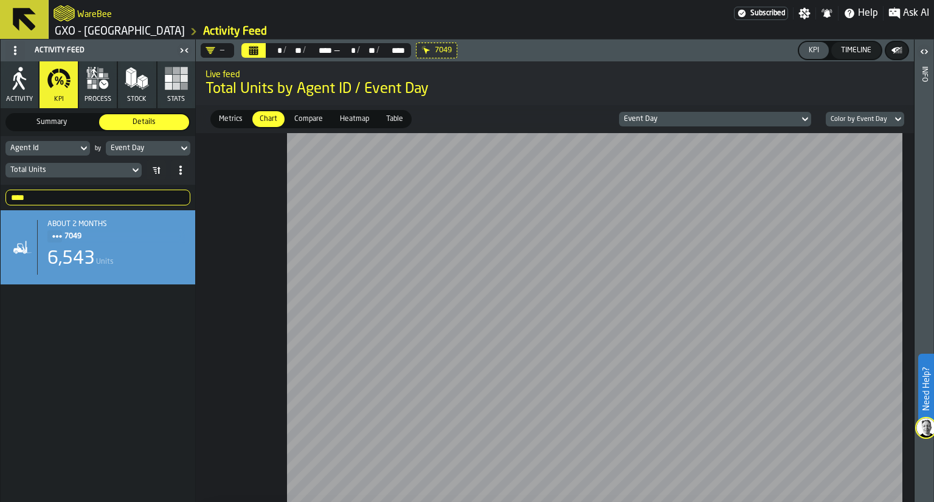
click at [113, 98] on button "process" at bounding box center [98, 84] width 38 height 47
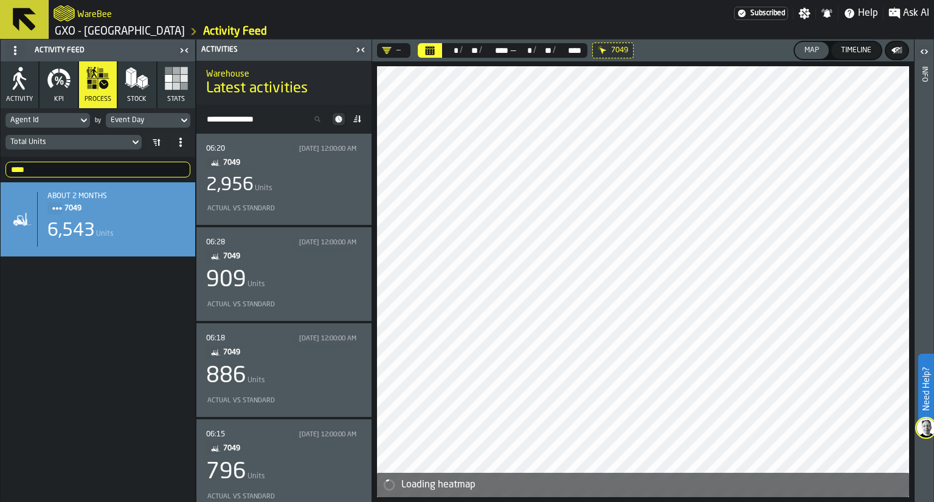
click at [273, 183] on div "2,956 Units" at bounding box center [284, 185] width 156 height 22
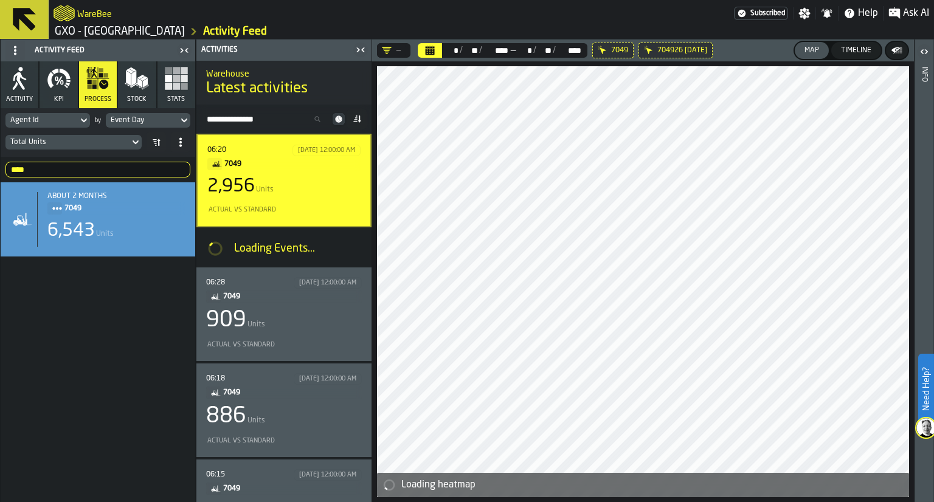
click at [280, 314] on div "909 Units" at bounding box center [284, 320] width 156 height 24
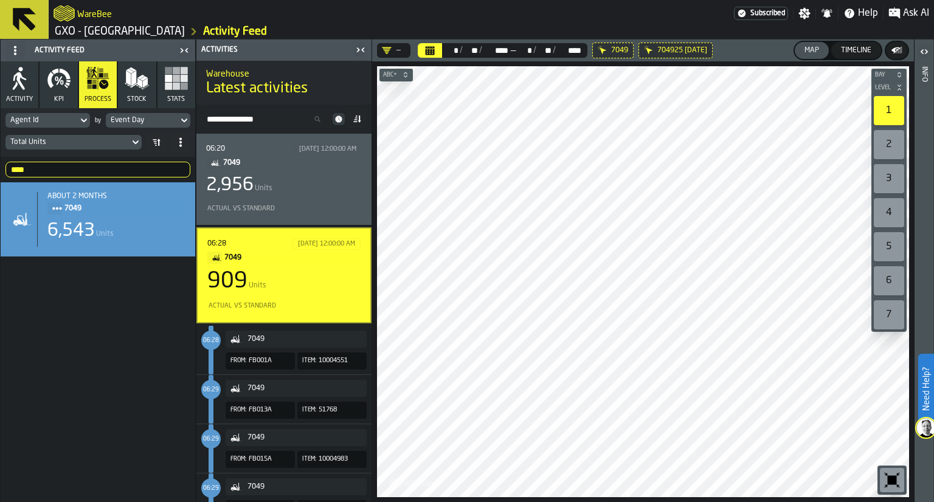
click at [885, 481] on icon "button-toolbar-undefined" at bounding box center [891, 479] width 19 height 19
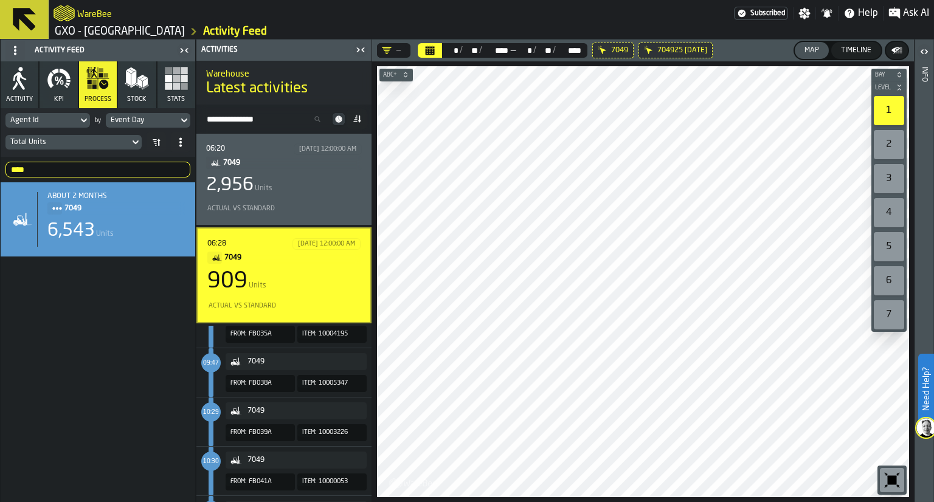
scroll to position [17443, 0]
click at [362, 41] on header "Activities" at bounding box center [283, 50] width 175 height 21
click at [361, 44] on icon "button-toggle-Close me" at bounding box center [360, 50] width 15 height 15
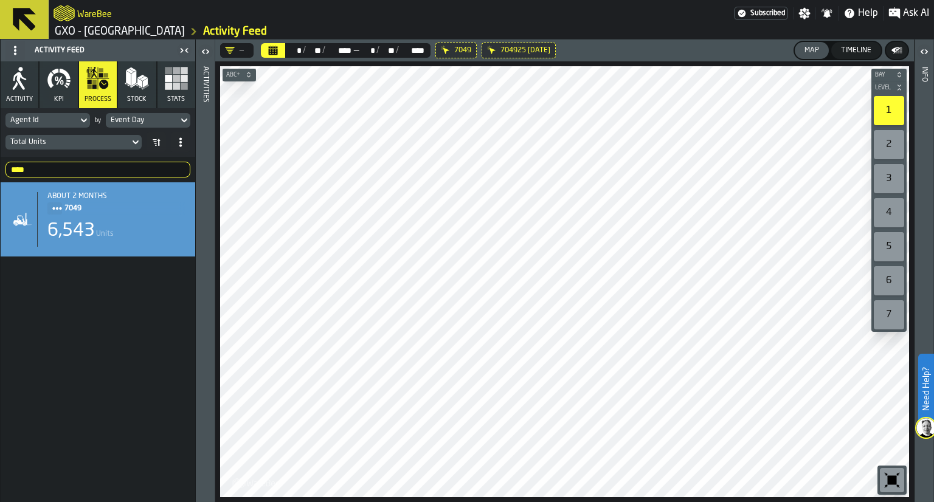
click at [672, 278] on div at bounding box center [564, 281] width 689 height 431
click at [29, 94] on button "Activity" at bounding box center [20, 84] width 38 height 47
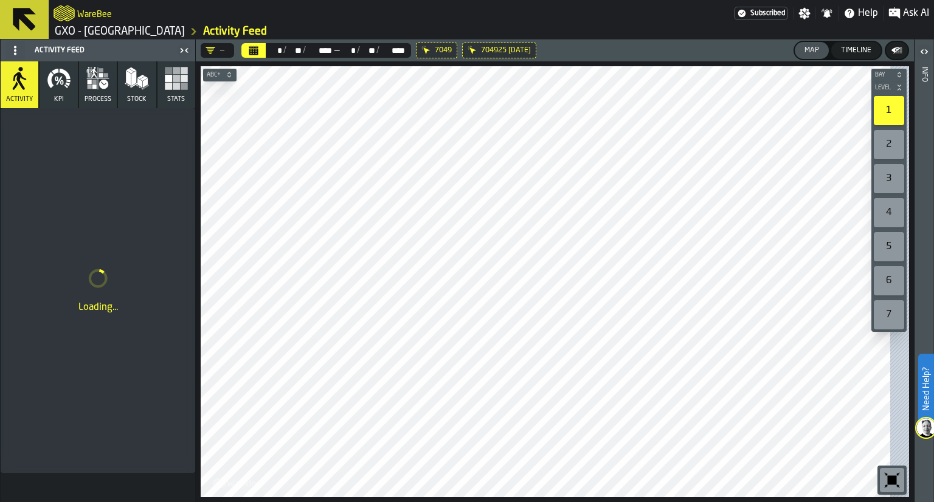
click at [58, 97] on span "KPI" at bounding box center [59, 99] width 10 height 8
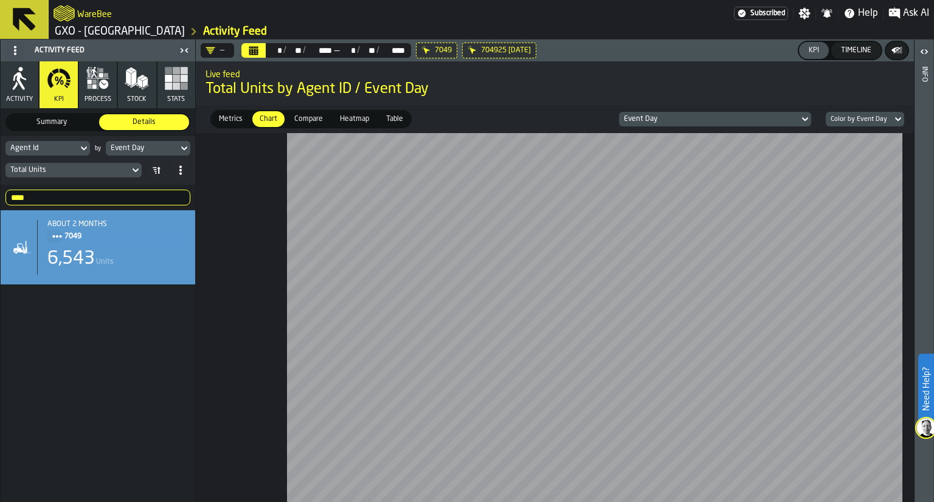
click at [418, 55] on div "7049" at bounding box center [436, 51] width 41 height 16
click at [418, 55] on header "— ** * / ** ** / **** **** — ** * / ** ** / **** **** KPI Timeline" at bounding box center [555, 51] width 718 height 22
click at [397, 123] on span "Table" at bounding box center [394, 119] width 27 height 11
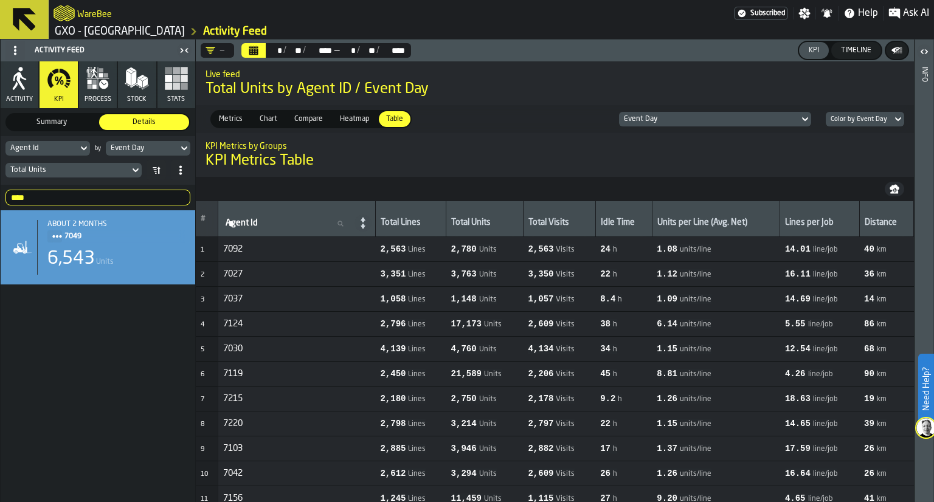
click at [181, 198] on input "****" at bounding box center [97, 198] width 185 height 16
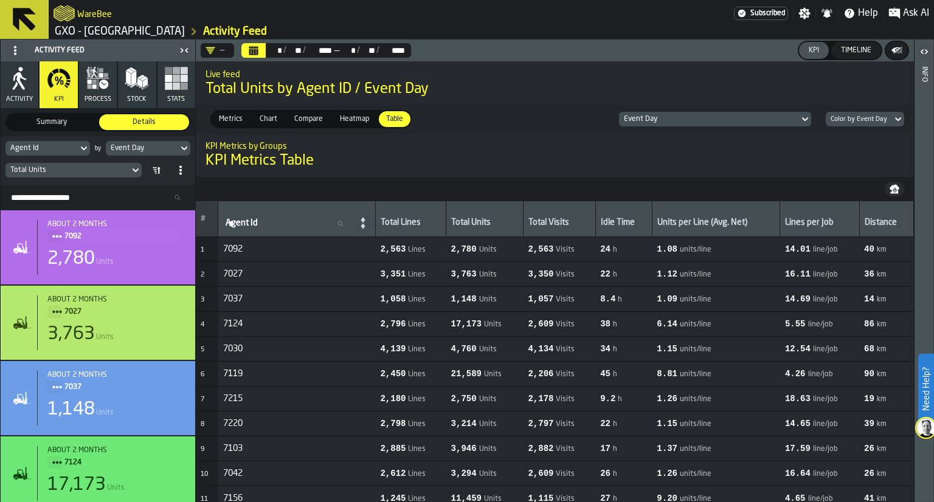
click at [376, 170] on h1 "KPI Metrics Table" at bounding box center [554, 160] width 698 height 19
click at [890, 191] on icon "button-" at bounding box center [894, 189] width 10 height 10
click at [862, 241] on td "40 km" at bounding box center [886, 249] width 54 height 25
click at [868, 247] on span "40" at bounding box center [869, 249] width 10 height 10
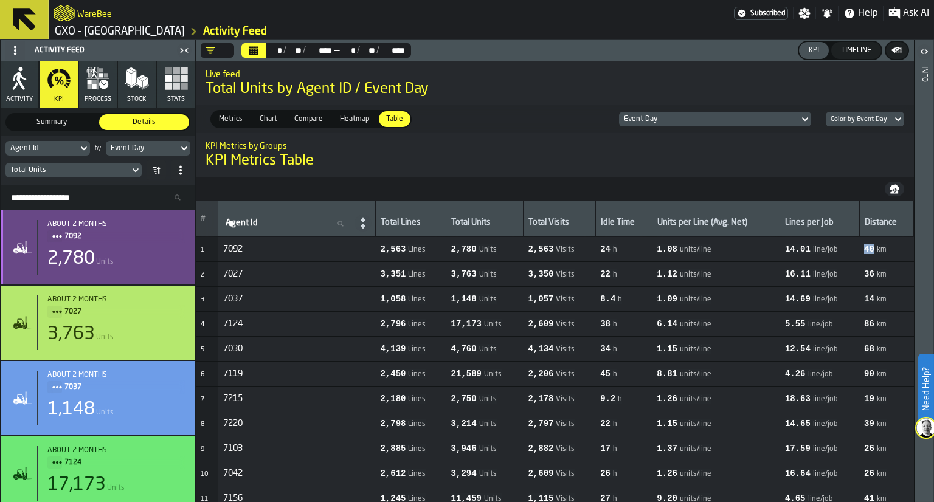
click at [108, 249] on div "2,780 Units" at bounding box center [116, 259] width 138 height 22
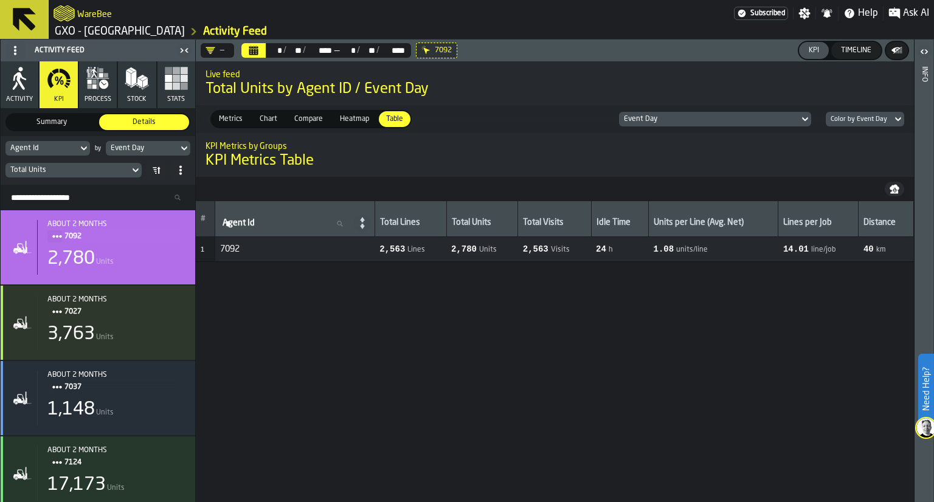
click at [88, 97] on span "process" at bounding box center [97, 99] width 27 height 8
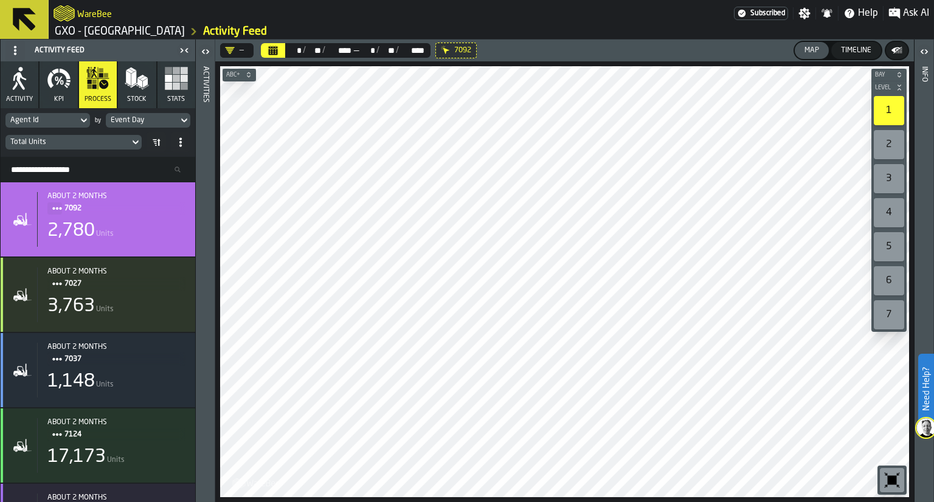
click at [235, 74] on span "ABC+" at bounding box center [233, 75] width 19 height 7
click at [182, 83] on rect "button" at bounding box center [184, 86] width 7 height 7
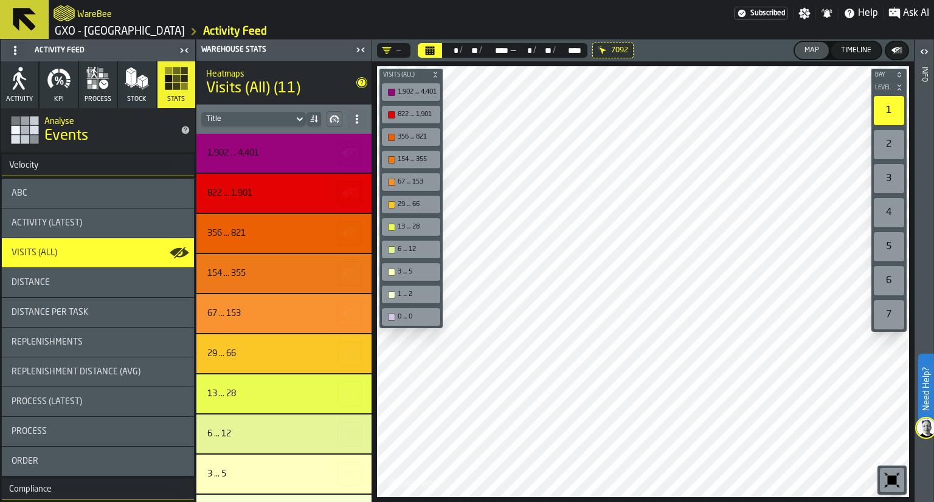
click at [77, 303] on div "Distance per Task" at bounding box center [98, 312] width 192 height 29
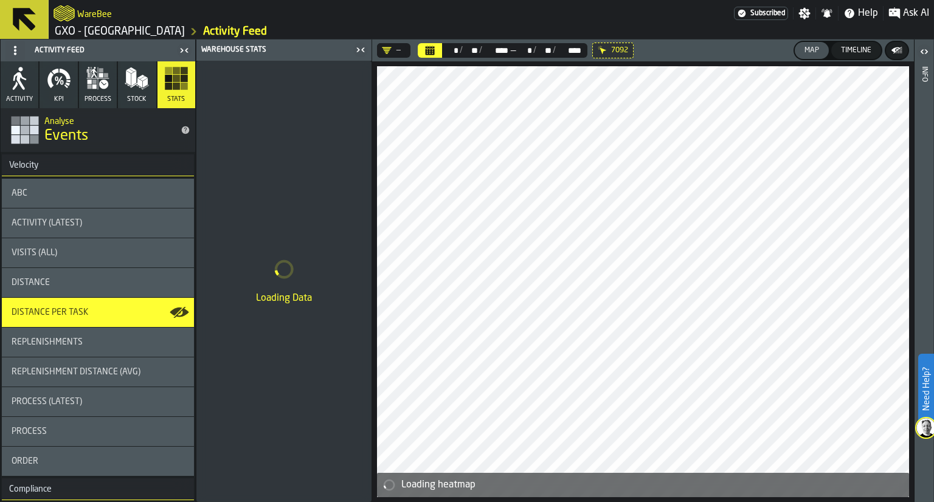
click at [82, 280] on div "Distance" at bounding box center [98, 283] width 173 height 10
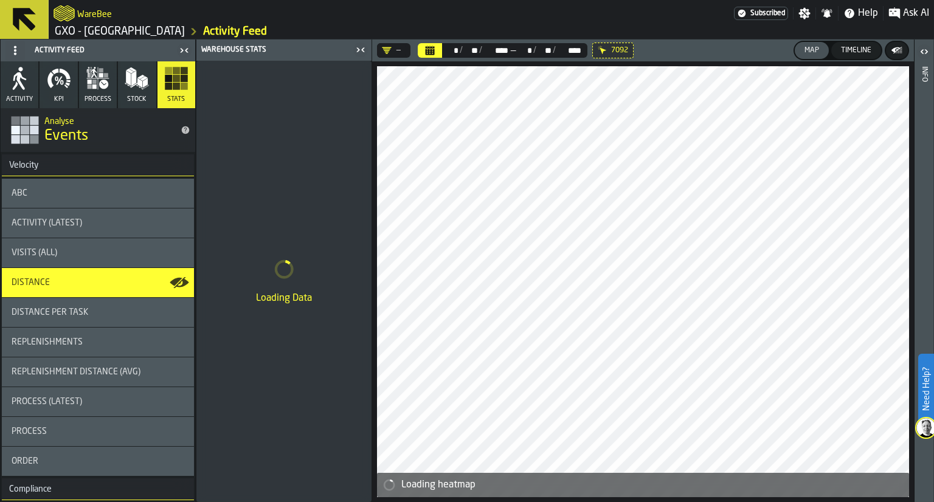
click at [82, 280] on div "Distance" at bounding box center [98, 283] width 173 height 10
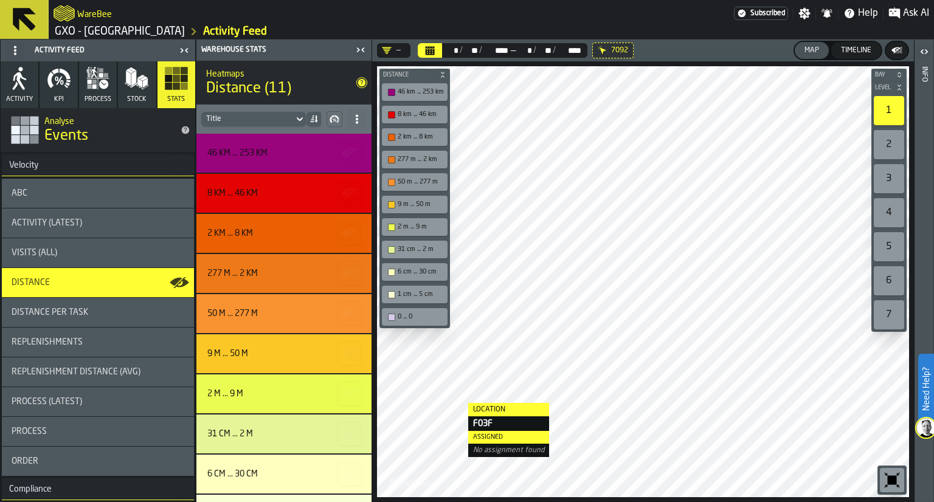
click at [84, 97] on span "process" at bounding box center [97, 99] width 27 height 8
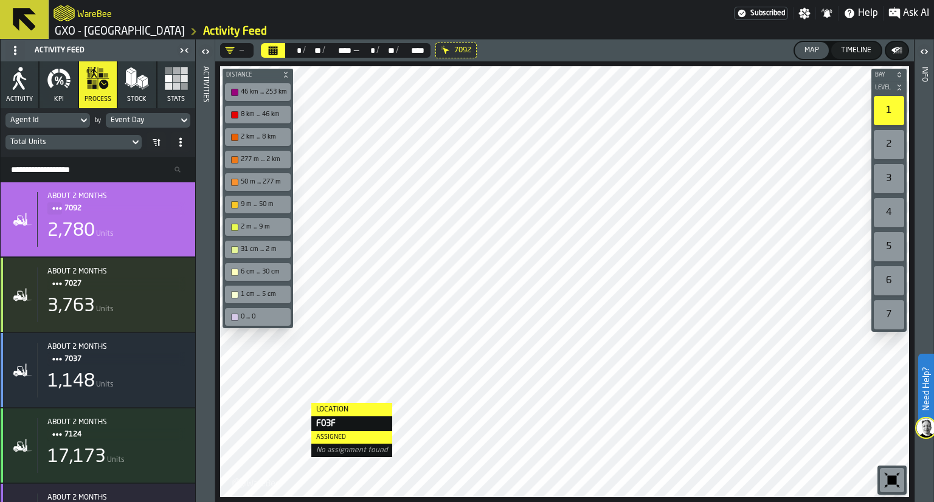
click at [54, 89] on icon "button" at bounding box center [59, 78] width 24 height 24
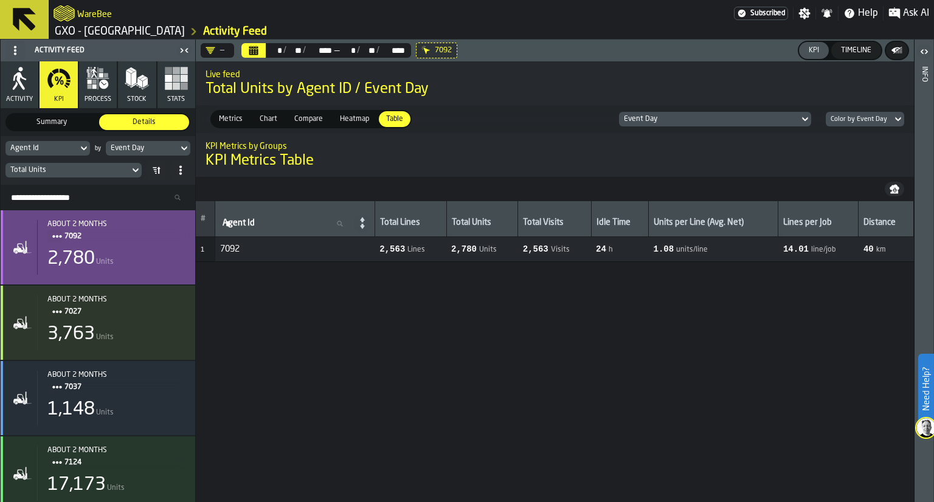
click at [122, 248] on div "2,780 Units" at bounding box center [116, 259] width 138 height 22
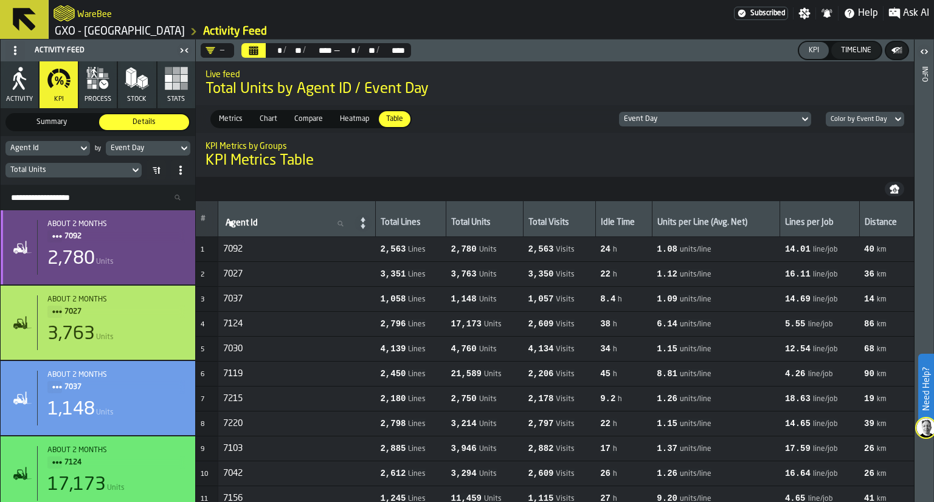
click at [122, 248] on div "2,780 Units" at bounding box center [116, 259] width 138 height 22
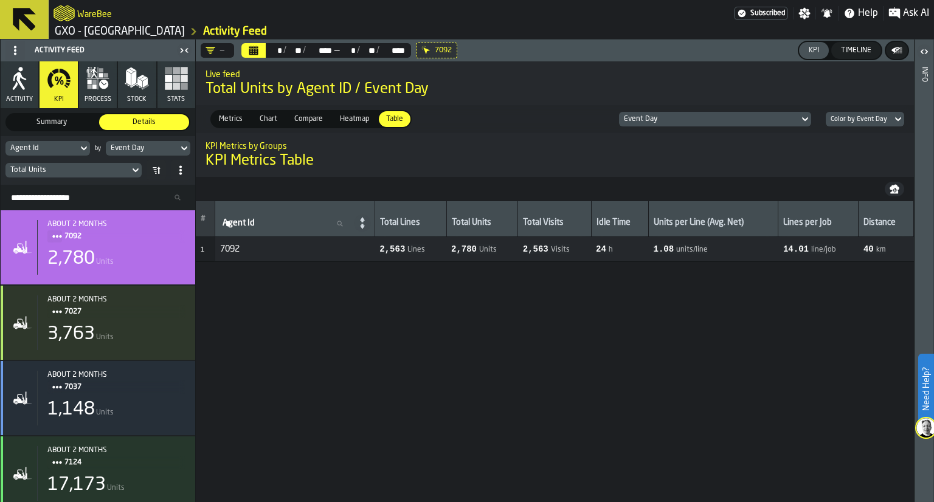
click at [92, 100] on span "process" at bounding box center [97, 99] width 27 height 8
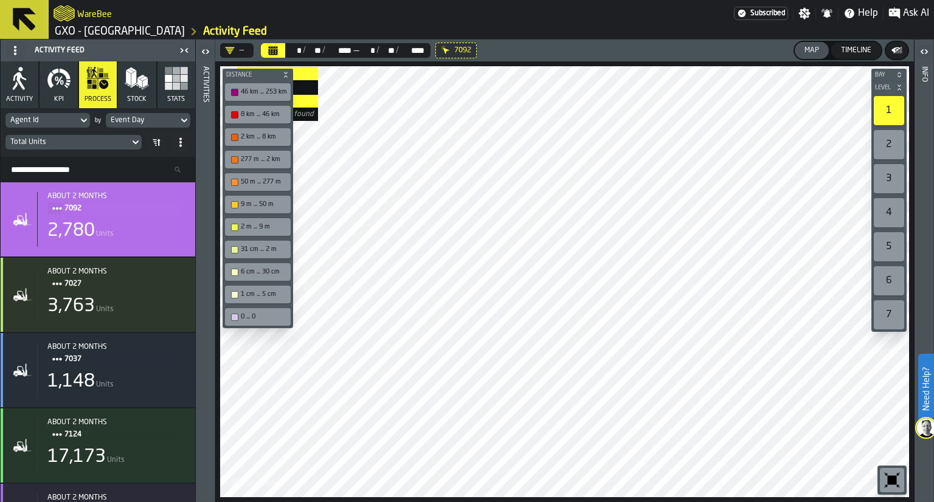
click at [212, 45] on div "button-toggle-Open" at bounding box center [205, 51] width 17 height 15
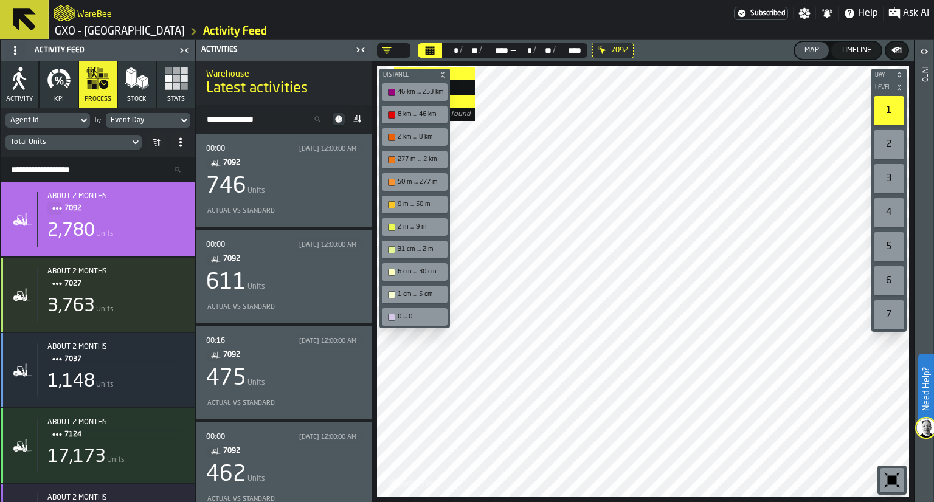
click at [328, 173] on div "00:00 7/27/2025, 12:00:00 AM 7092 746 Units Actual vs Standard" at bounding box center [284, 180] width 156 height 74
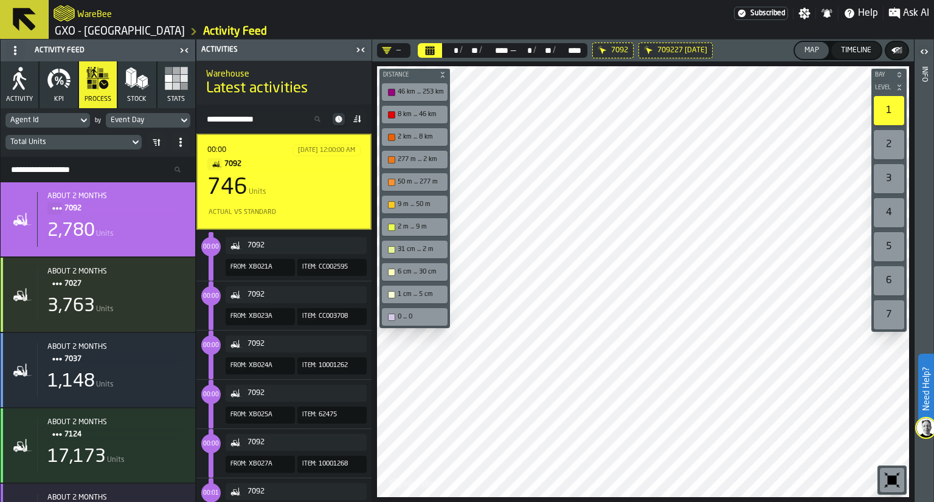
click at [360, 49] on icon "button-toggle-Close me" at bounding box center [360, 50] width 15 height 15
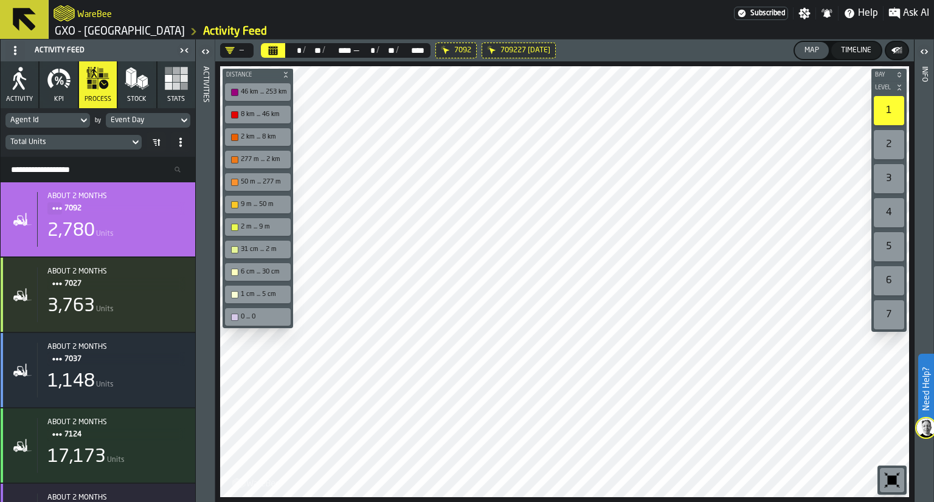
click at [67, 91] on button "KPI" at bounding box center [59, 84] width 38 height 47
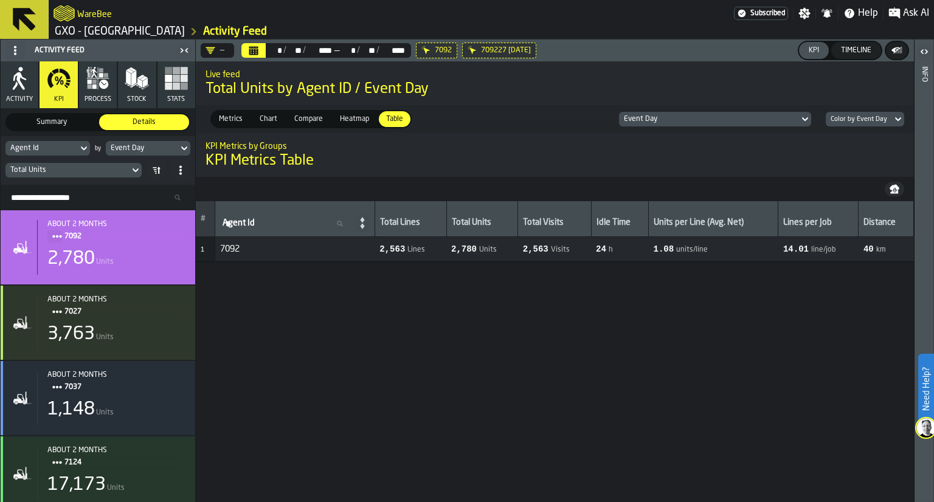
click at [0, 0] on icon at bounding box center [0, 0] width 0 height 0
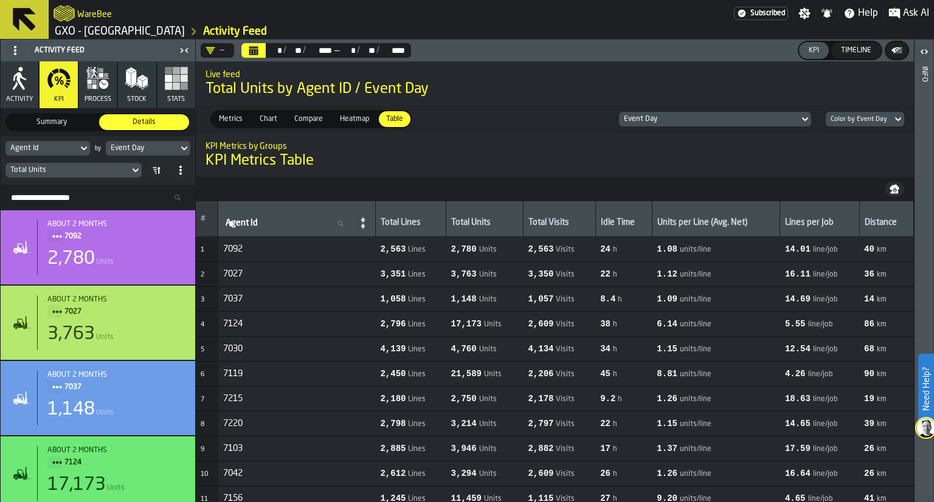
click at [116, 100] on button "process" at bounding box center [98, 84] width 38 height 47
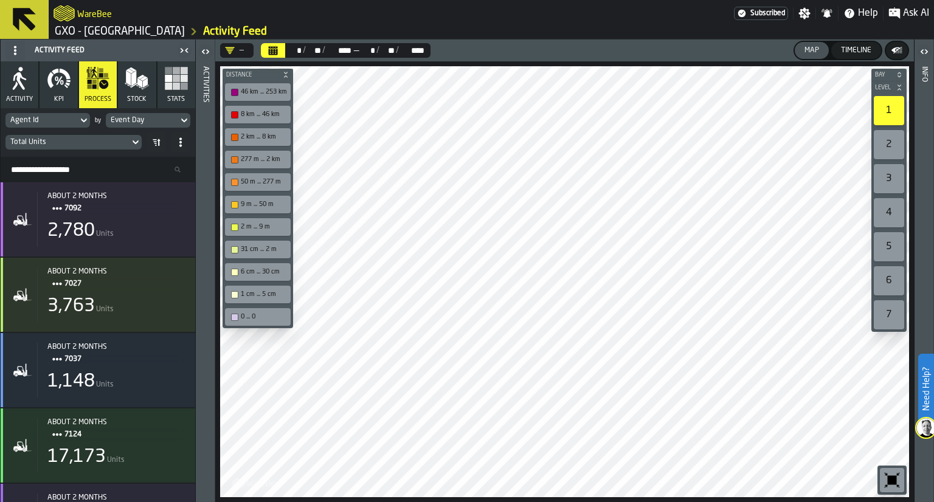
click at [134, 104] on button "Stock" at bounding box center [137, 84] width 38 height 47
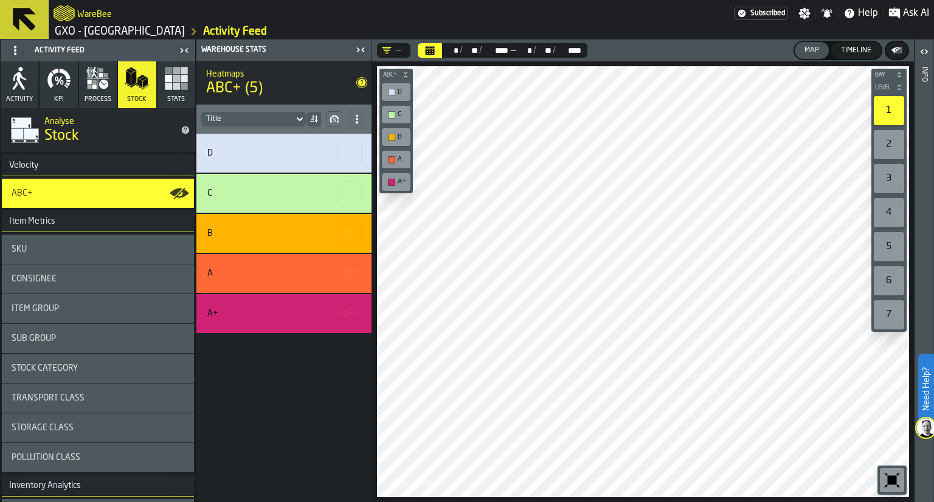
click at [30, 91] on button "Activity" at bounding box center [20, 84] width 38 height 47
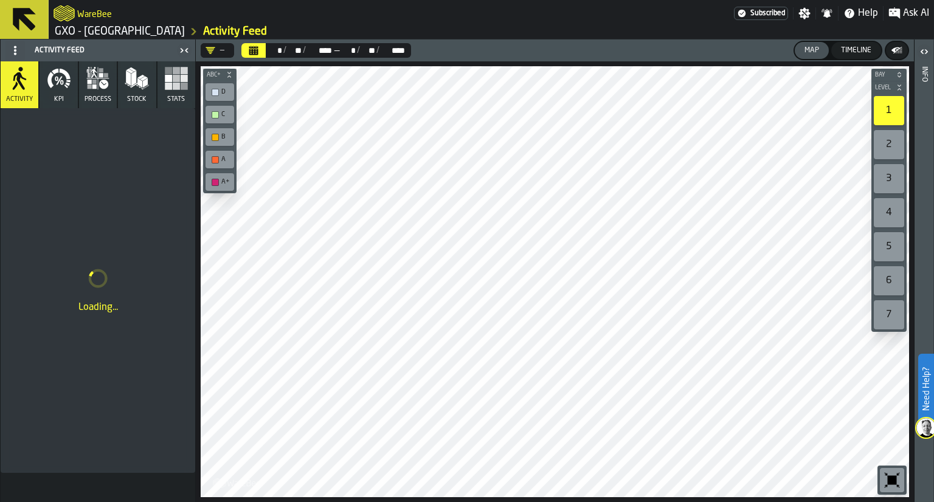
click at [66, 93] on button "KPI" at bounding box center [59, 84] width 38 height 47
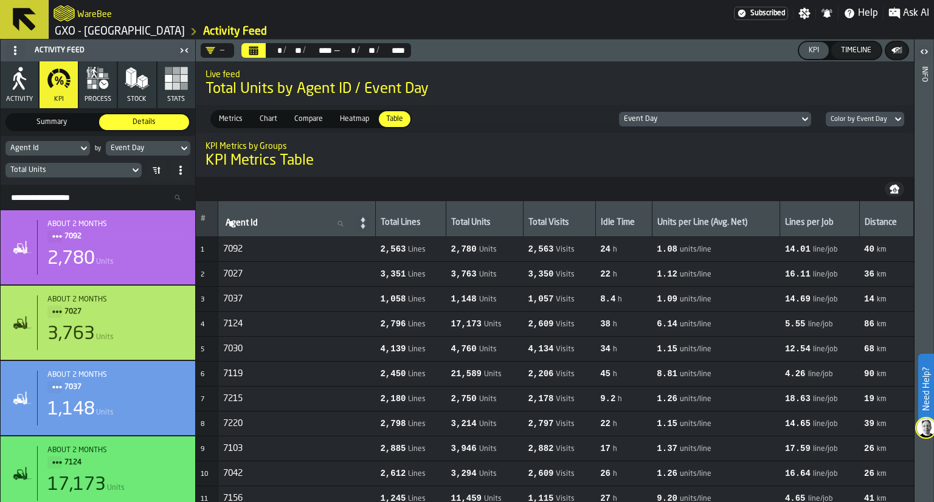
click at [256, 50] on icon "Calendar" at bounding box center [253, 52] width 9 height 6
click at [361, 118] on span "Heatmap" at bounding box center [354, 119] width 39 height 11
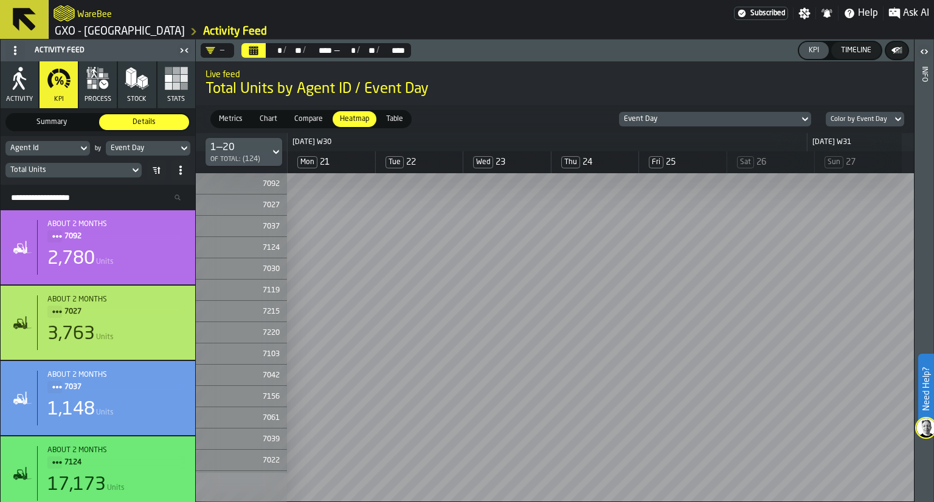
click at [222, 58] on header "— ** * / ** ** / **** **** — ** * / ** ** / **** **** KPI Timeline" at bounding box center [555, 51] width 718 height 22
click at [211, 44] on div "—" at bounding box center [215, 50] width 29 height 15
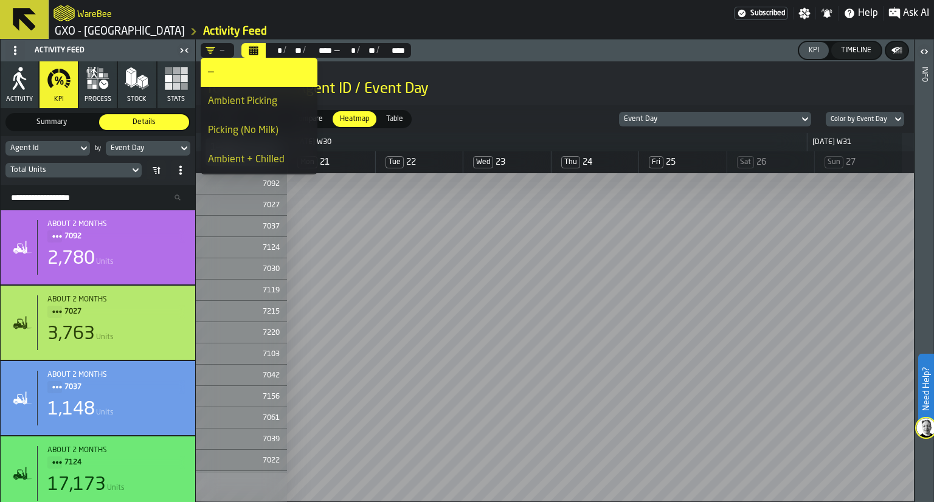
click at [249, 139] on li "Picking (No Milk)" at bounding box center [259, 130] width 117 height 29
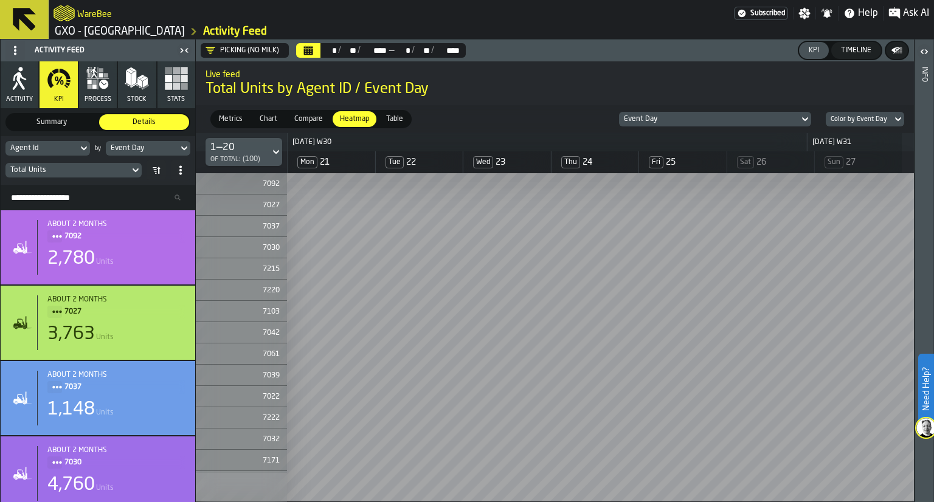
click at [232, 55] on div "Picking (No Milk)" at bounding box center [242, 50] width 83 height 15
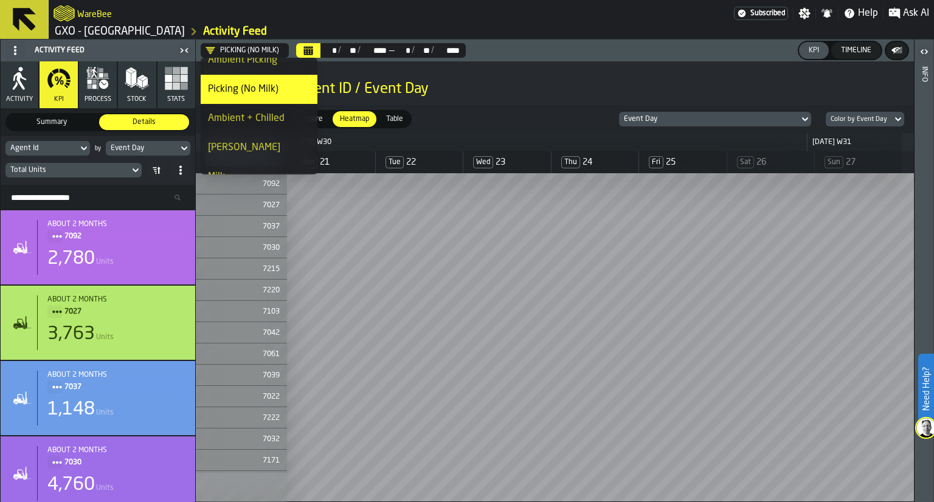
scroll to position [12, 0]
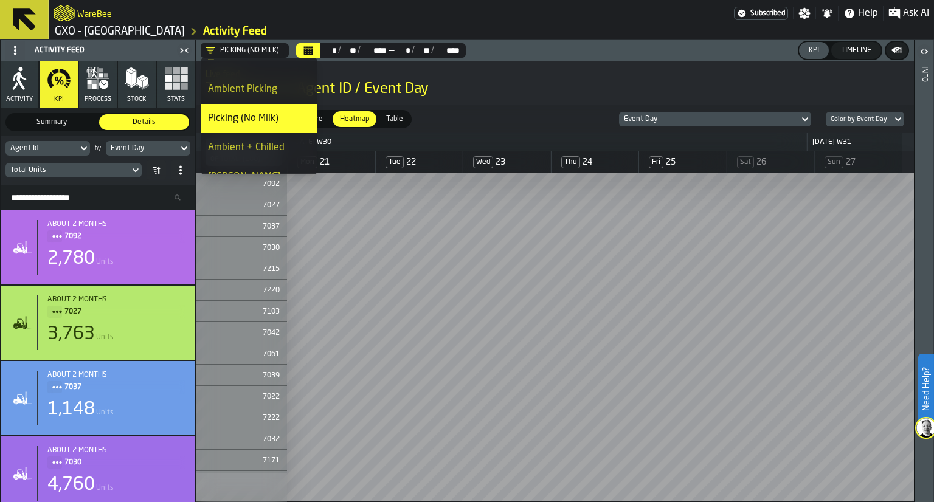
click at [241, 89] on div "Ambient Picking" at bounding box center [259, 89] width 102 height 15
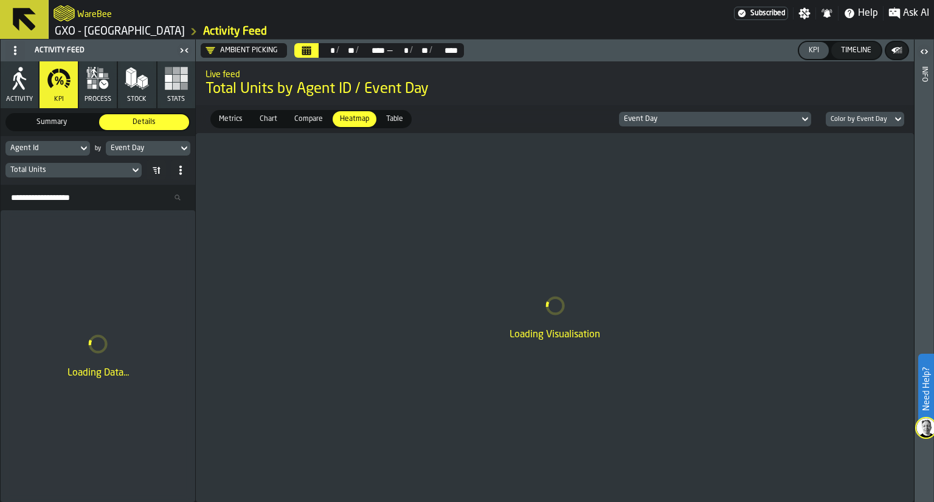
click at [323, 53] on div "** *" at bounding box center [328, 51] width 16 height 10
click at [321, 53] on div "** *" at bounding box center [328, 51] width 16 height 10
click at [320, 53] on div "** *" at bounding box center [328, 51] width 16 height 10
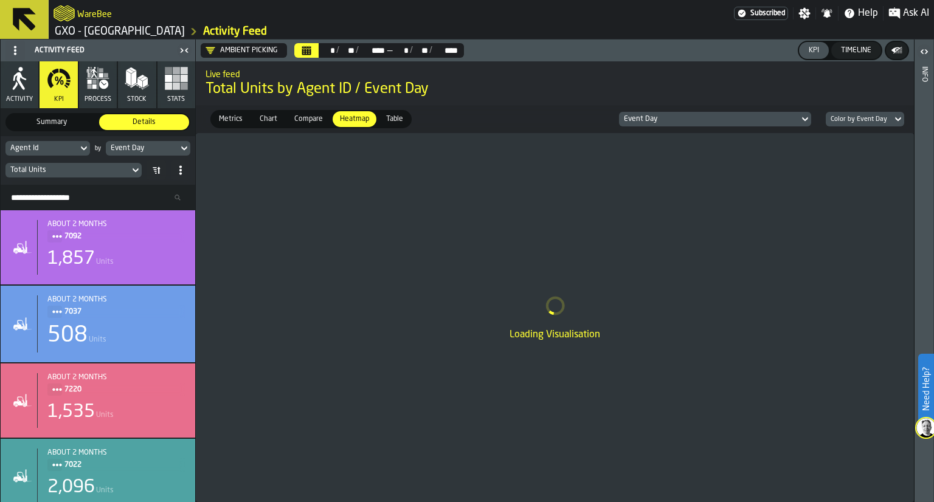
click at [306, 57] on button "Calendar" at bounding box center [306, 50] width 24 height 15
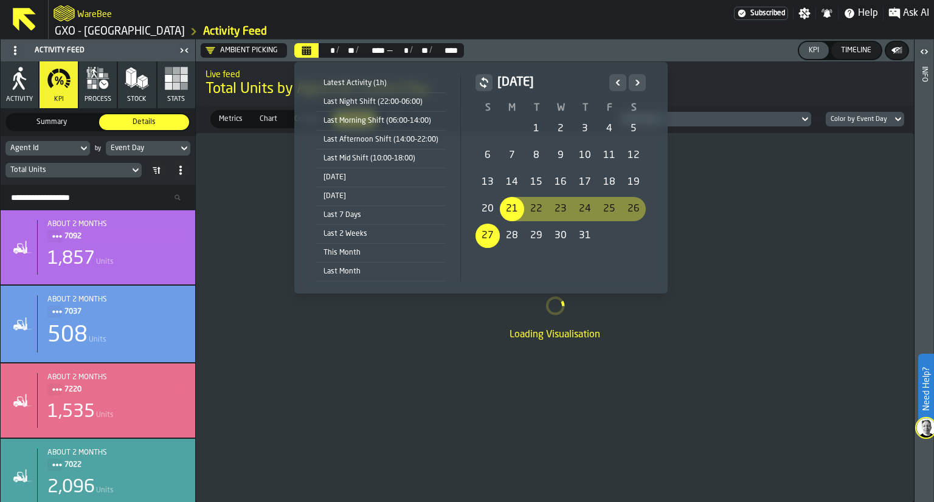
click at [631, 81] on icon "Next" at bounding box center [637, 82] width 12 height 15
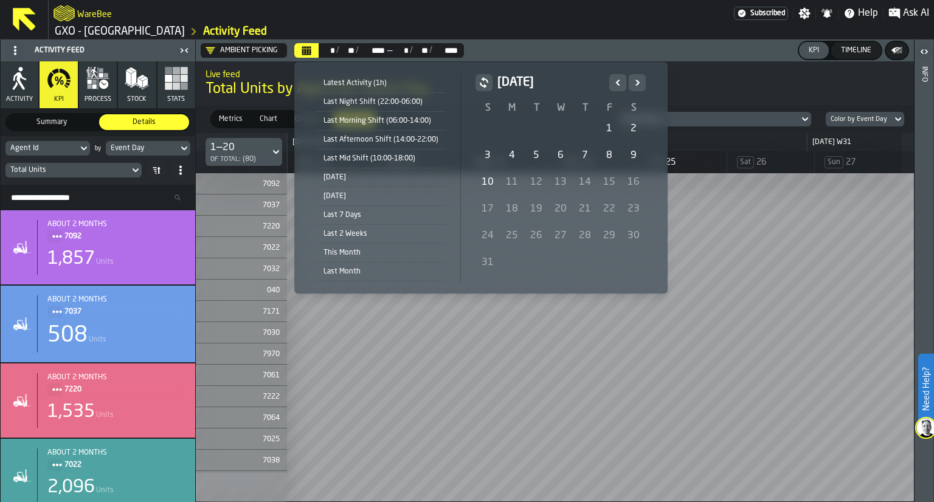
click at [486, 153] on div "August 2025 S M T W T F S 27 28 29 30 31 1 2 3 4 5 6 7 8 9 10 11 12 13 14 15 16…" at bounding box center [560, 175] width 170 height 202
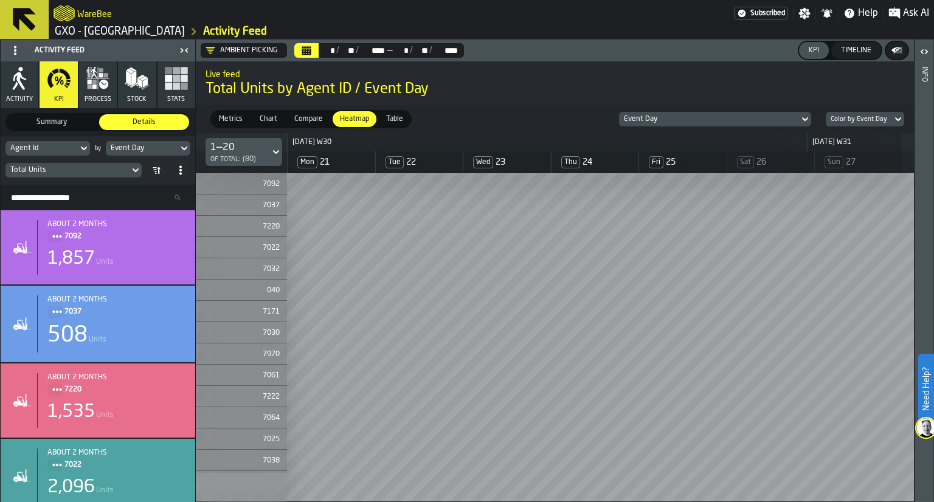
click at [315, 51] on button "Calendar" at bounding box center [306, 50] width 24 height 15
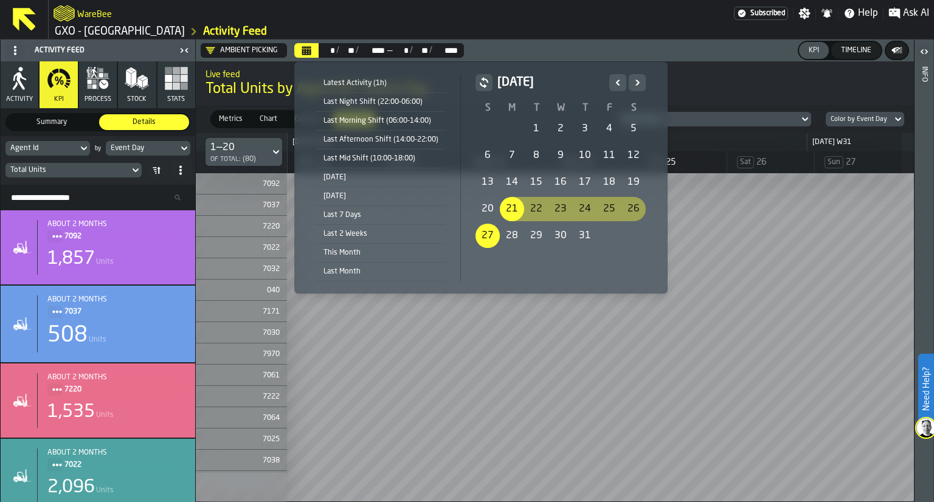
click at [348, 184] on div "Today" at bounding box center [380, 177] width 129 height 13
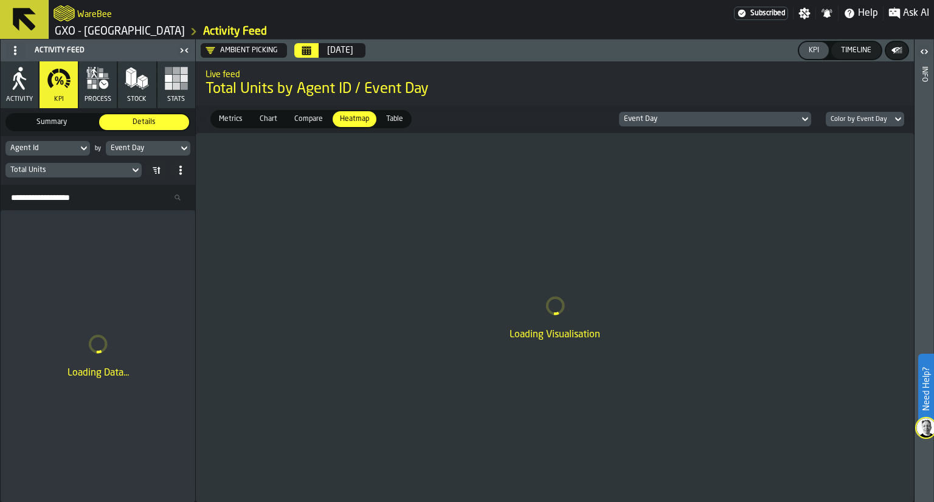
click at [315, 52] on button "Calendar" at bounding box center [306, 50] width 24 height 15
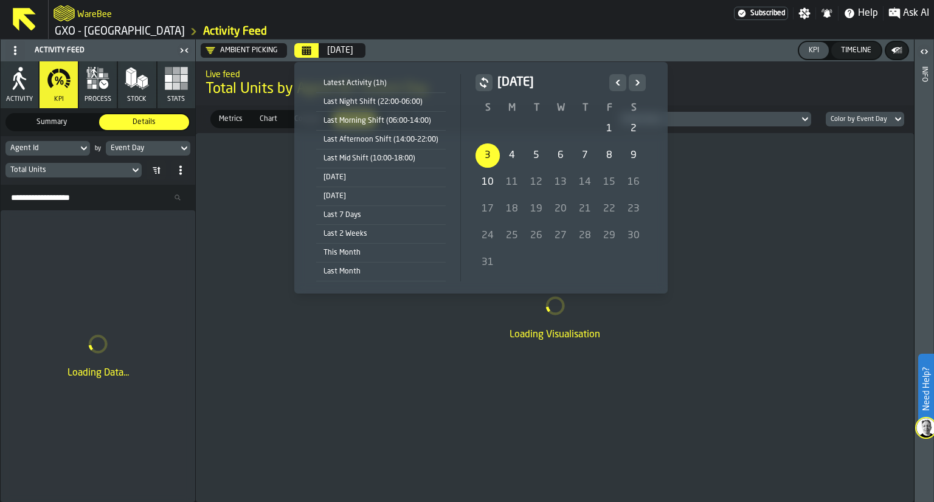
click at [483, 154] on div "3" at bounding box center [487, 155] width 24 height 24
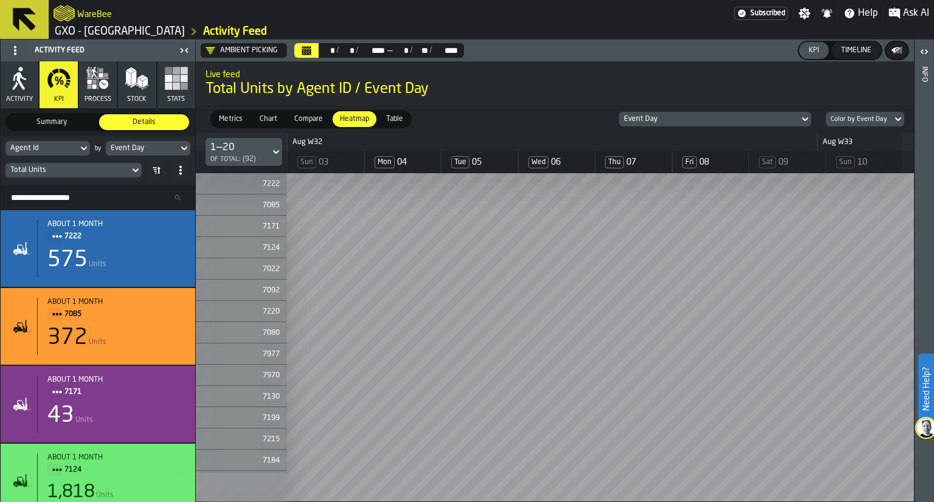
click at [628, 120] on div "Event Day" at bounding box center [709, 119] width 171 height 9
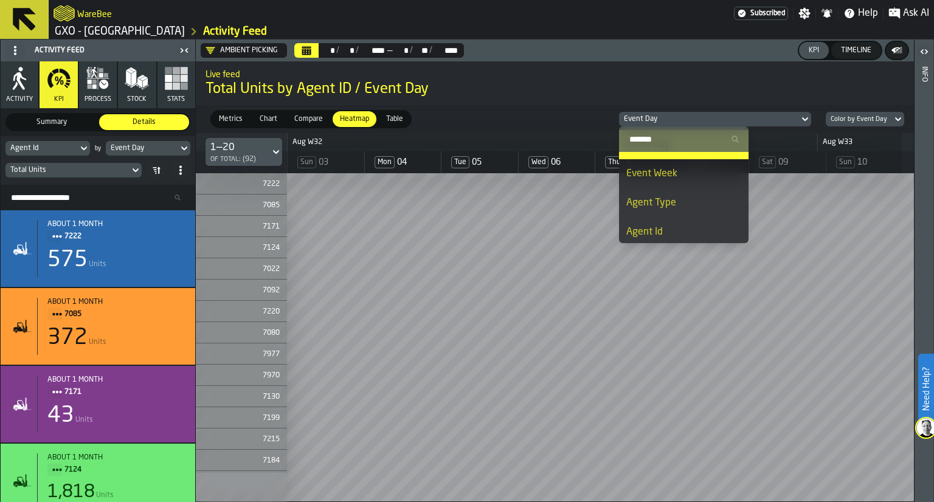
scroll to position [16, 0]
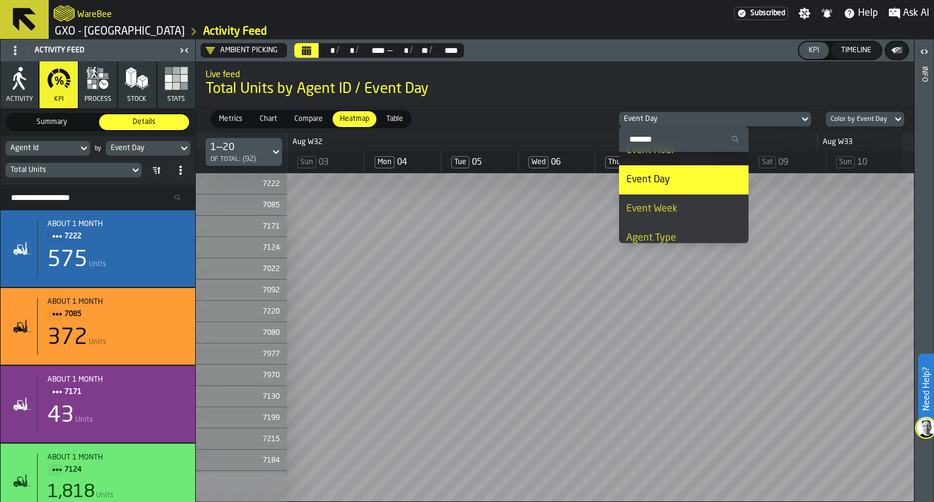
click at [557, 129] on div "Metrics Metrics Chart Chart Compare Compare Heatmap Heatmap Table Table Event D…" at bounding box center [555, 119] width 718 height 28
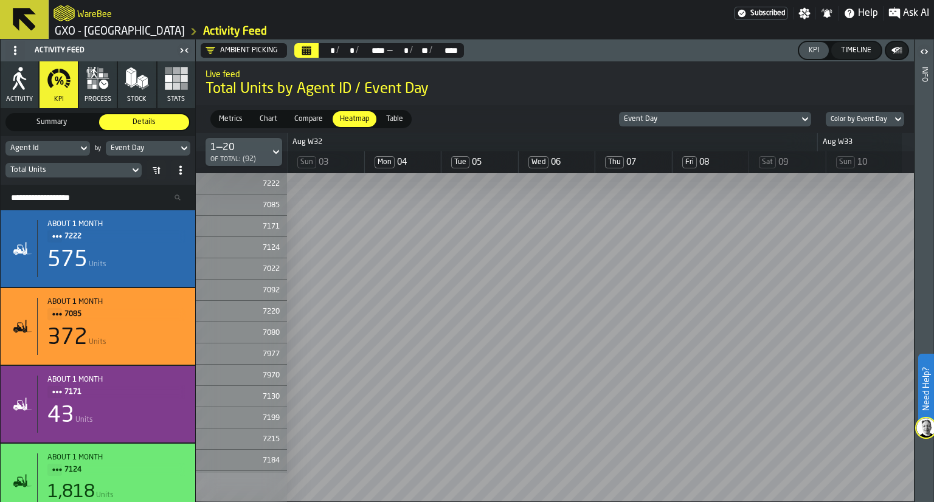
click at [92, 163] on div "Total Units" at bounding box center [67, 169] width 124 height 13
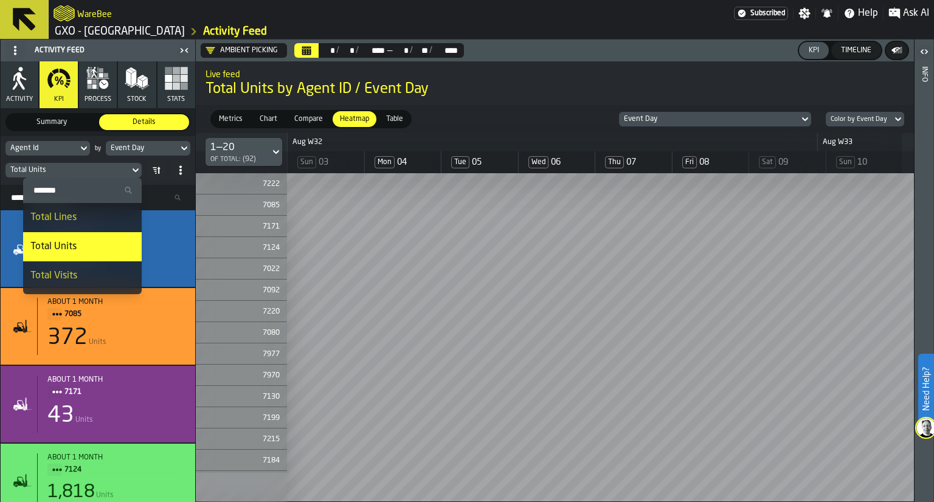
click at [237, 110] on label "Metrics Metrics" at bounding box center [230, 119] width 41 height 18
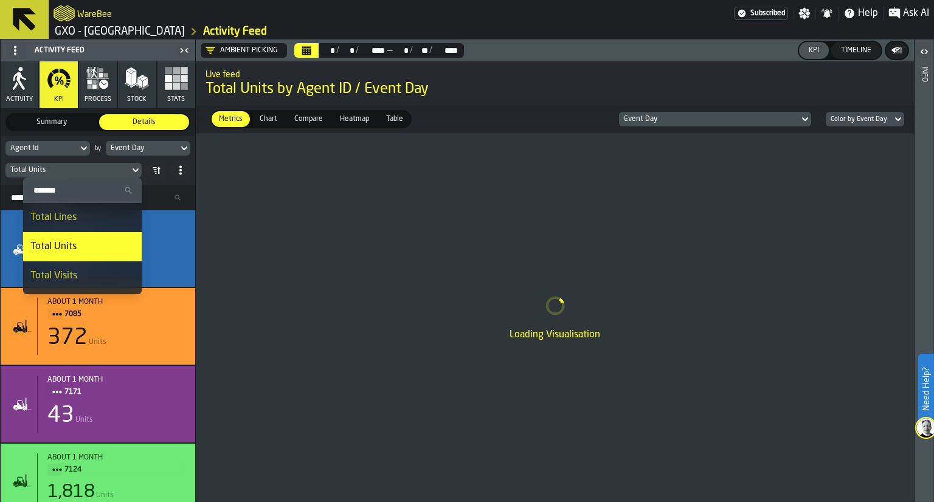
click at [394, 120] on span "Table" at bounding box center [394, 119] width 27 height 11
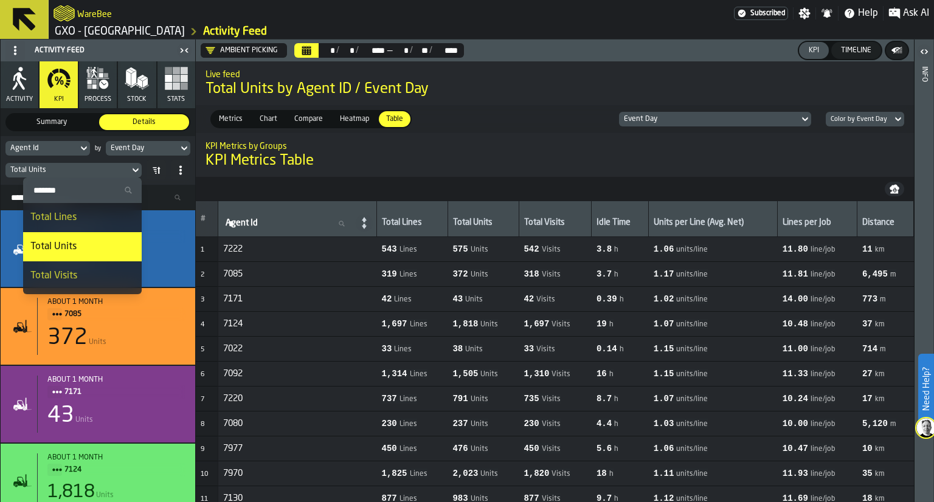
click at [892, 194] on button "button-" at bounding box center [893, 189] width 19 height 15
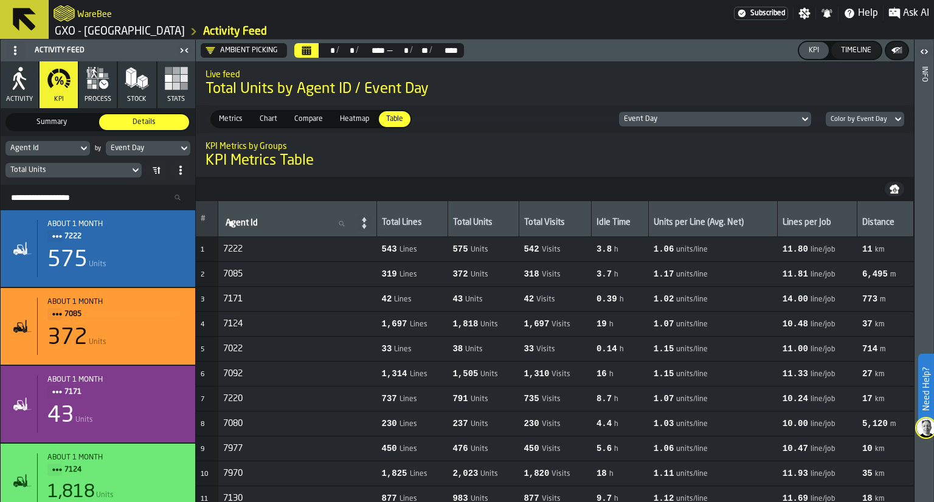
click at [554, 171] on h1 "KPI Metrics Table" at bounding box center [554, 160] width 698 height 19
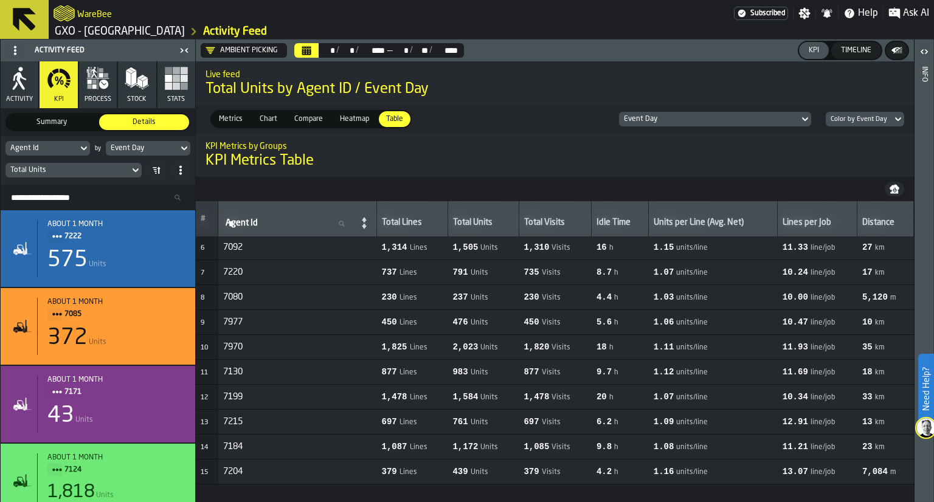
scroll to position [0, 0]
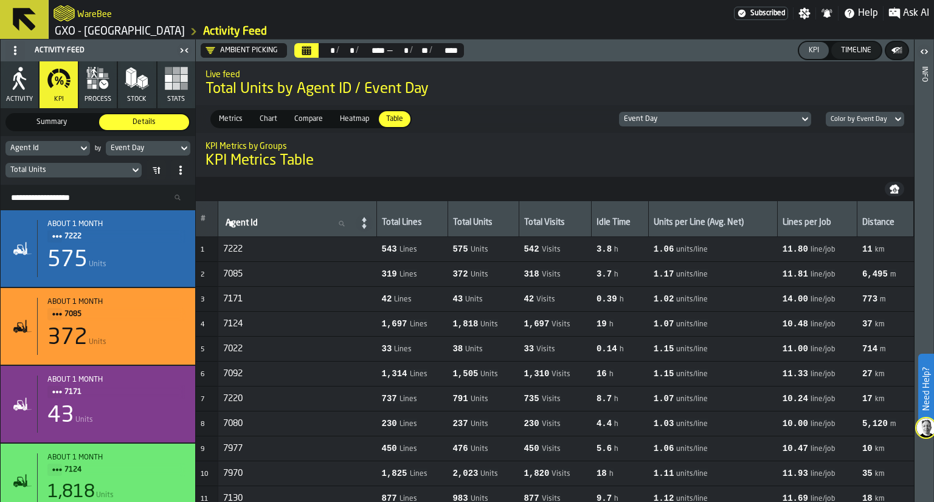
click at [209, 42] on header "Ambient Picking ** * / ** * / **** **** — ** * / ** ** / **** **** KPI Timeline" at bounding box center [555, 51] width 718 height 22
click at [210, 46] on icon "DropdownMenuValue-TmK94kQkw9xMGbuopW5fq" at bounding box center [210, 51] width 10 height 10
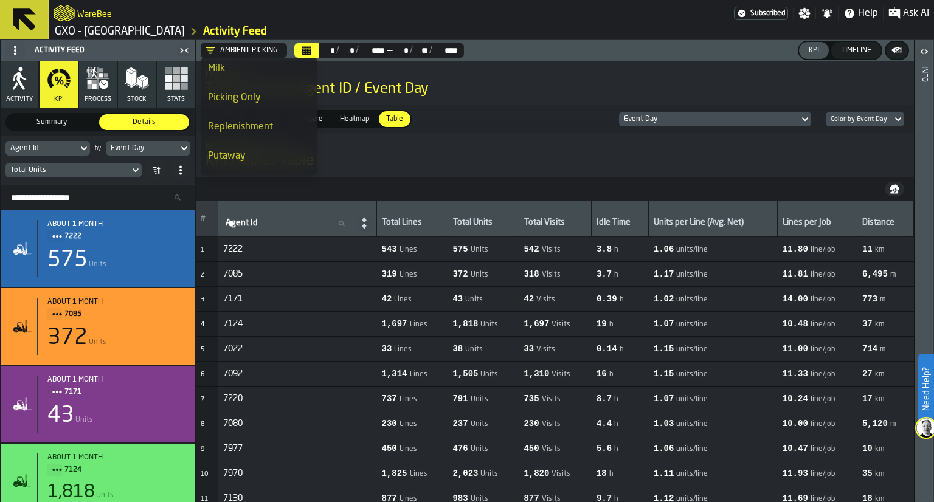
scroll to position [233, 0]
click at [238, 93] on li "Frozen" at bounding box center [259, 101] width 117 height 29
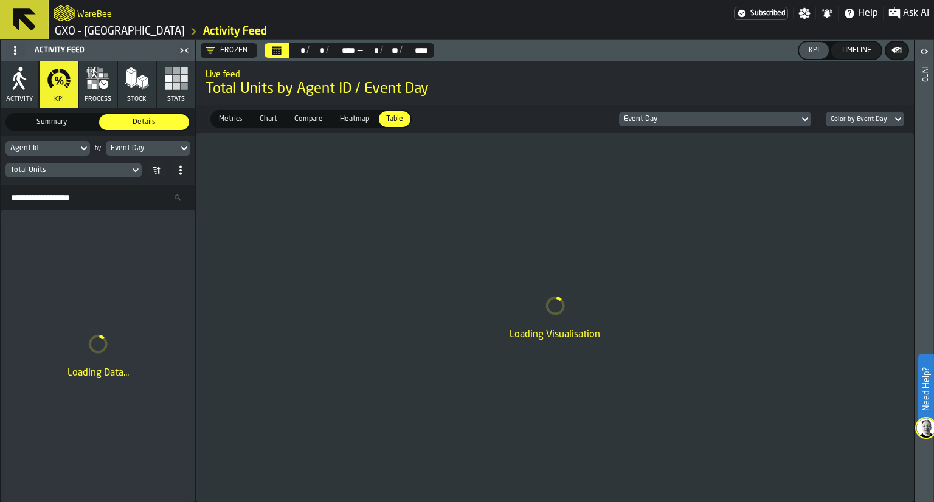
click at [231, 115] on span "Metrics" at bounding box center [230, 119] width 33 height 11
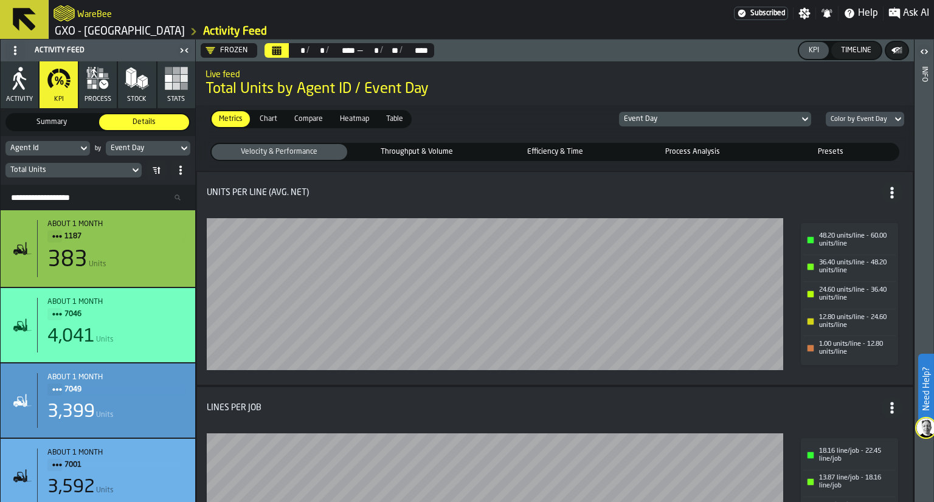
click at [228, 51] on div "Frozen" at bounding box center [226, 51] width 42 height 10
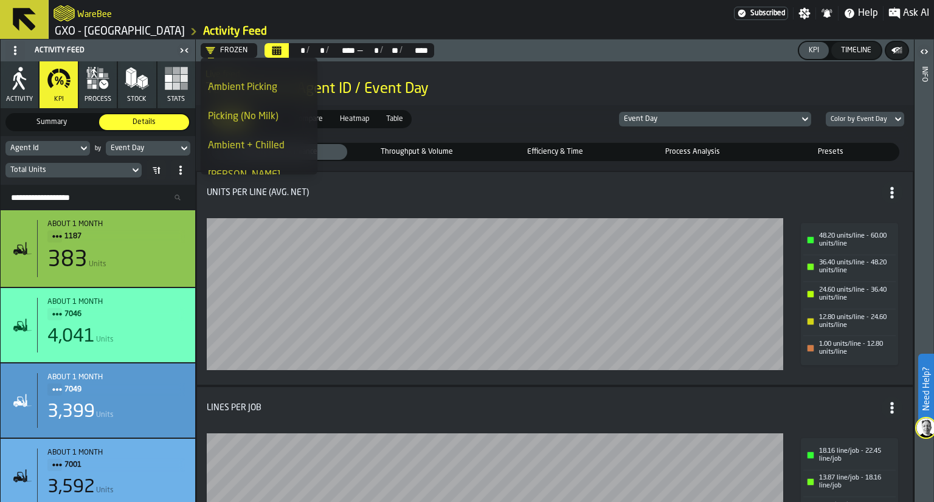
scroll to position [0, 0]
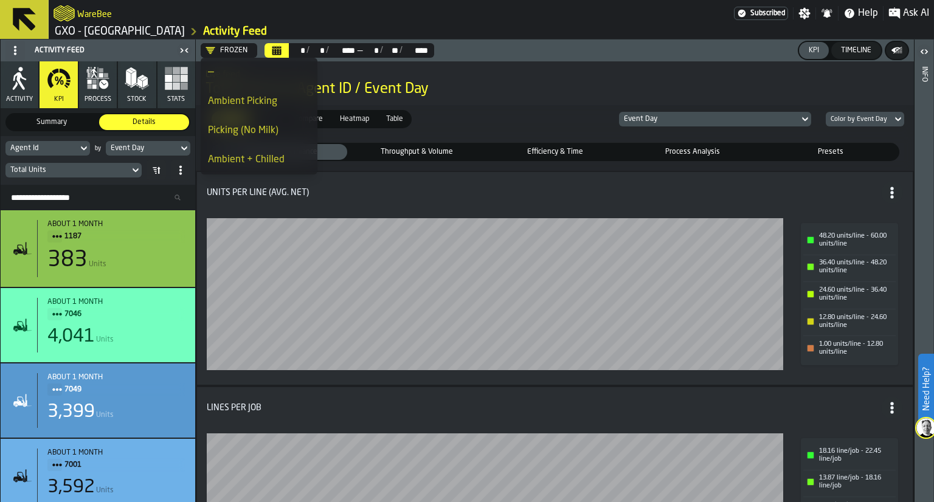
click at [435, 124] on div "Metrics Metrics Chart Chart Compare Compare Heatmap Heatmap Table Table Event D…" at bounding box center [555, 119] width 718 height 28
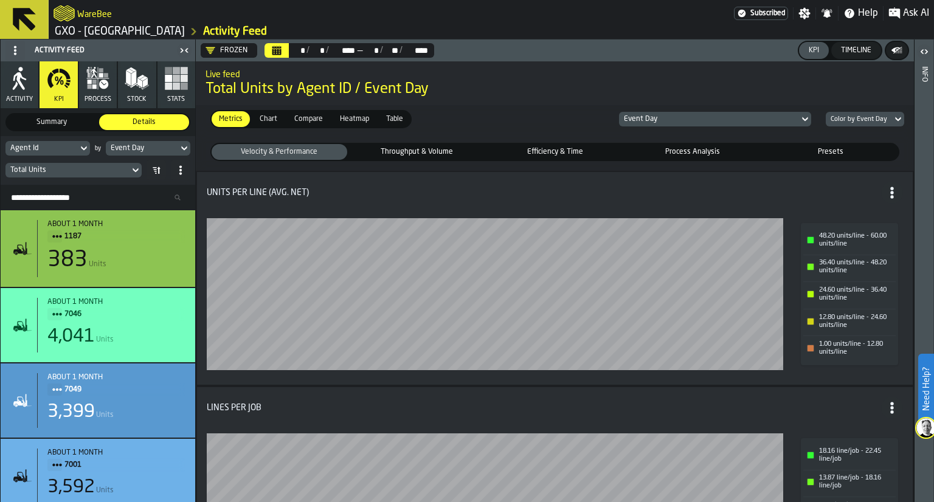
click at [455, 152] on span "Throughput & Volume" at bounding box center [417, 151] width 131 height 11
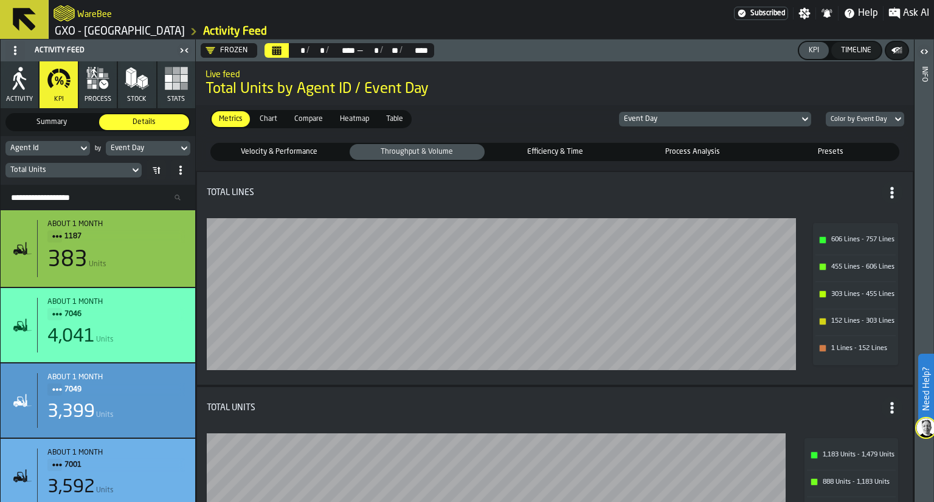
click at [558, 156] on span "Efficiency & Time" at bounding box center [554, 151] width 131 height 11
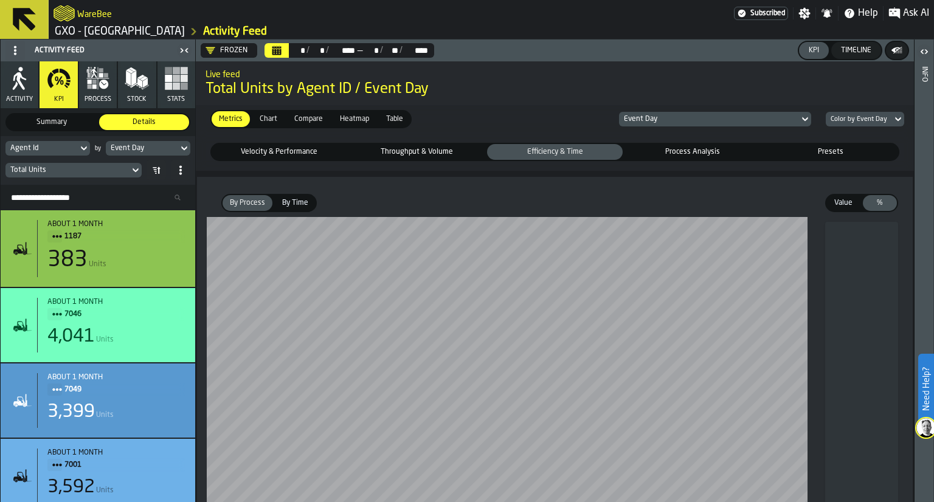
click at [378, 127] on label "Table Table" at bounding box center [394, 119] width 34 height 18
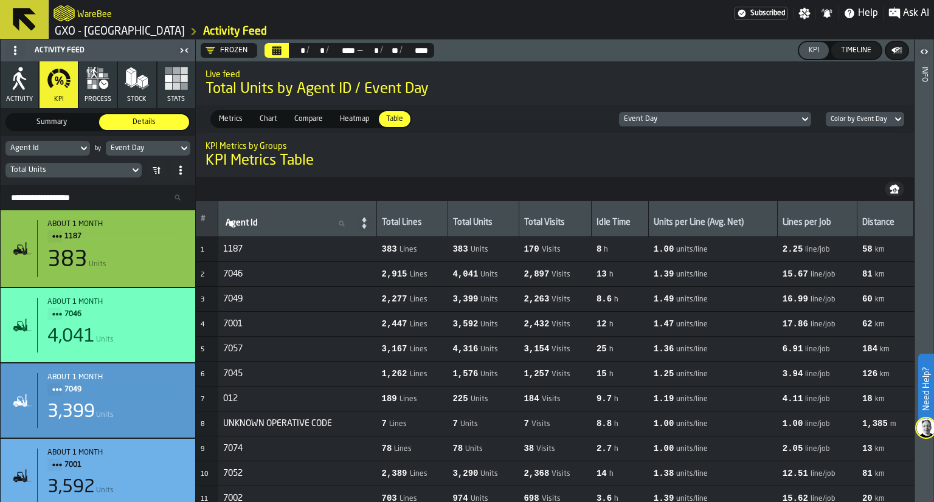
click at [225, 43] on div "Frozen" at bounding box center [227, 50] width 52 height 15
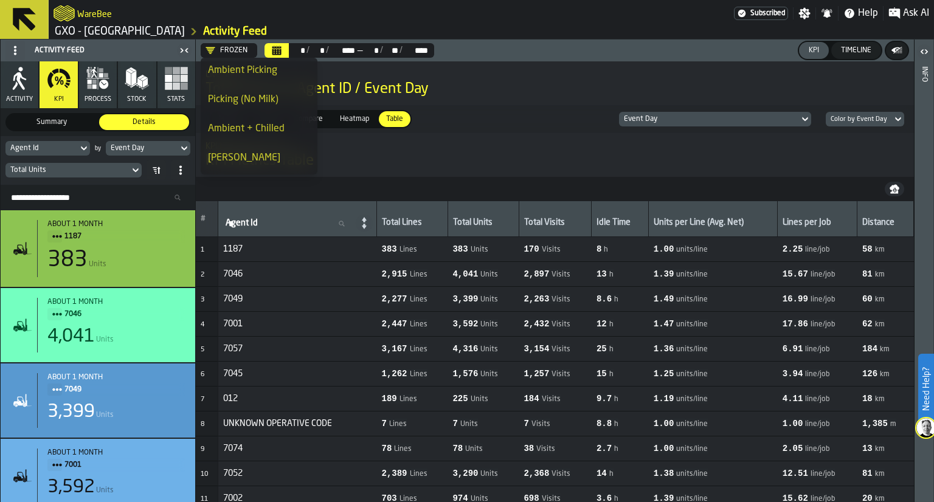
scroll to position [32, 0]
click at [231, 112] on li "Picking (No Milk)" at bounding box center [259, 98] width 117 height 29
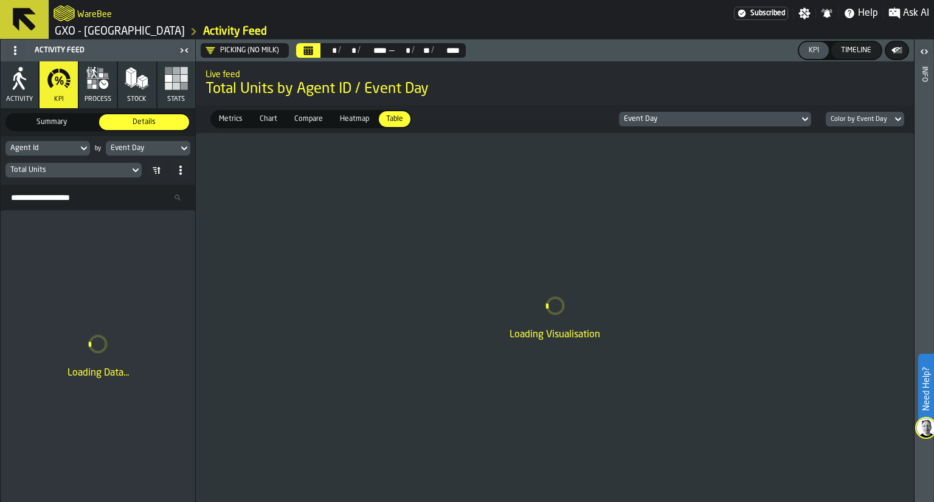
click at [52, 52] on div "Activity Feed" at bounding box center [89, 50] width 173 height 19
click at [19, 50] on icon at bounding box center [15, 51] width 10 height 10
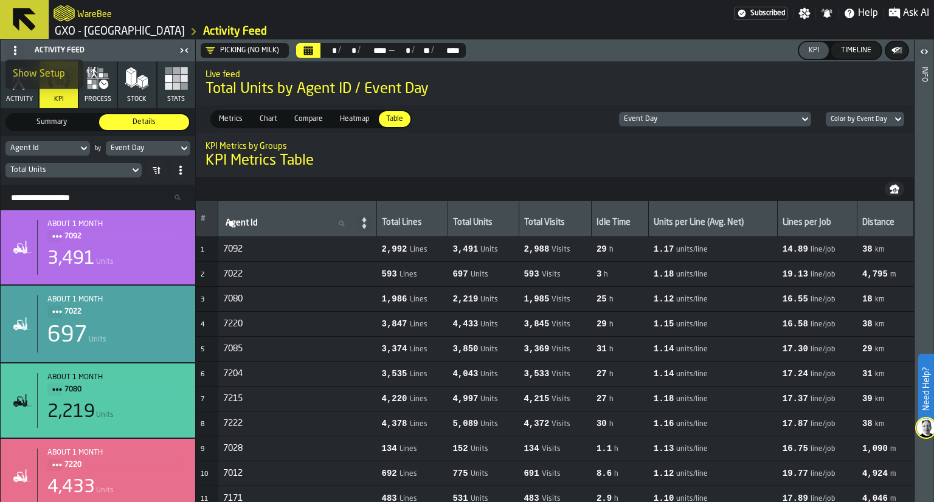
click at [19, 50] on icon at bounding box center [15, 51] width 10 height 10
click at [62, 10] on icon "logo-header" at bounding box center [63, 13] width 21 height 17
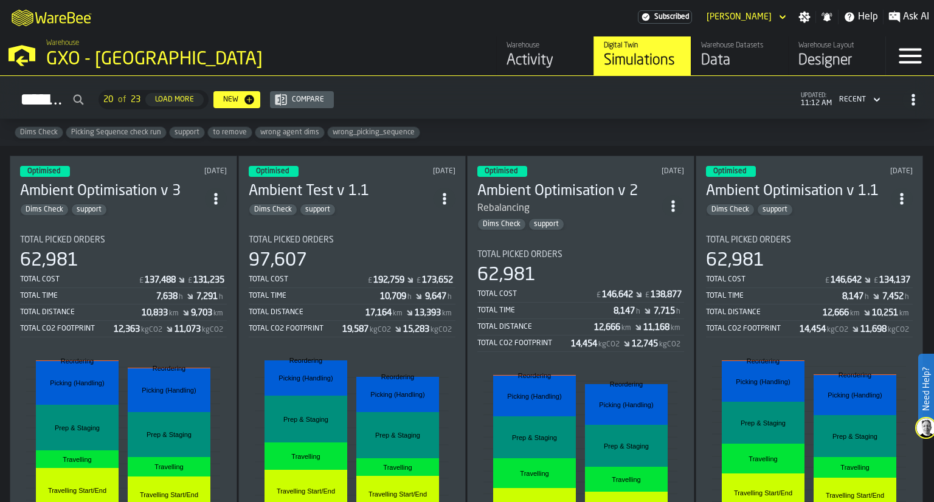
click at [122, 194] on h3 "Ambient Optimisation v 3" at bounding box center [112, 191] width 185 height 19
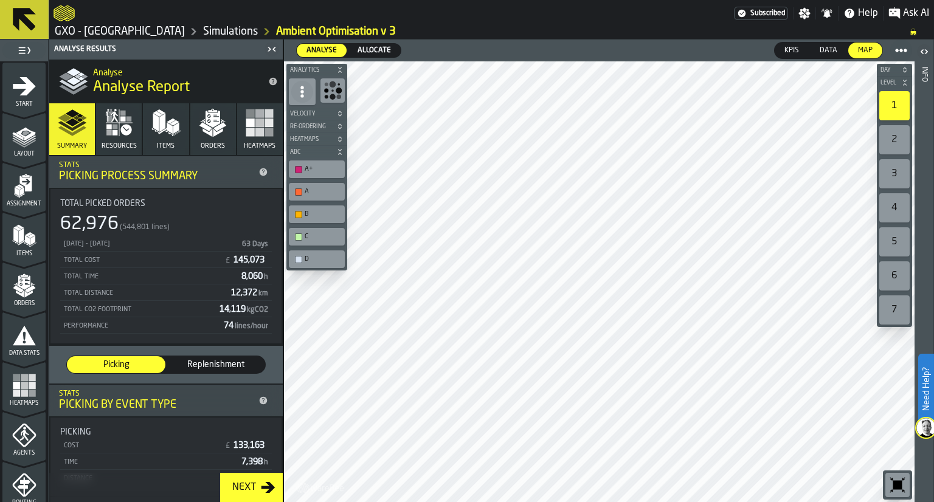
click at [58, 10] on icon "logo-header" at bounding box center [63, 13] width 21 height 16
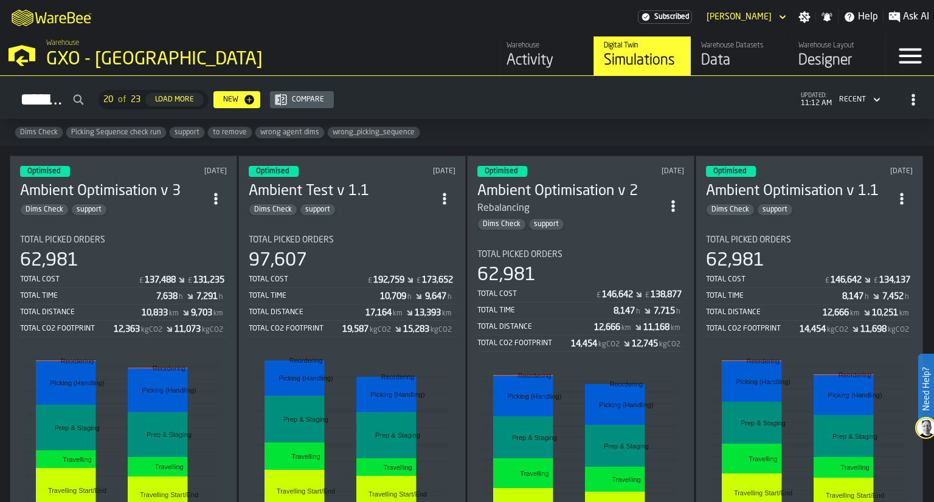
click at [507, 61] on div "Activity" at bounding box center [544, 60] width 77 height 19
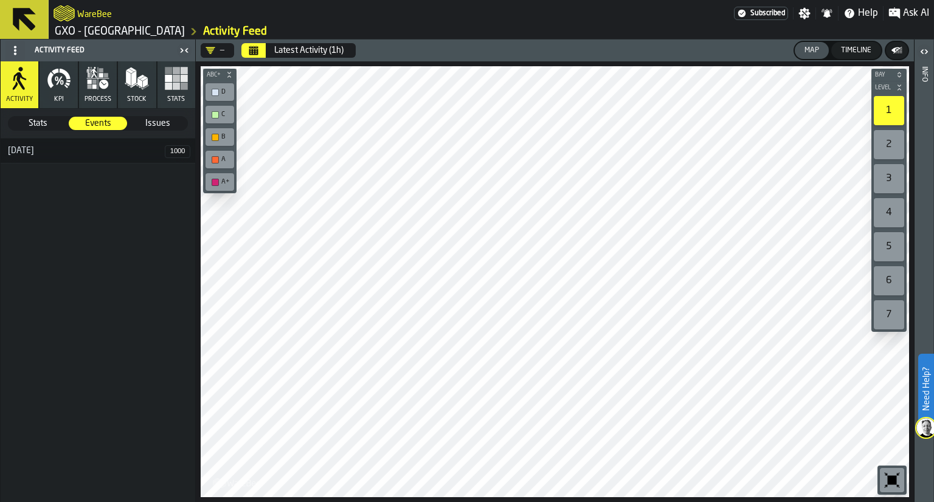
click at [65, 85] on icon "button" at bounding box center [66, 86] width 4 height 4
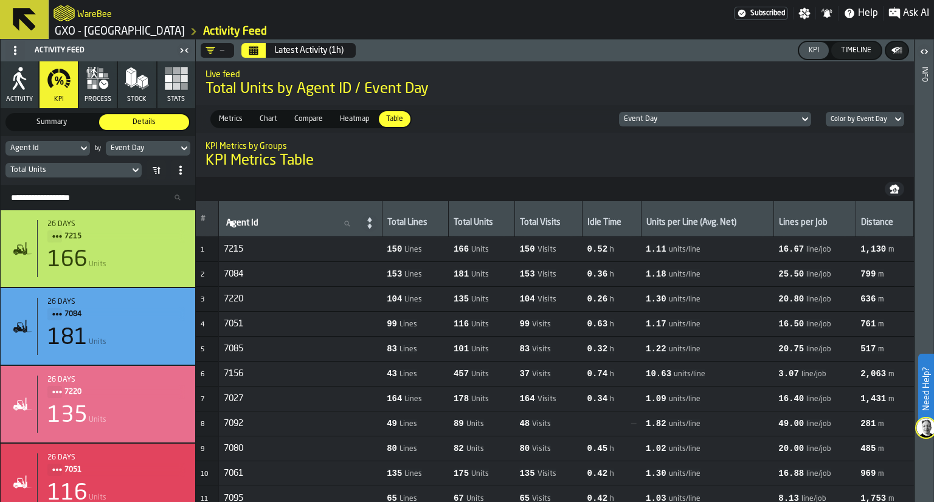
click at [196, 46] on header "— Latest Activity (1h) KPI Timeline" at bounding box center [555, 51] width 718 height 22
click at [216, 44] on div "—" at bounding box center [215, 50] width 29 height 15
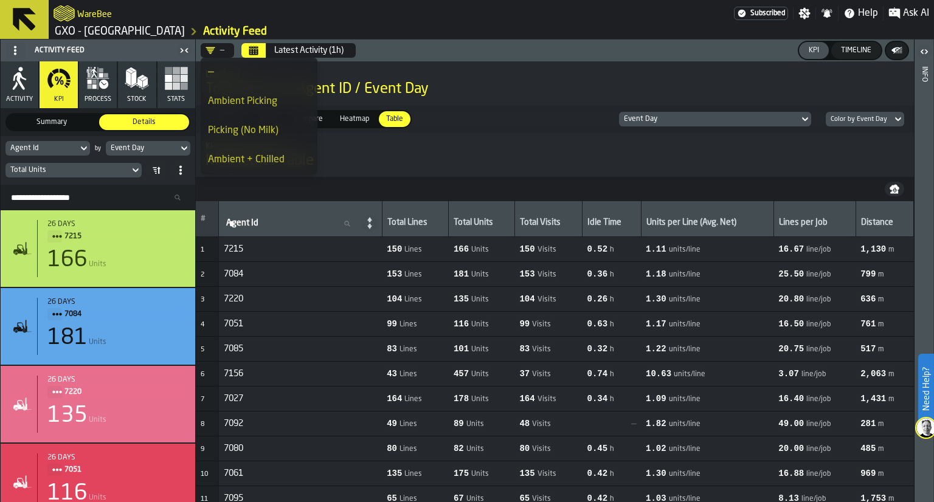
click at [225, 119] on li "Picking (No Milk)" at bounding box center [259, 130] width 117 height 29
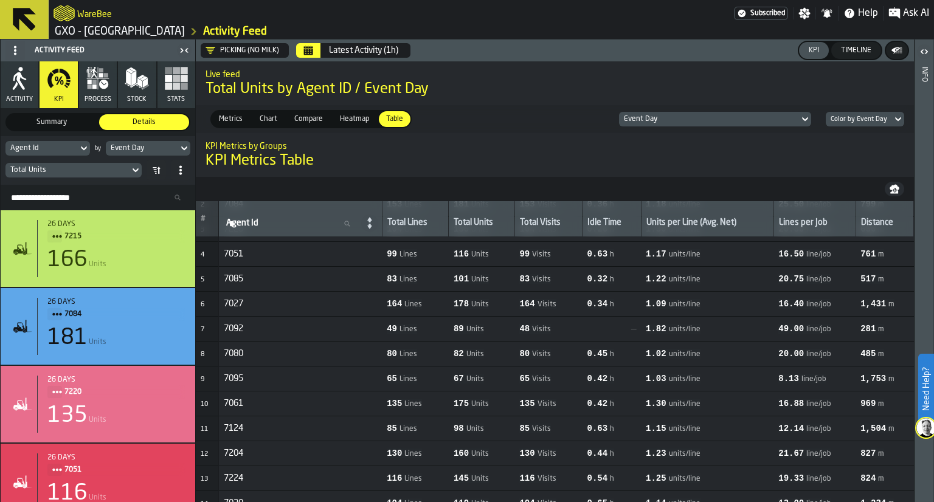
scroll to position [107, 0]
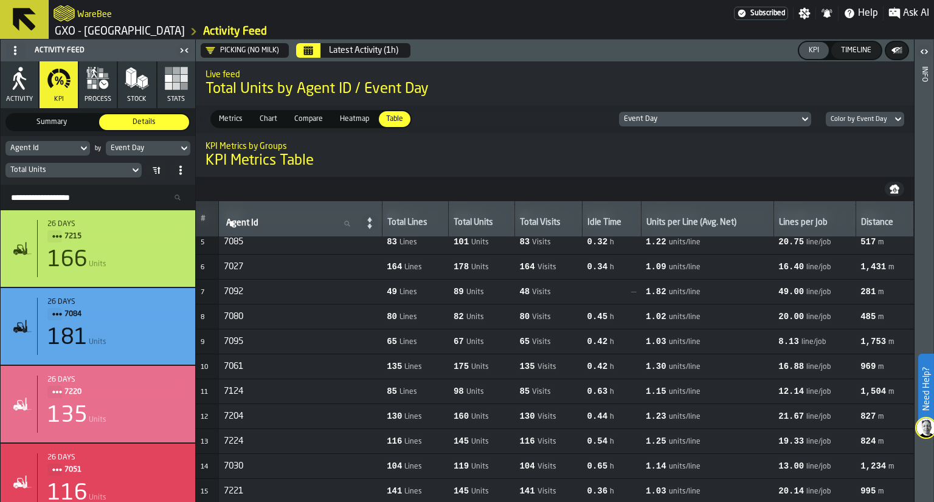
click at [897, 179] on div "KPI Metrics by Groups KPI Metrics Table" at bounding box center [555, 154] width 718 height 51
click at [893, 197] on nav at bounding box center [555, 189] width 718 height 24
click at [893, 195] on button "button-" at bounding box center [893, 189] width 19 height 15
click at [301, 50] on button "Calendar" at bounding box center [308, 50] width 24 height 15
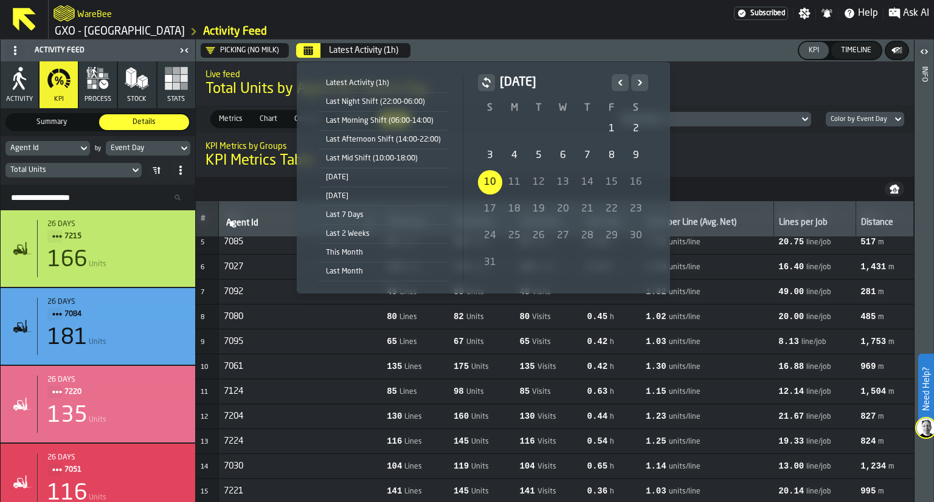
click at [491, 156] on div "3" at bounding box center [490, 155] width 24 height 24
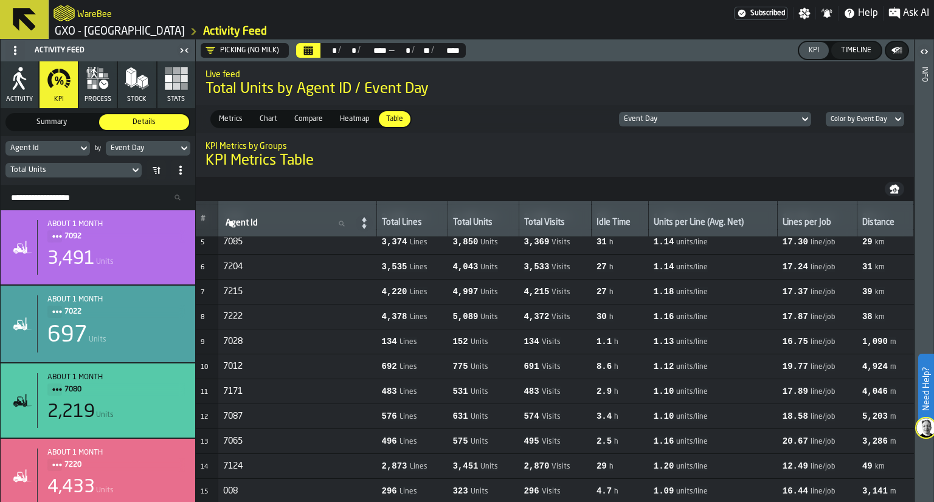
click at [897, 181] on nav at bounding box center [555, 189] width 718 height 24
click at [888, 205] on th "Distance" at bounding box center [885, 219] width 57 height 36
click at [890, 190] on icon "button-" at bounding box center [894, 189] width 10 height 10
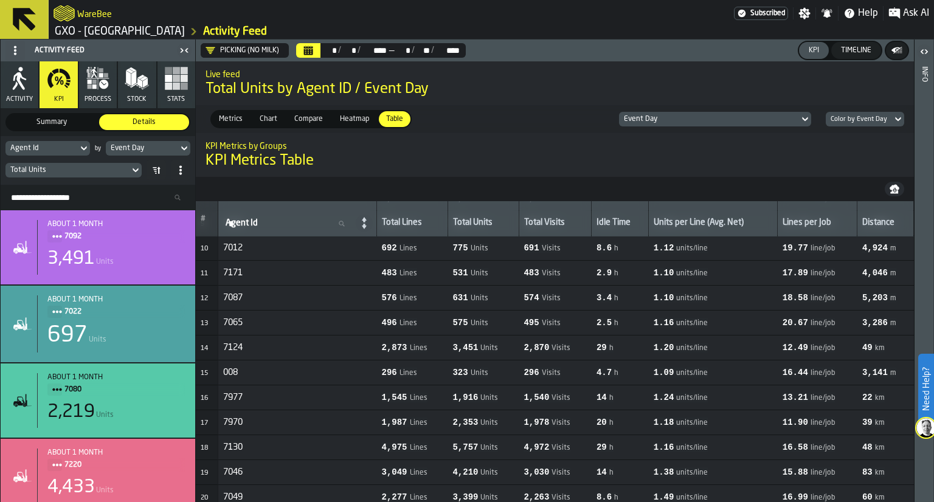
click at [376, 263] on td "7171" at bounding box center [297, 272] width 159 height 25
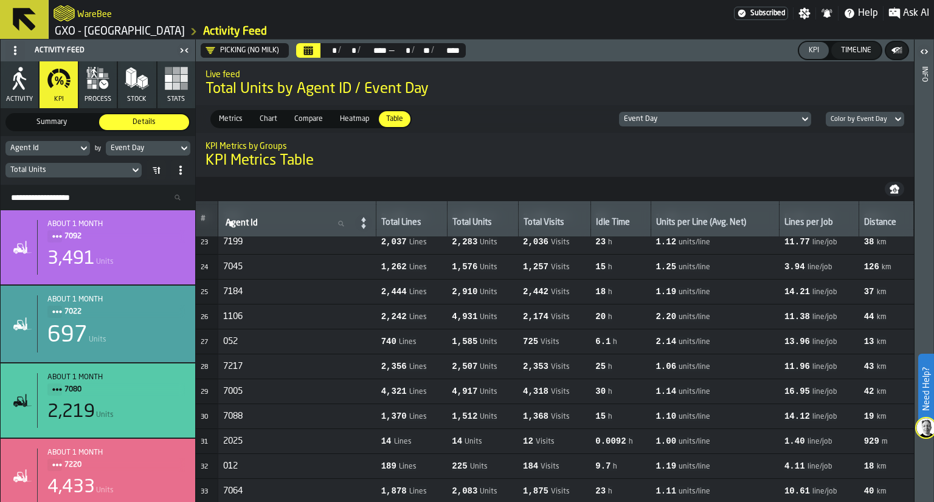
scroll to position [550, 0]
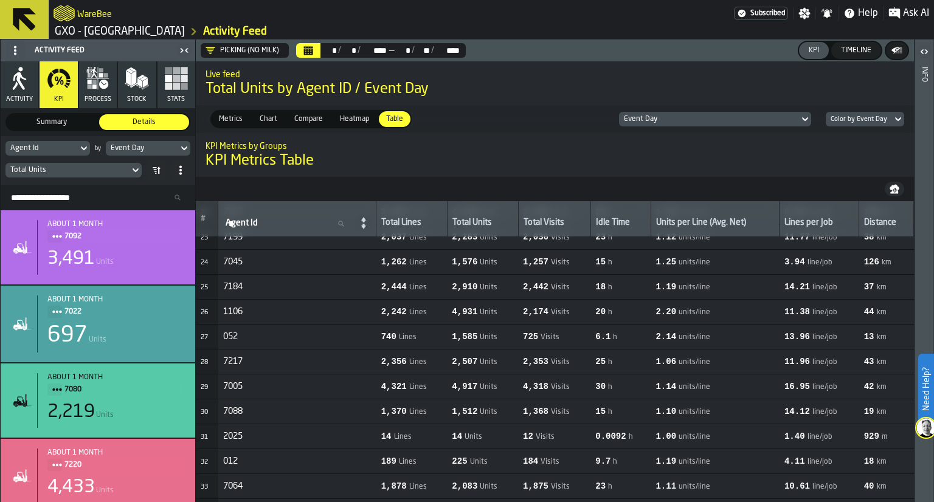
click at [610, 427] on td "0.0092 h" at bounding box center [620, 436] width 60 height 25
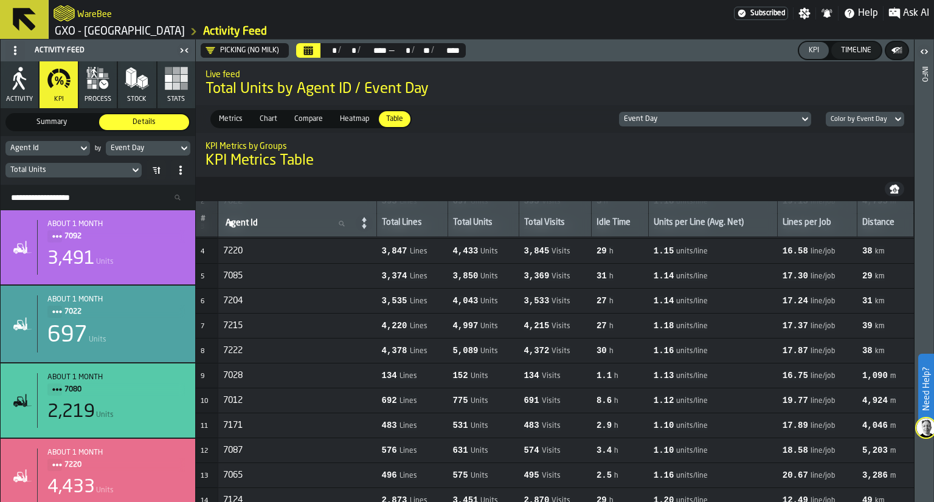
scroll to position [0, 0]
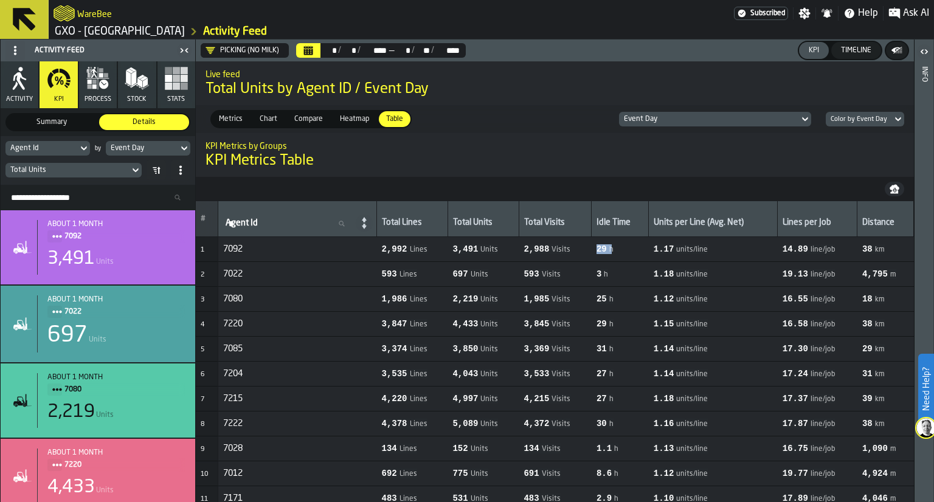
drag, startPoint x: 605, startPoint y: 249, endPoint x: 614, endPoint y: 252, distance: 10.4
click at [613, 252] on div "29 h" at bounding box center [604, 249] width 17 height 10
copy span "29"
click at [888, 185] on button "button-" at bounding box center [893, 189] width 19 height 15
click at [551, 168] on h1 "KPI Metrics Table" at bounding box center [554, 160] width 698 height 19
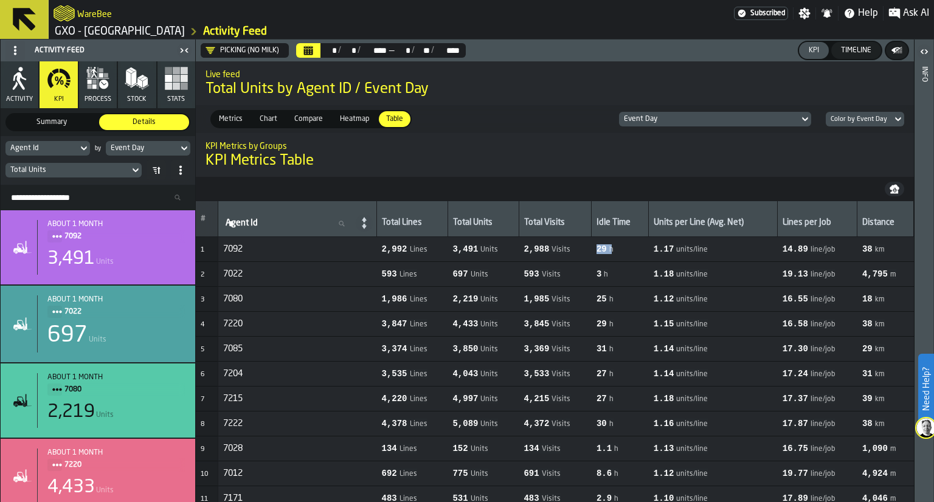
click at [613, 249] on span "h" at bounding box center [611, 250] width 4 height 9
click at [886, 188] on button "button-" at bounding box center [893, 189] width 19 height 15
click at [886, 112] on div "Color by Event Day" at bounding box center [864, 119] width 78 height 15
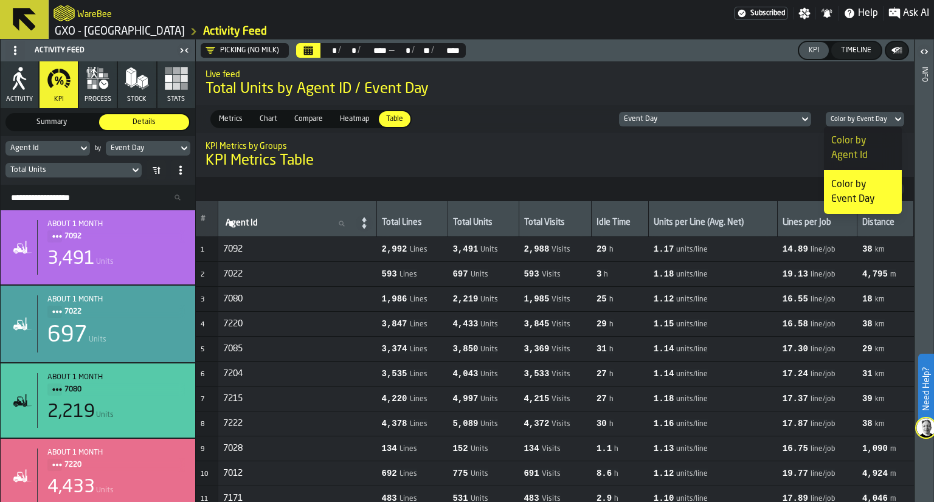
click at [852, 153] on div "Color by Agent Id" at bounding box center [862, 148] width 63 height 29
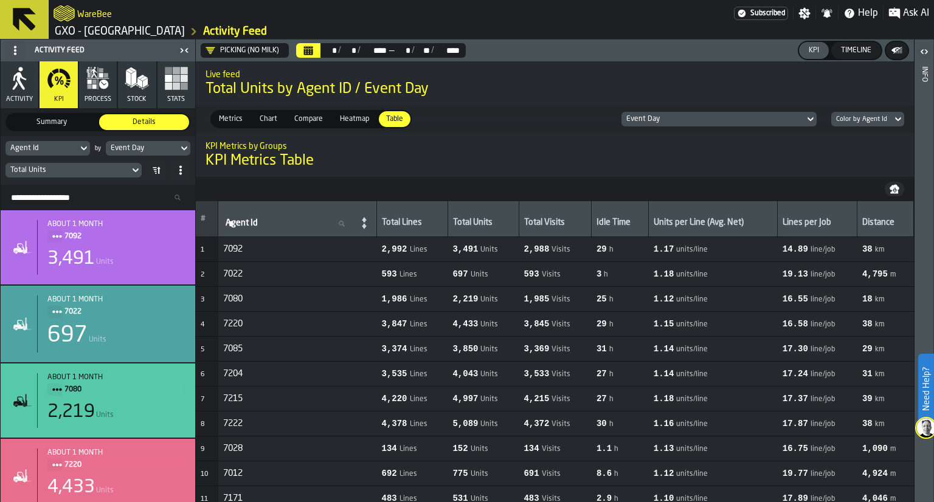
click at [235, 121] on span "Metrics" at bounding box center [230, 119] width 33 height 11
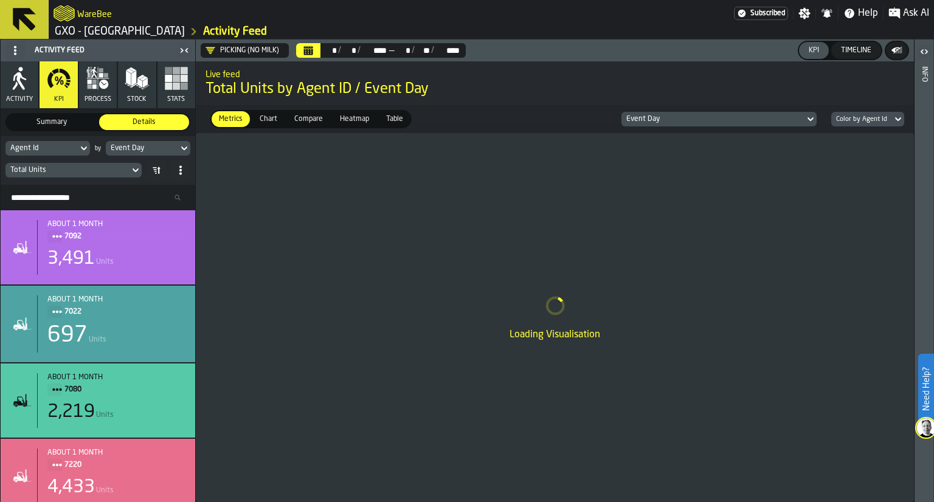
click at [235, 121] on span "Metrics" at bounding box center [230, 119] width 33 height 11
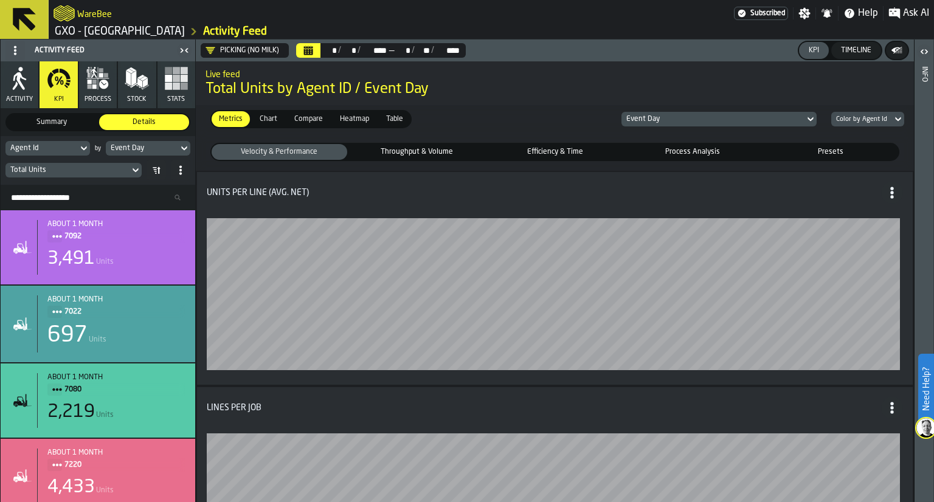
click at [381, 123] on span "Table" at bounding box center [394, 119] width 27 height 11
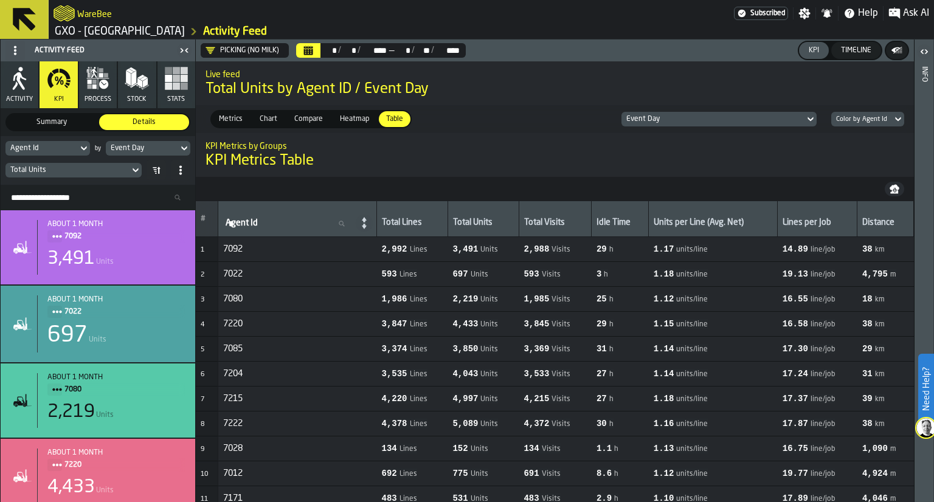
click at [892, 190] on icon "button-" at bounding box center [894, 191] width 8 height 3
click at [74, 201] on input "Search Resources..." at bounding box center [97, 198] width 185 height 16
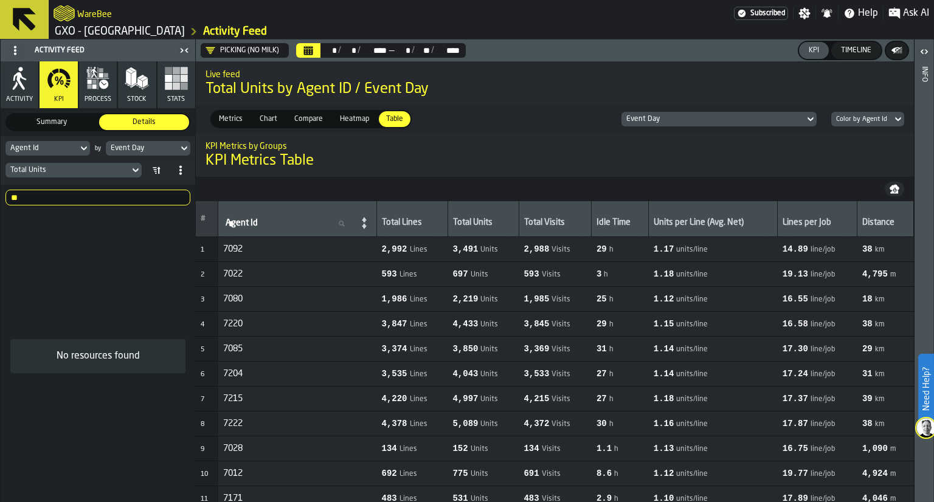
type input "*"
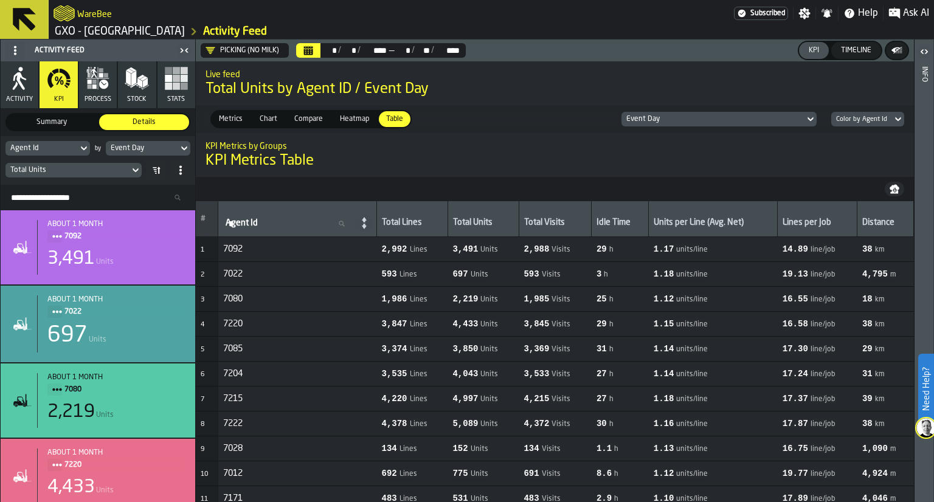
click at [153, 178] on span at bounding box center [155, 169] width 19 height 19
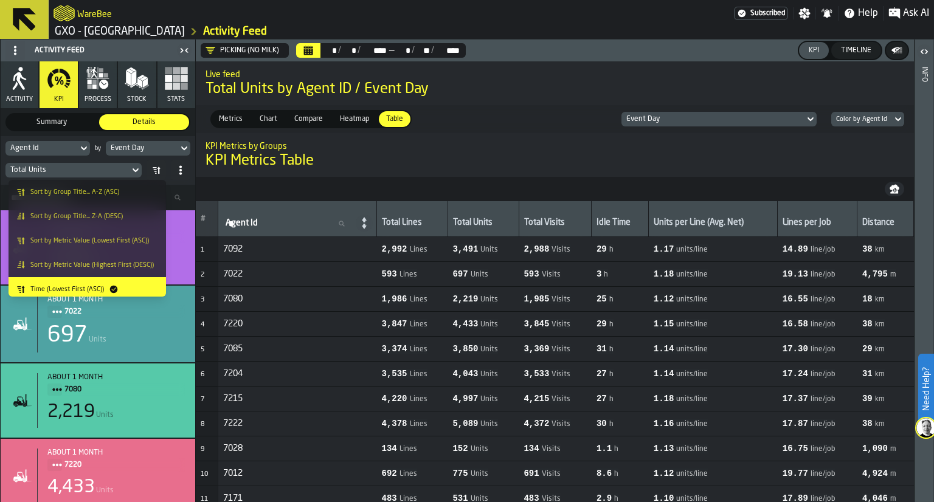
click at [141, 176] on div "Total Units" at bounding box center [97, 169] width 185 height 19
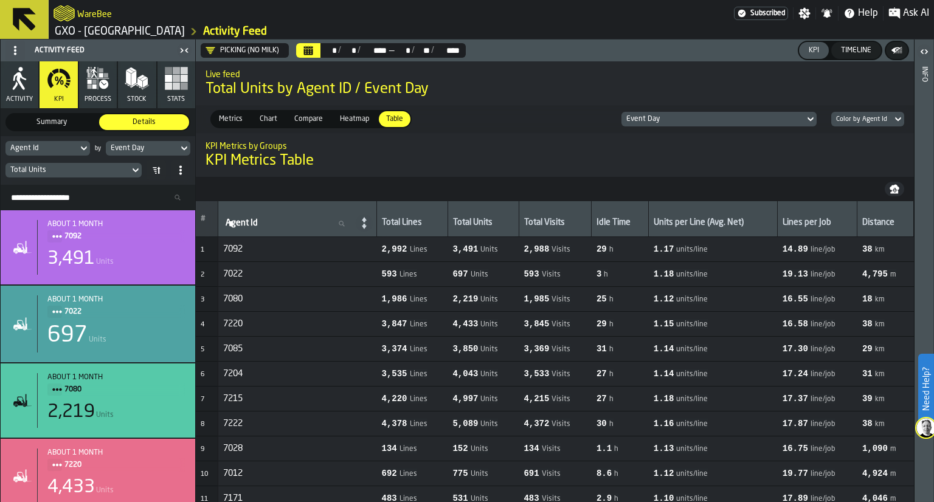
click at [180, 176] on span at bounding box center [180, 169] width 19 height 19
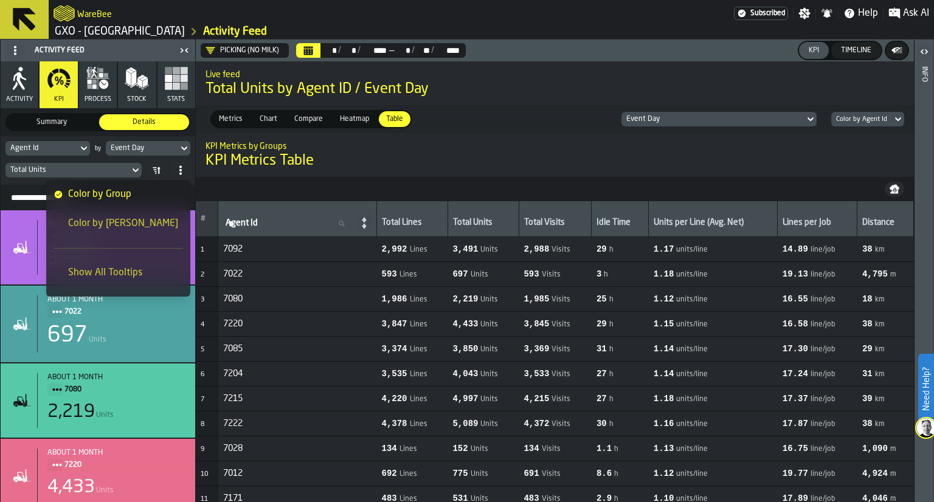
click at [142, 268] on span "Show All Tooltips" at bounding box center [105, 273] width 74 height 15
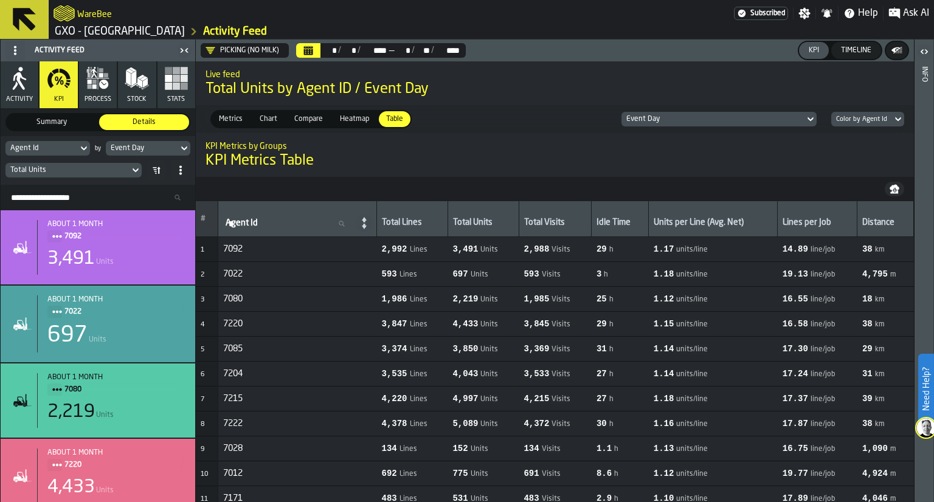
click at [177, 176] on span at bounding box center [180, 169] width 19 height 19
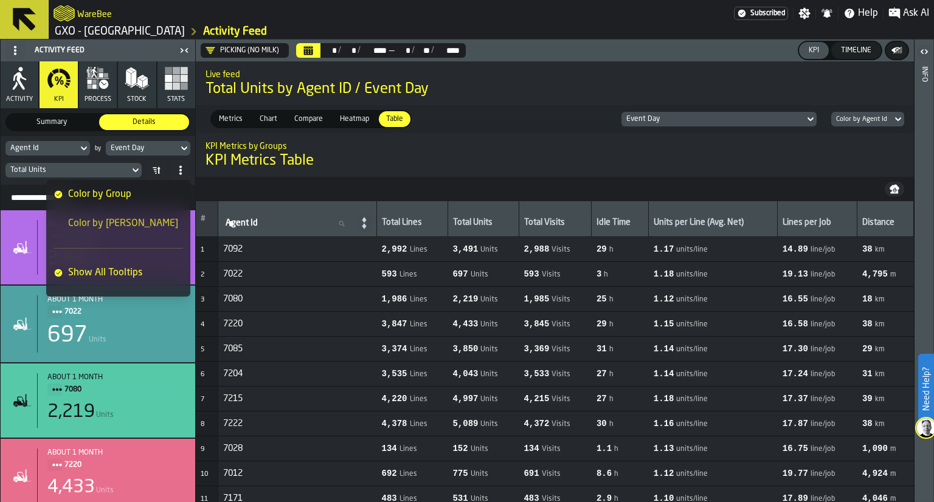
click at [153, 260] on li "Show All Tooltips" at bounding box center [118, 272] width 144 height 29
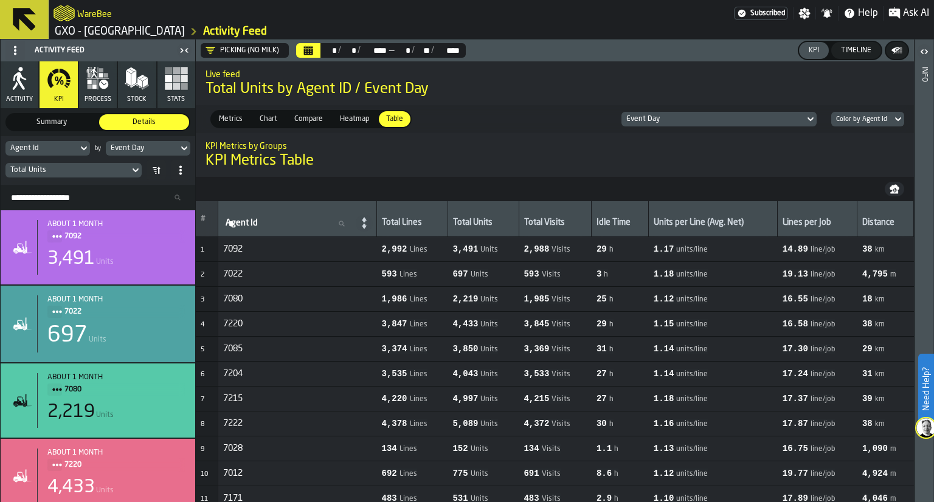
click at [876, 126] on div "Metrics Metrics Chart Chart Compare Compare Heatmap Heatmap Table Table Event D…" at bounding box center [555, 119] width 718 height 28
click at [875, 120] on div "Color by Agent Id" at bounding box center [861, 119] width 51 height 8
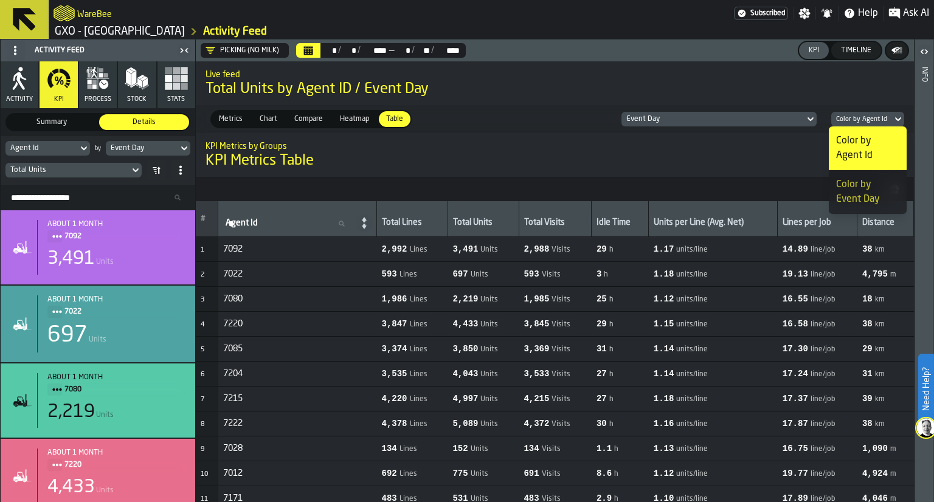
click at [876, 186] on div "Color by Event Day" at bounding box center [867, 191] width 63 height 29
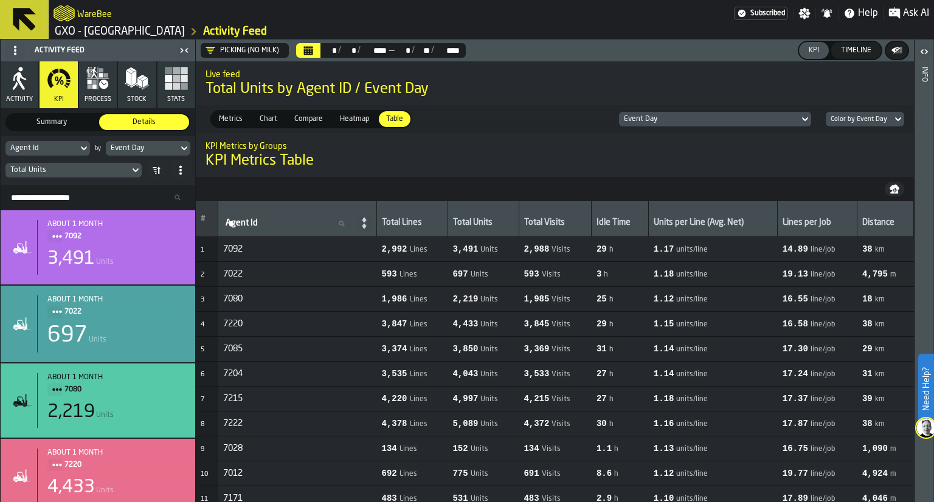
click at [309, 43] on button "Calendar" at bounding box center [308, 50] width 24 height 15
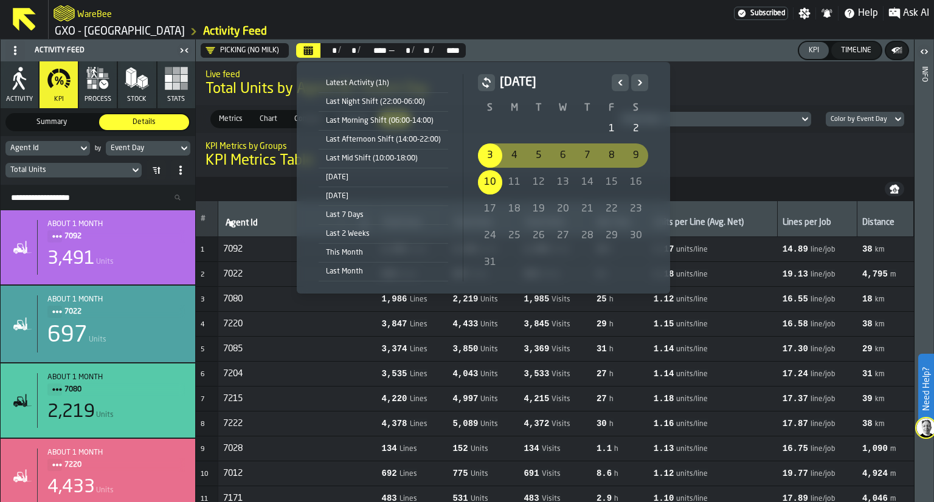
click at [614, 86] on icon "Previous" at bounding box center [620, 82] width 12 height 15
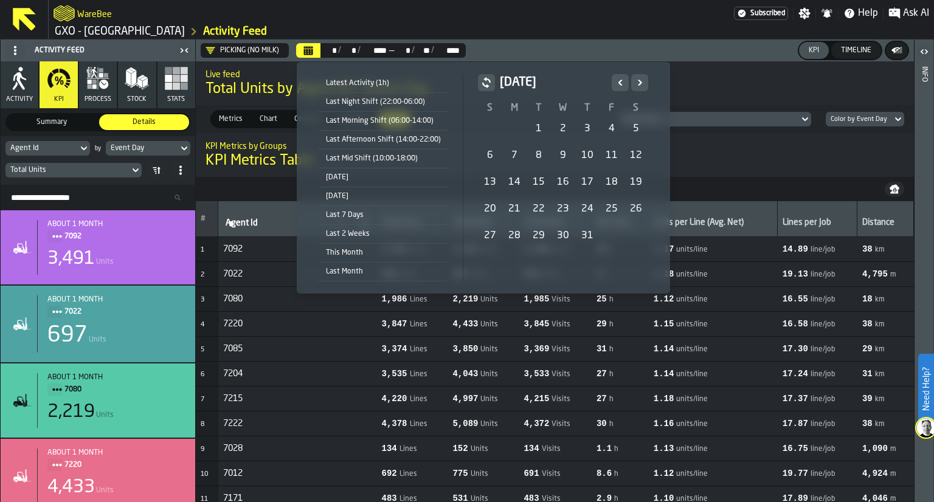
click at [511, 159] on div "7" at bounding box center [514, 155] width 24 height 24
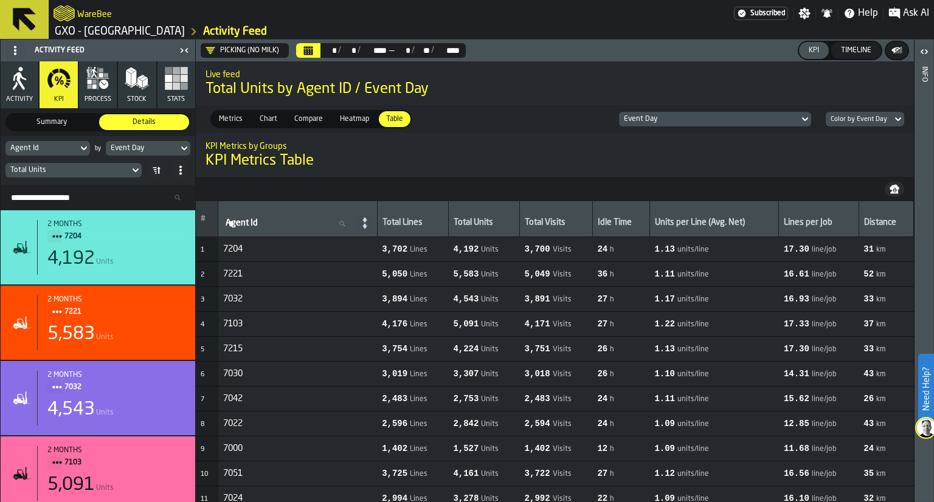
click at [176, 149] on div "Event Day" at bounding box center [142, 148] width 72 height 13
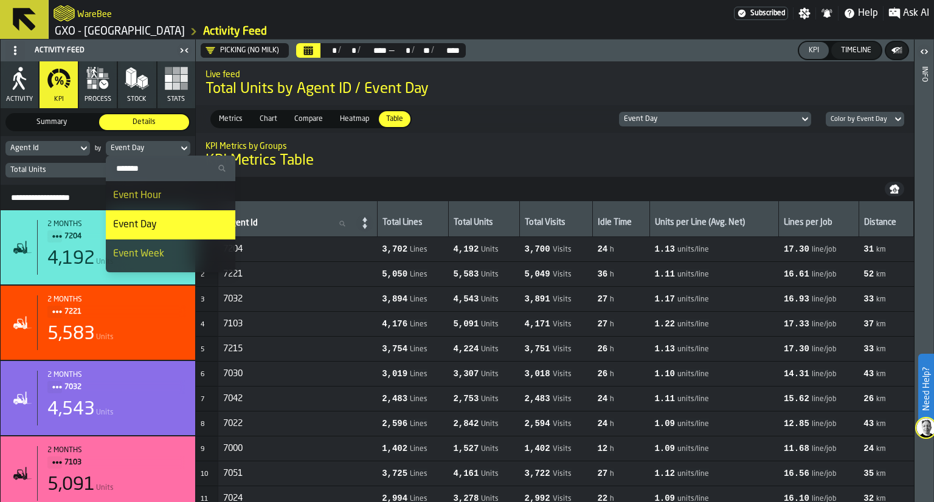
click at [151, 249] on span "Event Week" at bounding box center [138, 254] width 51 height 10
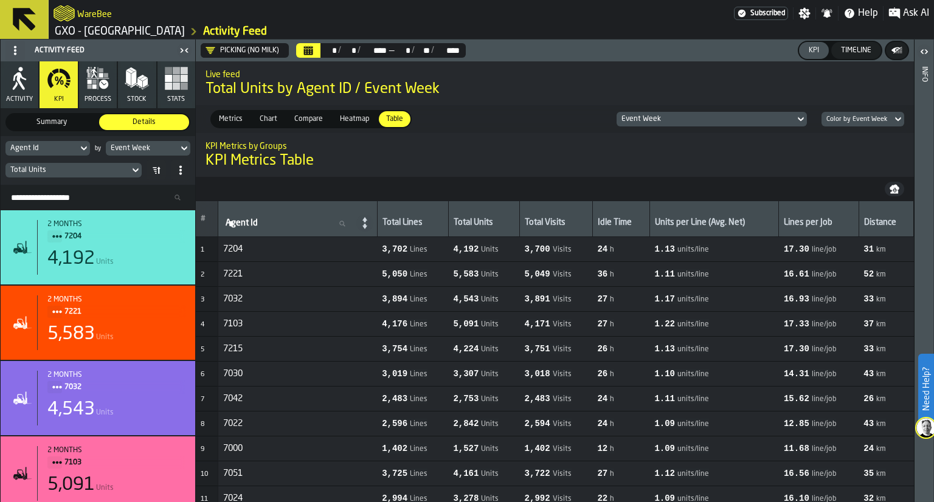
click at [238, 114] on span "Metrics" at bounding box center [230, 119] width 33 height 11
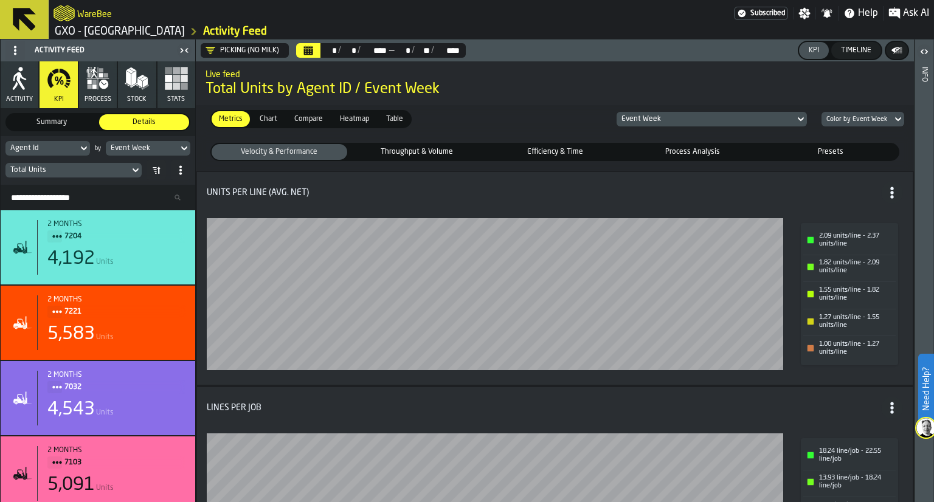
click at [311, 57] on button "Calendar" at bounding box center [308, 50] width 24 height 15
click at [316, 50] on button "Calendar" at bounding box center [308, 50] width 24 height 15
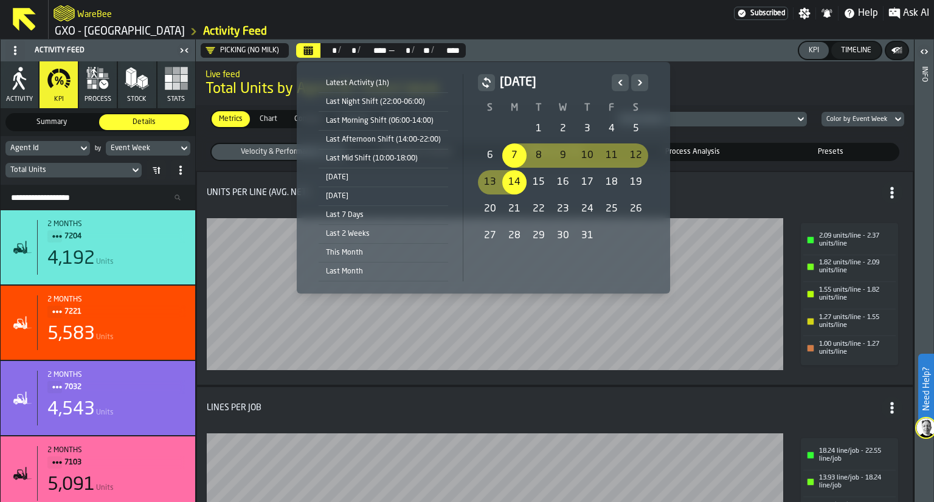
click at [535, 160] on div "8" at bounding box center [538, 155] width 24 height 24
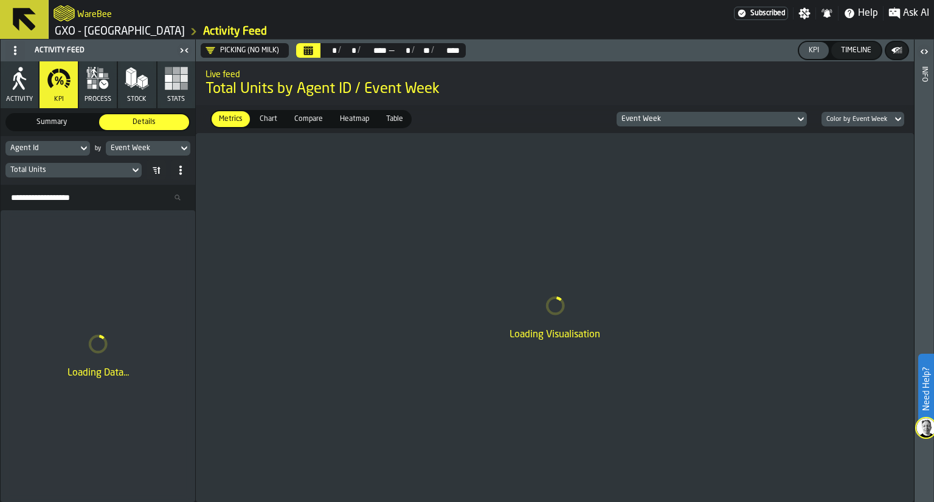
click at [317, 49] on button "Calendar" at bounding box center [308, 50] width 24 height 15
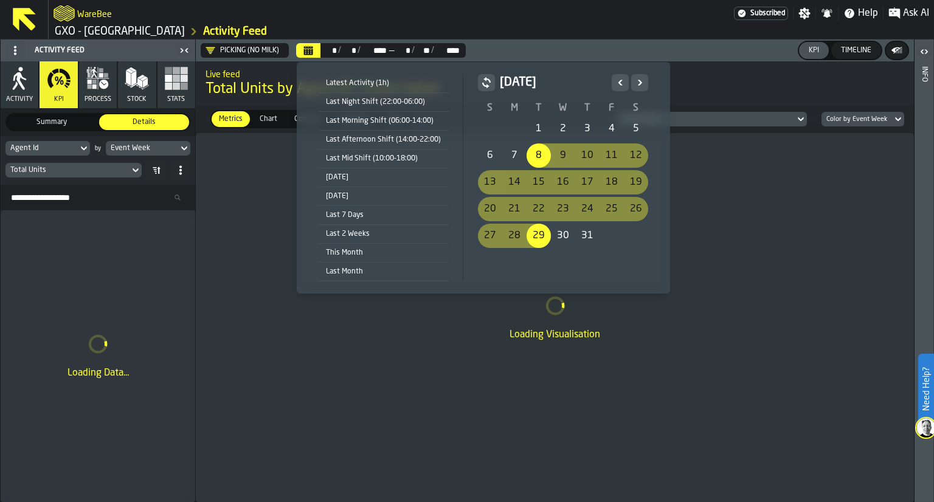
click at [515, 165] on div "7" at bounding box center [514, 155] width 24 height 24
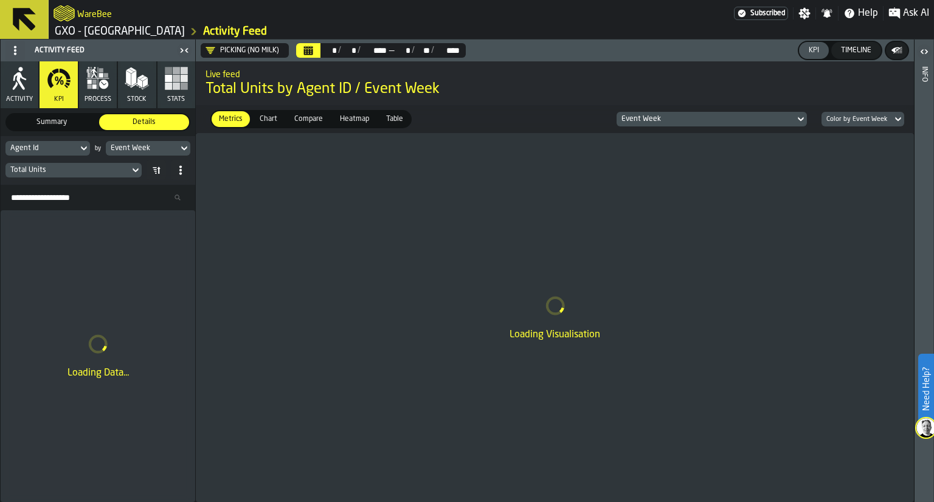
click at [311, 46] on icon "Calendar" at bounding box center [308, 51] width 10 height 10
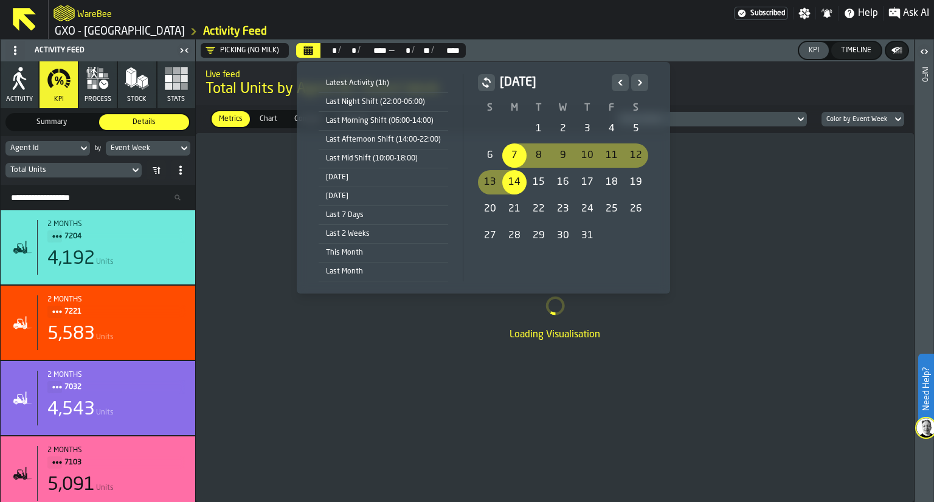
click at [511, 188] on div "14" at bounding box center [514, 182] width 24 height 24
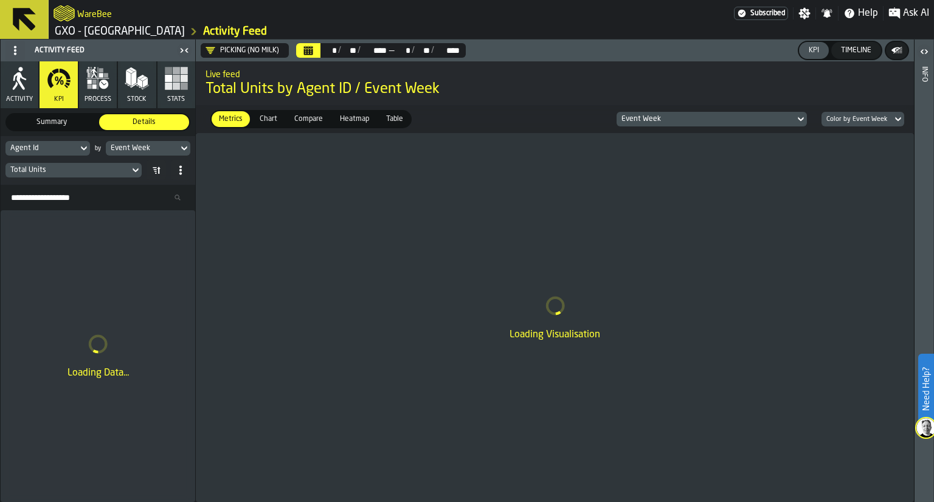
click at [170, 145] on div "Event Week" at bounding box center [142, 148] width 63 height 9
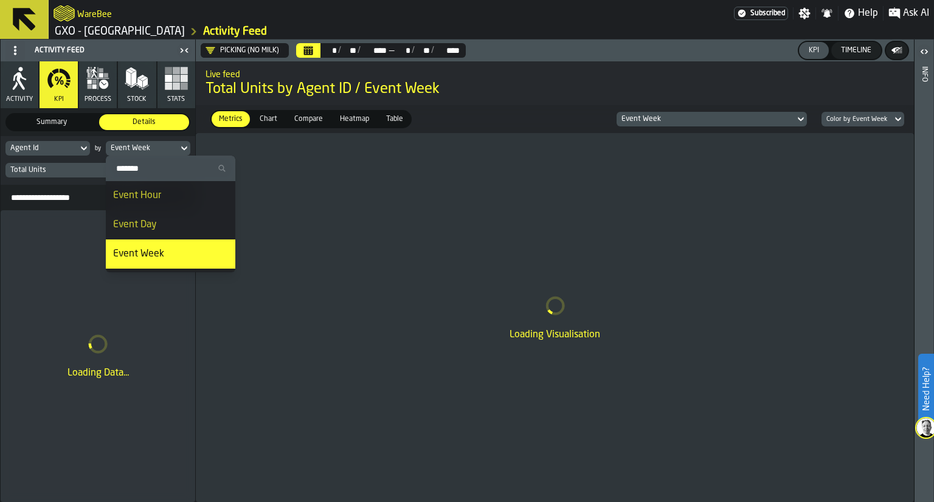
click at [163, 218] on div "Event Day" at bounding box center [170, 225] width 115 height 15
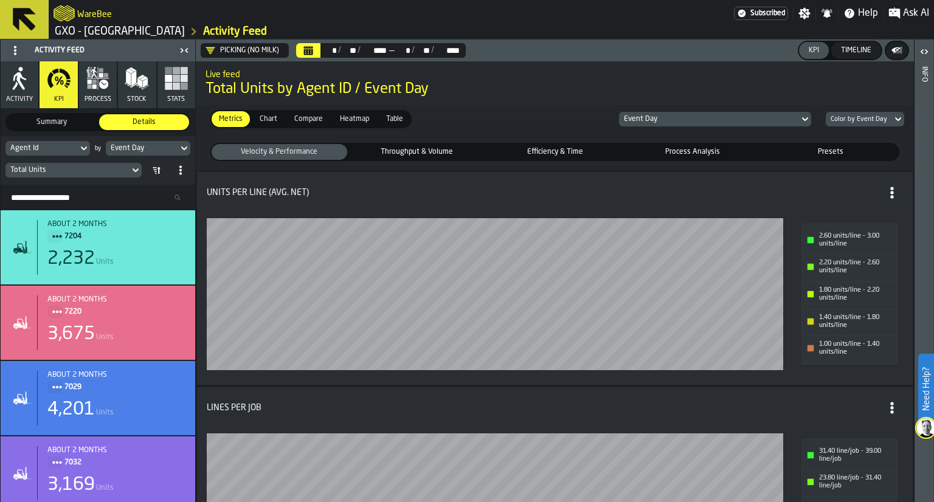
click at [163, 177] on span at bounding box center [155, 169] width 19 height 19
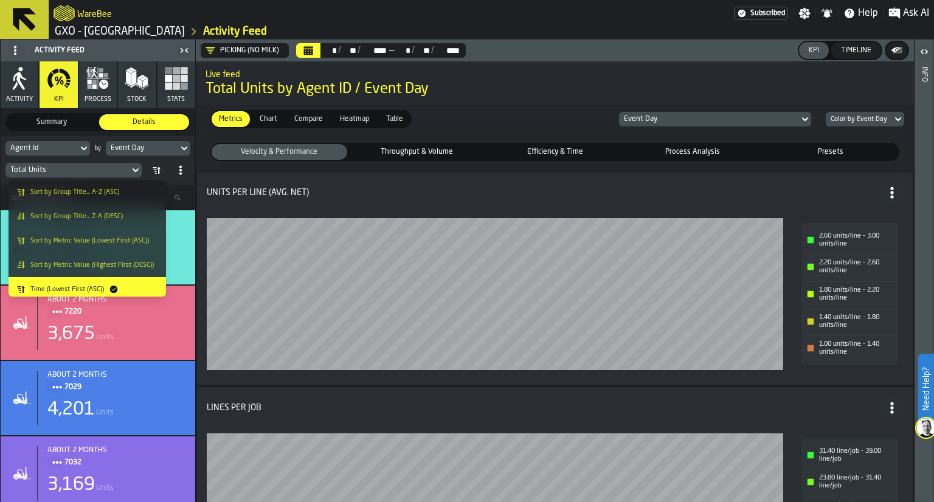
click at [139, 264] on span "Sort by Metric Value (Highest First (DESC))" at bounding box center [91, 265] width 123 height 8
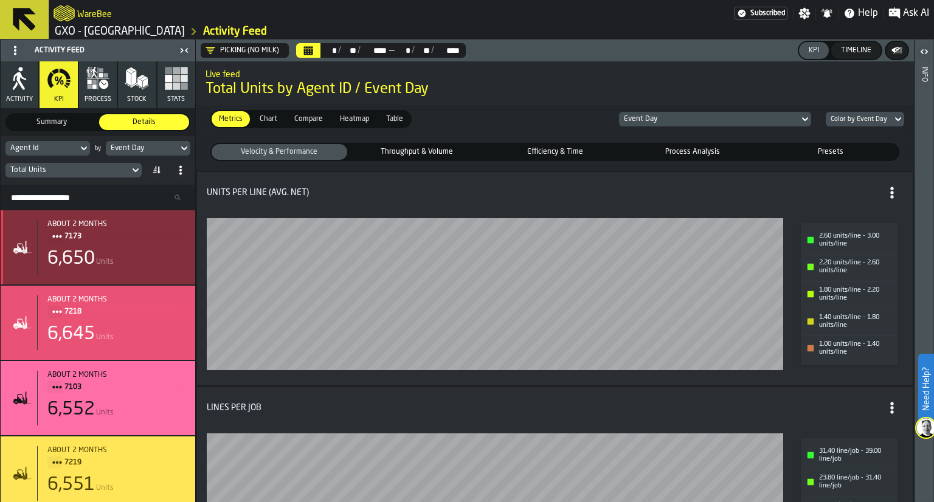
click at [139, 264] on div "6,650 Units" at bounding box center [116, 259] width 138 height 22
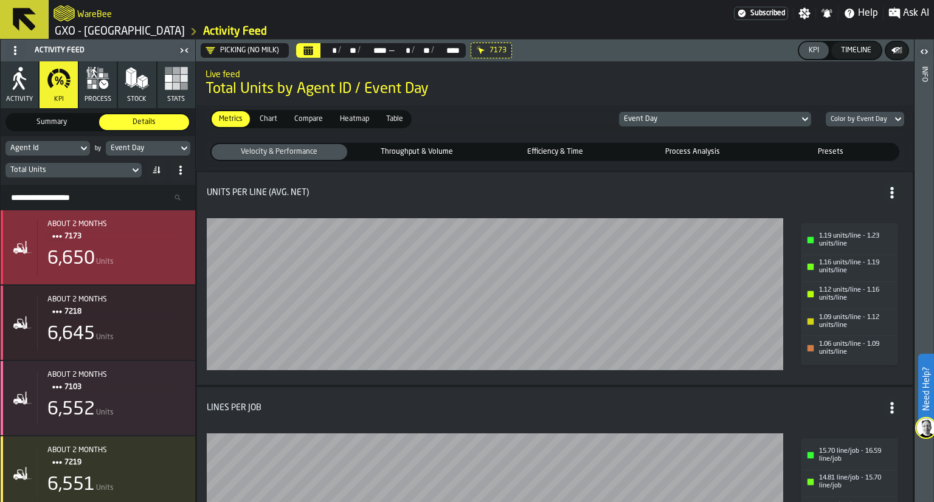
click at [139, 264] on div "6,650 Units" at bounding box center [116, 259] width 138 height 22
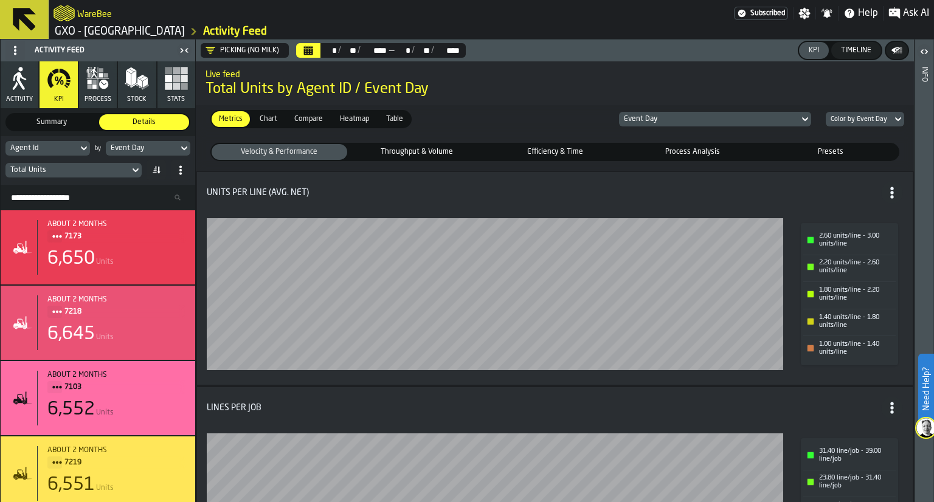
click at [394, 126] on div "Table" at bounding box center [395, 119] width 32 height 16
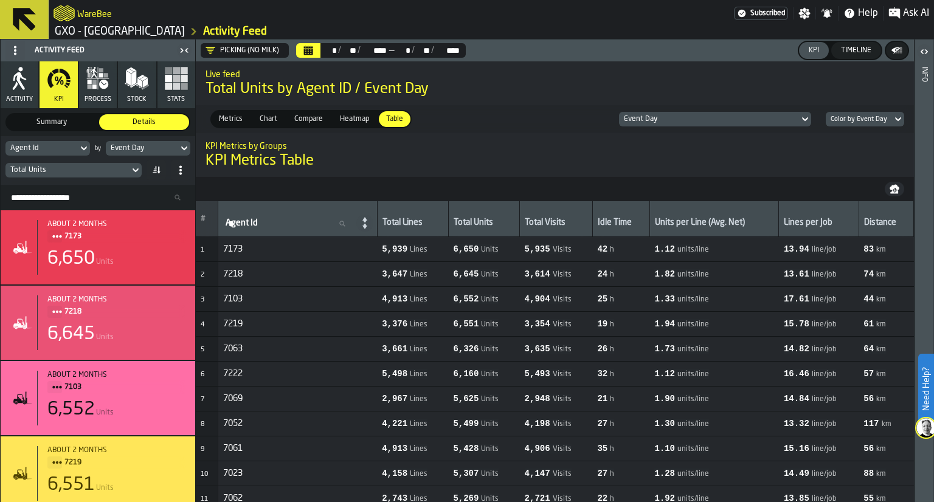
click at [890, 190] on icon "button-" at bounding box center [894, 189] width 10 height 10
click at [316, 48] on button "Calendar" at bounding box center [308, 50] width 24 height 15
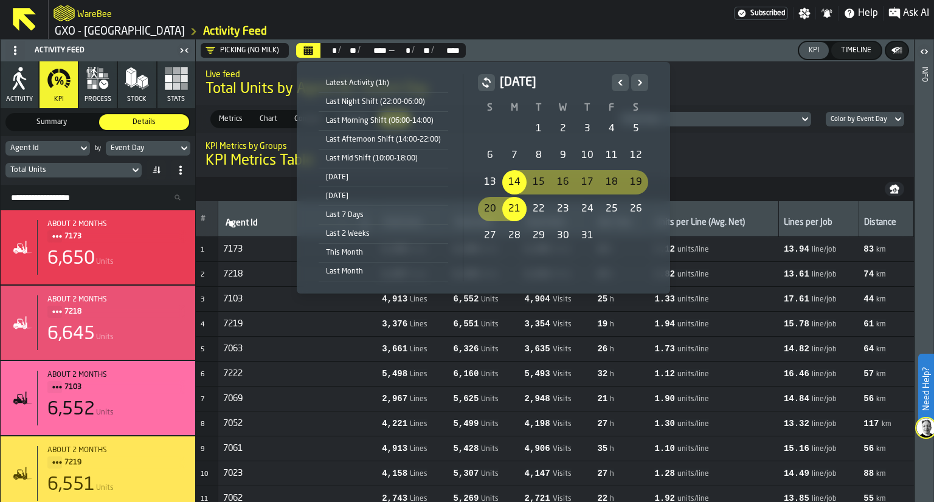
click at [528, 205] on div "22" at bounding box center [538, 209] width 24 height 24
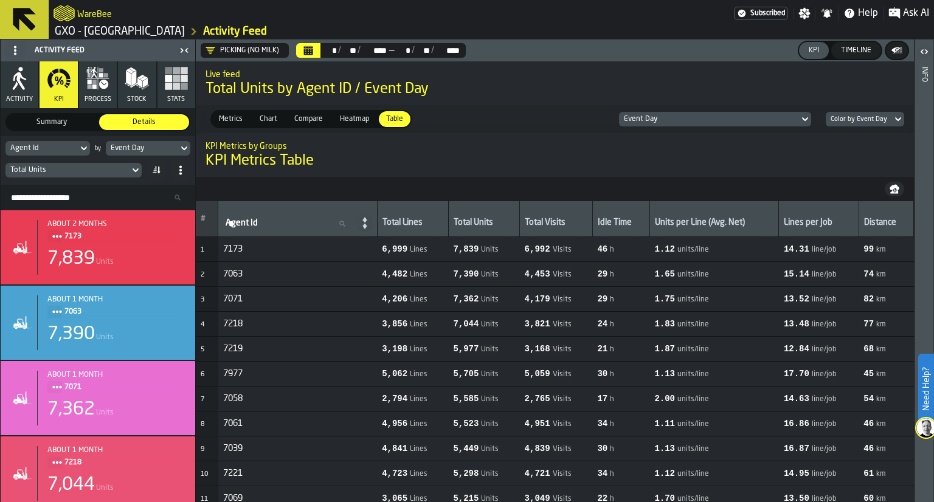
click at [894, 194] on button "button-" at bounding box center [893, 189] width 19 height 15
click at [912, 74] on div "Live feed Total Units by Agent ID / Event Day" at bounding box center [555, 83] width 718 height 51
click at [913, 74] on div "Info Ask AI (Beta)" at bounding box center [923, 271] width 20 height 463
click at [917, 74] on header "Info" at bounding box center [923, 271] width 19 height 463
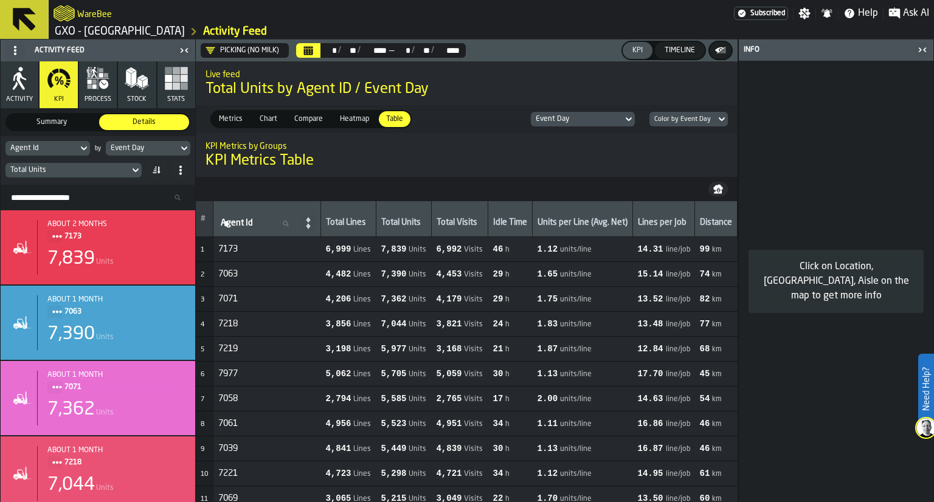
click at [805, 313] on div "Click on Location, Bay, Aisle on the map to get more info" at bounding box center [835, 281] width 194 height 441
click at [804, 290] on div "Click on Location, Bay, Aisle on the map to get more info" at bounding box center [836, 282] width 156 height 44
click at [720, 46] on icon "button-" at bounding box center [720, 50] width 12 height 12
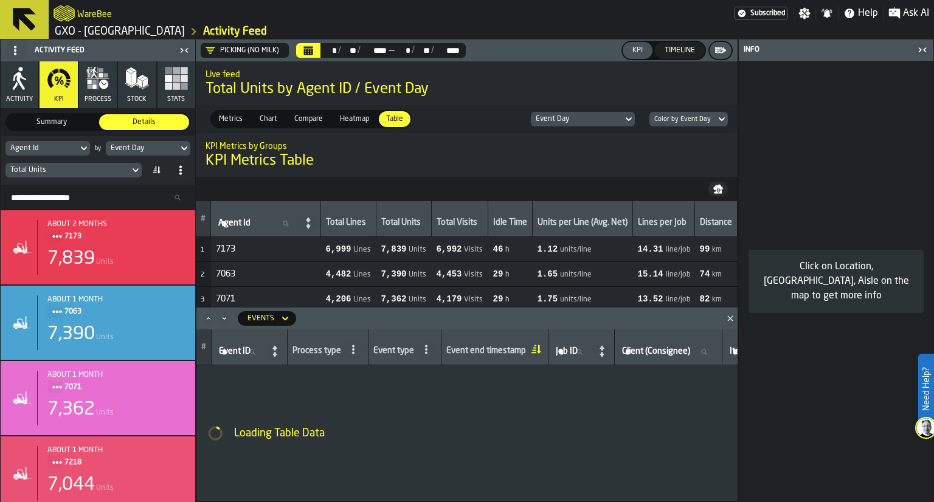
click at [743, 86] on div "Click on Location, Bay, Aisle on the map to get more info" at bounding box center [835, 281] width 194 height 441
click at [914, 47] on div "button-toggle-Close me" at bounding box center [921, 50] width 17 height 15
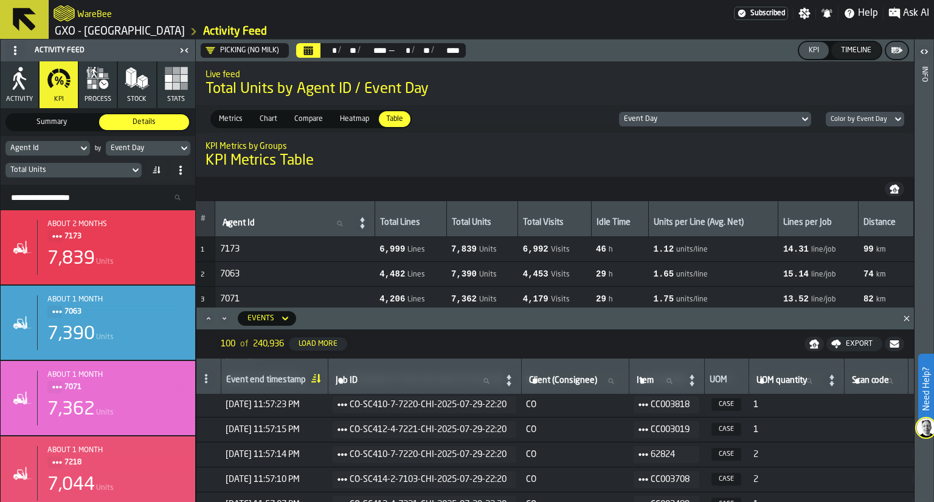
scroll to position [746, 256]
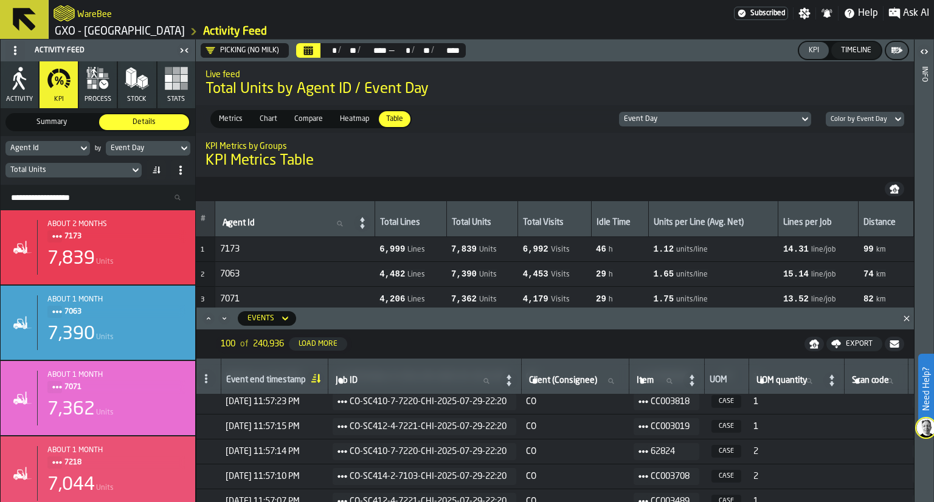
click at [904, 324] on button "Close" at bounding box center [906, 318] width 15 height 12
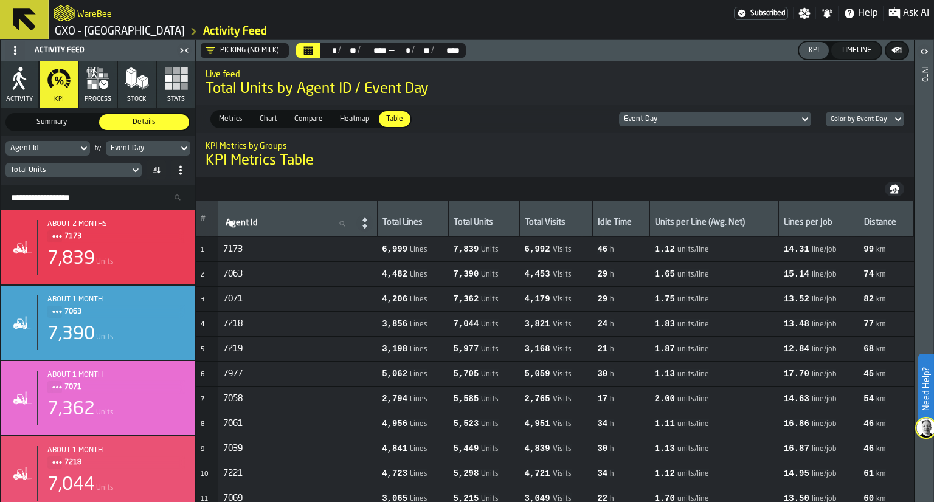
click at [348, 122] on span "Heatmap" at bounding box center [354, 119] width 39 height 11
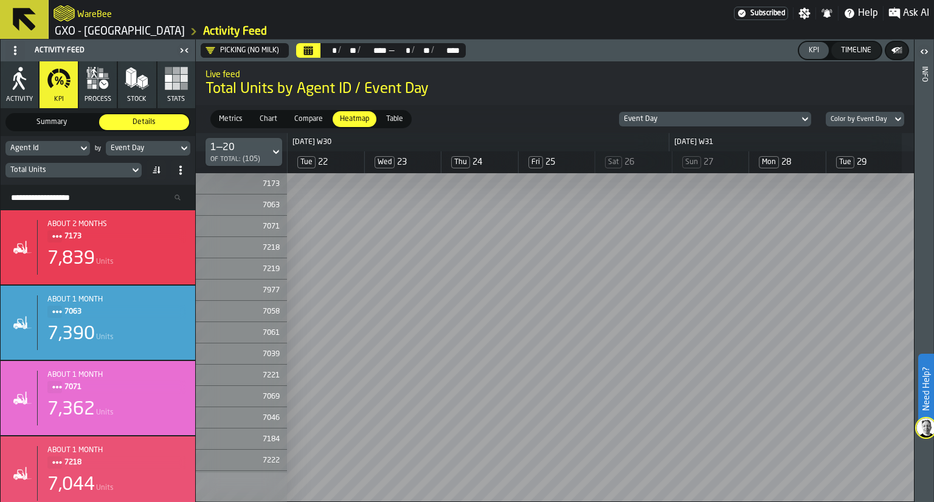
click at [398, 115] on span "Table" at bounding box center [394, 119] width 27 height 11
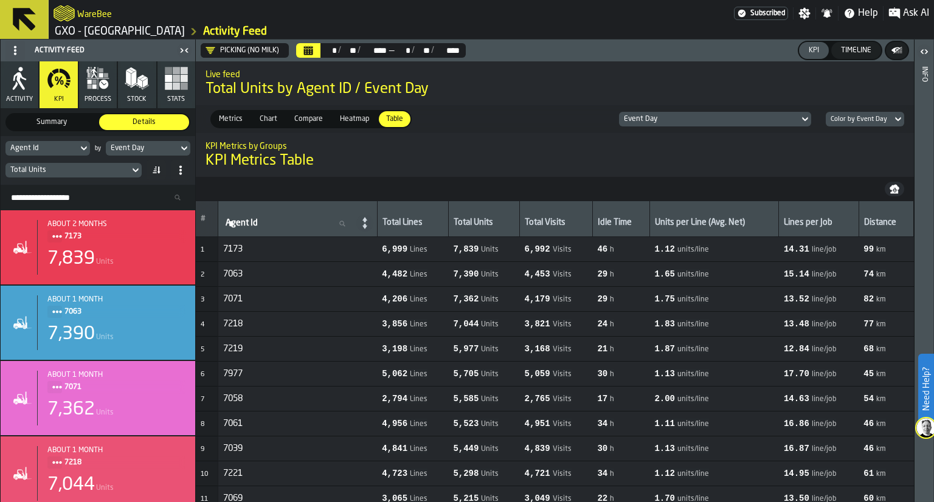
click at [367, 225] on icon at bounding box center [364, 223] width 5 height 12
click at [345, 224] on icon at bounding box center [341, 223] width 7 height 7
click at [354, 224] on input "Agent Id Agent Id" at bounding box center [288, 224] width 131 height 16
type input "**"
click at [318, 223] on input "**" at bounding box center [288, 224] width 131 height 16
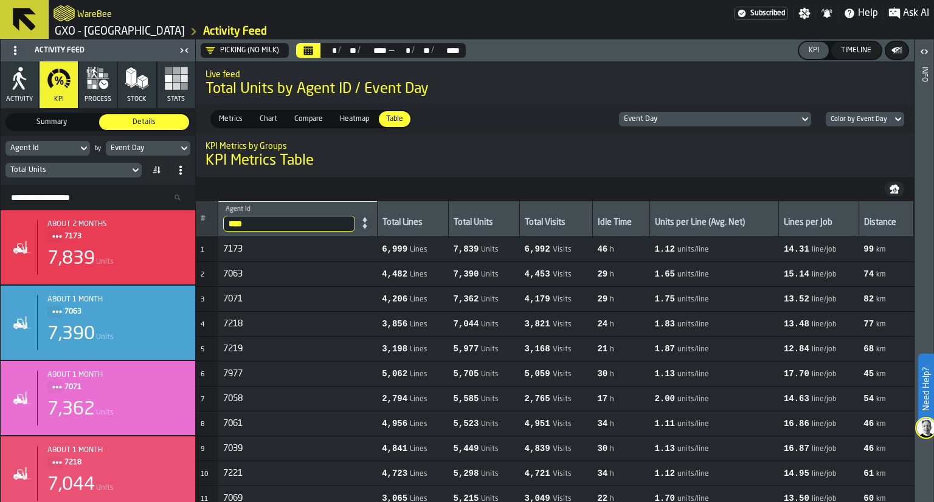
type input "****"
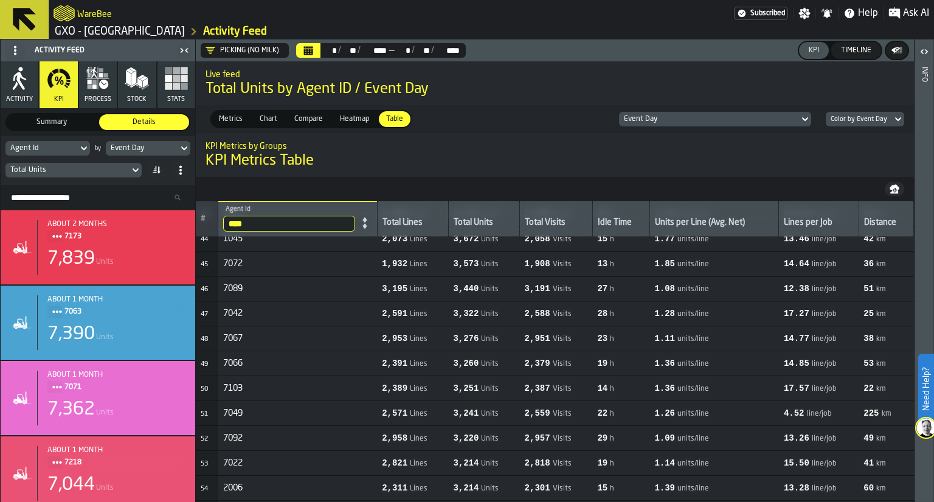
scroll to position [1067, 0]
click at [444, 182] on nav at bounding box center [555, 189] width 718 height 24
click at [350, 222] on input "****" at bounding box center [288, 224] width 131 height 16
type input "*"
click at [372, 176] on div "KPI Metrics by Groups KPI Metrics Table" at bounding box center [555, 154] width 718 height 51
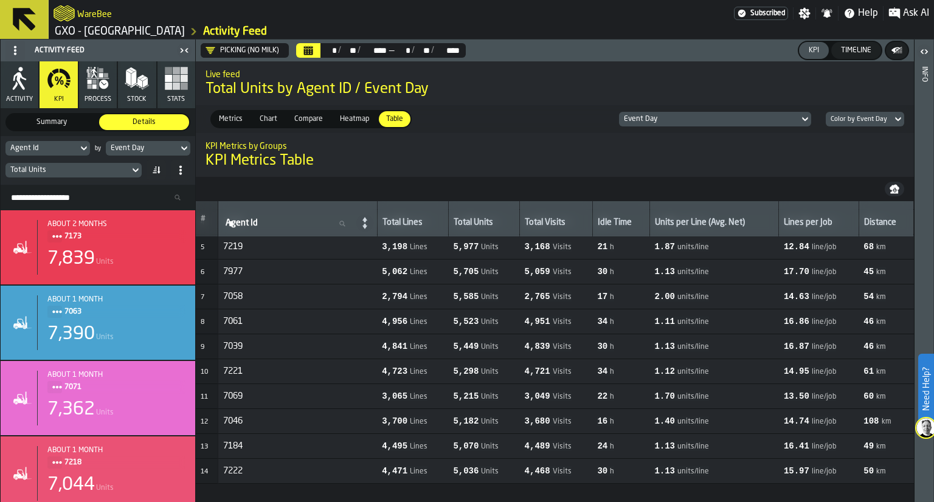
scroll to position [0, 0]
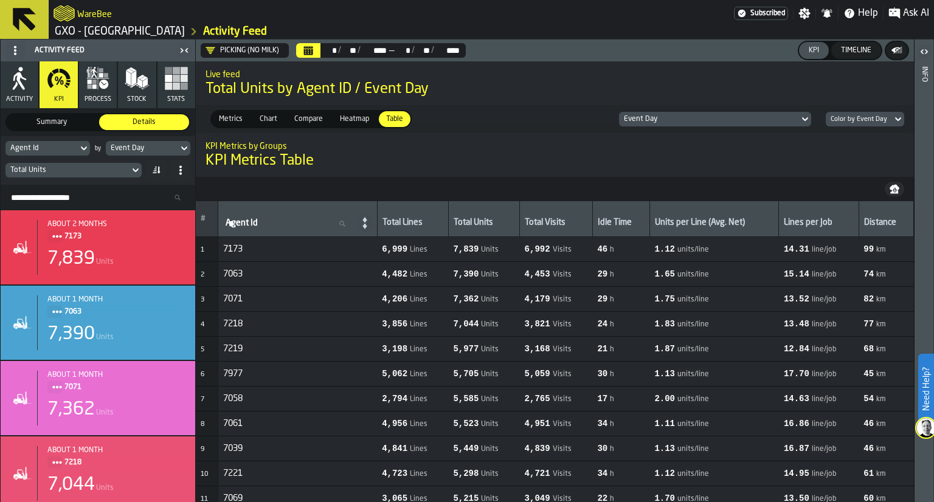
click at [368, 112] on div "Heatmap" at bounding box center [354, 119] width 44 height 16
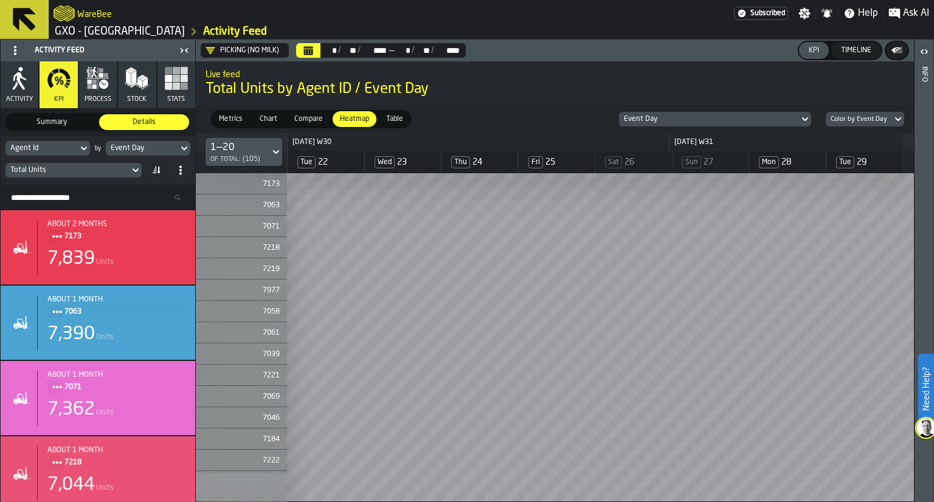
click at [382, 120] on span "Table" at bounding box center [394, 119] width 27 height 11
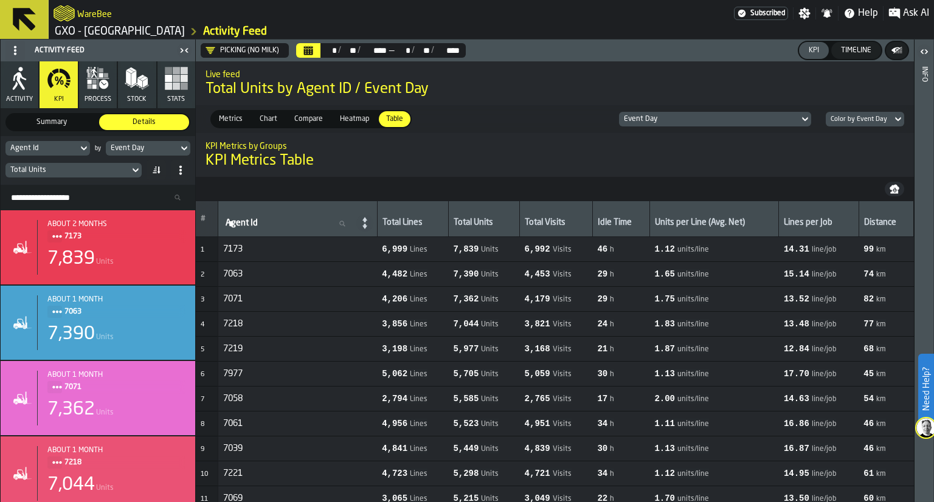
drag, startPoint x: 84, startPoint y: 15, endPoint x: 61, endPoint y: 12, distance: 22.6
click at [61, 12] on icon "logo-header" at bounding box center [63, 13] width 21 height 17
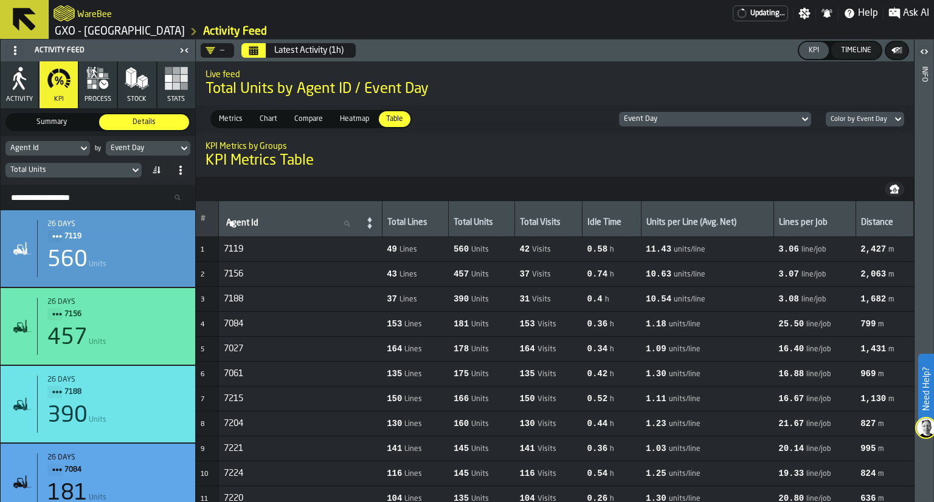
click at [257, 49] on icon "Calendar" at bounding box center [253, 52] width 9 height 6
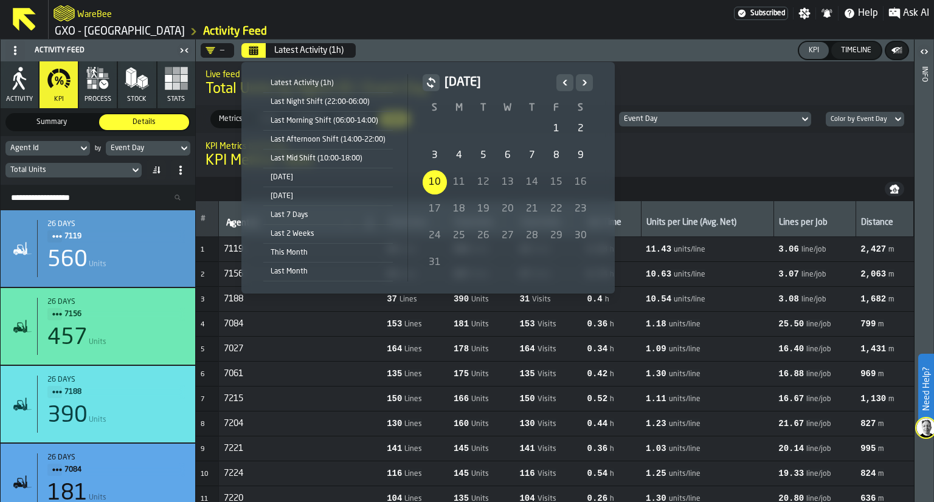
click at [566, 77] on icon "Previous" at bounding box center [565, 82] width 12 height 15
click at [455, 187] on div "14" at bounding box center [459, 182] width 24 height 24
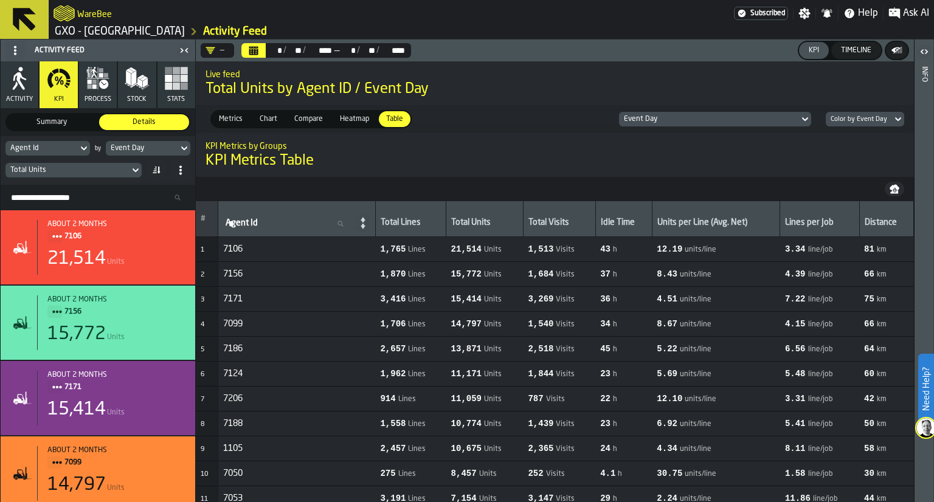
click at [371, 227] on icon at bounding box center [362, 223] width 17 height 17
click at [367, 208] on div "Agent Id Agent Id" at bounding box center [298, 219] width 150 height 26
click at [371, 225] on icon at bounding box center [362, 223] width 17 height 17
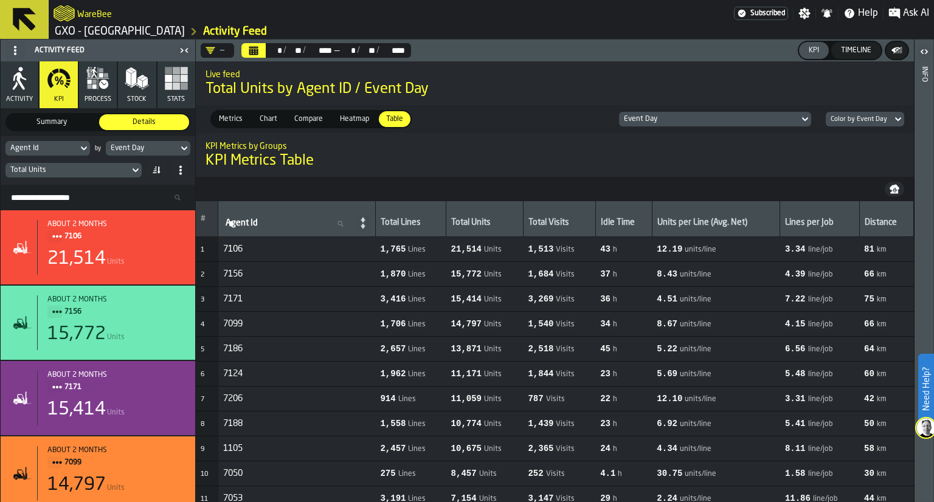
click at [371, 225] on icon at bounding box center [362, 223] width 17 height 17
click at [220, 46] on div "—" at bounding box center [214, 51] width 19 height 10
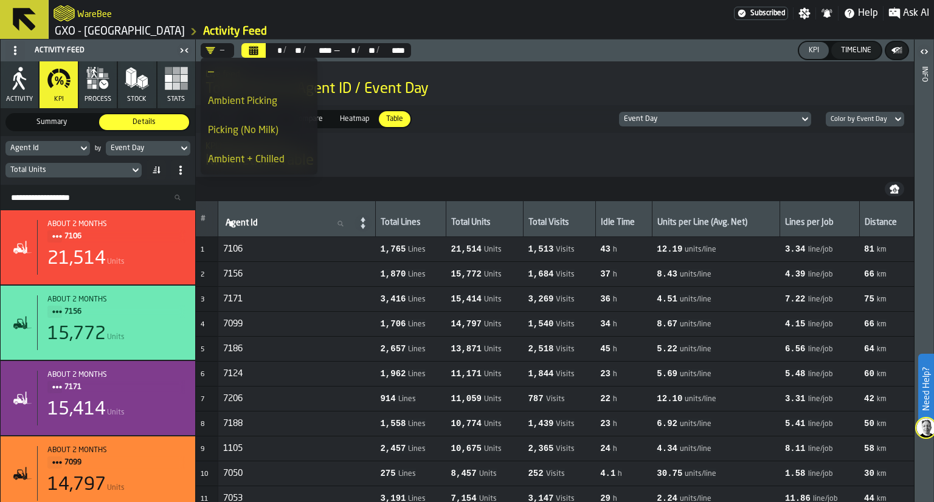
click at [258, 134] on div "Picking (No Milk)" at bounding box center [259, 130] width 102 height 15
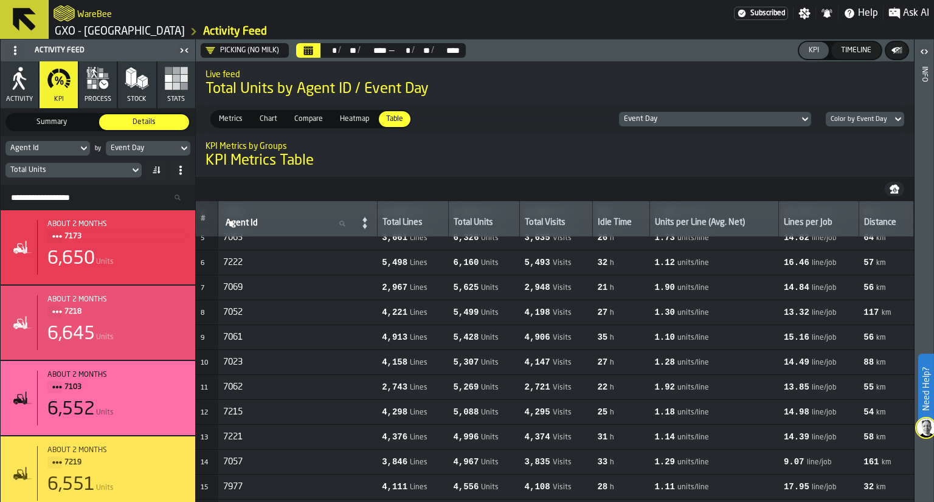
scroll to position [111, 0]
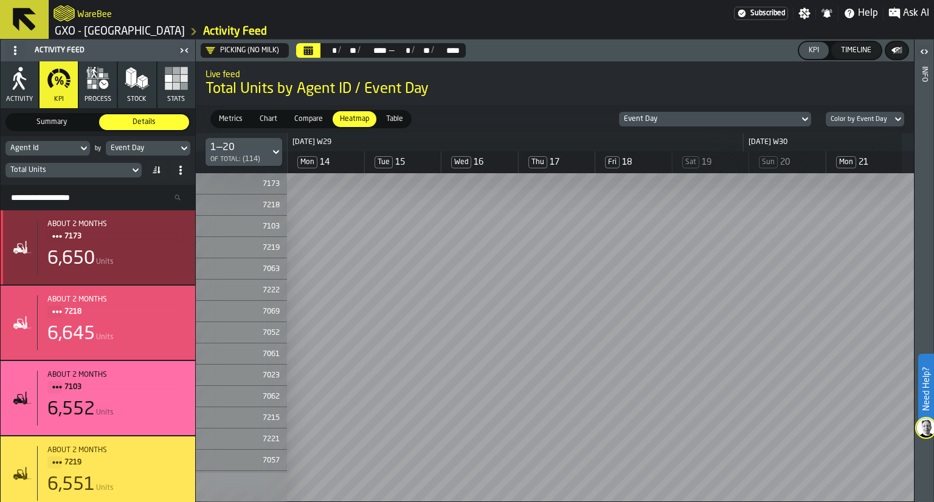
click at [80, 210] on div "about 2 months 7173 6,650 Units" at bounding box center [98, 247] width 194 height 74
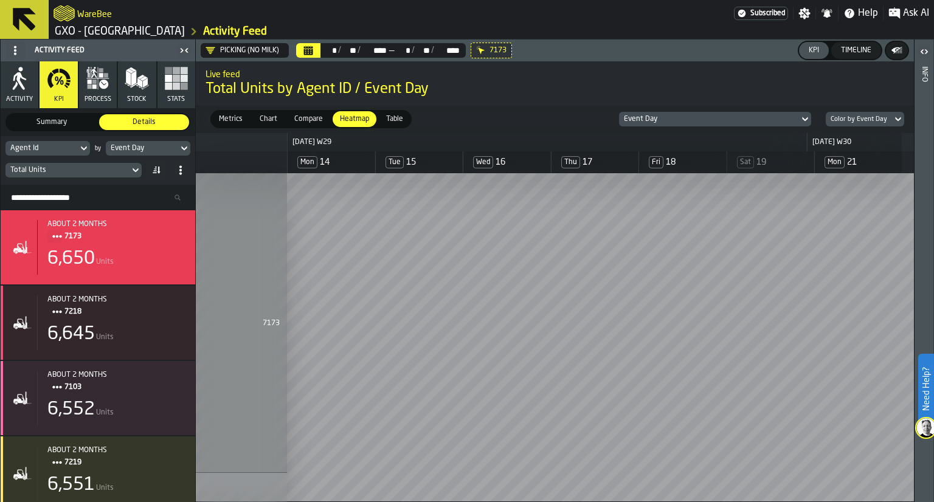
click at [95, 185] on div "Search Resources..." at bounding box center [98, 198] width 194 height 26
click at [95, 188] on div "Search Resources..." at bounding box center [98, 198] width 194 height 26
click at [94, 196] on input "Search Resources..." at bounding box center [97, 198] width 185 height 16
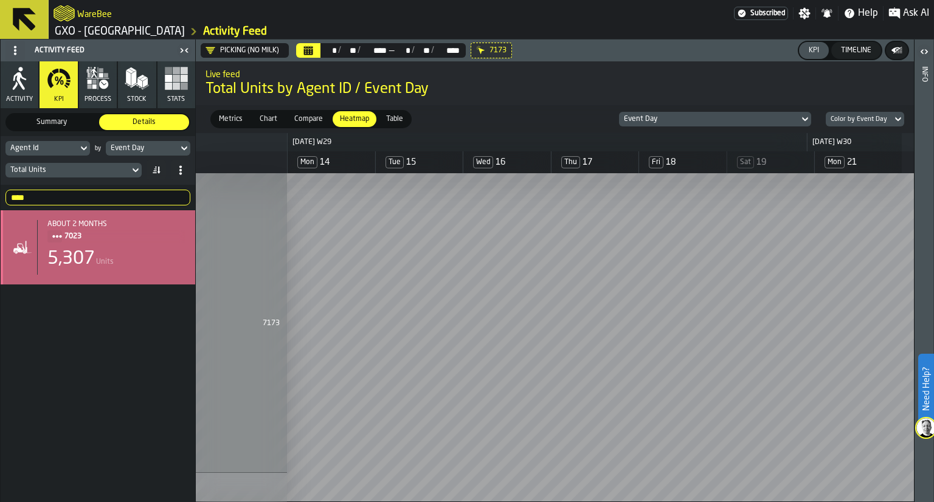
click at [112, 234] on span "7023" at bounding box center [119, 236] width 111 height 13
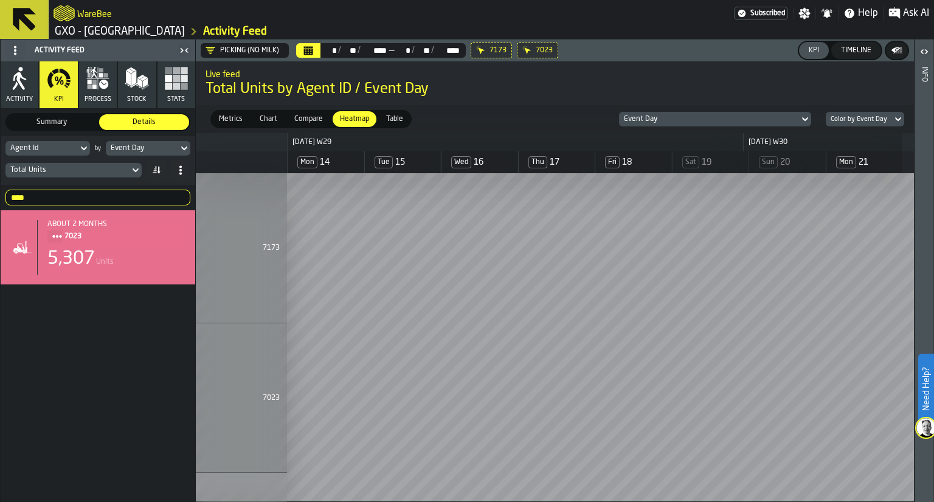
click at [136, 191] on input "****" at bounding box center [97, 198] width 185 height 16
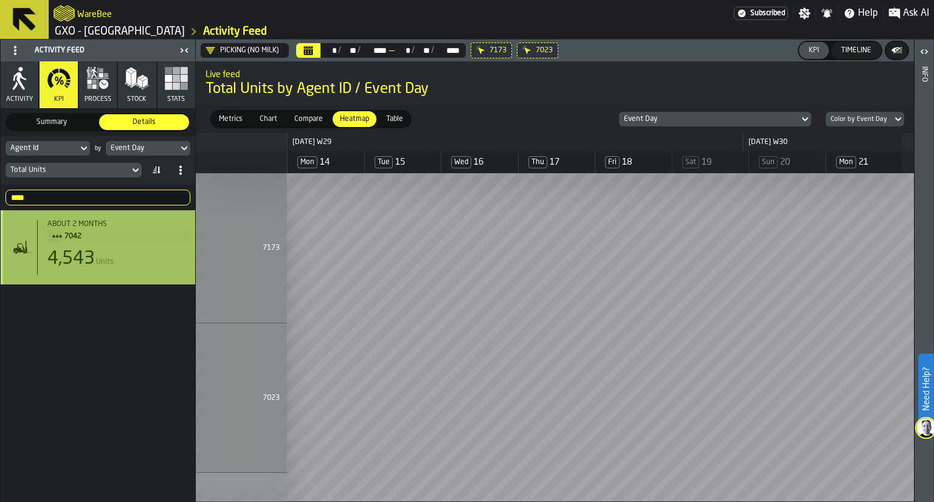
click at [140, 247] on div "about 2 months 7042 4,543 Units" at bounding box center [111, 247] width 148 height 55
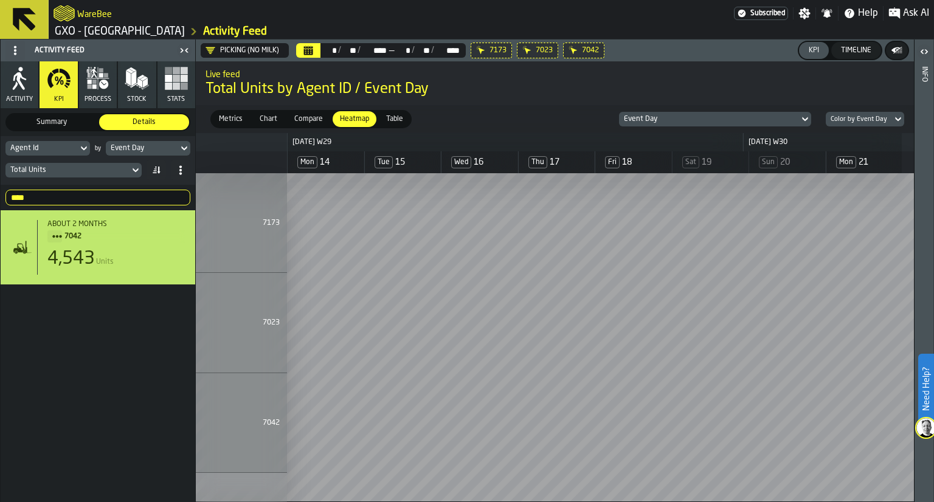
click at [24, 193] on input "****" at bounding box center [97, 198] width 185 height 16
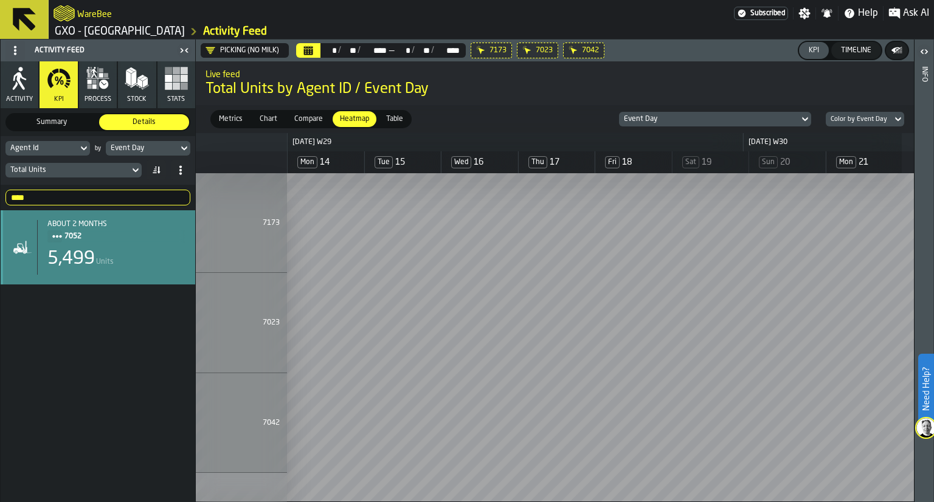
click at [129, 263] on div "5,499 Units" at bounding box center [116, 259] width 138 height 22
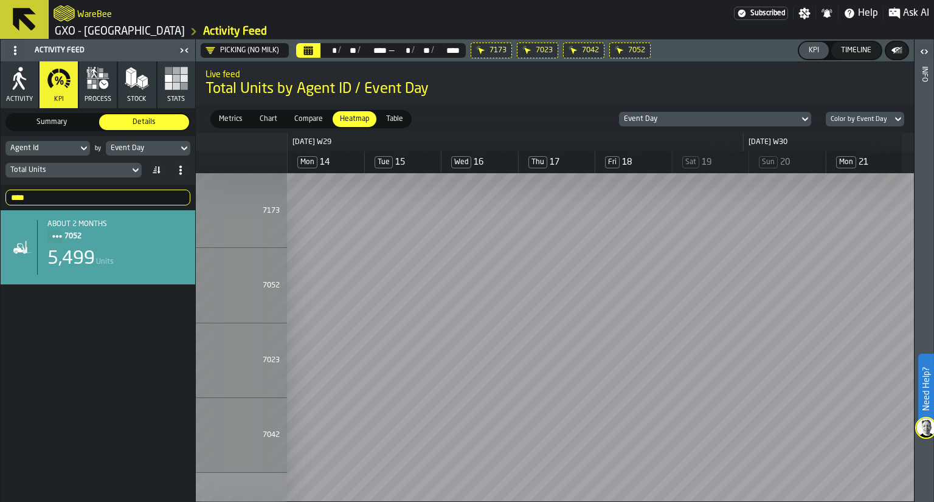
click at [53, 185] on div "**** 7052" at bounding box center [98, 198] width 194 height 26
click at [50, 195] on input "****" at bounding box center [97, 198] width 185 height 16
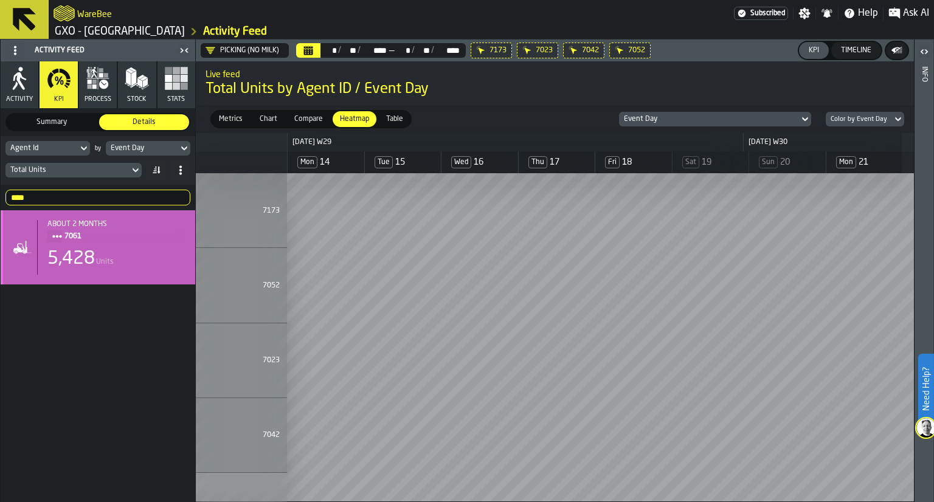
click at [120, 247] on div "about 2 months 7061 5,428 Units" at bounding box center [111, 247] width 148 height 55
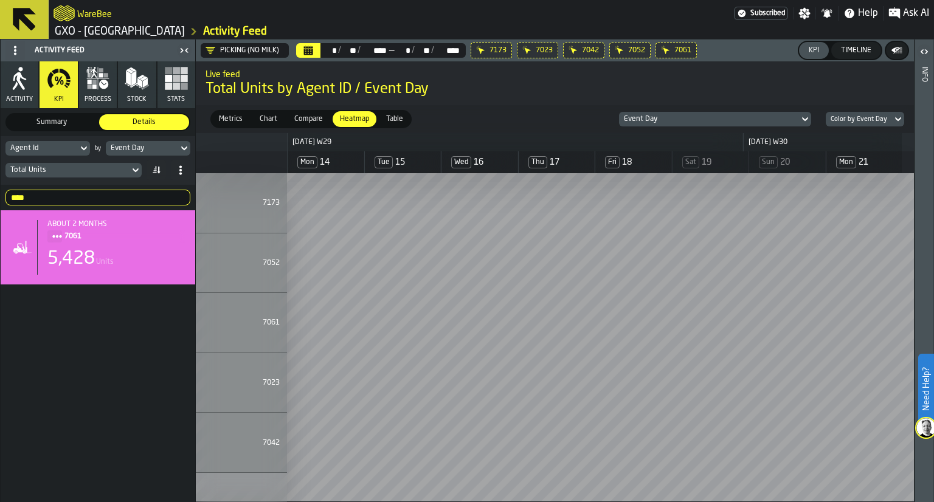
click at [100, 200] on input "****" at bounding box center [97, 198] width 185 height 16
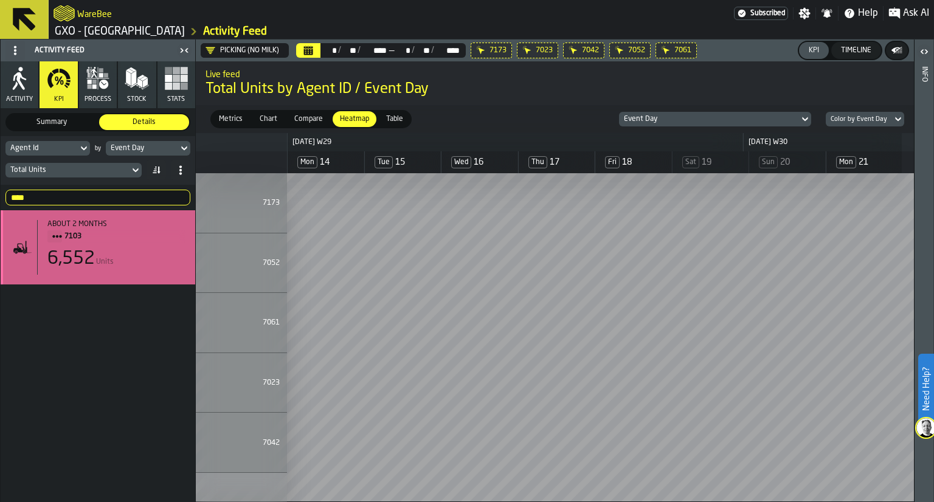
click at [151, 266] on div "6,552 Units" at bounding box center [116, 259] width 138 height 22
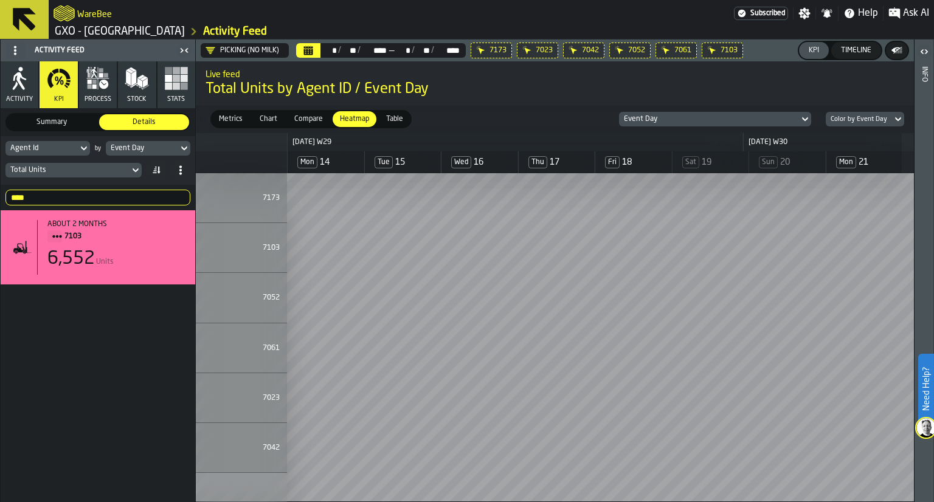
click at [96, 197] on input "****" at bounding box center [97, 198] width 185 height 16
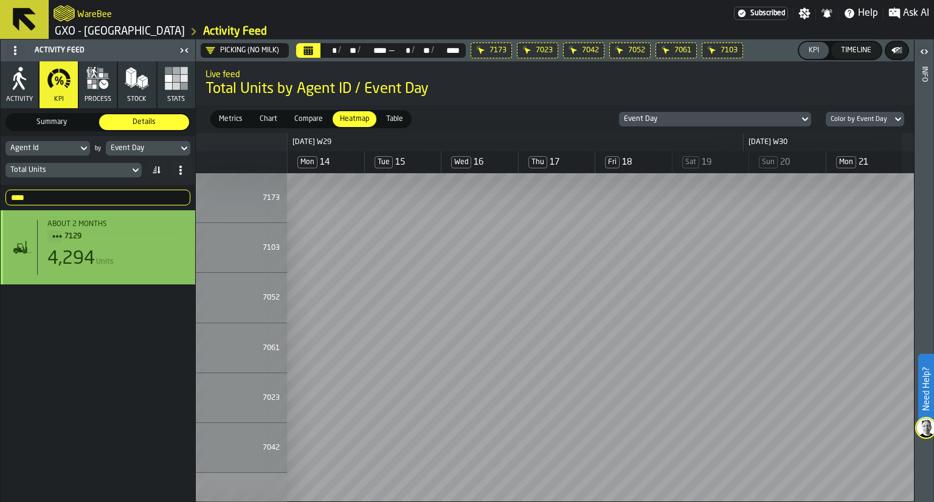
click at [141, 256] on div "4,294 Units" at bounding box center [116, 259] width 138 height 22
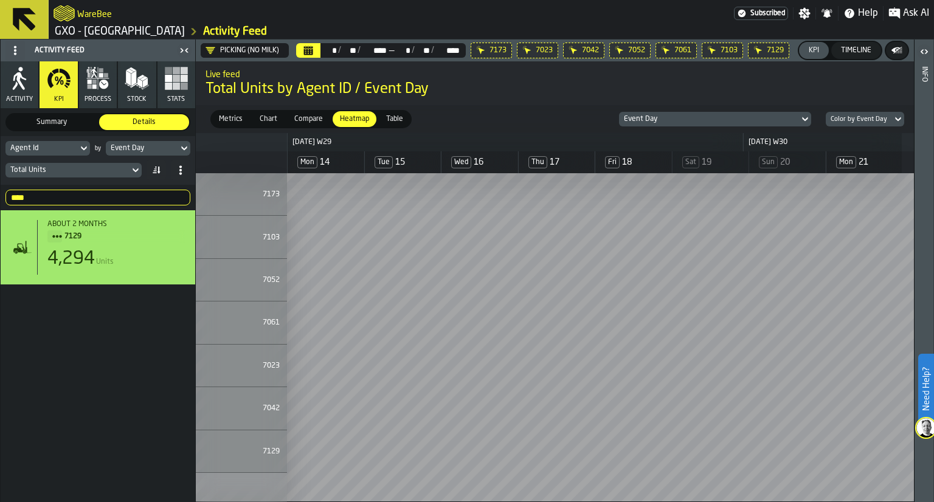
click at [92, 191] on input "****" at bounding box center [97, 198] width 185 height 16
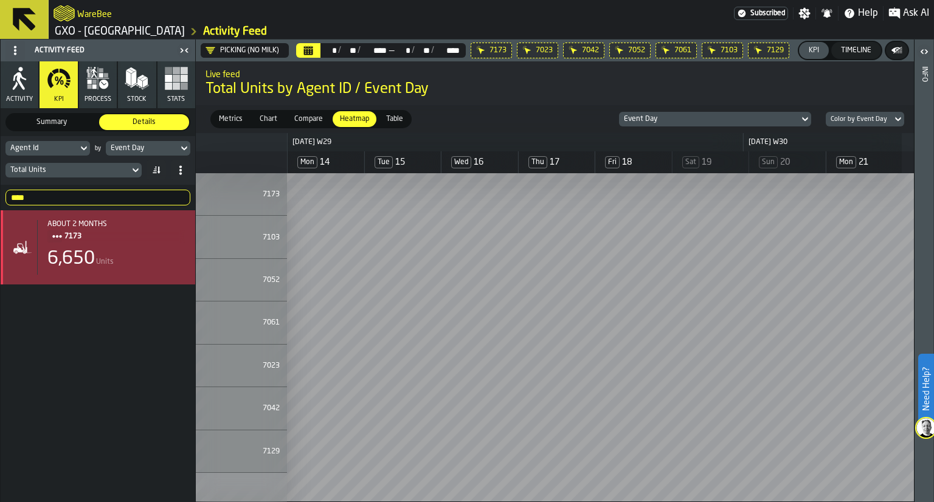
click at [160, 252] on div "6,650 Units" at bounding box center [116, 259] width 138 height 22
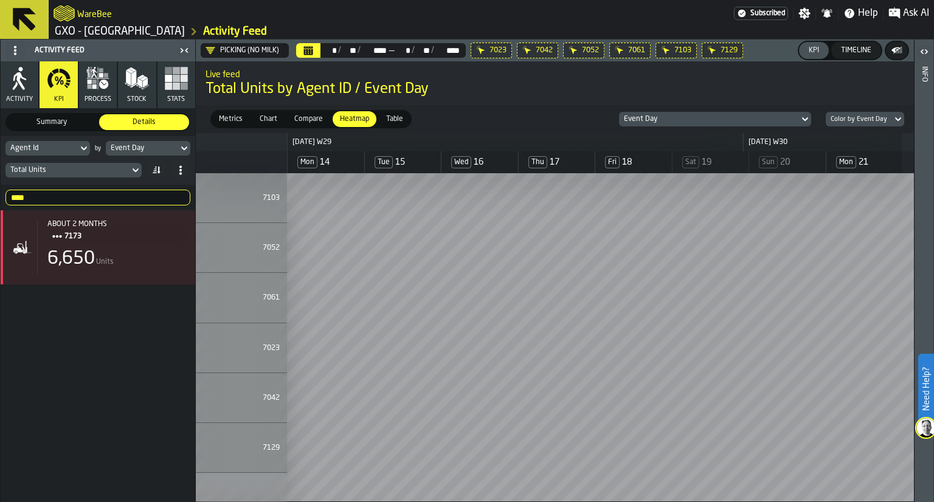
click at [105, 202] on input "****" at bounding box center [97, 198] width 185 height 16
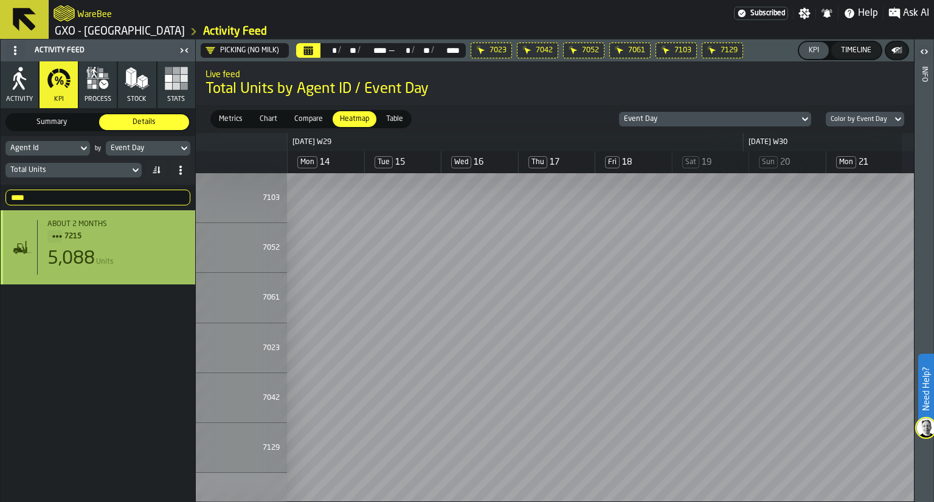
click at [134, 254] on div "5,088 Units" at bounding box center [116, 259] width 138 height 22
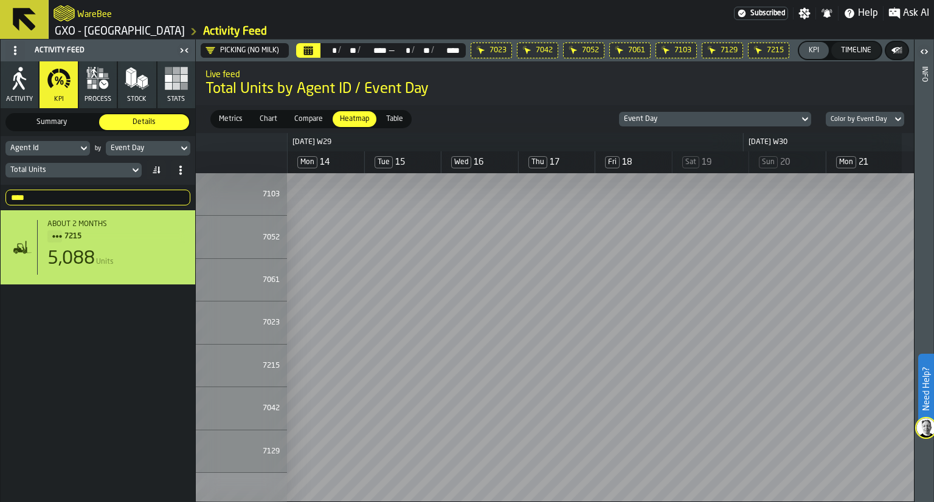
click at [97, 204] on input "****" at bounding box center [97, 198] width 185 height 16
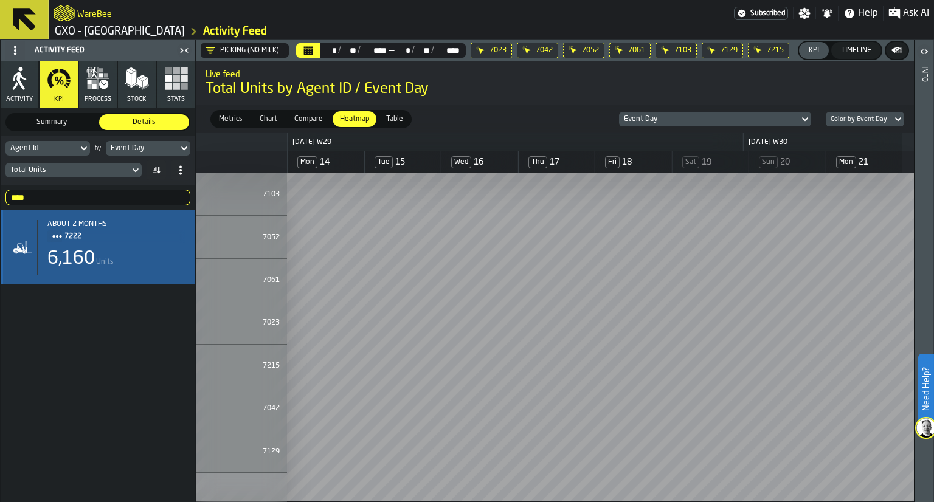
click at [120, 261] on div "6,160 Units" at bounding box center [116, 259] width 138 height 22
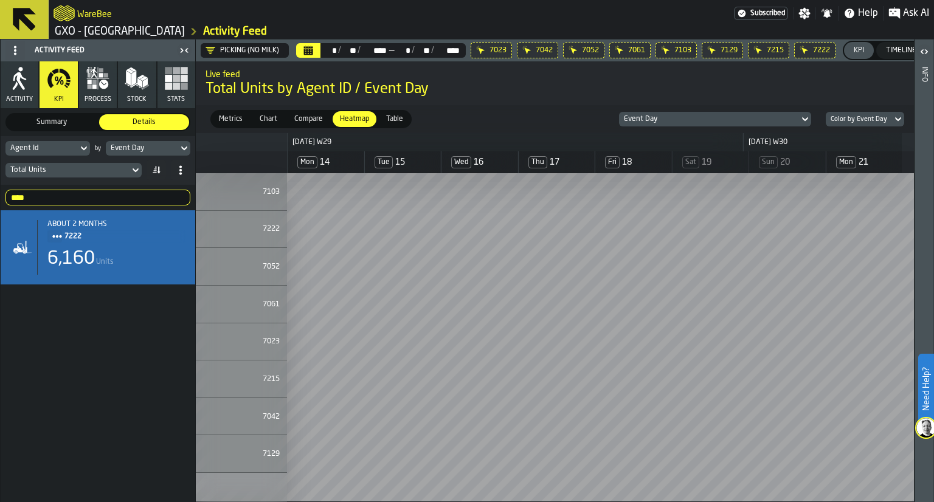
click at [70, 197] on input "****" at bounding box center [97, 198] width 185 height 16
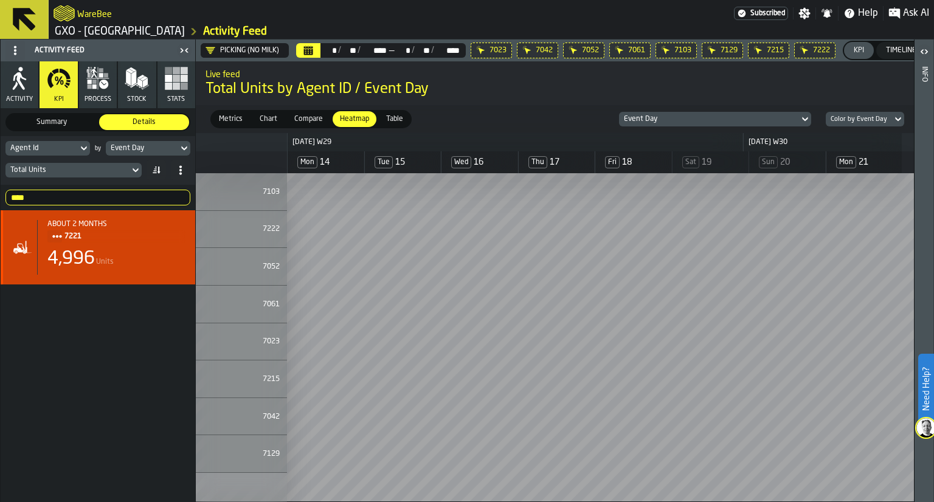
click at [119, 251] on div "4,996 Units" at bounding box center [116, 259] width 138 height 22
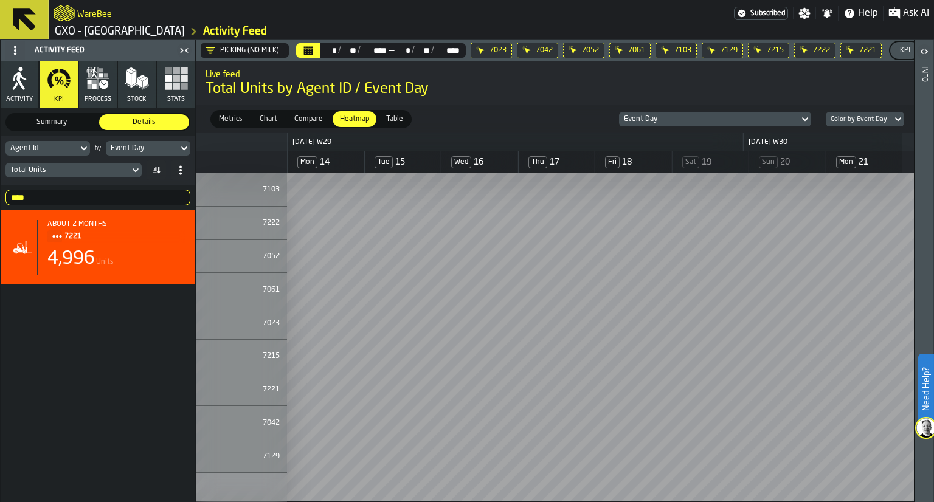
click at [98, 205] on input "****" at bounding box center [97, 198] width 185 height 16
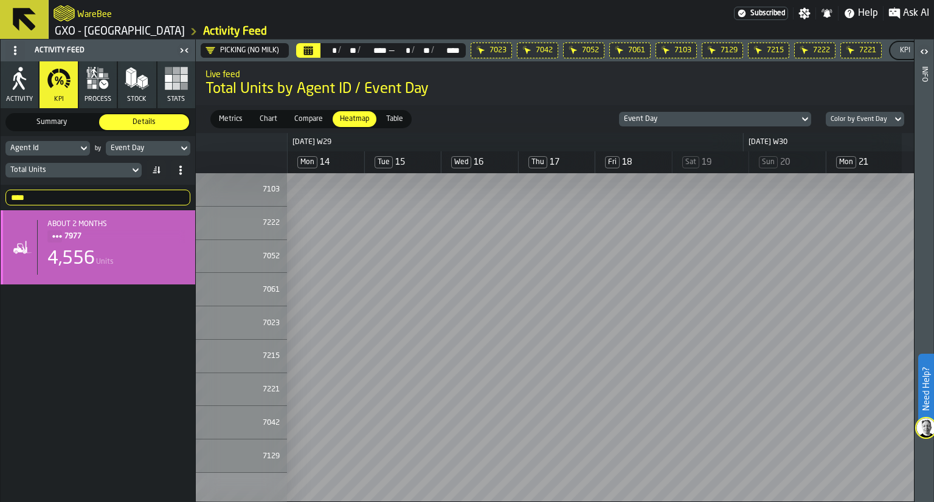
click at [125, 249] on div "4,556 Units" at bounding box center [116, 259] width 138 height 22
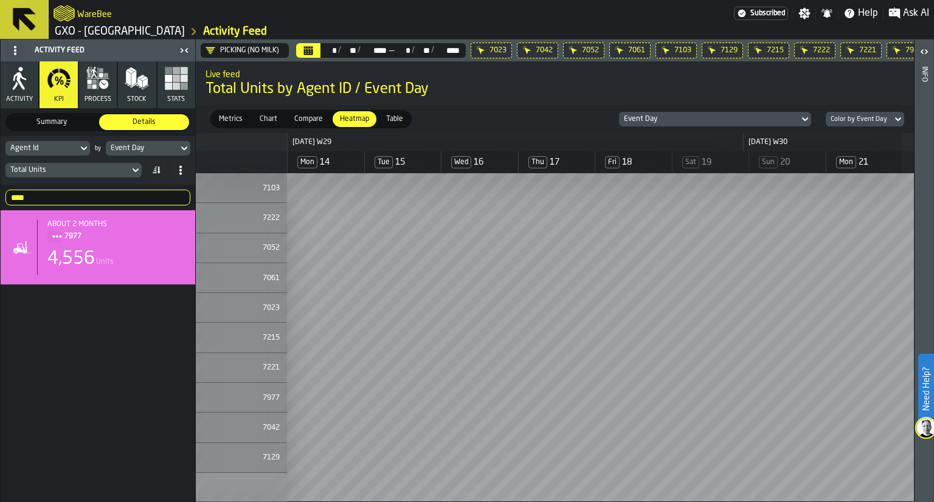
click at [156, 194] on input "****" at bounding box center [97, 198] width 185 height 16
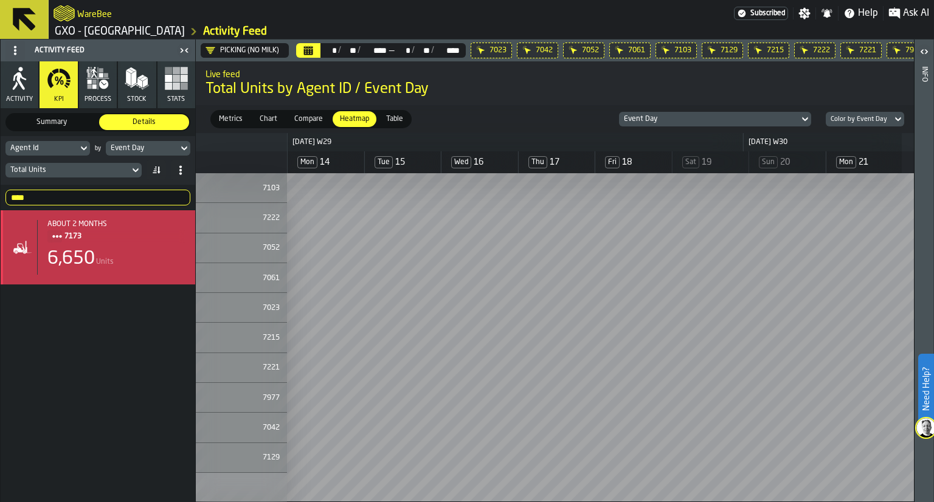
type input "****"
click at [124, 244] on div "about 2 months 7173 6,650 Units" at bounding box center [111, 247] width 148 height 55
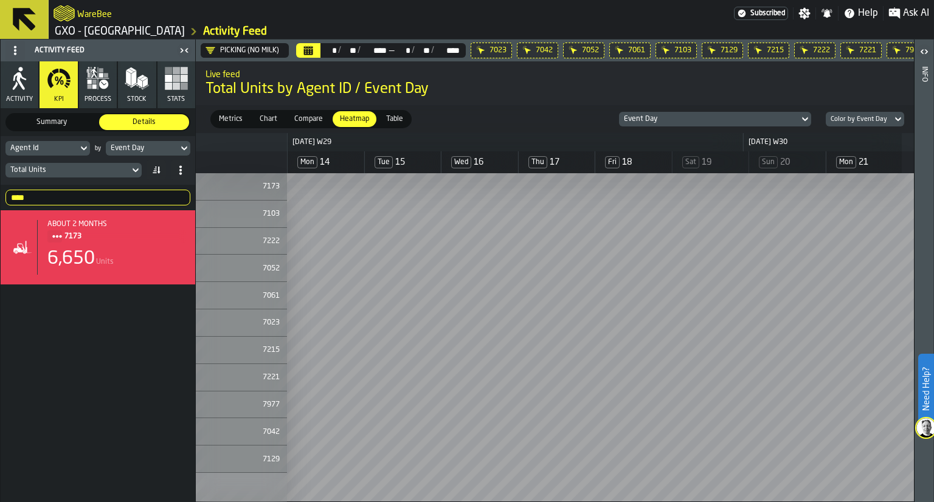
click at [515, 136] on div "[DATE] W29" at bounding box center [514, 142] width 455 height 18
click at [87, 75] on icon "button" at bounding box center [98, 78] width 24 height 24
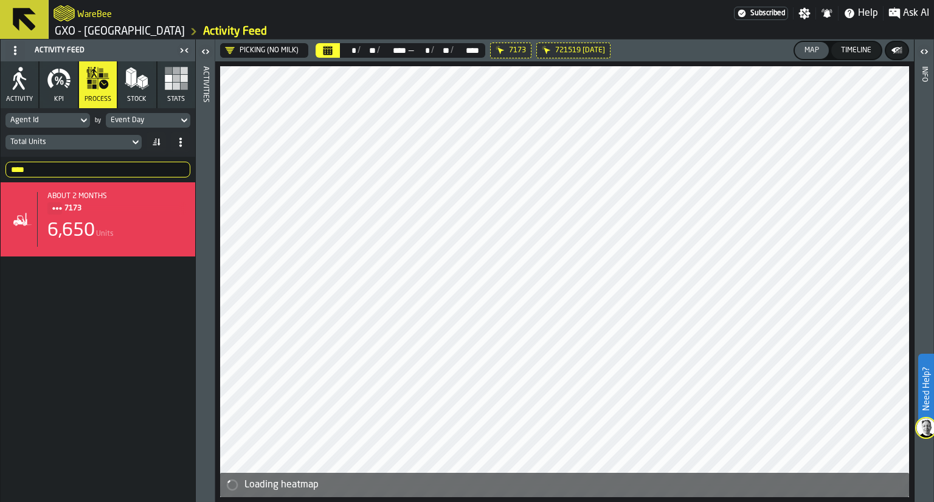
click at [211, 44] on div "button-toggle-Open" at bounding box center [205, 51] width 17 height 15
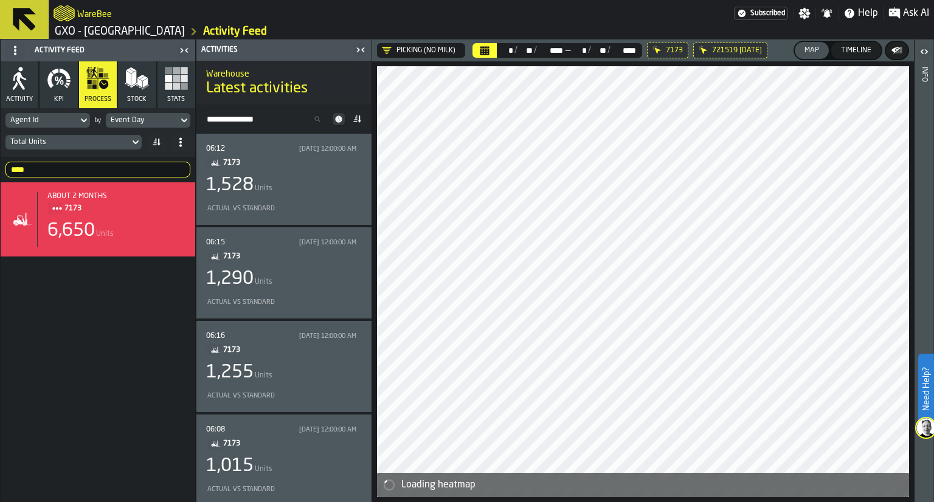
click at [306, 176] on div "1,528 Units" at bounding box center [284, 185] width 156 height 22
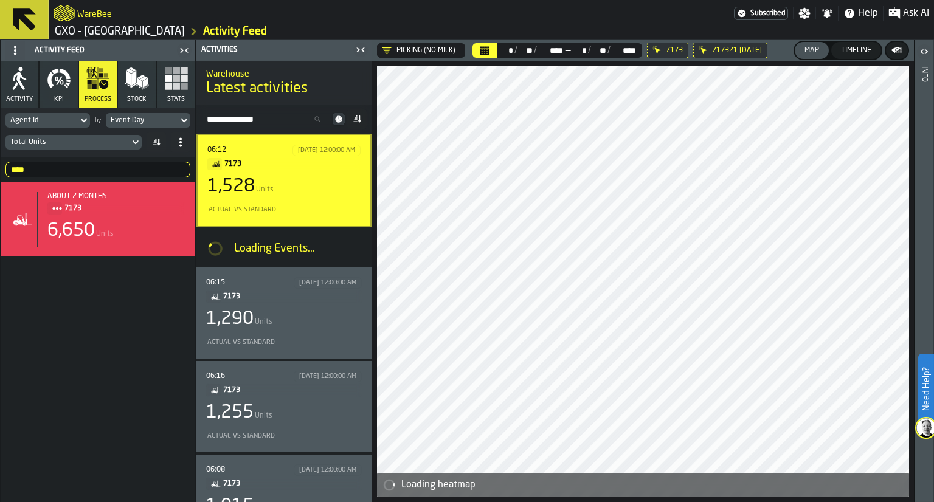
click at [54, 88] on icon "button" at bounding box center [59, 78] width 24 height 24
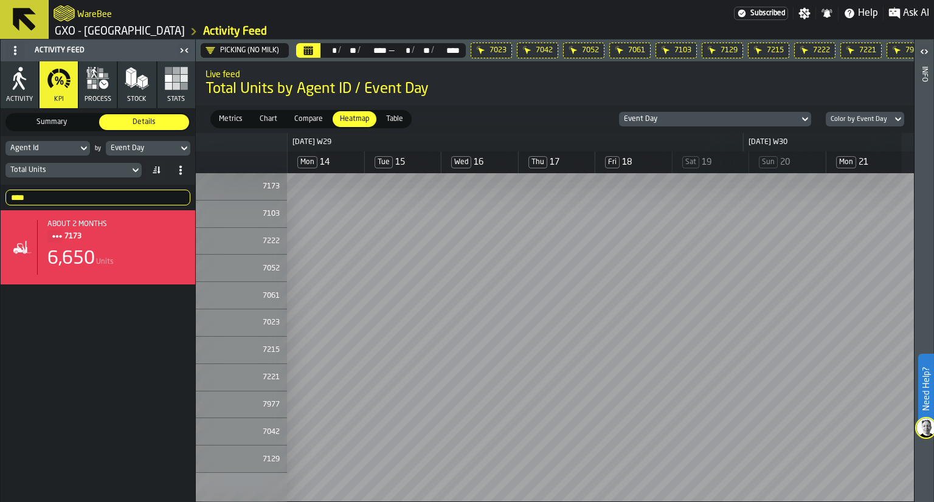
click at [97, 90] on icon "button" at bounding box center [98, 78] width 24 height 24
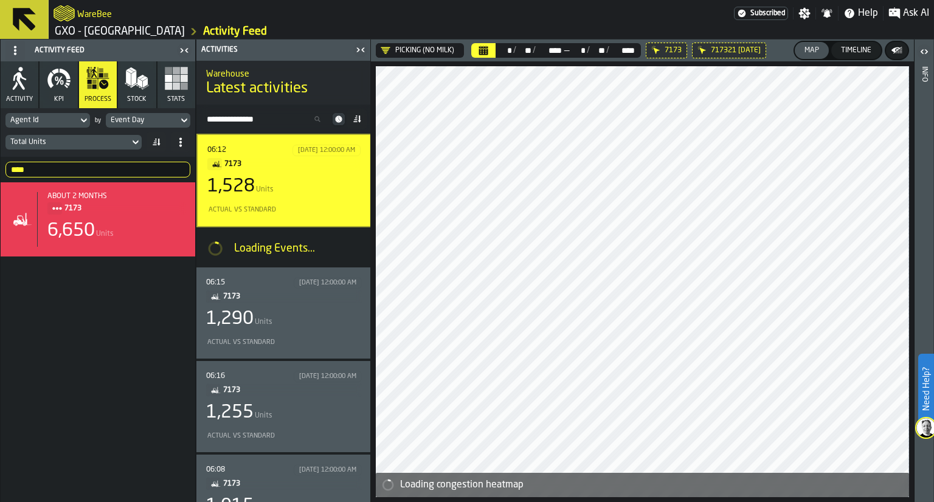
click at [121, 94] on button "Stock" at bounding box center [137, 84] width 38 height 47
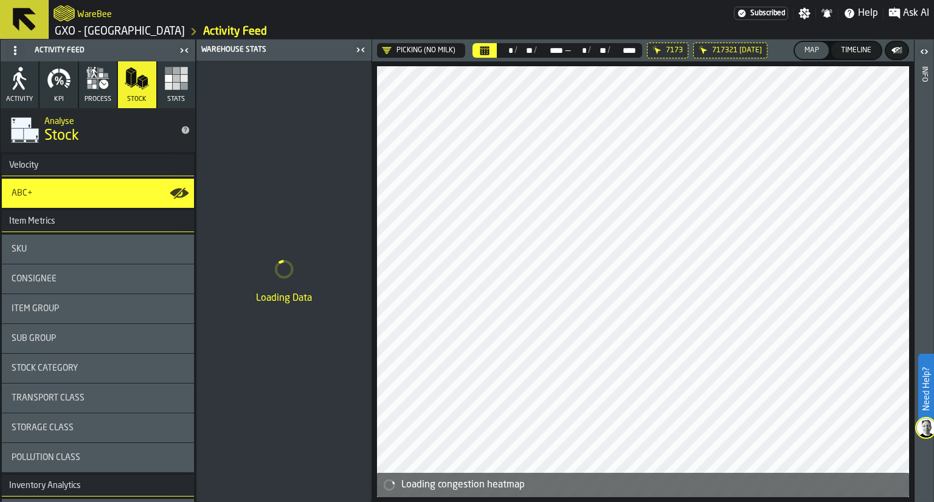
click at [98, 88] on icon "button" at bounding box center [98, 78] width 24 height 24
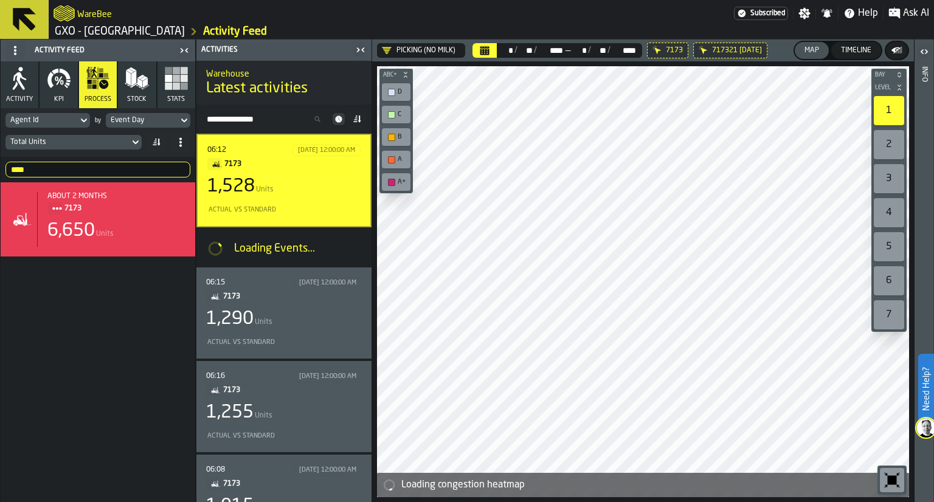
click at [255, 184] on div "1,528 Units" at bounding box center [283, 187] width 153 height 22
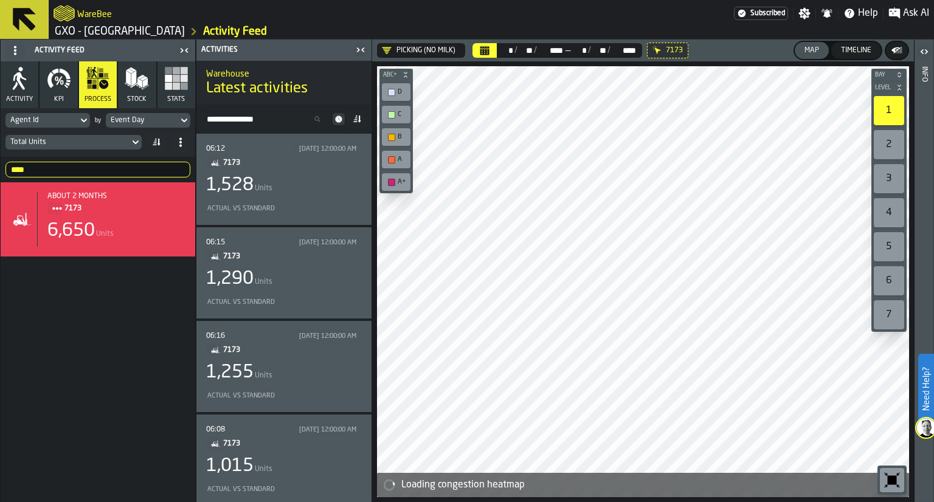
click at [57, 84] on icon "button" at bounding box center [59, 78] width 24 height 24
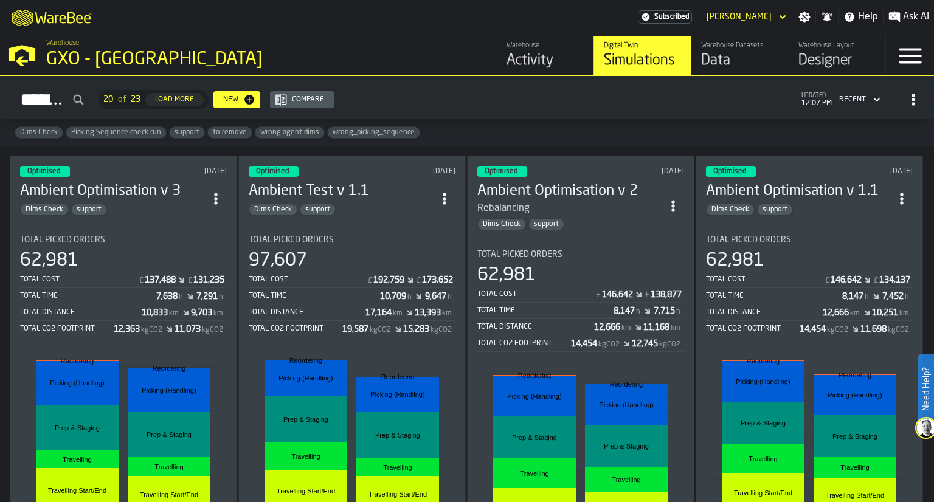
click at [523, 57] on div "Activity" at bounding box center [544, 60] width 77 height 19
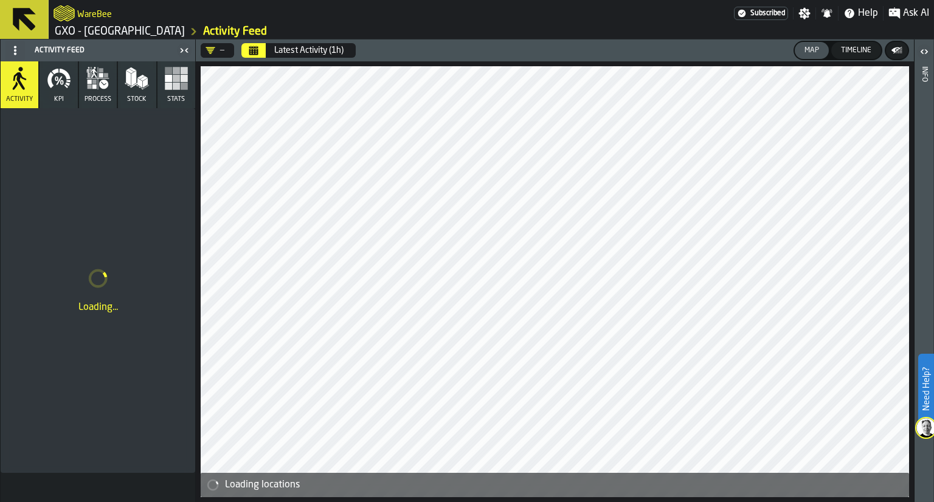
click at [60, 90] on icon "button" at bounding box center [59, 78] width 24 height 24
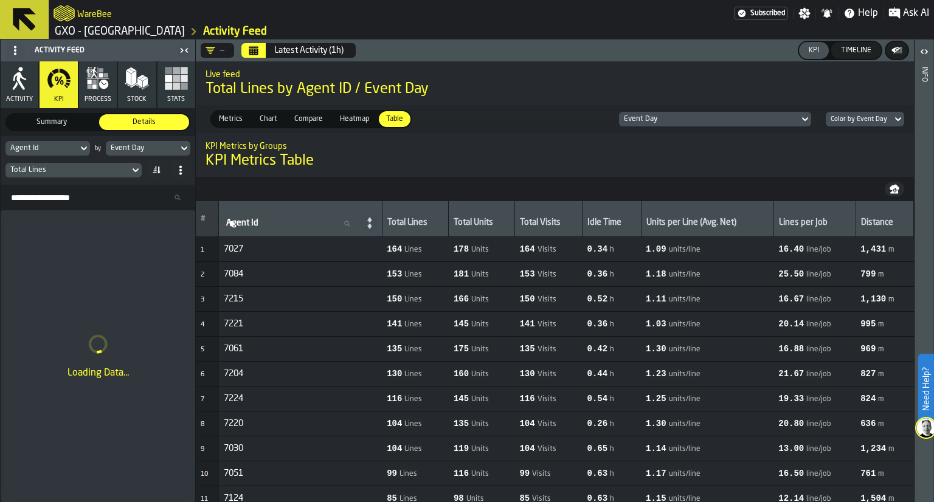
click at [250, 54] on icon "Calendar" at bounding box center [253, 52] width 9 height 6
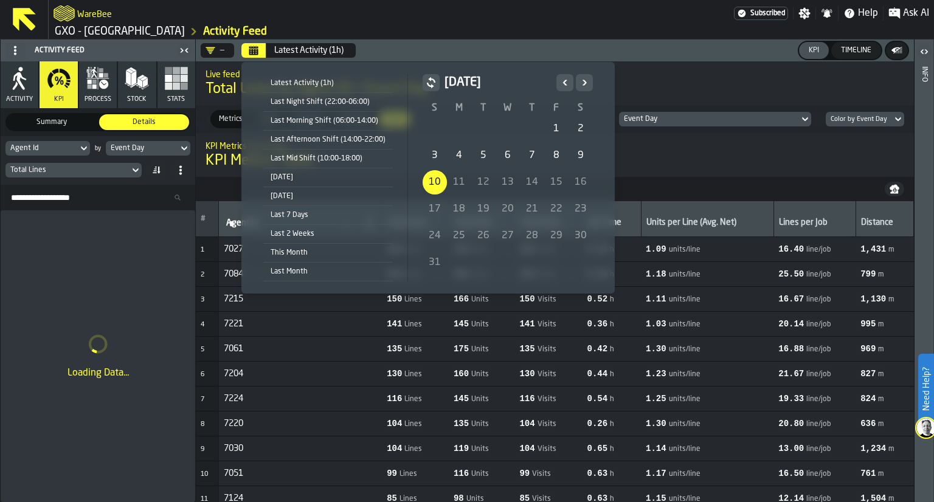
click at [559, 77] on icon "Previous" at bounding box center [565, 82] width 12 height 15
click at [479, 203] on div "22" at bounding box center [483, 209] width 24 height 24
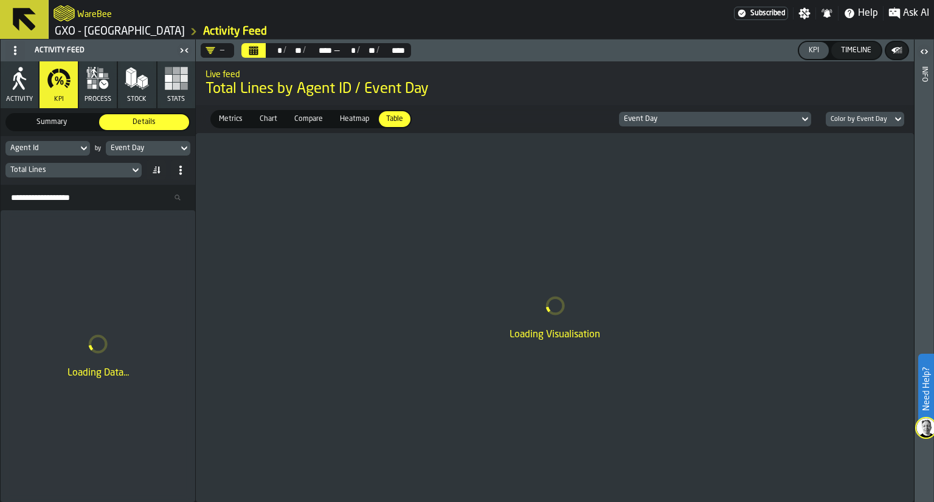
click at [117, 163] on div "Total Lines" at bounding box center [67, 169] width 124 height 13
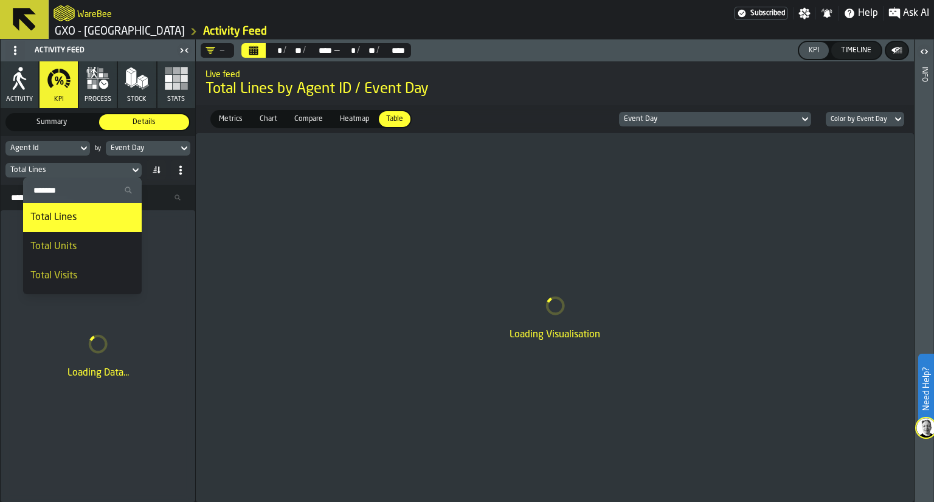
click at [98, 247] on div "Total Units" at bounding box center [82, 246] width 104 height 15
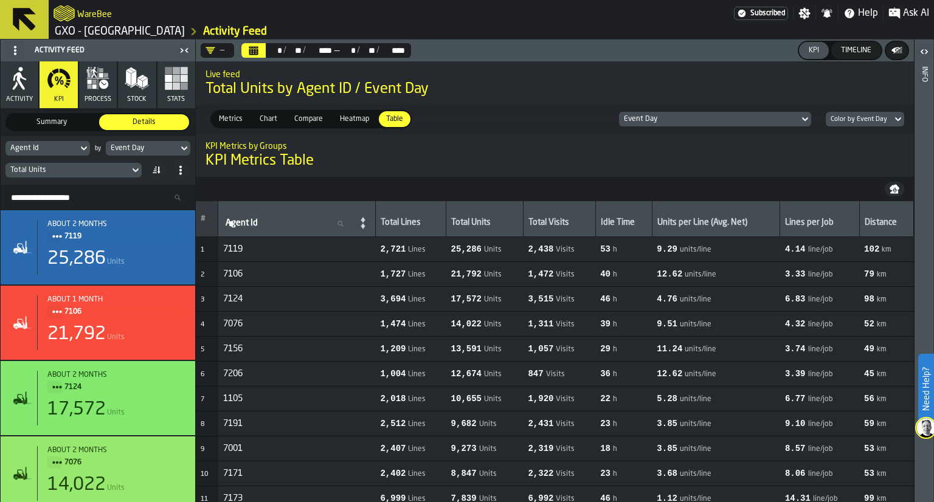
click at [212, 54] on icon "DropdownMenuValue-" at bounding box center [210, 51] width 10 height 10
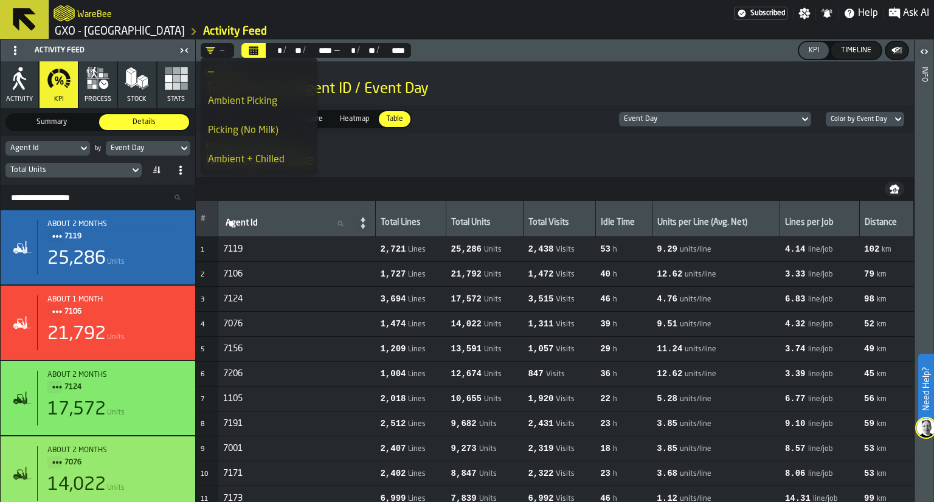
click at [235, 118] on li "Picking (No Milk)" at bounding box center [259, 130] width 117 height 29
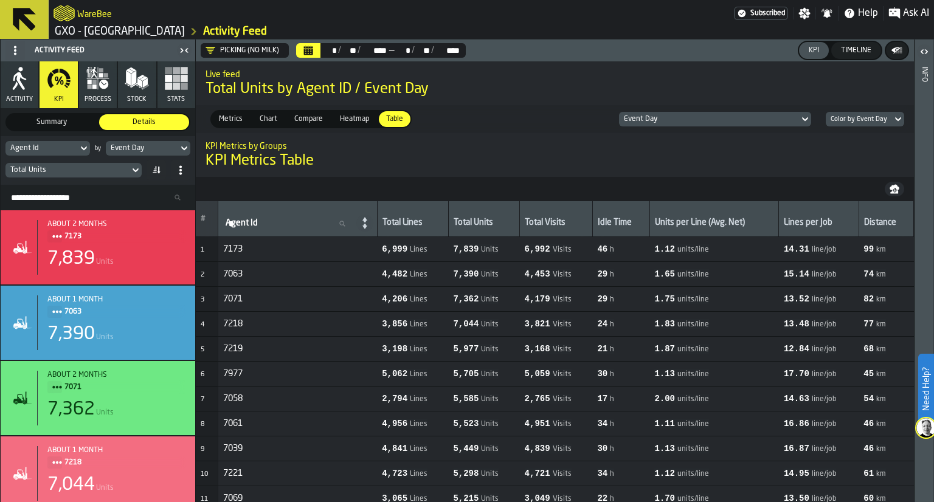
click at [241, 125] on span "Metrics" at bounding box center [230, 119] width 33 height 11
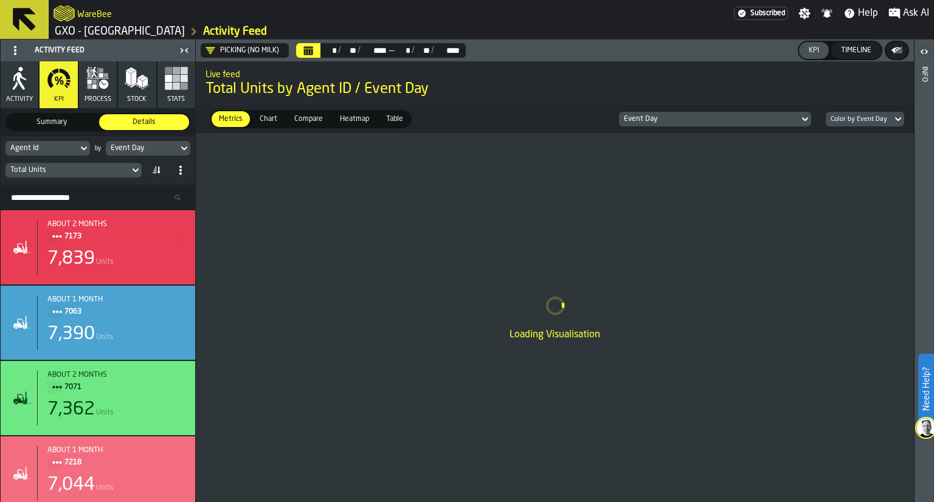
click at [335, 124] on span "Heatmap" at bounding box center [354, 119] width 39 height 11
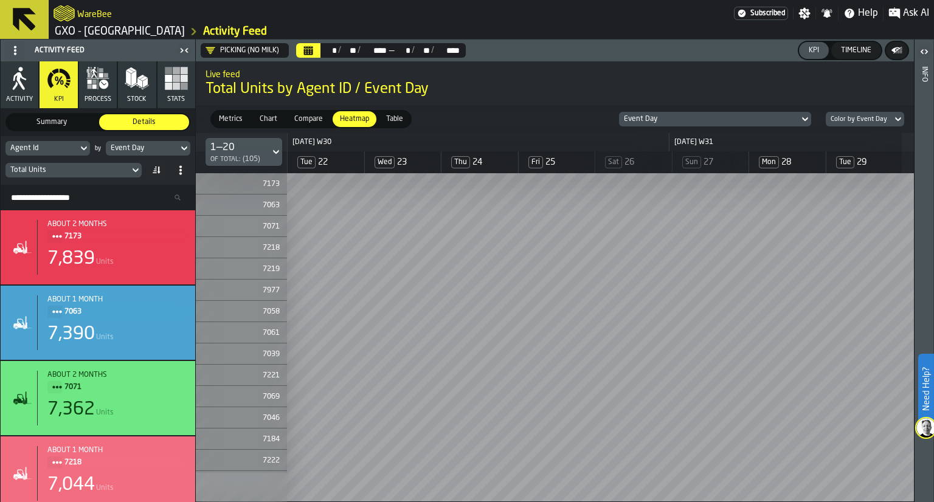
click at [72, 195] on input "Search Resources..." at bounding box center [97, 198] width 185 height 16
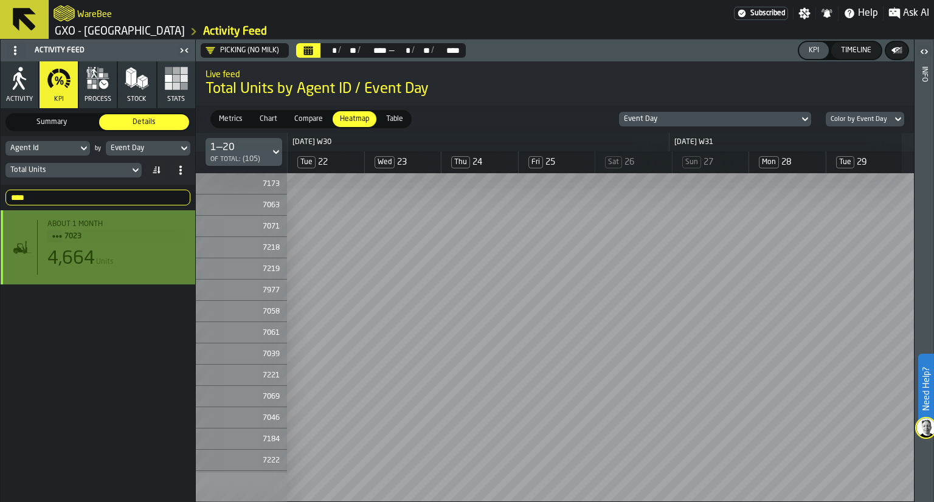
type input "****"
click at [95, 254] on div "4,664 Units" at bounding box center [116, 259] width 138 height 22
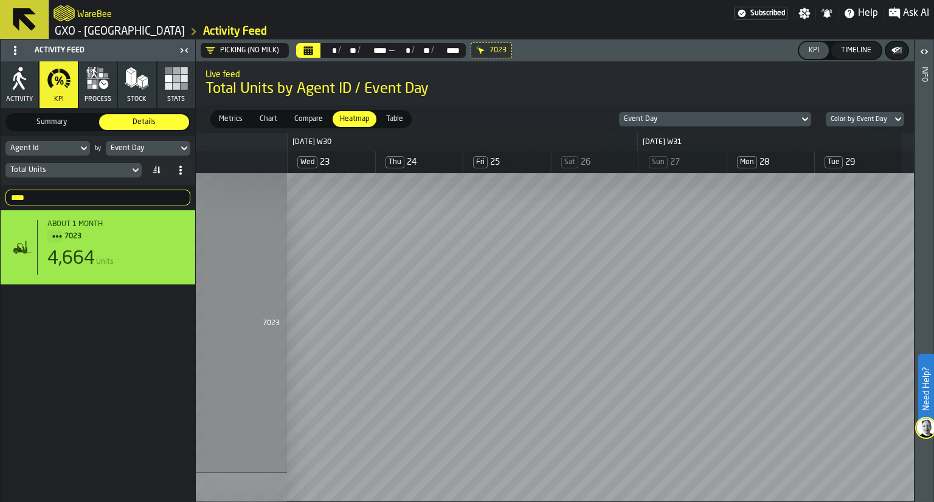
click at [171, 198] on input "****" at bounding box center [97, 198] width 185 height 16
click at [177, 195] on input "****" at bounding box center [97, 198] width 185 height 16
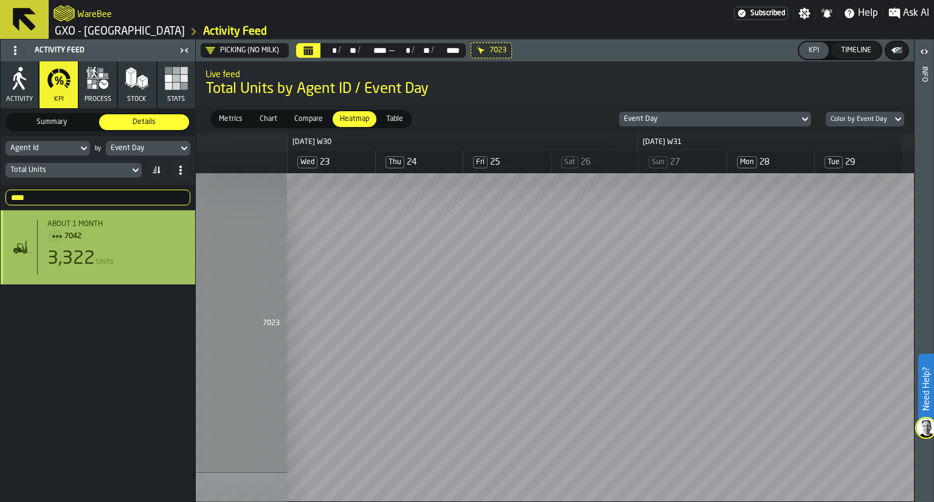
click at [145, 254] on div "3,322 Units" at bounding box center [116, 259] width 138 height 22
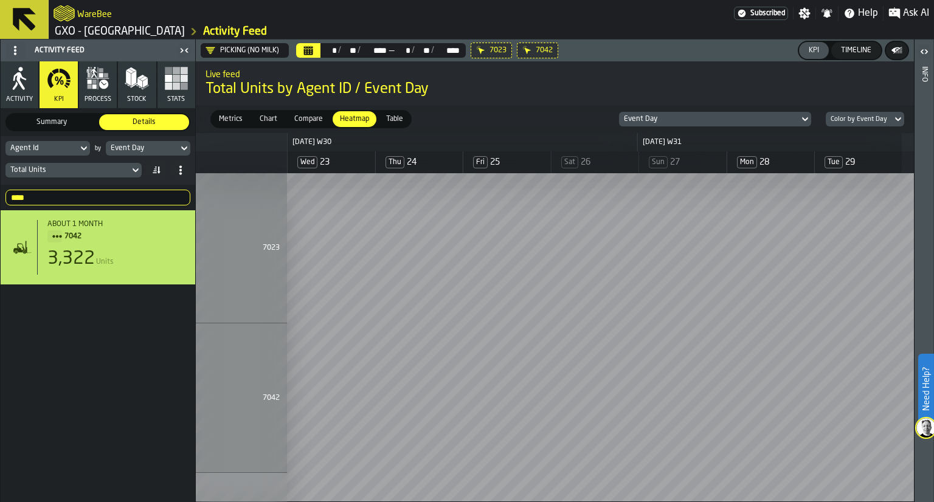
click at [104, 193] on input "****" at bounding box center [97, 198] width 185 height 16
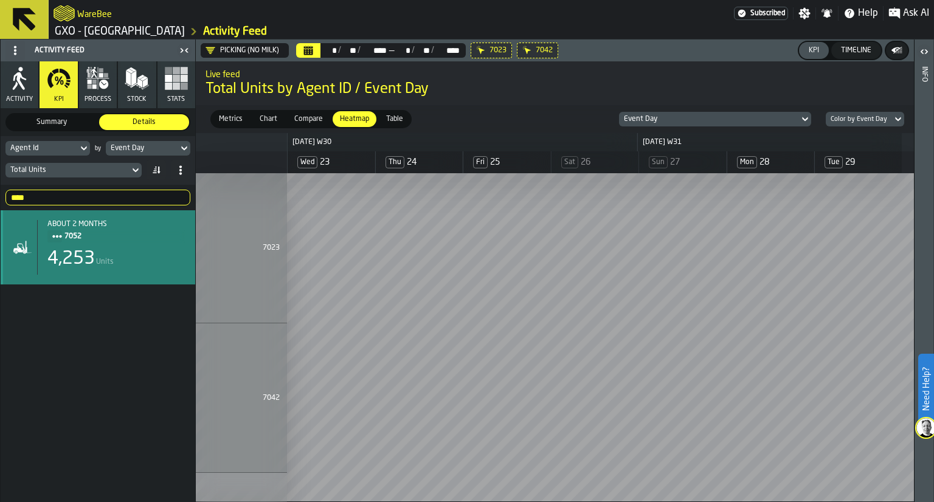
click at [135, 239] on span "7052" at bounding box center [119, 236] width 111 height 13
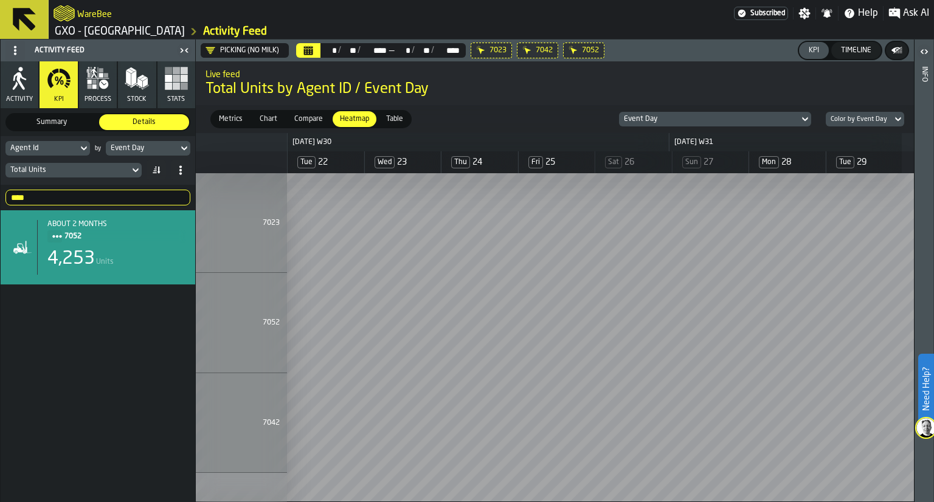
click at [100, 197] on input "****" at bounding box center [97, 198] width 185 height 16
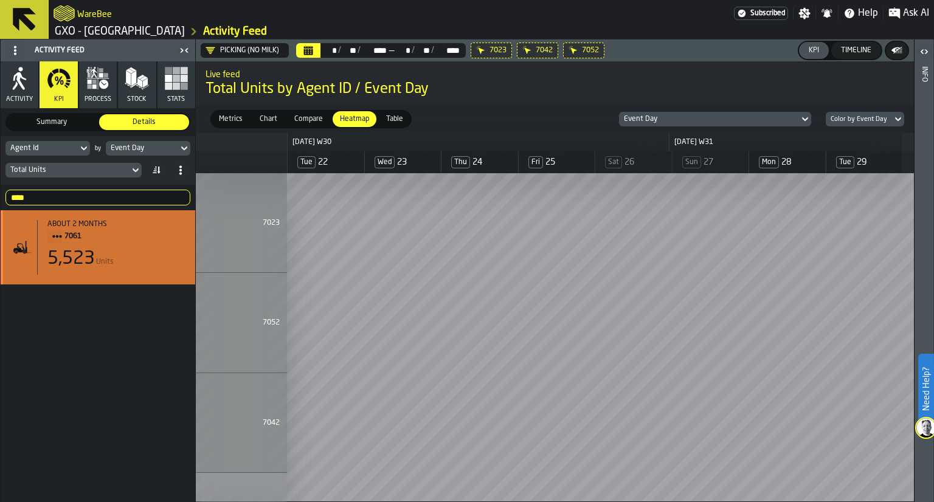
click at [131, 251] on div "5,523 Units" at bounding box center [116, 259] width 138 height 22
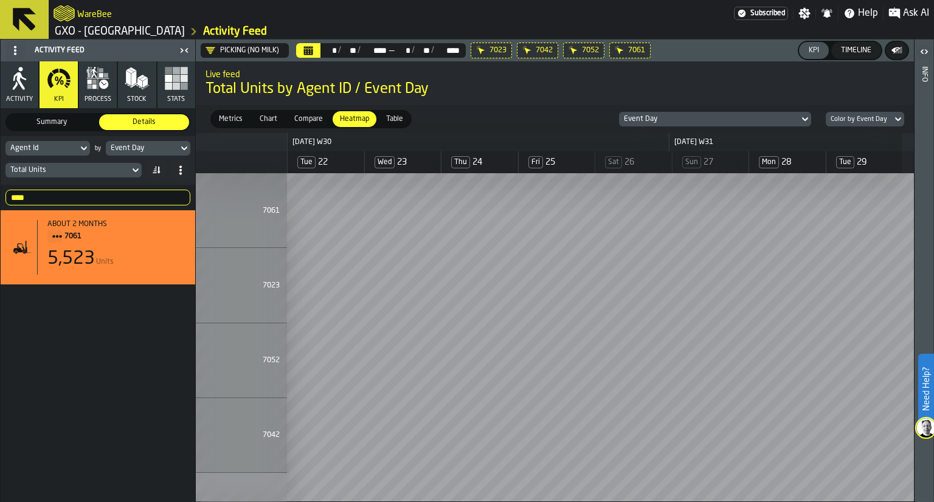
click at [104, 199] on input "****" at bounding box center [97, 198] width 185 height 16
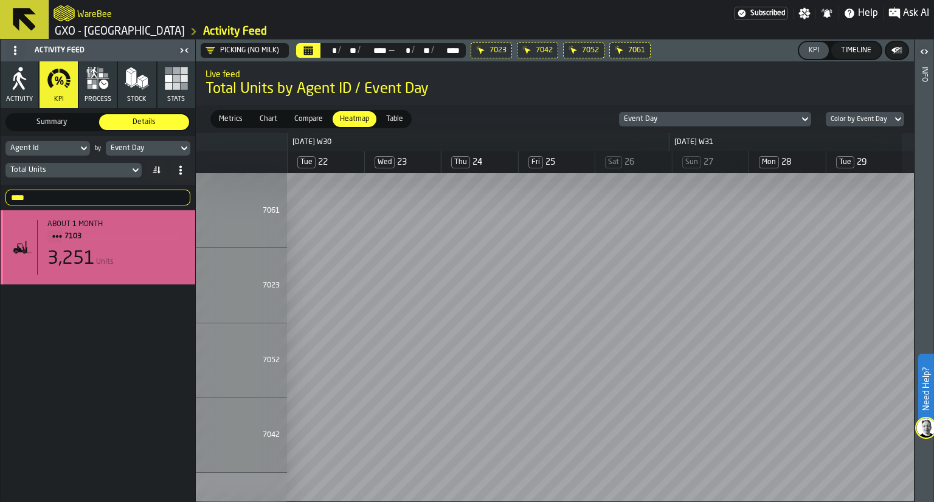
click at [112, 252] on div "3,251 Units" at bounding box center [116, 259] width 138 height 22
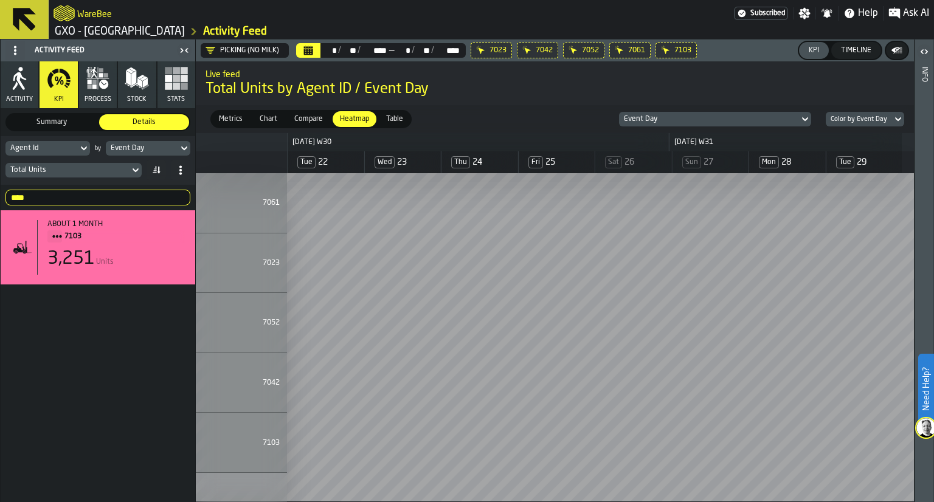
click at [85, 193] on input "****" at bounding box center [97, 198] width 185 height 16
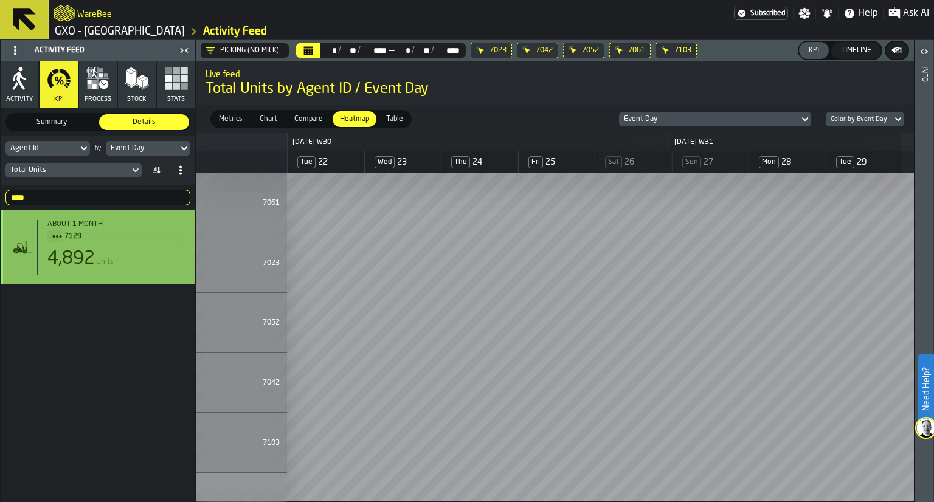
click at [135, 263] on div "4,892 Units" at bounding box center [116, 259] width 138 height 22
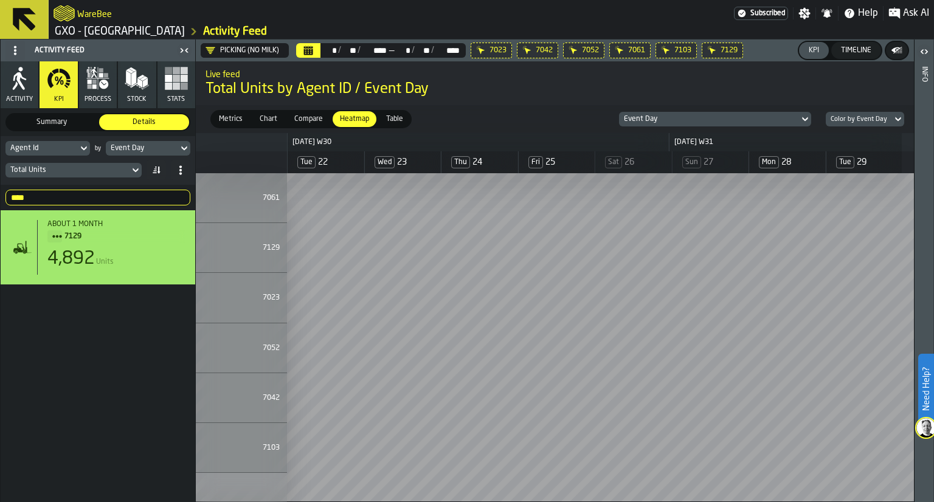
click at [94, 187] on div "**** 7129" at bounding box center [98, 198] width 194 height 26
click at [94, 190] on input "****" at bounding box center [97, 198] width 185 height 16
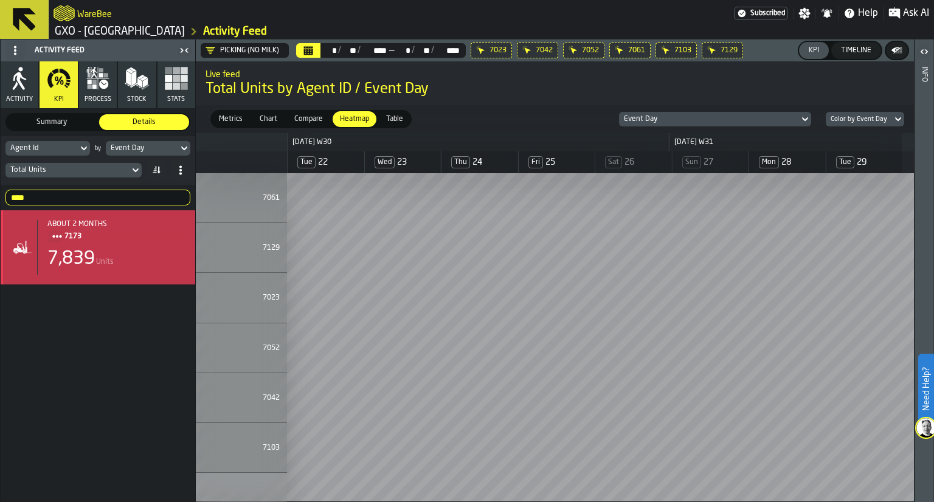
click at [90, 273] on div "about 2 months 7173 7,839 Units" at bounding box center [111, 247] width 148 height 55
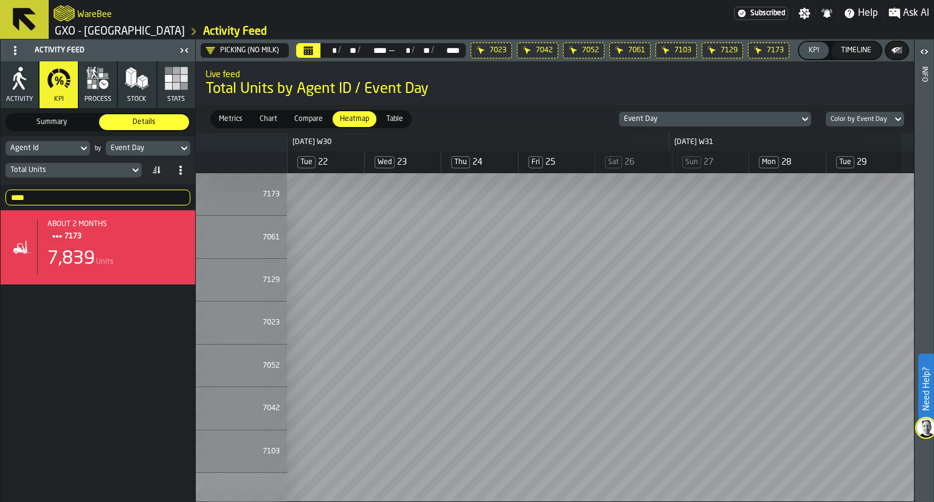
click at [71, 194] on input "****" at bounding box center [97, 198] width 185 height 16
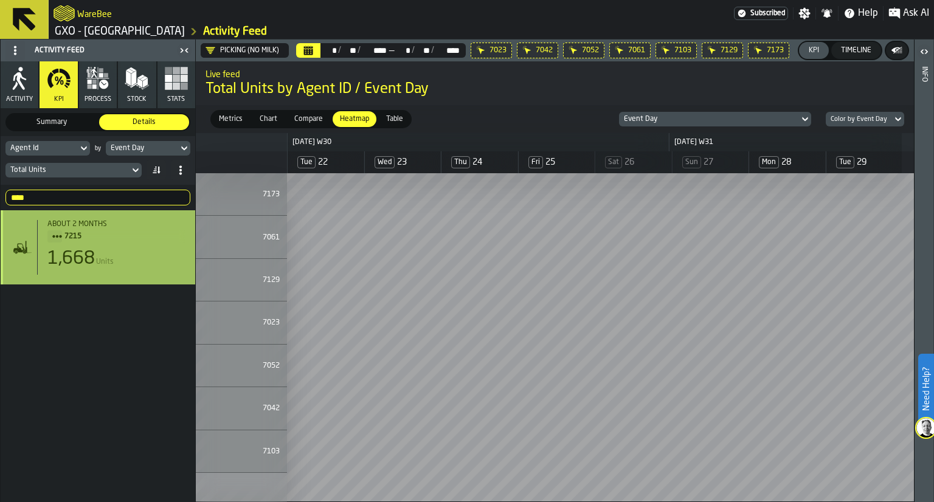
click at [125, 261] on div "1,668 Units" at bounding box center [116, 259] width 138 height 22
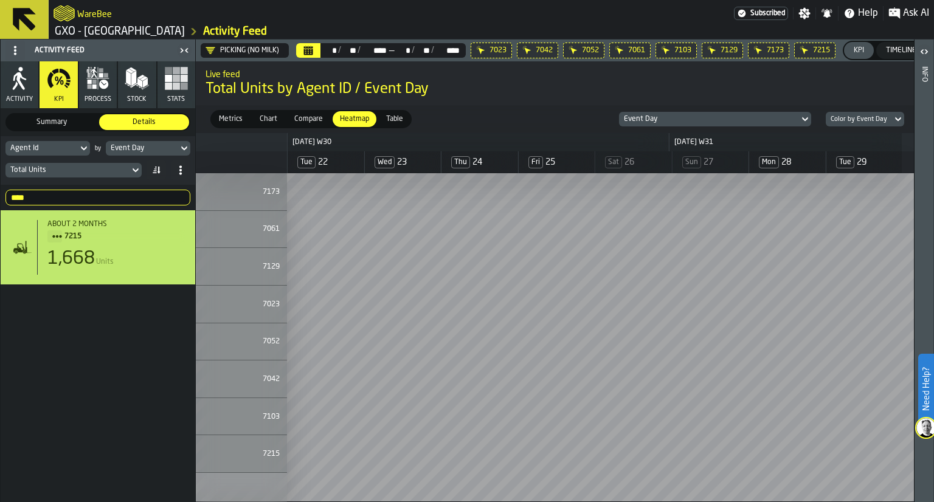
click at [97, 194] on input "****" at bounding box center [97, 198] width 185 height 16
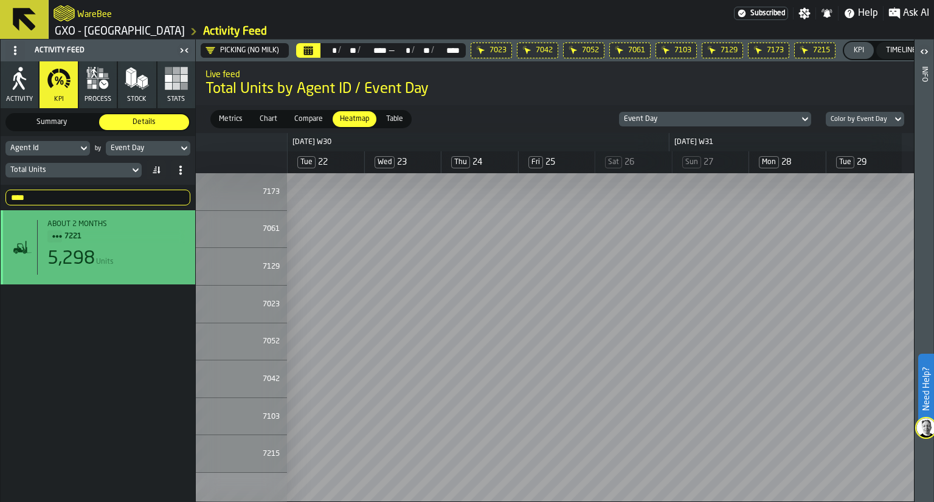
click at [143, 267] on div "5,298 Units" at bounding box center [116, 259] width 138 height 22
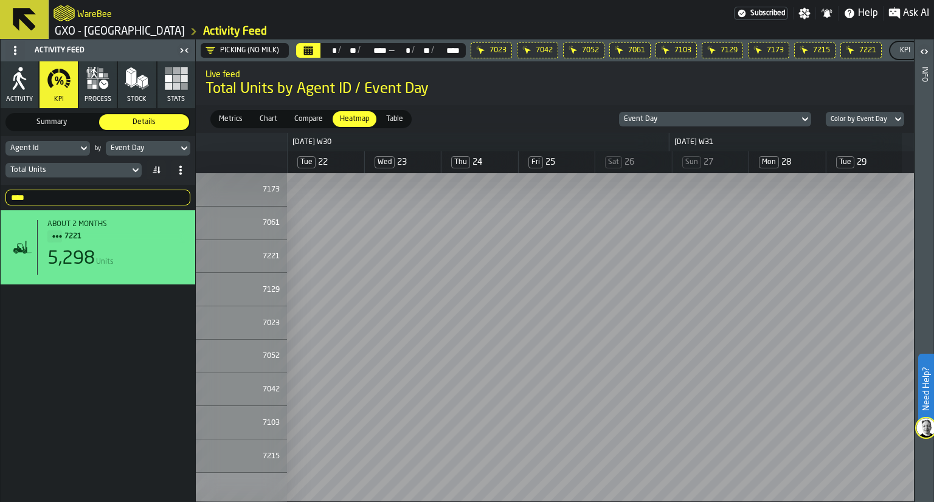
click at [94, 191] on input "****" at bounding box center [97, 198] width 185 height 16
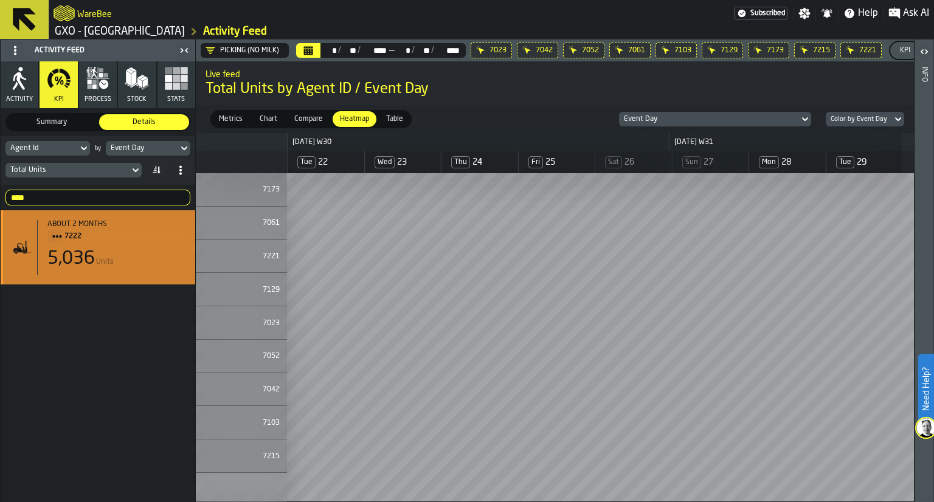
click at [146, 250] on div "5,036 Units" at bounding box center [116, 259] width 138 height 22
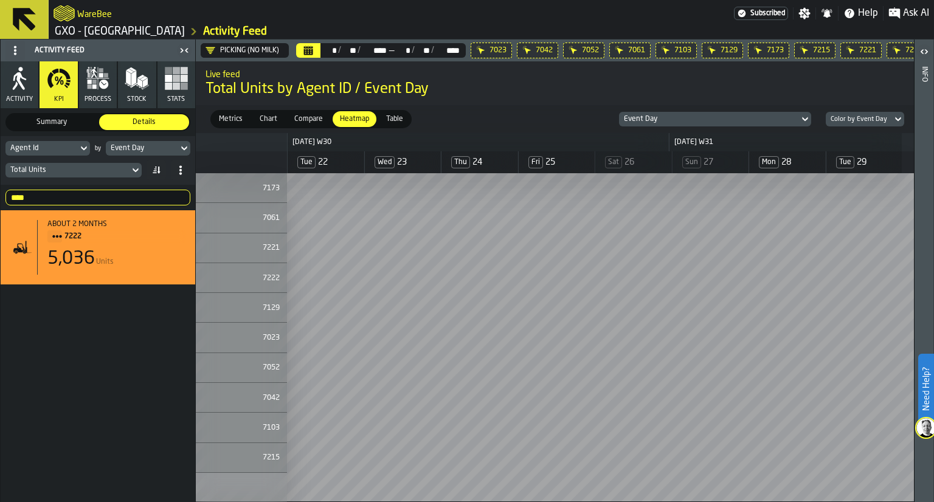
click at [99, 188] on div "**** 7222" at bounding box center [98, 198] width 194 height 26
click at [97, 194] on input "****" at bounding box center [97, 198] width 185 height 16
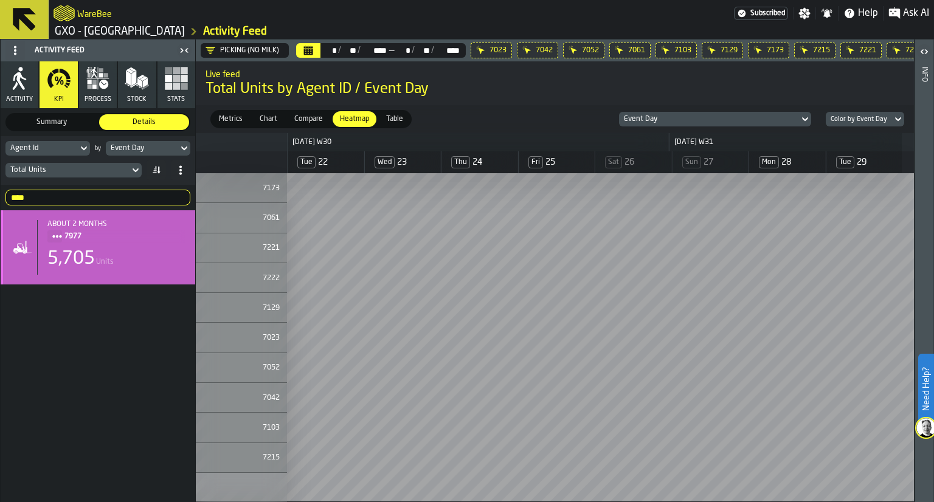
type input "****"
click at [134, 258] on div "5,705 Units" at bounding box center [116, 259] width 138 height 22
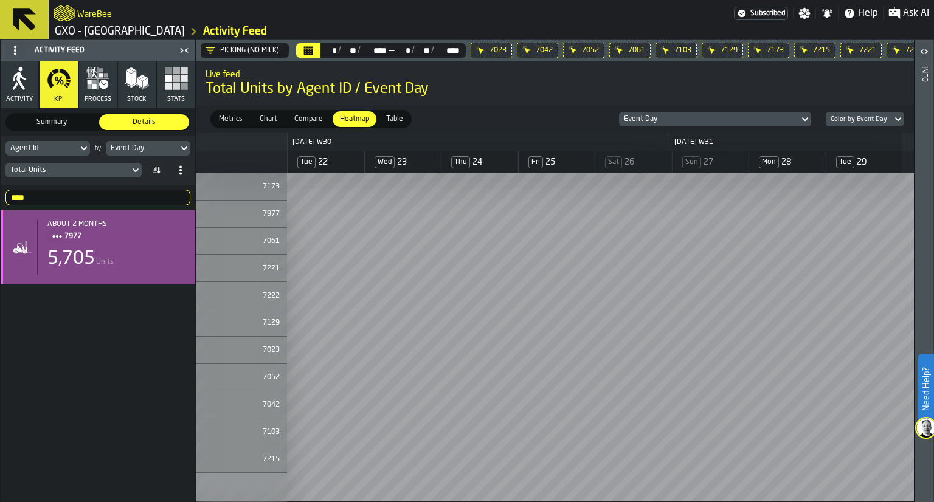
click at [174, 365] on div "about 2 months 7977 5,705 Units" at bounding box center [98, 356] width 194 height 292
